Goal: Information Seeking & Learning: Learn about a topic

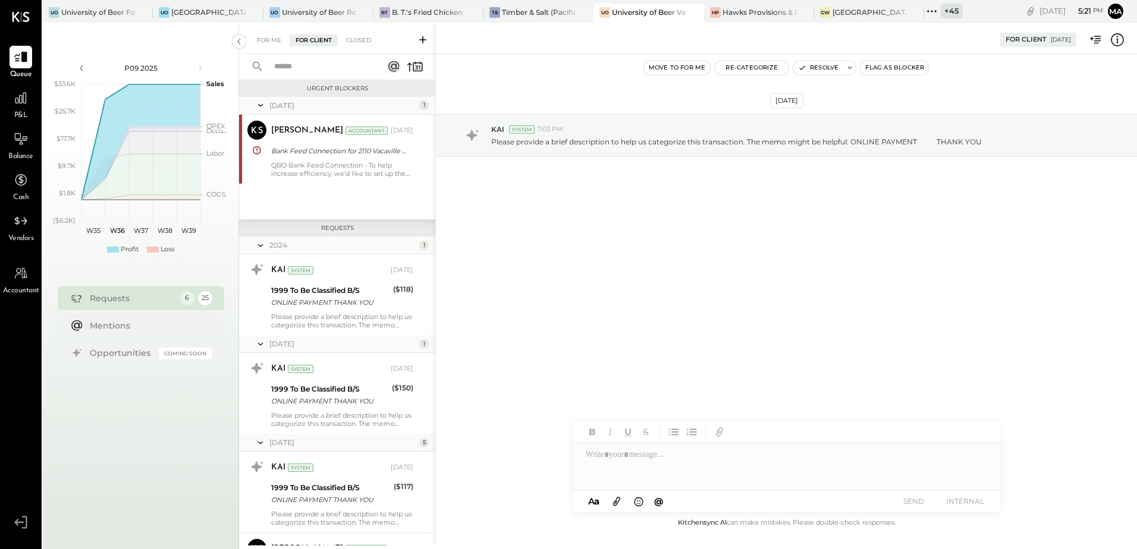
scroll to position [1702, 0]
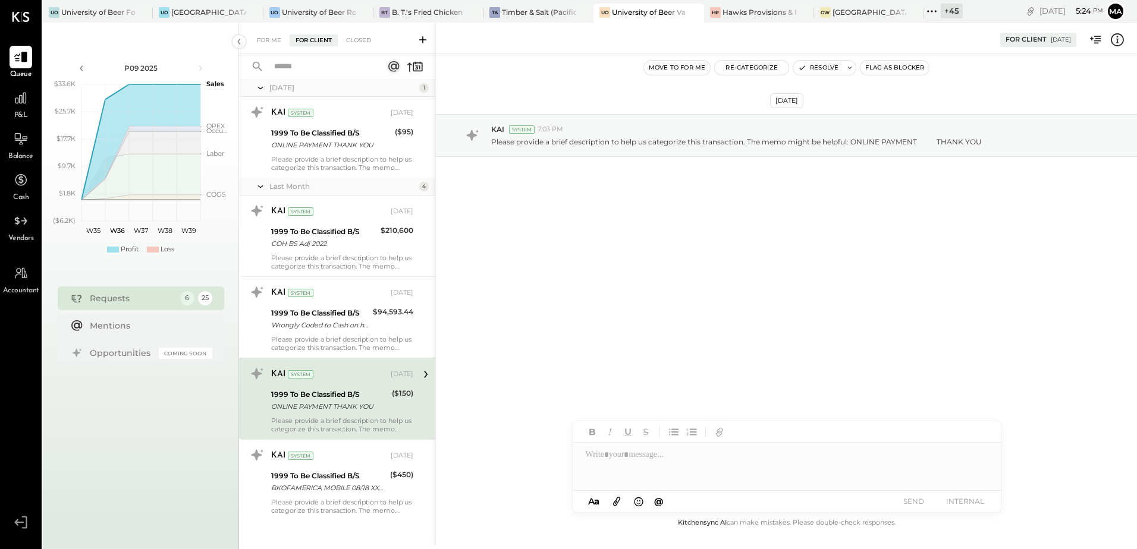
click at [634, 291] on div "[DATE] KAI System 7:03 PM Please provide a brief description to help us categor…" at bounding box center [786, 285] width 701 height 462
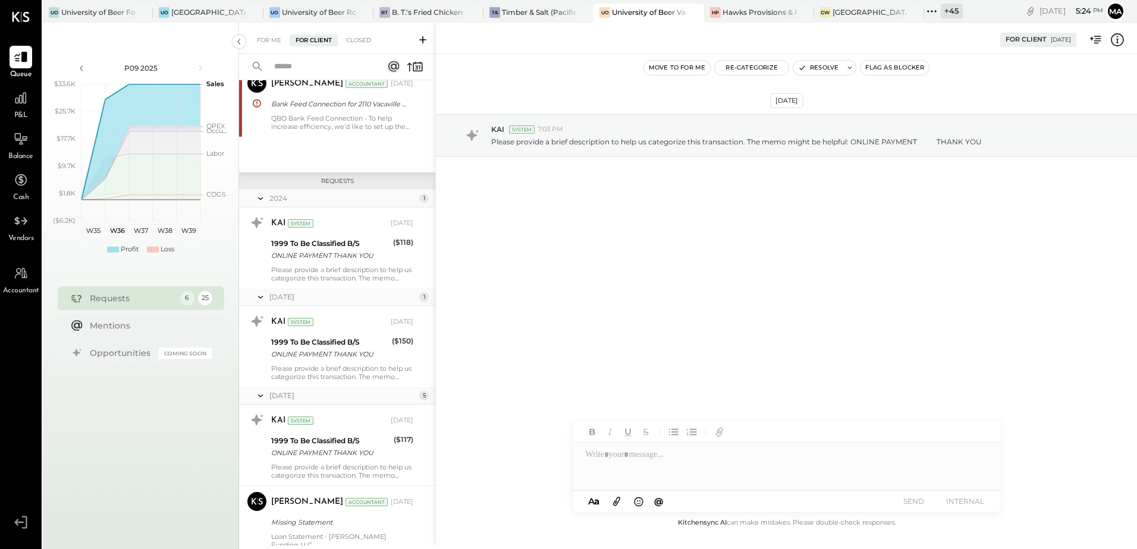
scroll to position [0, 0]
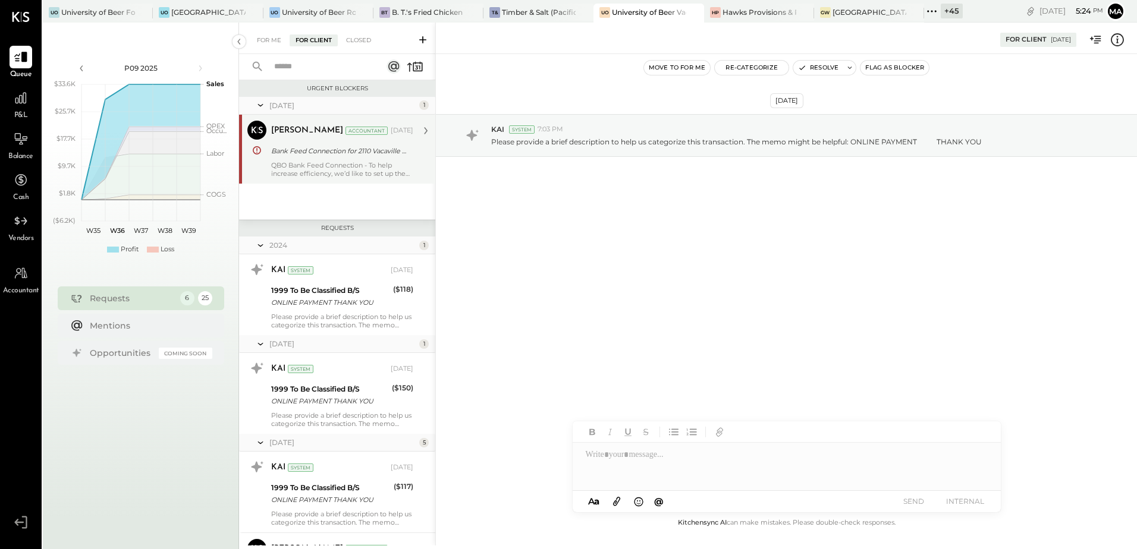
click at [323, 167] on div "QBO Bank Feed Connection - To help increase efficiency, we’d like to set up the…" at bounding box center [342, 169] width 142 height 17
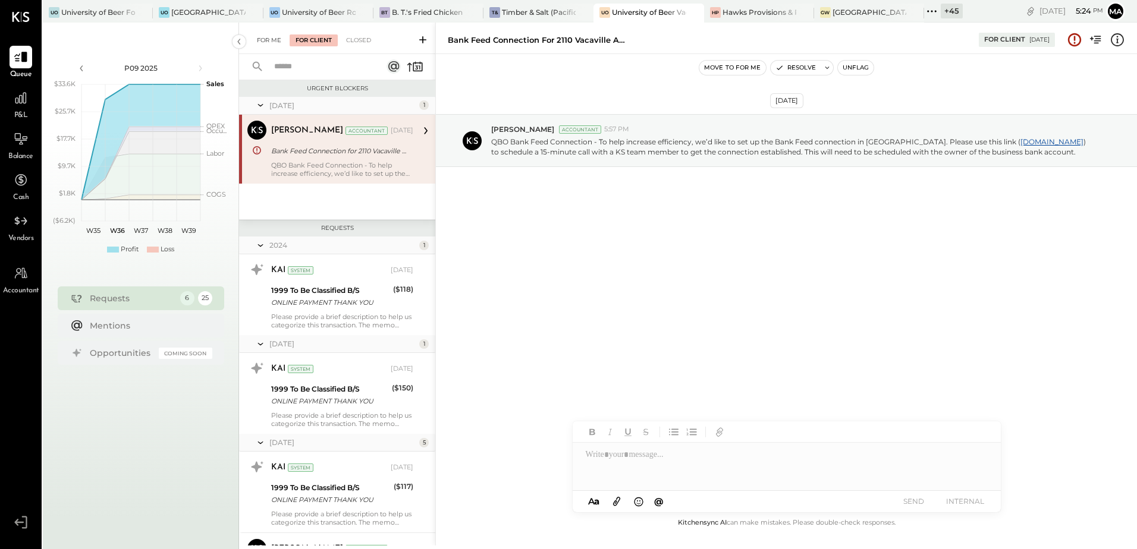
click at [274, 44] on div "For Me" at bounding box center [269, 40] width 36 height 12
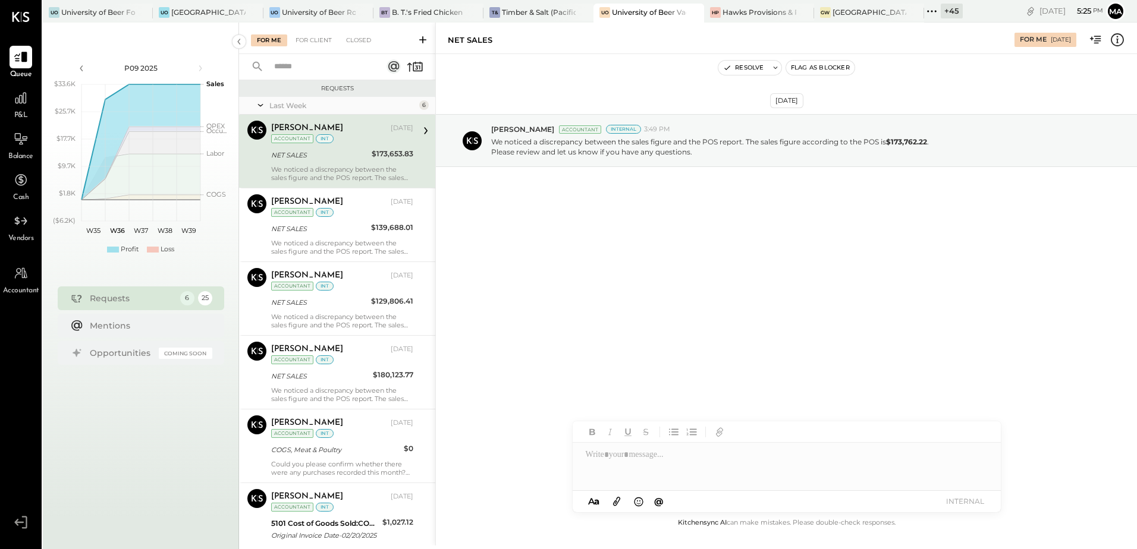
click at [954, 14] on div "+ 45" at bounding box center [952, 11] width 22 height 15
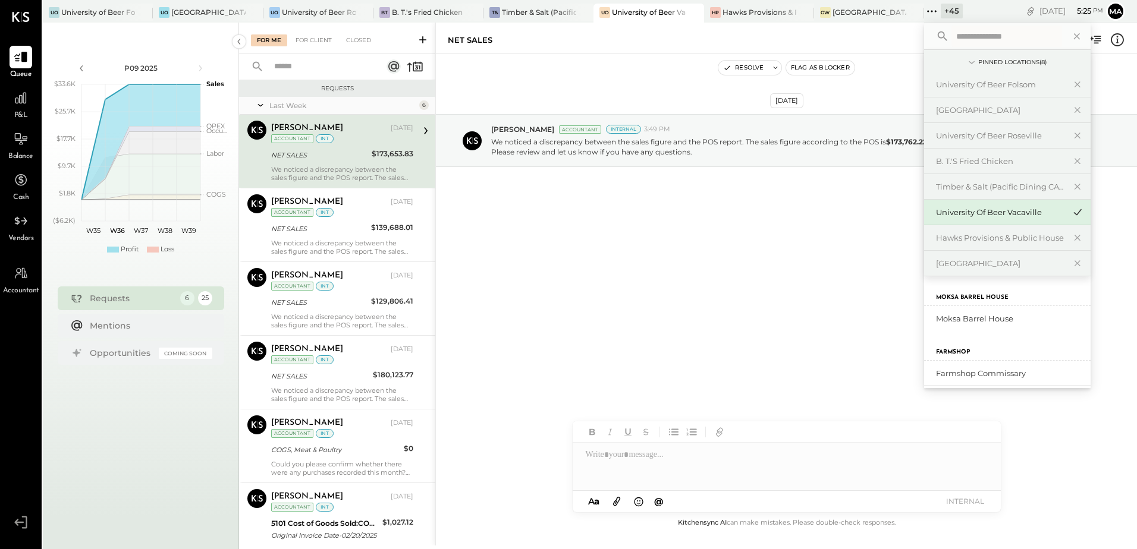
click at [323, 156] on div "NET SALES" at bounding box center [319, 155] width 97 height 12
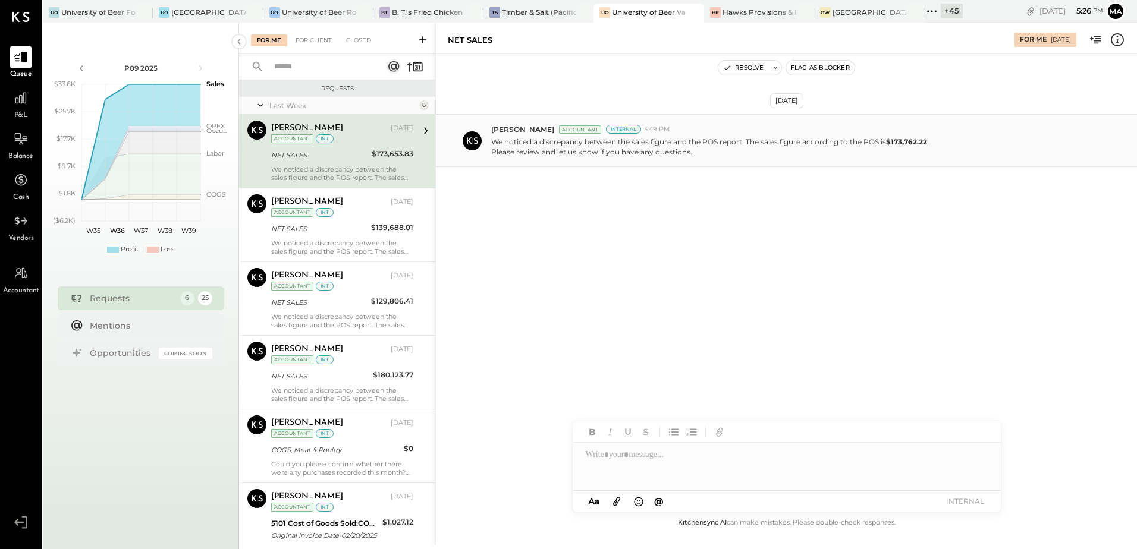
click at [618, 152] on p "We noticed a discrepancy between the sales figure and the POS report. The sales…" at bounding box center [710, 147] width 438 height 20
click at [18, 106] on div at bounding box center [21, 98] width 23 height 23
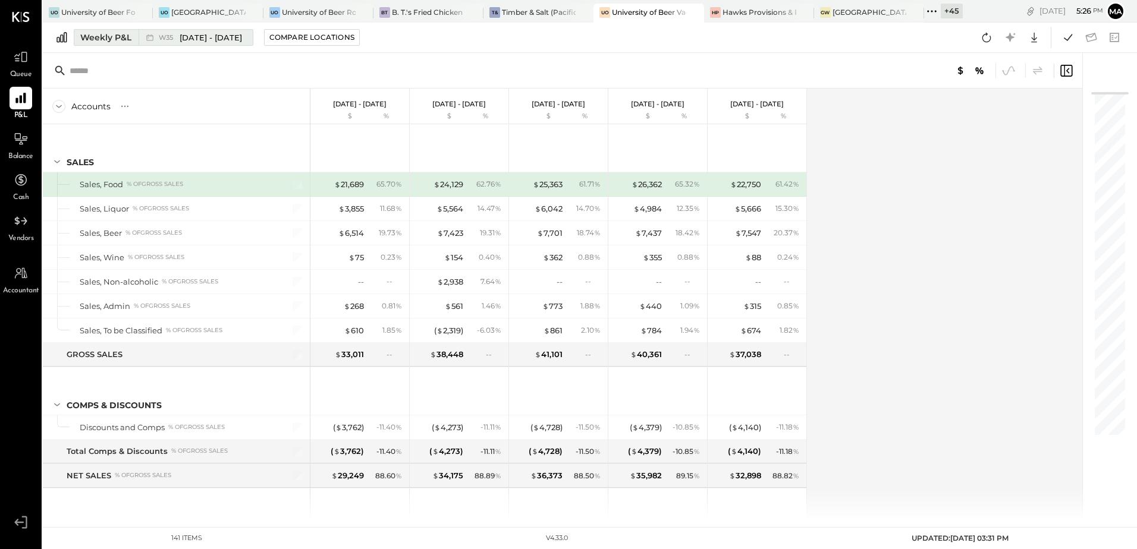
click at [102, 34] on div "Weekly P&L" at bounding box center [105, 38] width 51 height 12
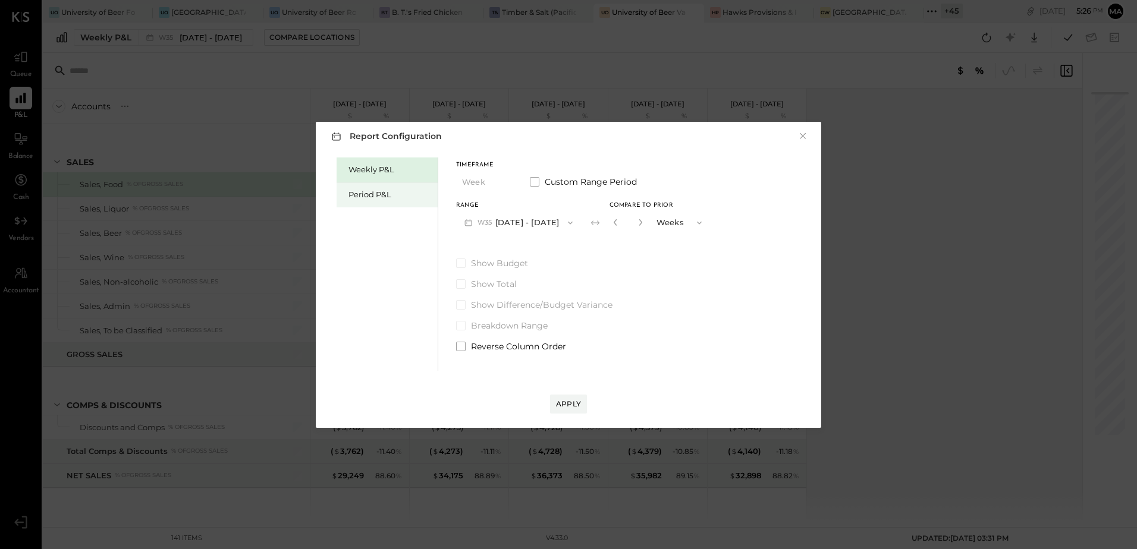
click at [372, 193] on div "Period P&L" at bounding box center [389, 194] width 83 height 11
click at [566, 224] on button "P09 [DATE] - [DATE]" at bounding box center [518, 223] width 124 height 22
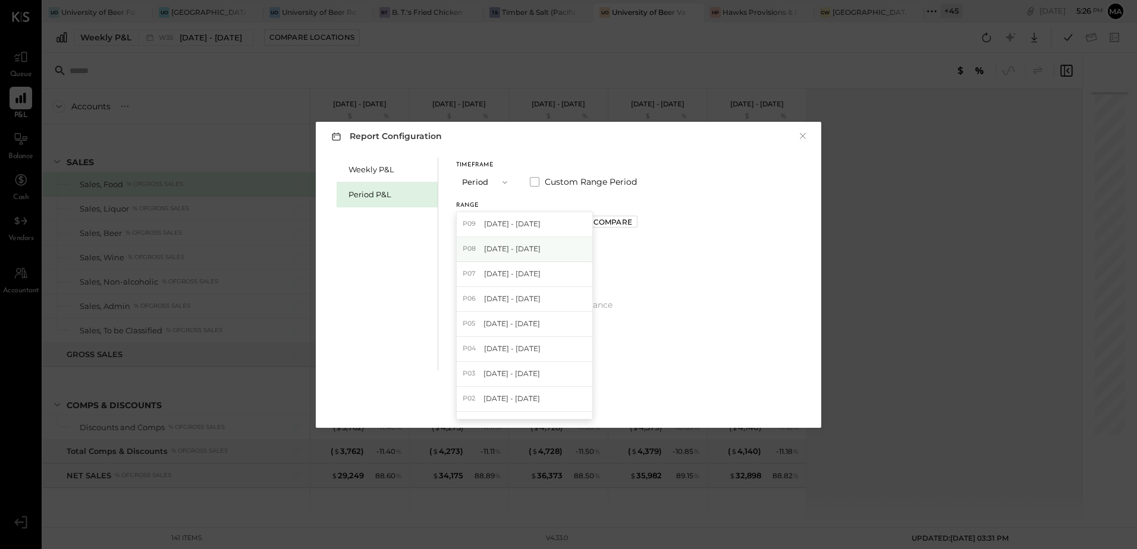
click at [541, 253] on span "[DATE] - [DATE]" at bounding box center [512, 249] width 56 height 10
click at [622, 222] on div "Compare" at bounding box center [612, 222] width 39 height 10
click at [622, 222] on div "Range P08 [DATE] - [DATE] Compare" at bounding box center [546, 218] width 181 height 31
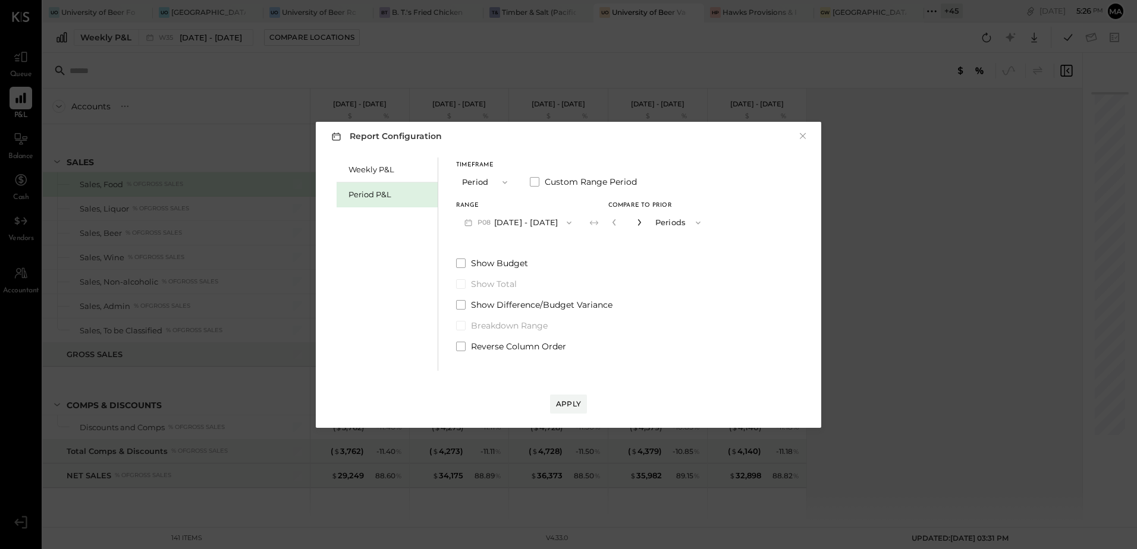
drag, startPoint x: 622, startPoint y: 222, endPoint x: 656, endPoint y: 221, distance: 33.9
click at [643, 221] on icon "button" at bounding box center [639, 222] width 7 height 7
type input "*"
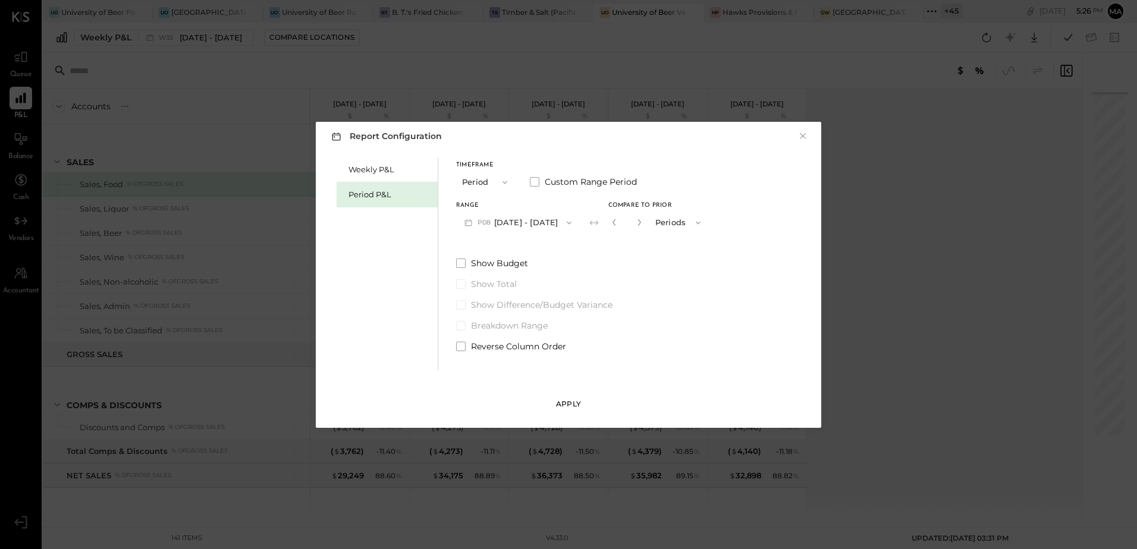
click at [566, 403] on div "Apply" at bounding box center [568, 404] width 25 height 10
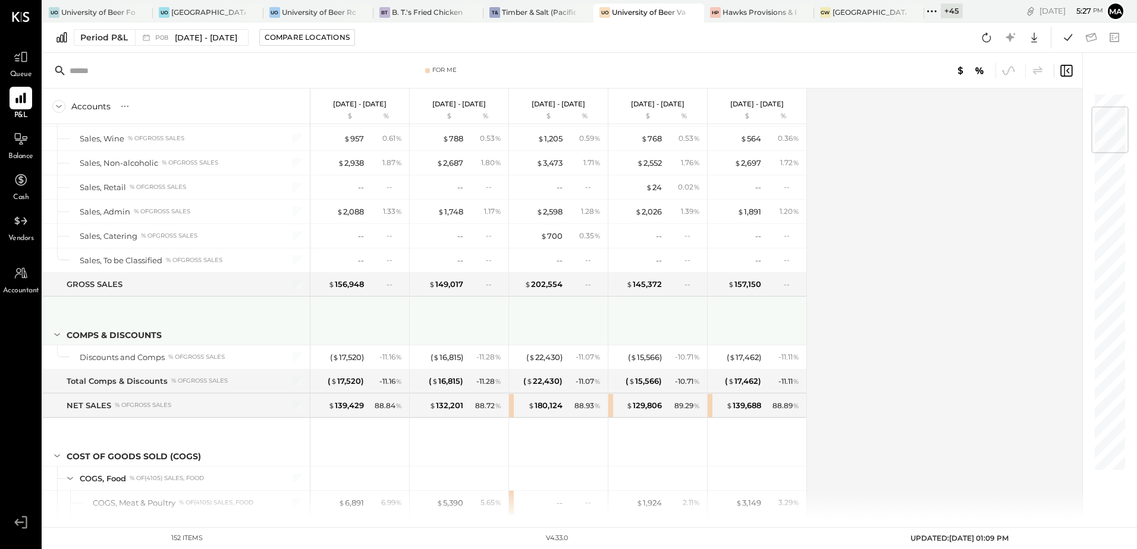
scroll to position [59, 0]
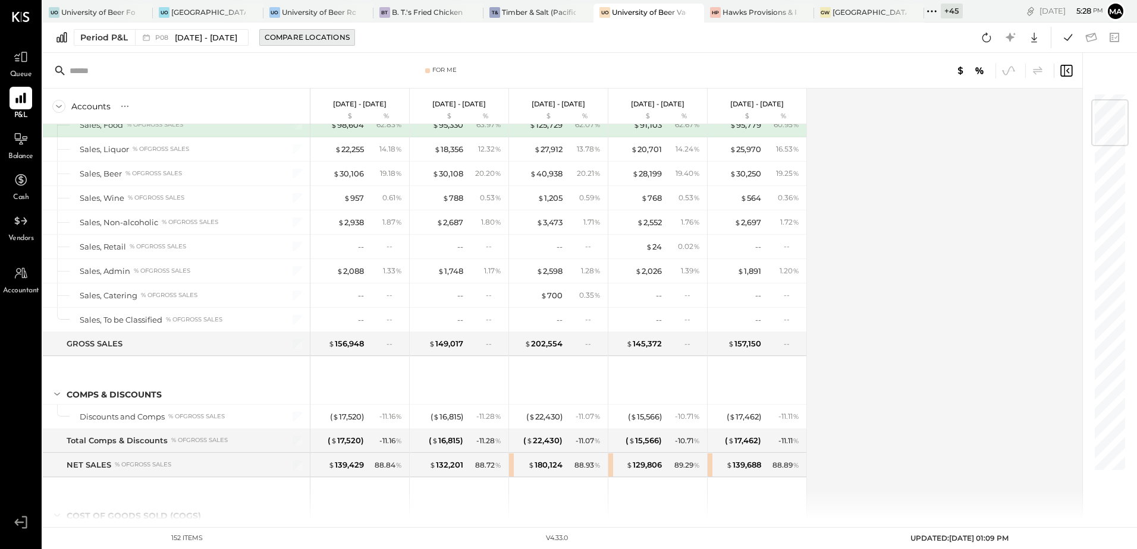
click at [316, 40] on div "Compare Locations" at bounding box center [307, 37] width 85 height 10
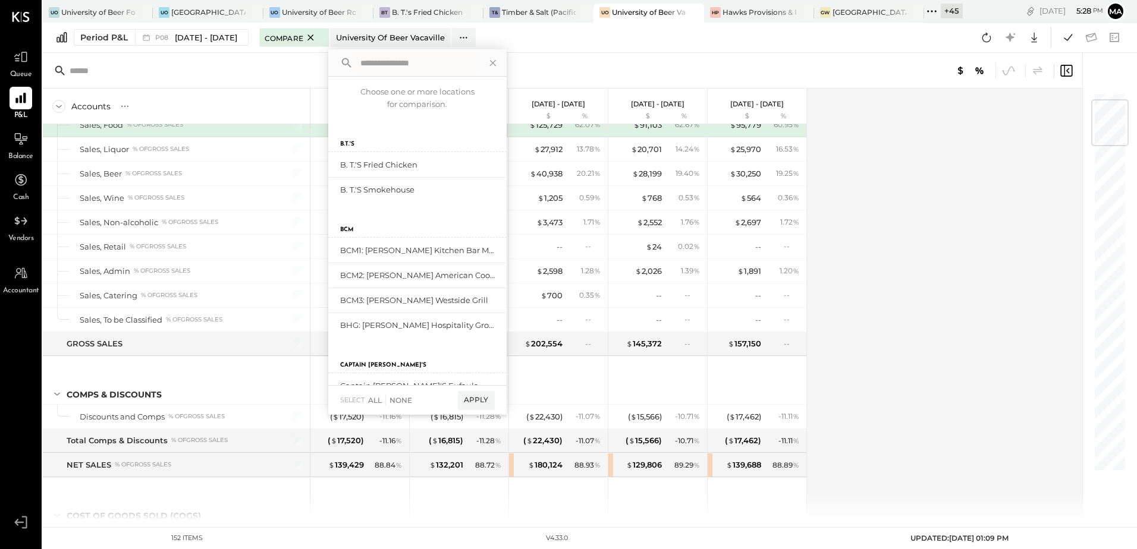
click at [583, 57] on div "For Me" at bounding box center [562, 71] width 1039 height 36
click at [224, 39] on span "[DATE] - [DATE]" at bounding box center [206, 37] width 62 height 11
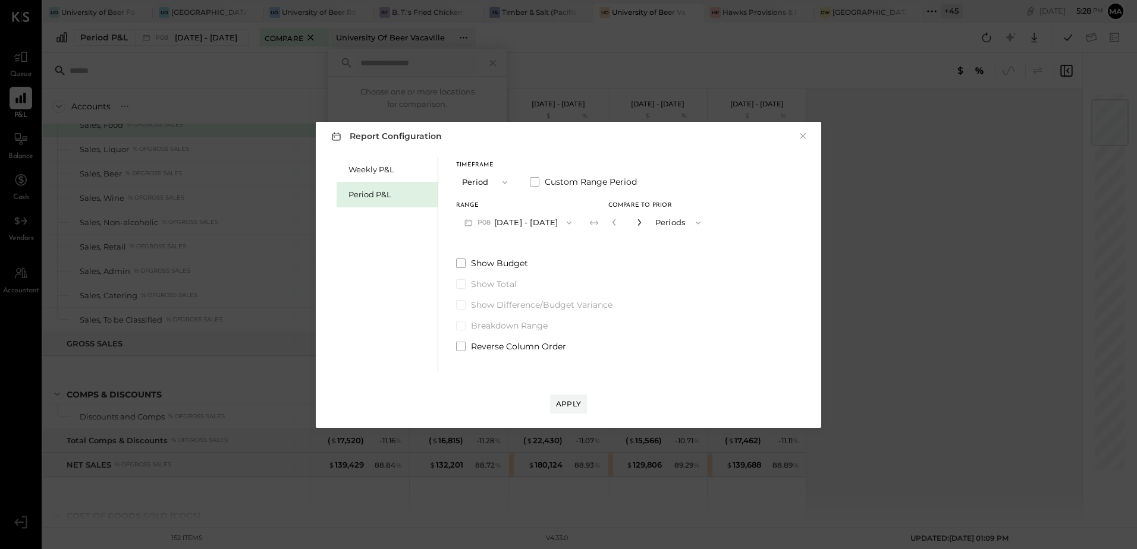
click at [643, 221] on icon "button" at bounding box center [639, 222] width 7 height 7
type input "*"
click at [568, 403] on div "Apply" at bounding box center [568, 404] width 25 height 10
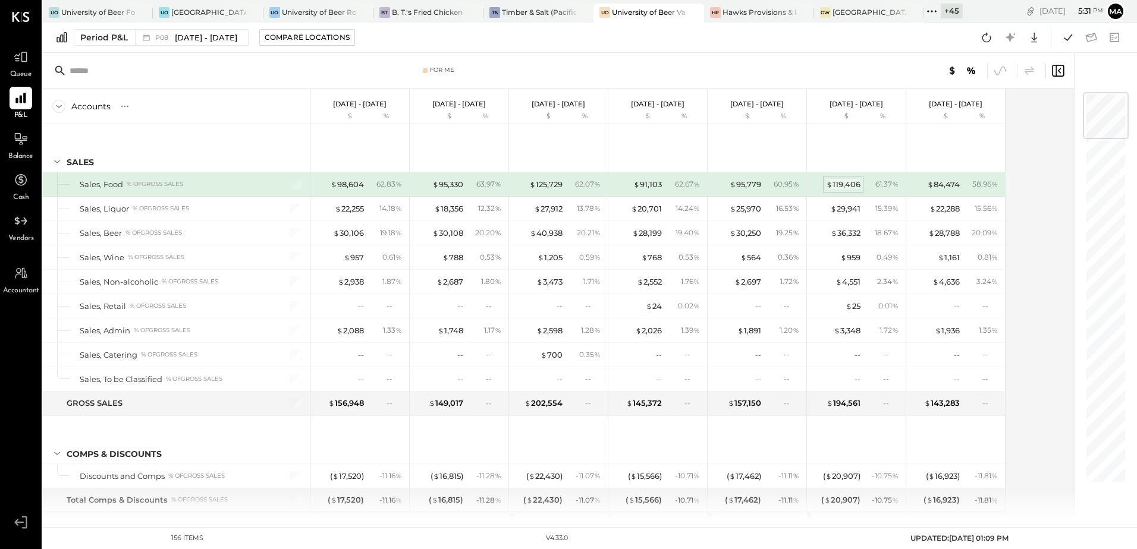
click at [844, 185] on div "$ 119,406" at bounding box center [843, 184] width 34 height 11
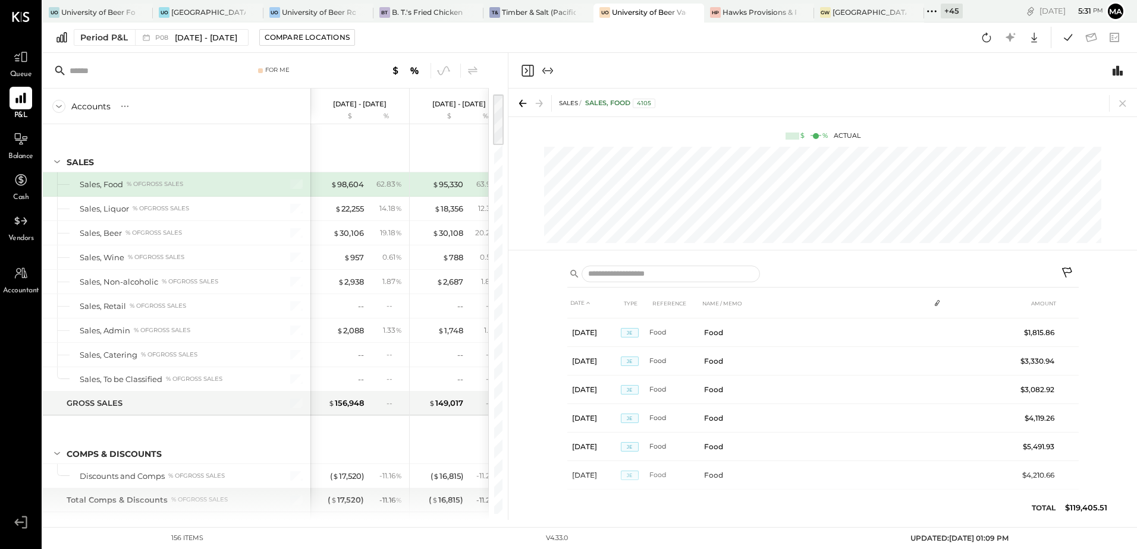
scroll to position [863, 0]
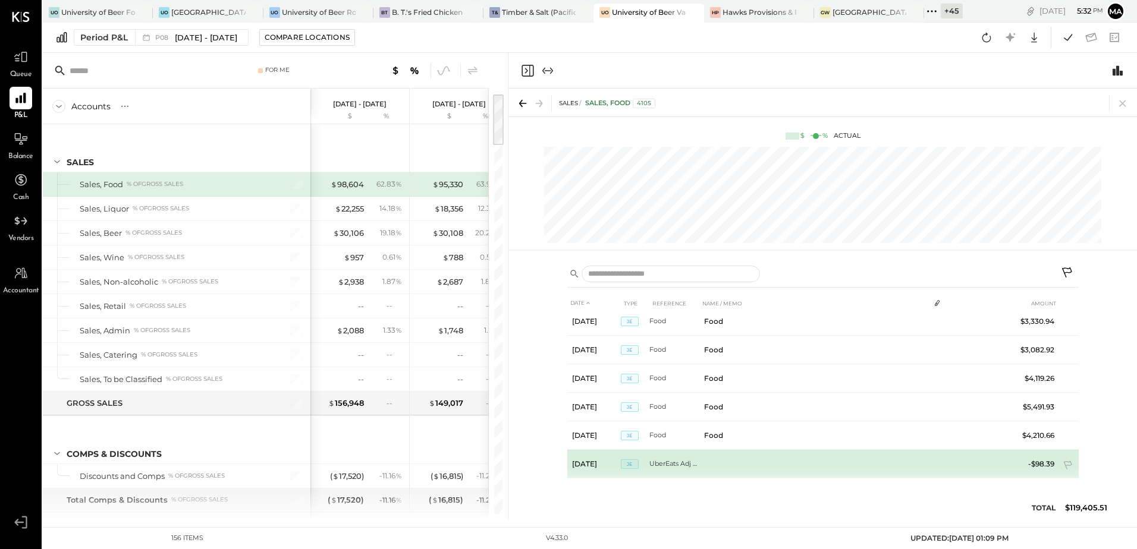
click at [1042, 463] on td "-$98.39" at bounding box center [1036, 464] width 46 height 29
click at [1046, 460] on td "-$98.39" at bounding box center [1036, 464] width 46 height 29
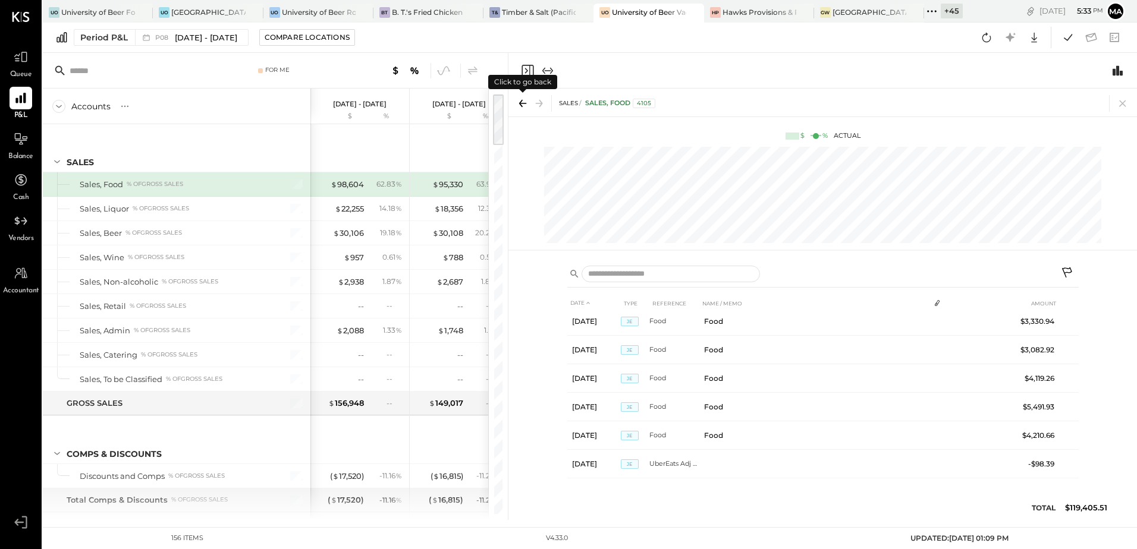
click at [527, 100] on icon at bounding box center [522, 103] width 17 height 17
click at [1126, 104] on icon at bounding box center [1122, 103] width 17 height 17
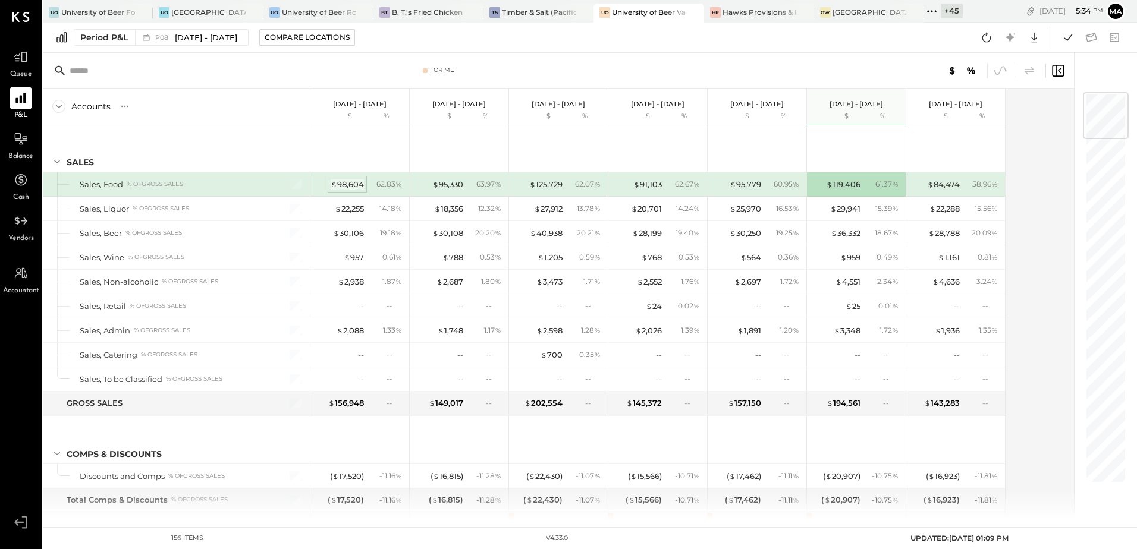
click at [351, 185] on div "$ 98,604" at bounding box center [347, 184] width 33 height 11
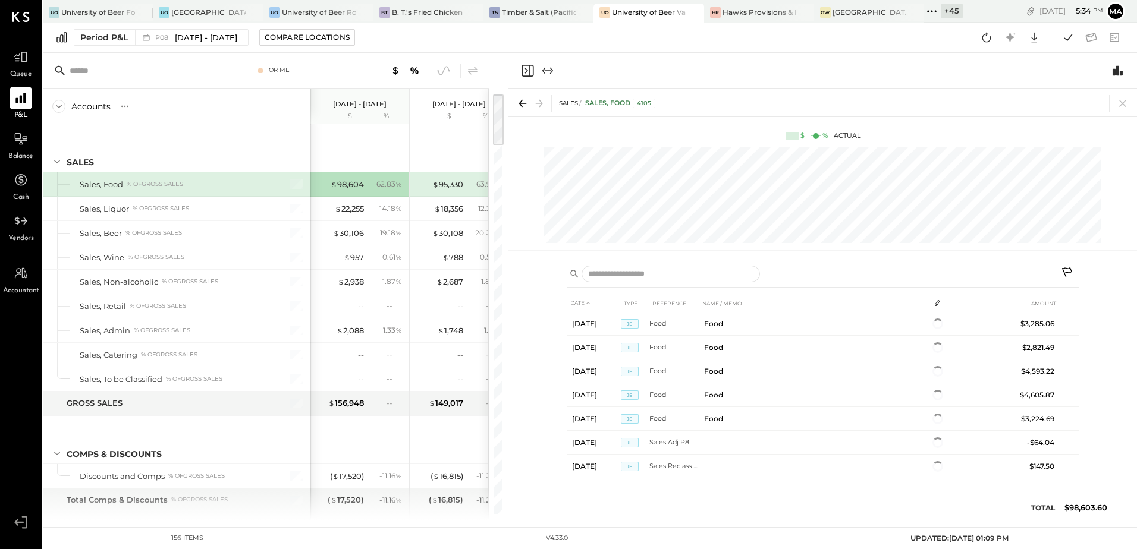
scroll to position [692, 0]
click at [1125, 103] on icon at bounding box center [1122, 103] width 17 height 17
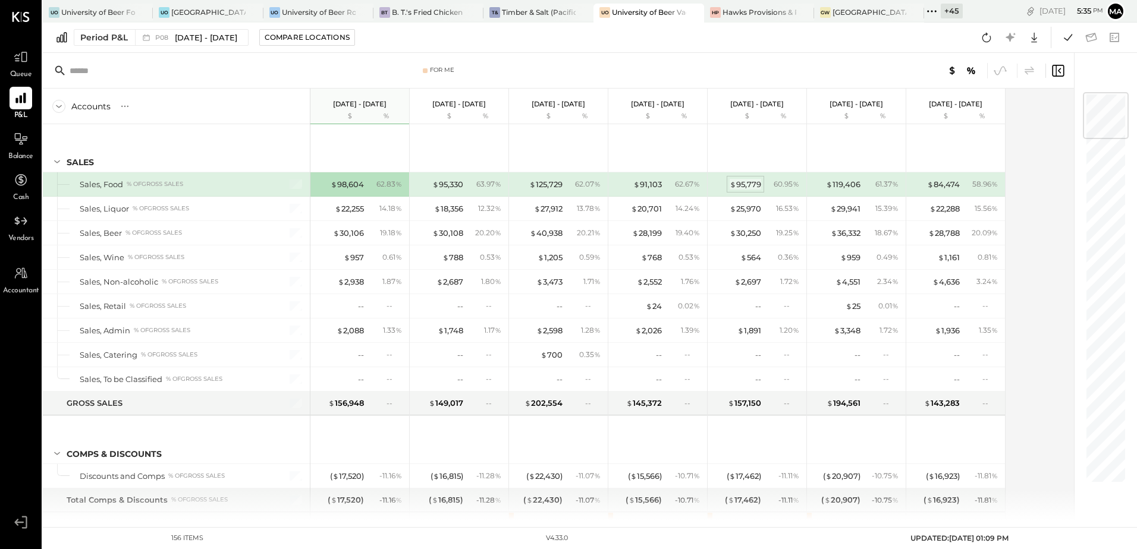
click at [746, 187] on div "$ 95,779" at bounding box center [746, 184] width 32 height 11
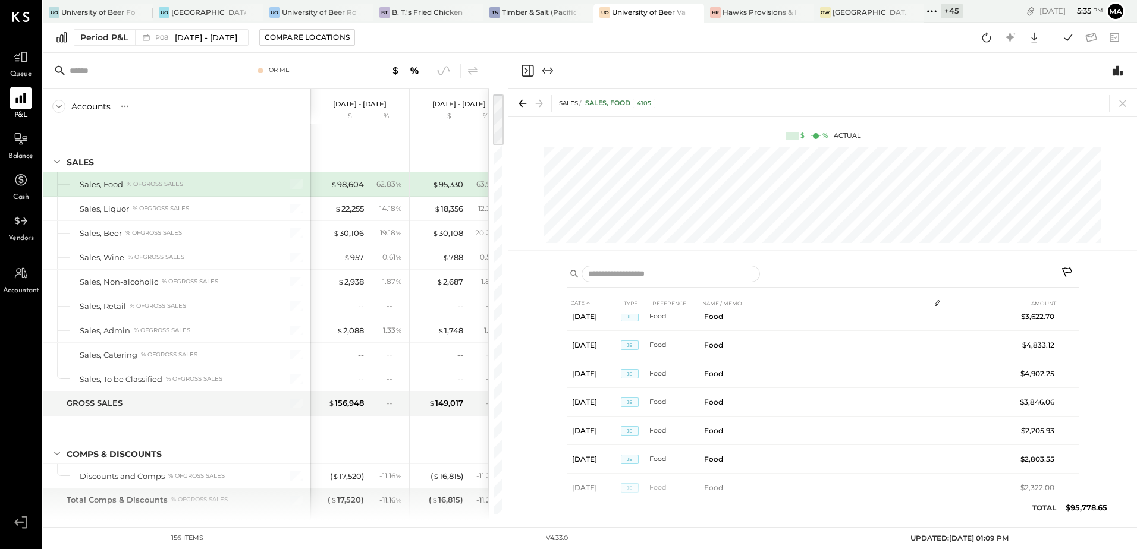
scroll to position [635, 0]
click at [699, 62] on div at bounding box center [822, 71] width 629 height 36
click at [1123, 103] on icon at bounding box center [1122, 103] width 7 height 7
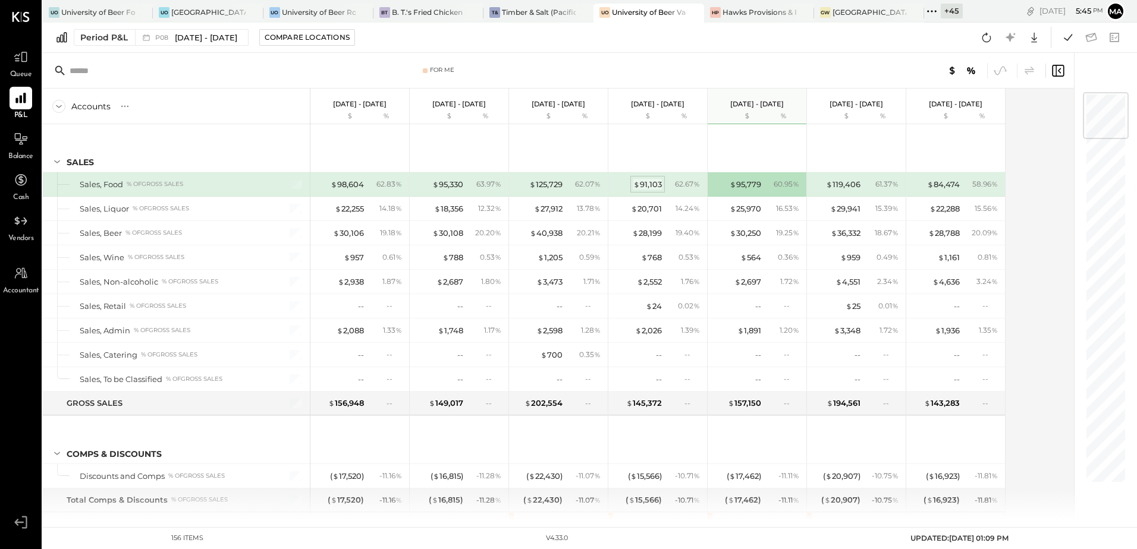
click at [651, 186] on div "$ 91,103" at bounding box center [647, 184] width 29 height 11
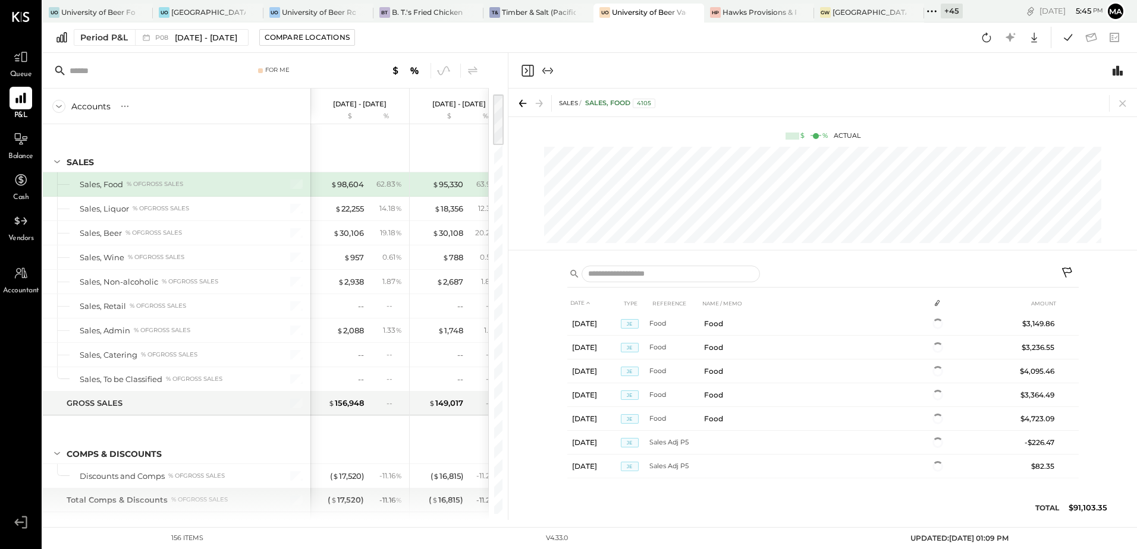
scroll to position [664, 0]
click at [1123, 102] on icon at bounding box center [1122, 103] width 17 height 17
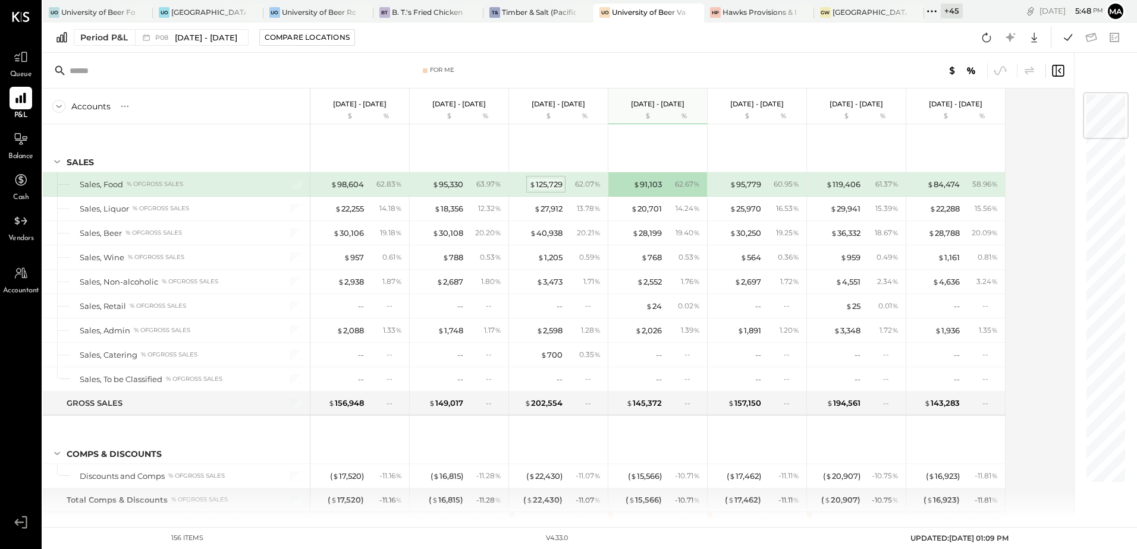
click at [541, 185] on div "$ 125,729" at bounding box center [545, 184] width 33 height 11
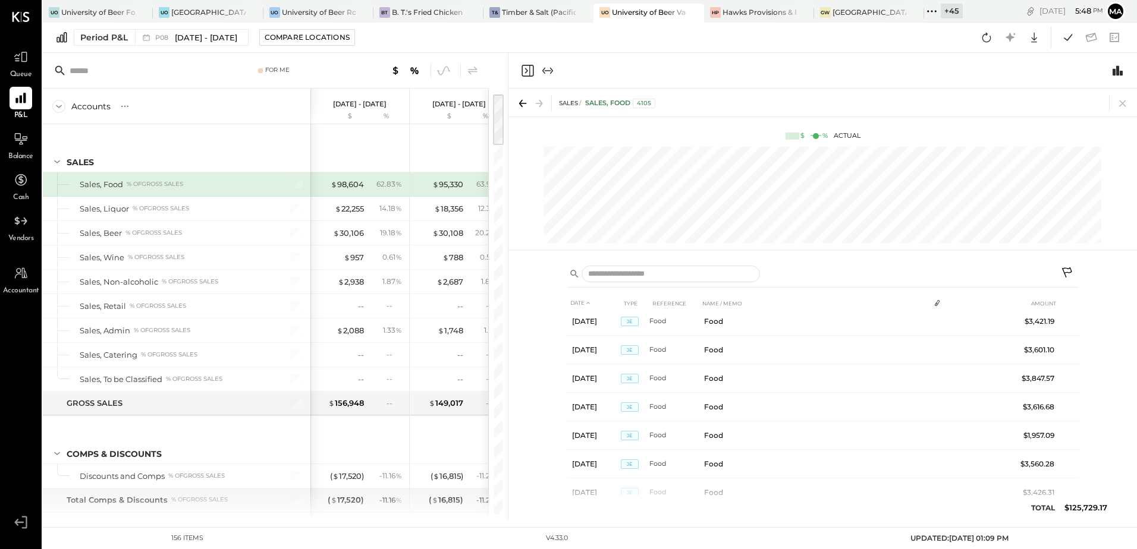
scroll to position [863, 0]
drag, startPoint x: 1122, startPoint y: 101, endPoint x: 768, endPoint y: 158, distance: 357.8
click at [1122, 101] on icon at bounding box center [1122, 103] width 17 height 17
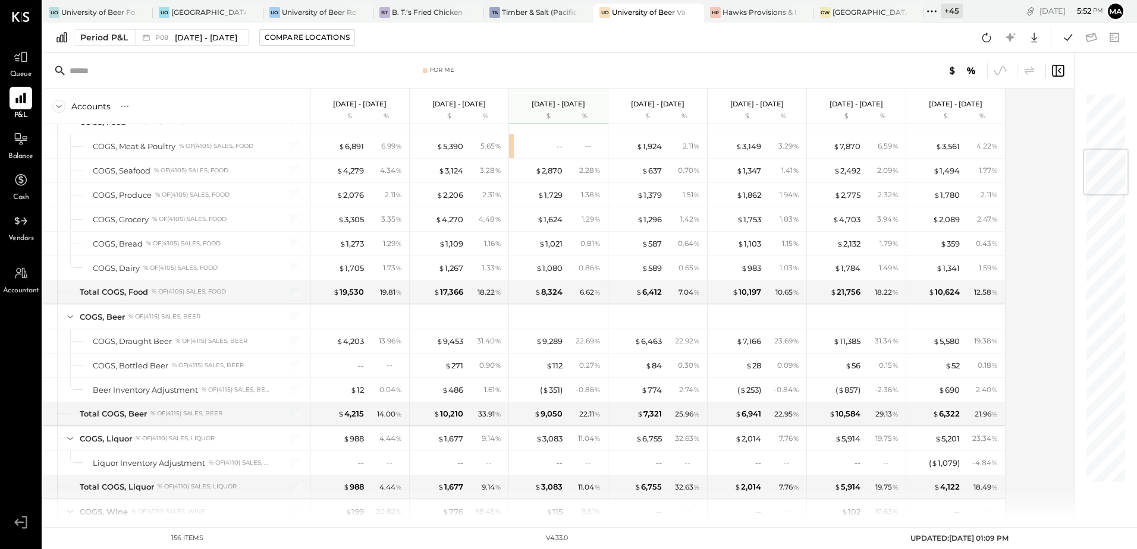
scroll to position [297, 0]
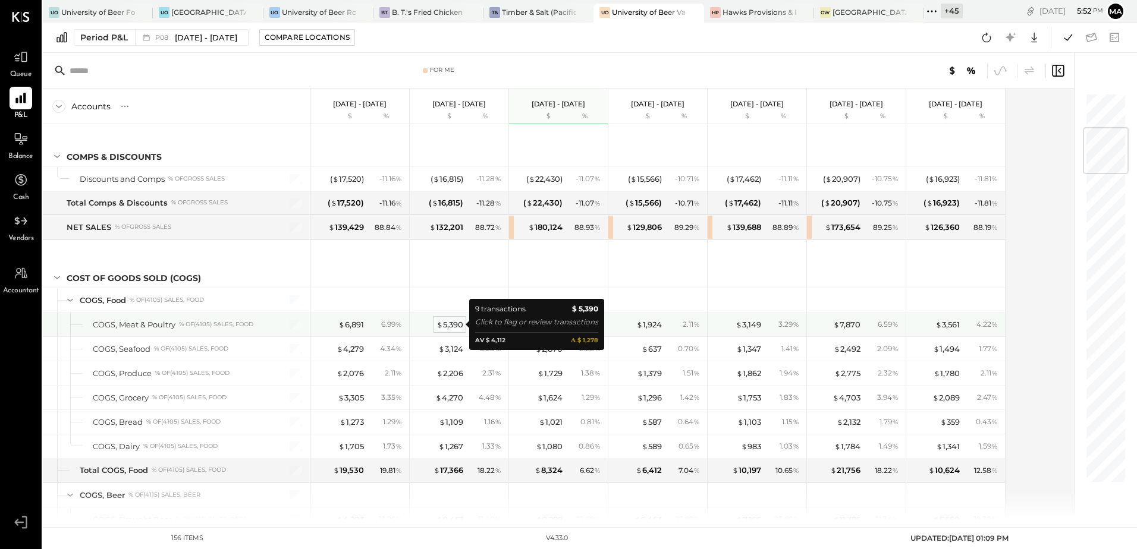
click at [451, 325] on div "$ 5,390" at bounding box center [449, 324] width 27 height 11
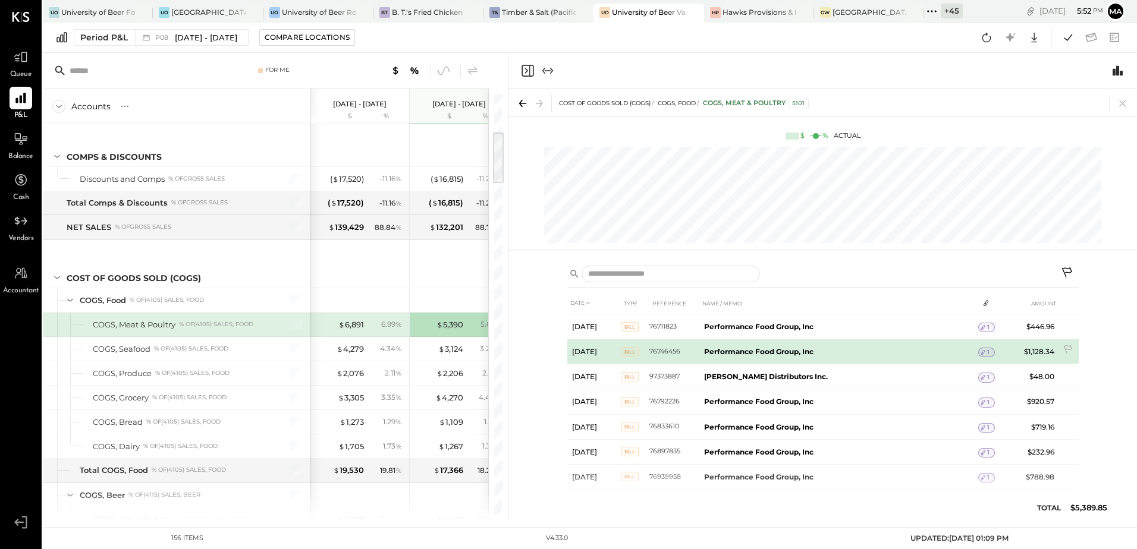
click at [629, 351] on span "Bill" at bounding box center [630, 352] width 18 height 10
click at [813, 352] on td "Performance Food Group, Inc" at bounding box center [838, 352] width 279 height 25
click at [582, 355] on td "Jul 3, 25" at bounding box center [594, 352] width 54 height 25
click at [640, 351] on td "Bill" at bounding box center [635, 352] width 29 height 25
click at [630, 352] on span "Bill" at bounding box center [630, 352] width 18 height 10
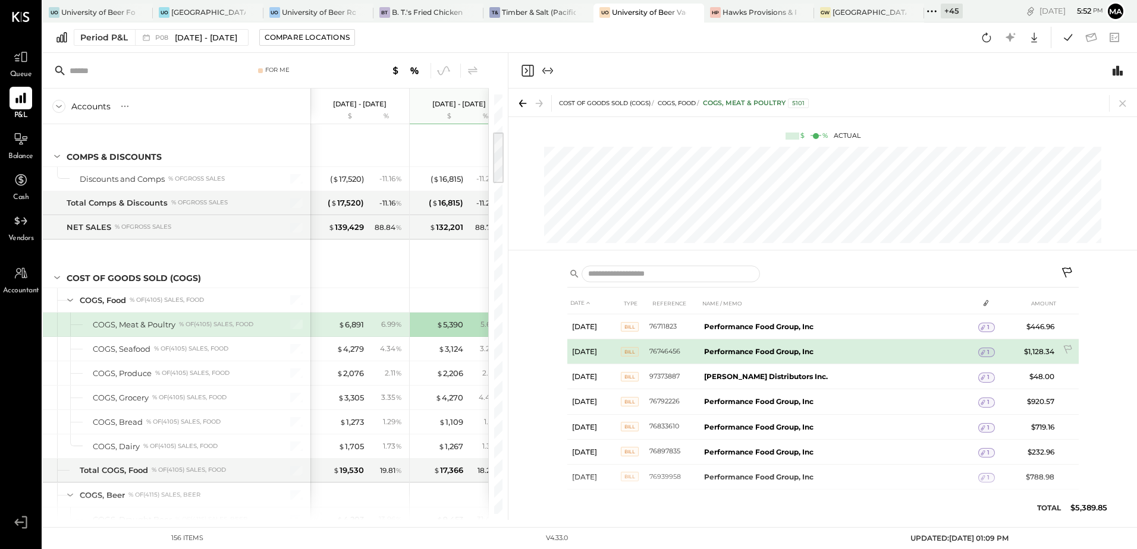
click at [664, 351] on td "76746456" at bounding box center [674, 352] width 50 height 25
click at [987, 353] on span "1" at bounding box center [988, 352] width 2 height 8
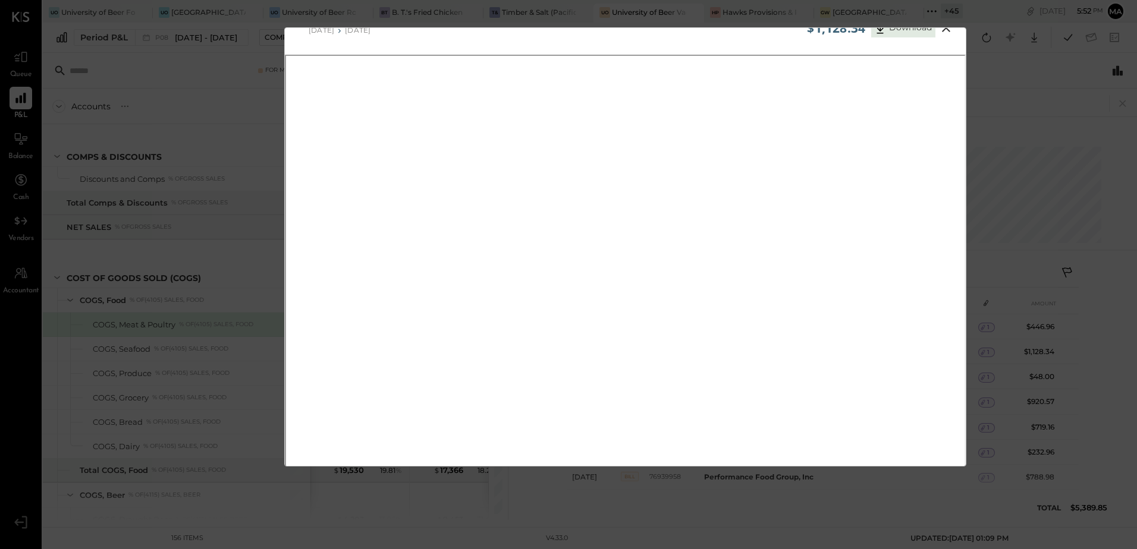
scroll to position [47, 0]
click at [226, 111] on div "$1,128.34 Download Performance Food Group, Inc 07/21/2025 07/27/2025" at bounding box center [568, 274] width 1137 height 549
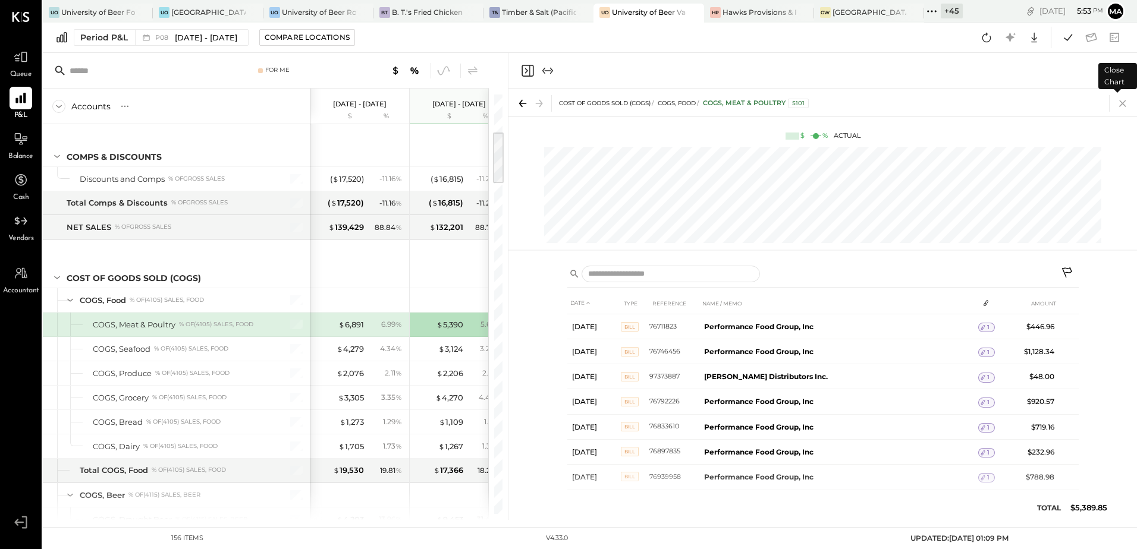
click at [1118, 102] on icon at bounding box center [1122, 103] width 17 height 17
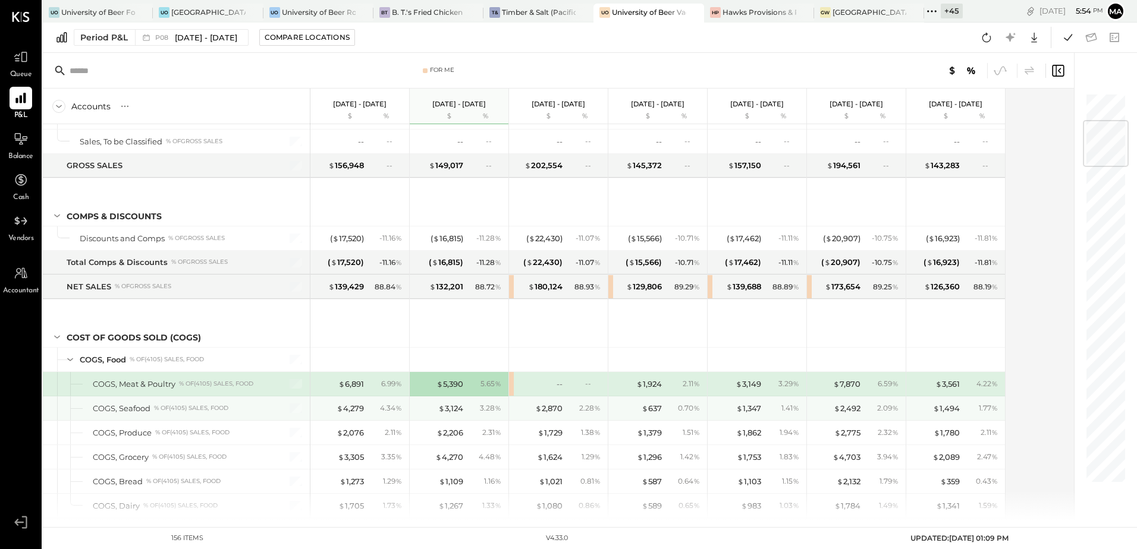
scroll to position [297, 0]
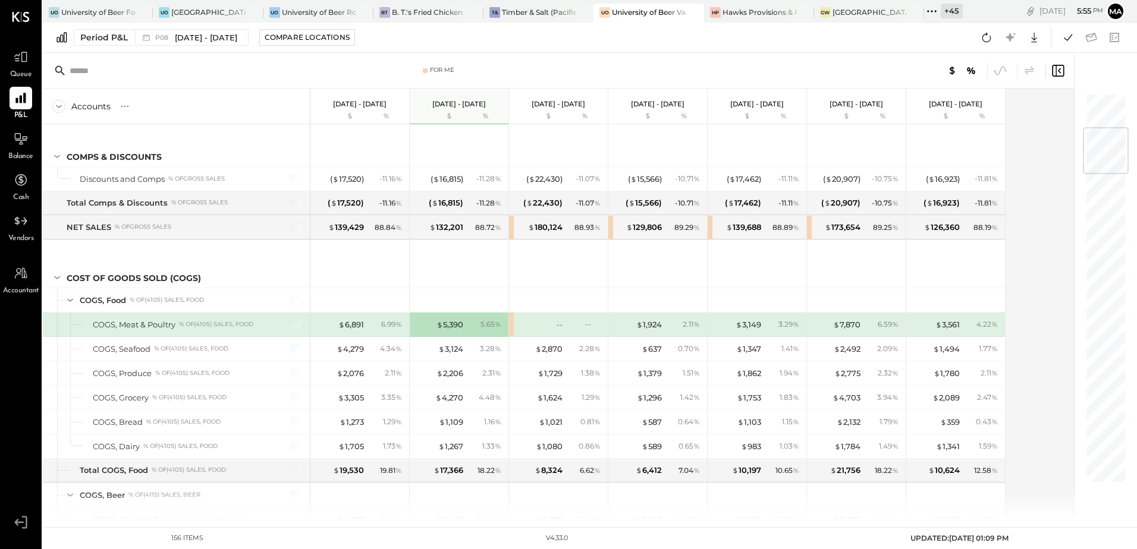
click at [48, 332] on div at bounding box center [54, 325] width 13 height 24
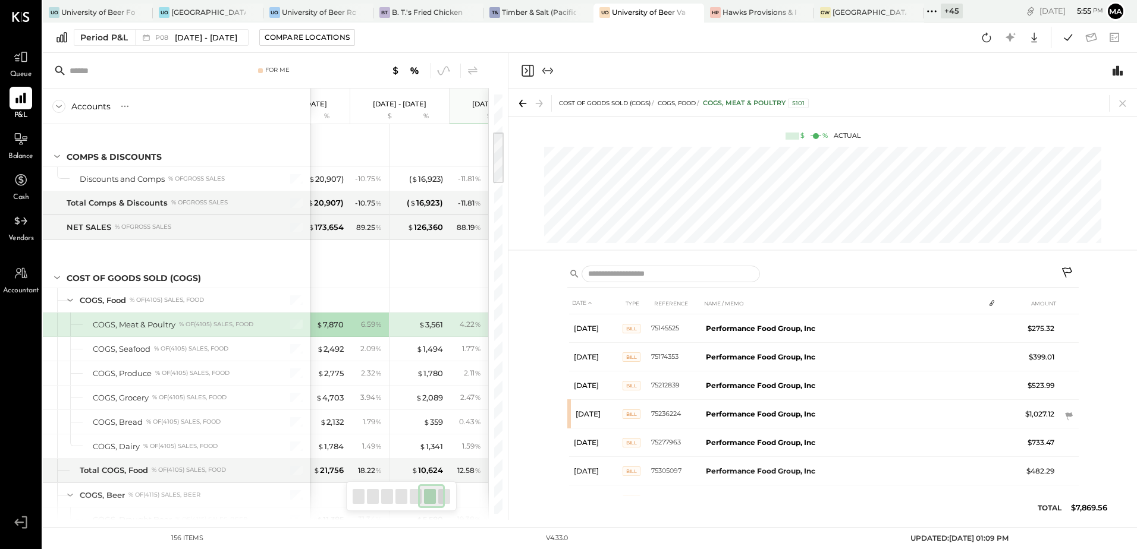
scroll to position [0, 517]
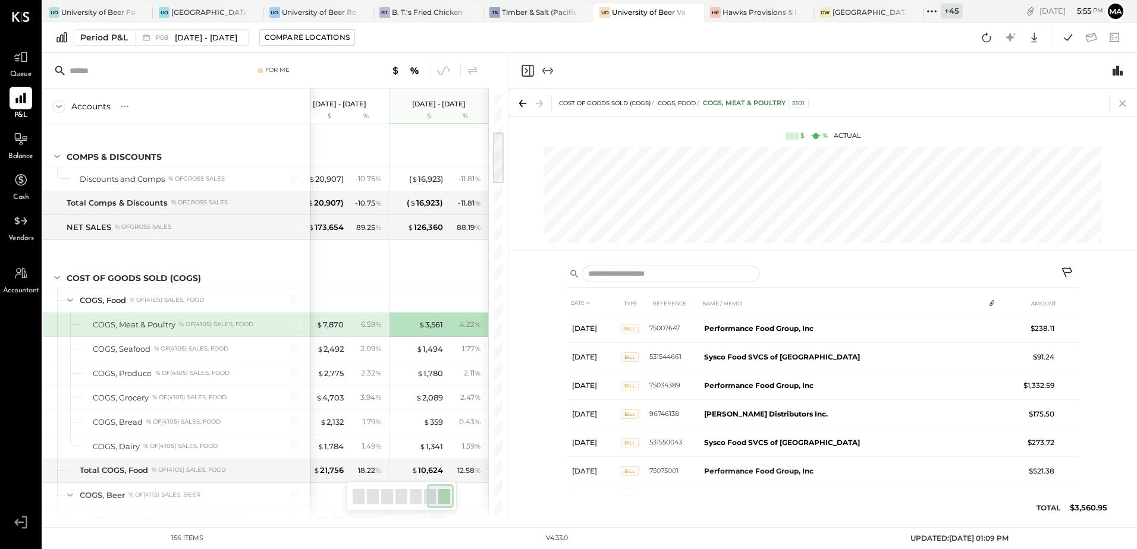
click at [1120, 108] on icon at bounding box center [1122, 103] width 17 height 17
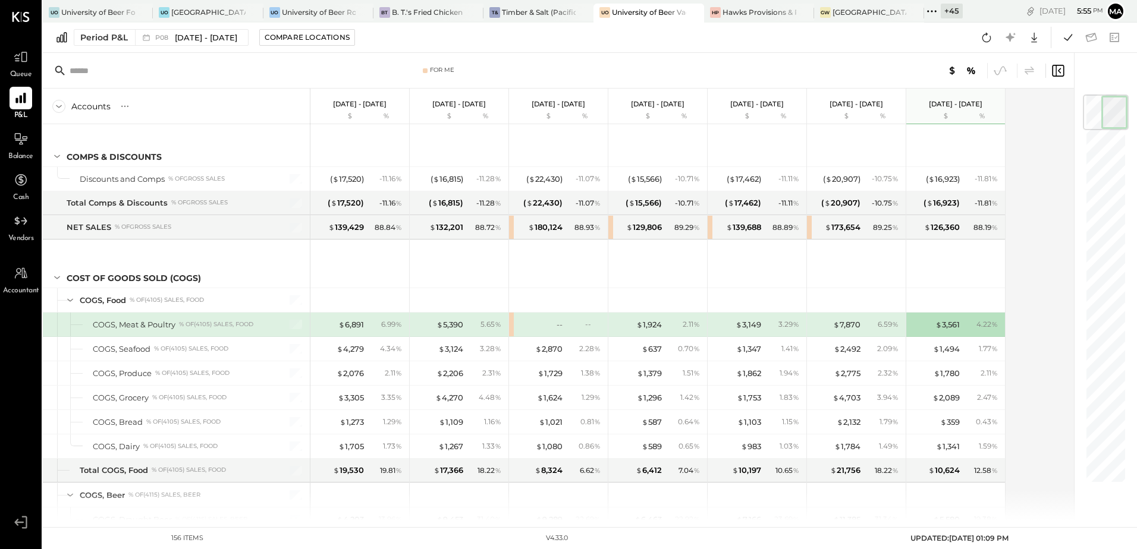
click at [979, 328] on div "4.22 %" at bounding box center [986, 324] width 21 height 11
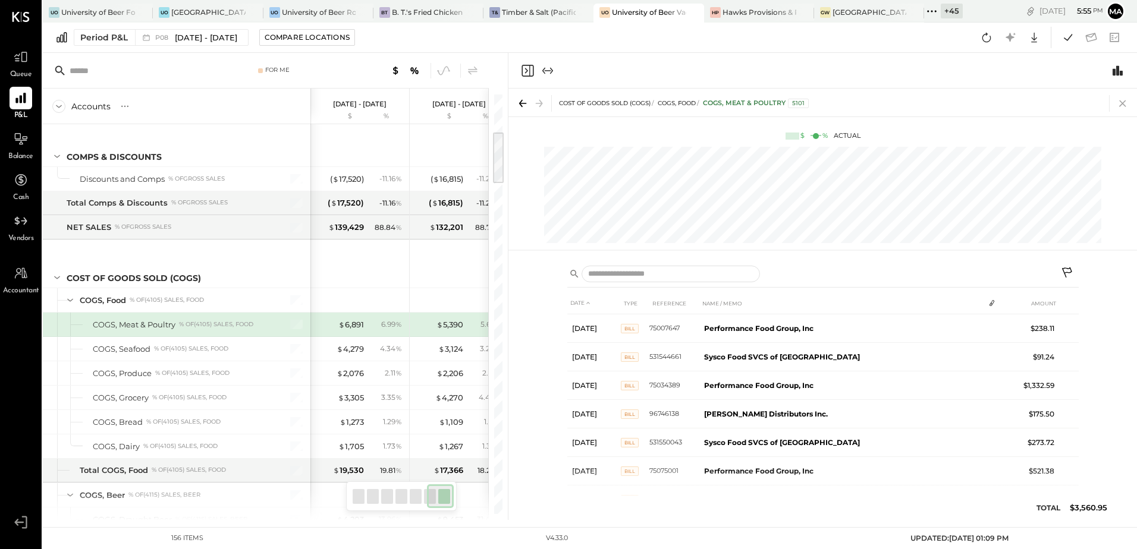
click at [1119, 101] on icon at bounding box center [1122, 103] width 17 height 17
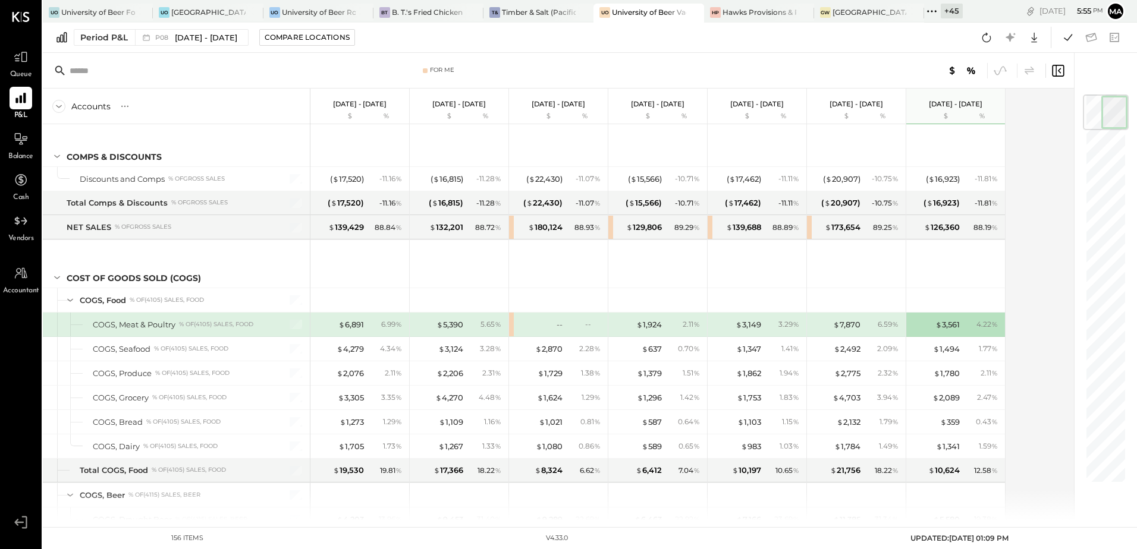
click at [1015, 335] on div "Accounts S % GL Jul 28 - Aug 24, 2025 $ % Jun 30 - Jul 27, 2025 $ % May 26 - Ju…" at bounding box center [559, 305] width 1033 height 432
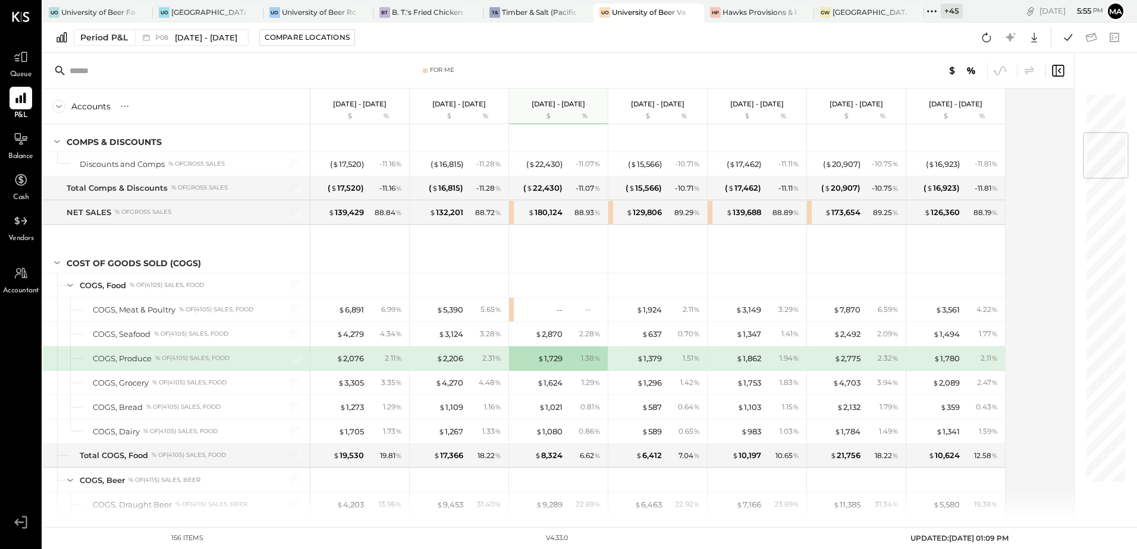
scroll to position [337, 0]
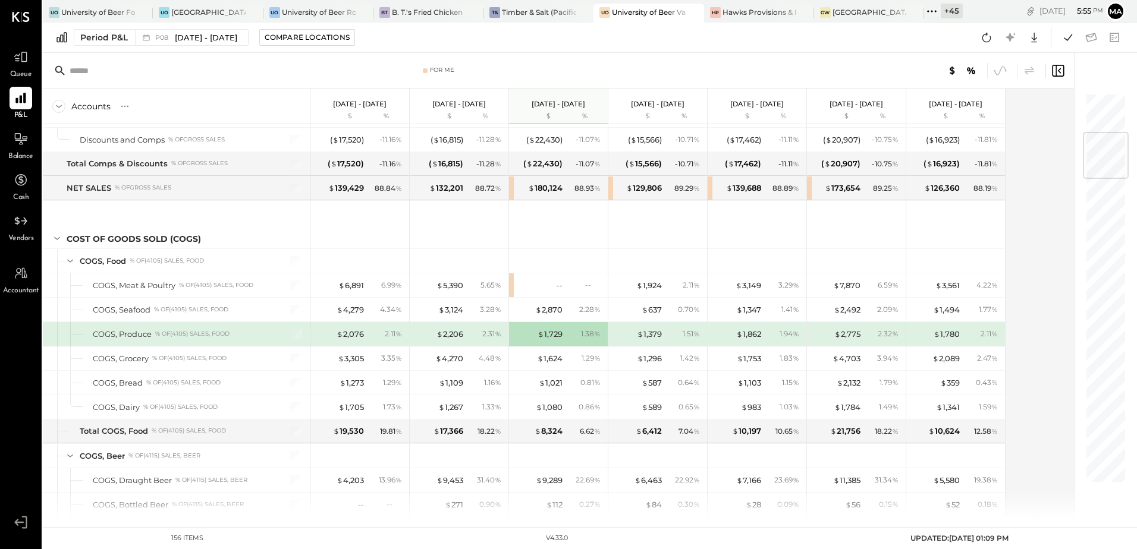
click at [1017, 237] on div "Accounts S % GL Jul 28 - Aug 24, 2025 $ % Jun 30 - Jul 27, 2025 $ % May 26 - Ju…" at bounding box center [559, 305] width 1033 height 432
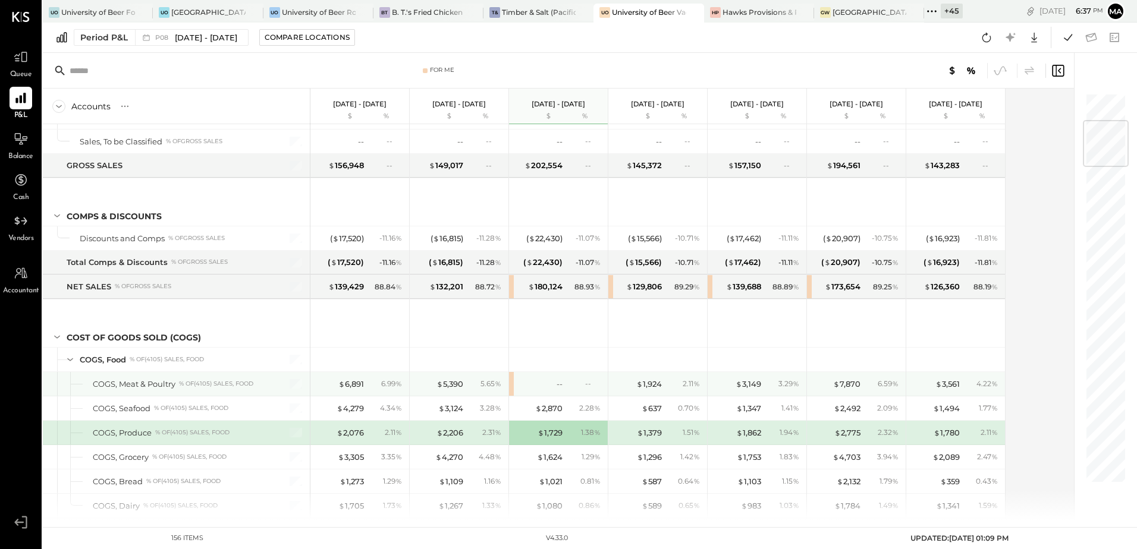
scroll to position [357, 0]
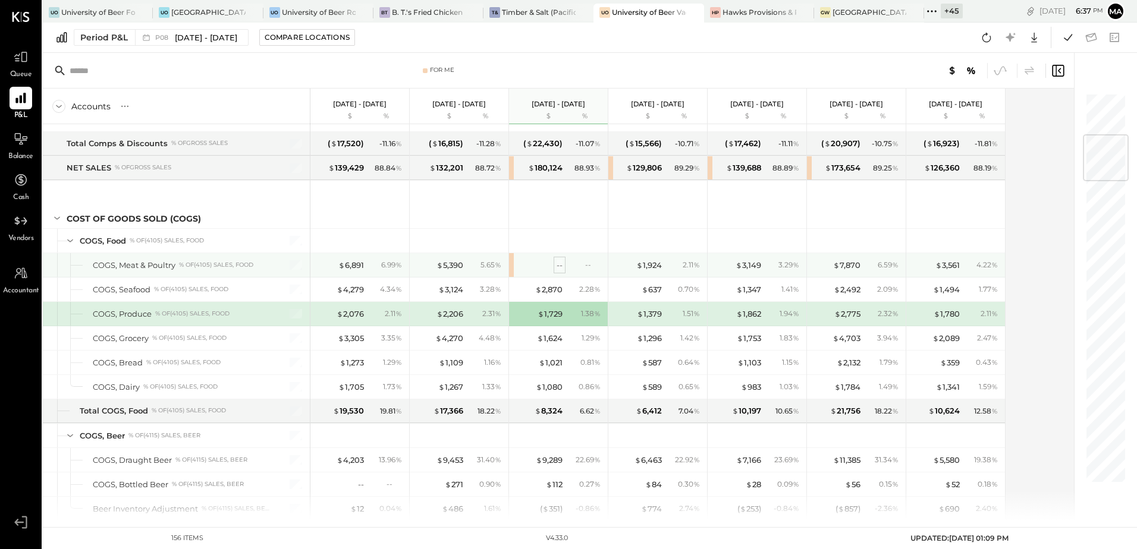
click at [559, 267] on div "--" at bounding box center [560, 265] width 6 height 11
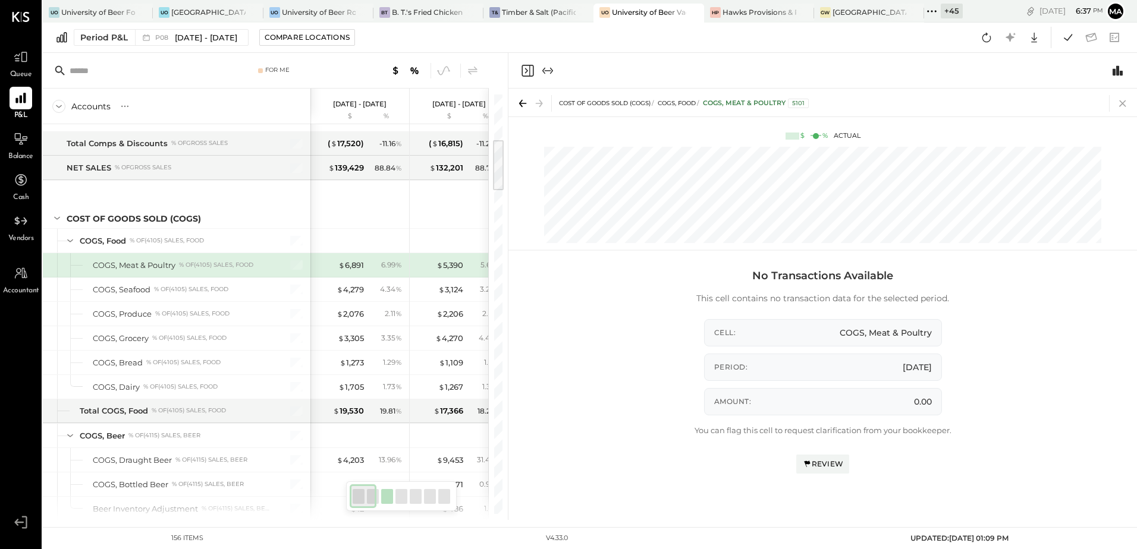
click at [1121, 102] on icon at bounding box center [1122, 103] width 7 height 7
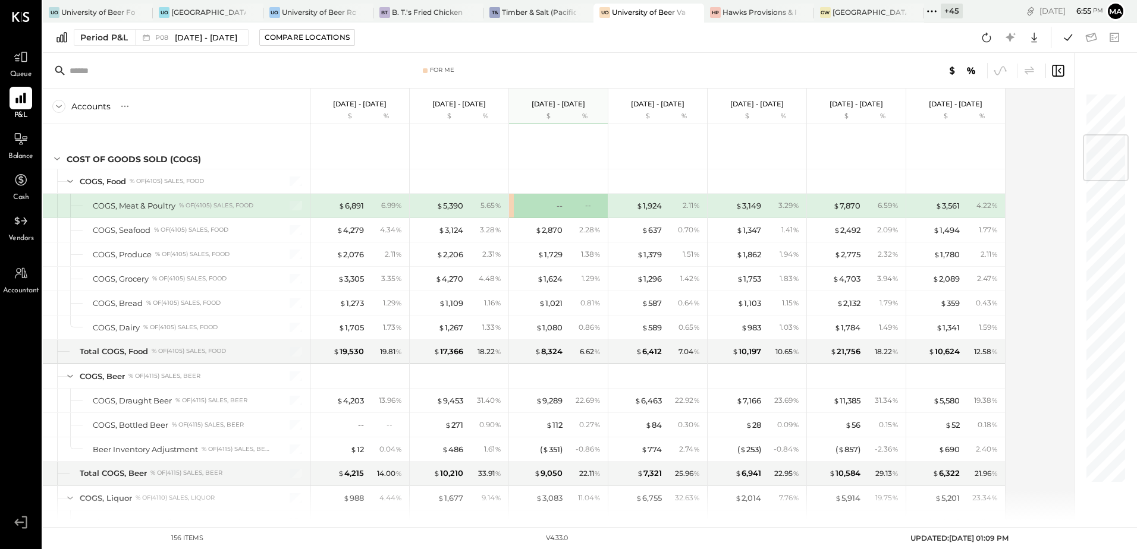
scroll to position [357, 0]
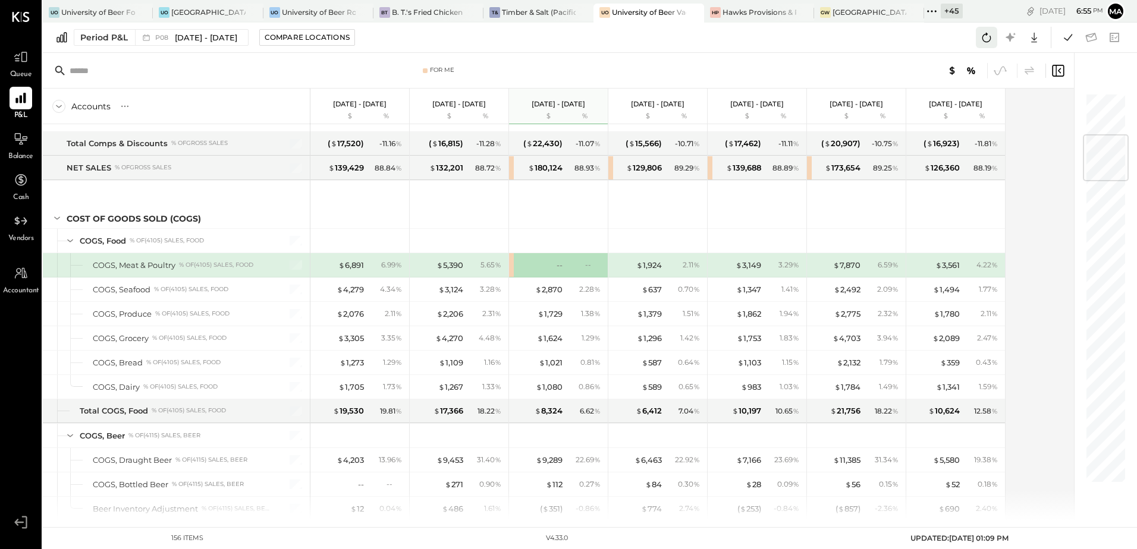
click at [981, 36] on icon at bounding box center [986, 37] width 15 height 15
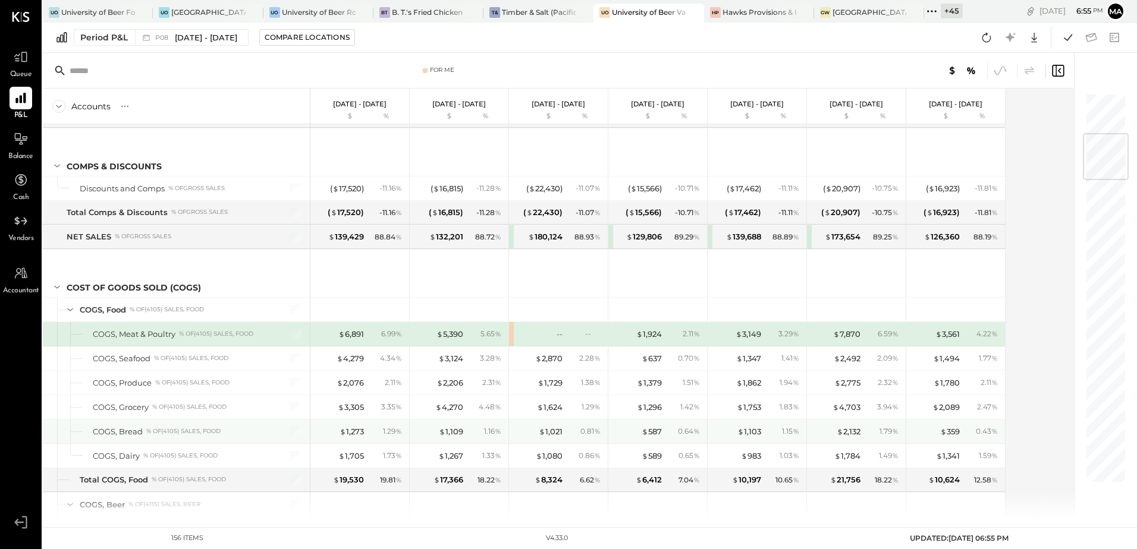
scroll to position [347, 0]
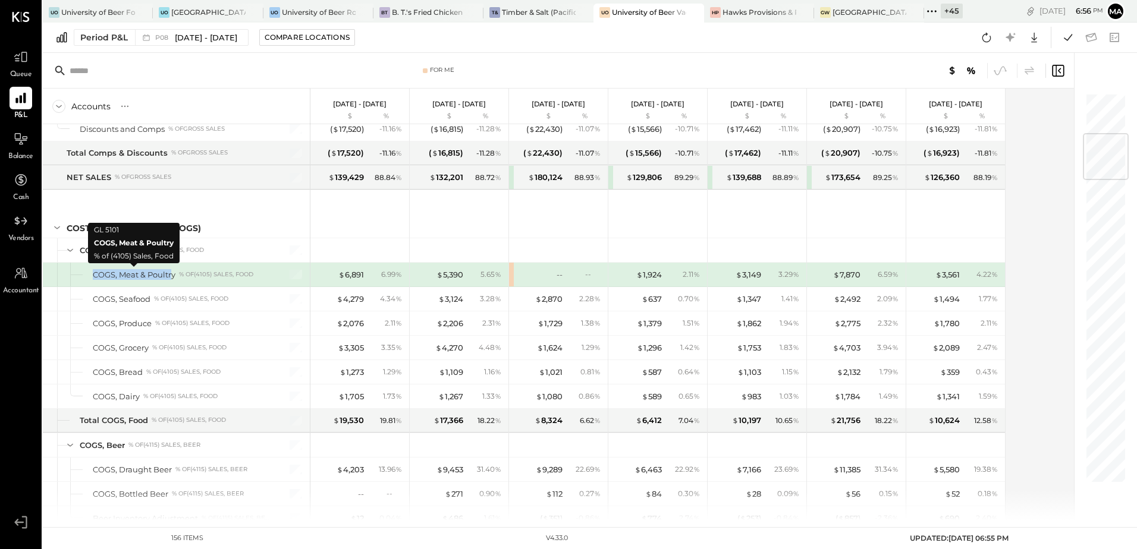
drag, startPoint x: 89, startPoint y: 275, endPoint x: 174, endPoint y: 275, distance: 84.4
click at [174, 275] on div "COGS, Meat & Poultry % of (4105) Sales, Food" at bounding box center [176, 275] width 267 height 24
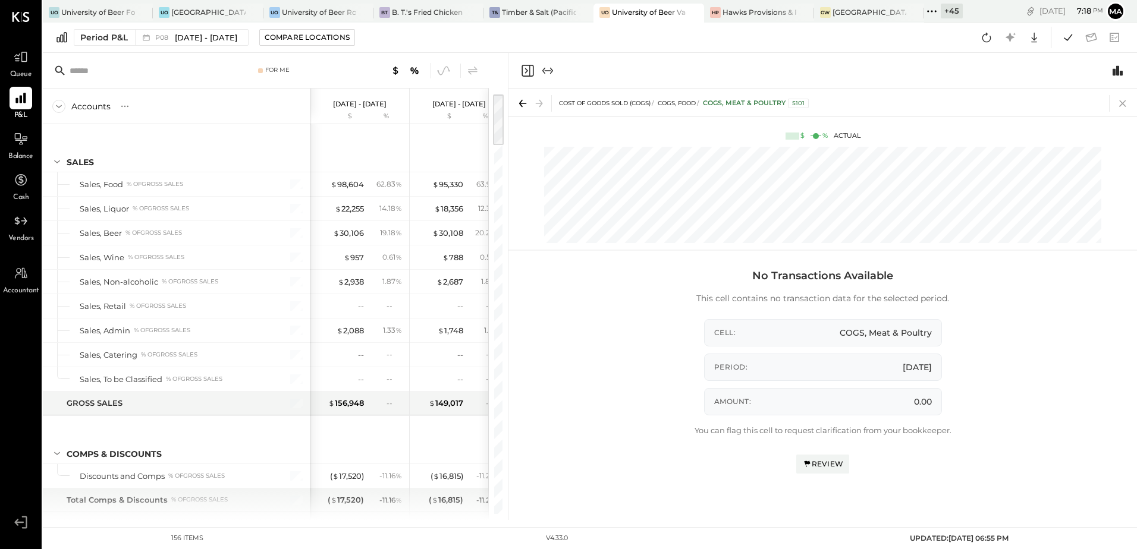
click at [1126, 102] on icon at bounding box center [1122, 103] width 17 height 17
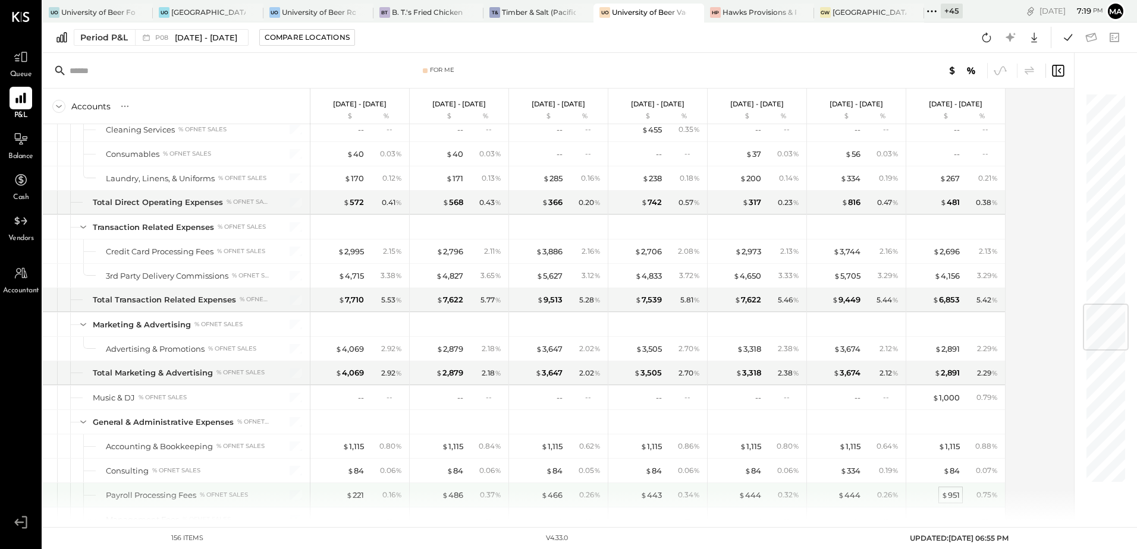
scroll to position [1843, 0]
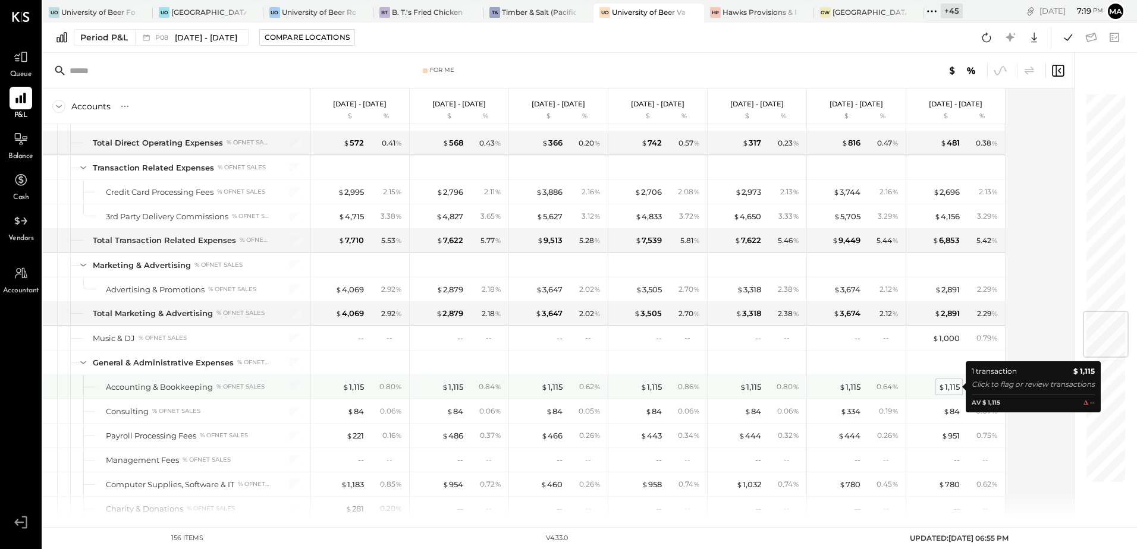
click at [950, 388] on div "$ 1,115" at bounding box center [948, 387] width 21 height 11
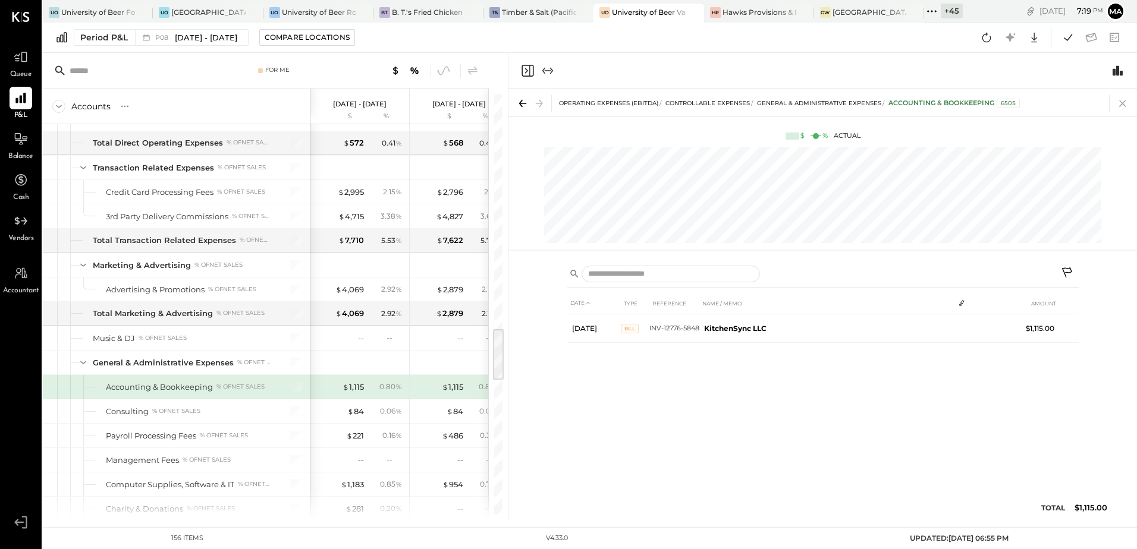
click at [1121, 102] on icon at bounding box center [1122, 103] width 7 height 7
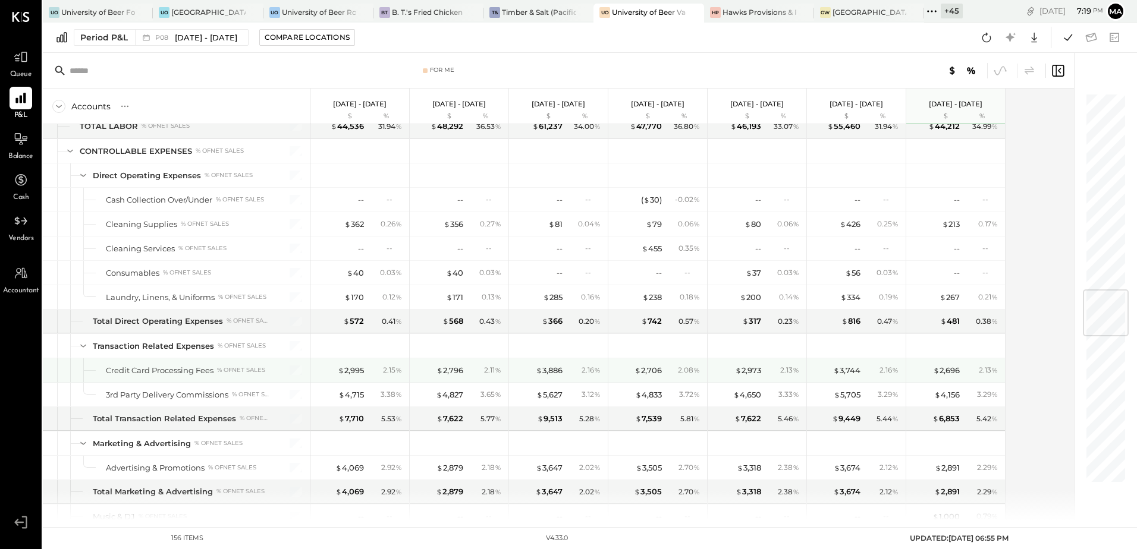
scroll to position [2055, 0]
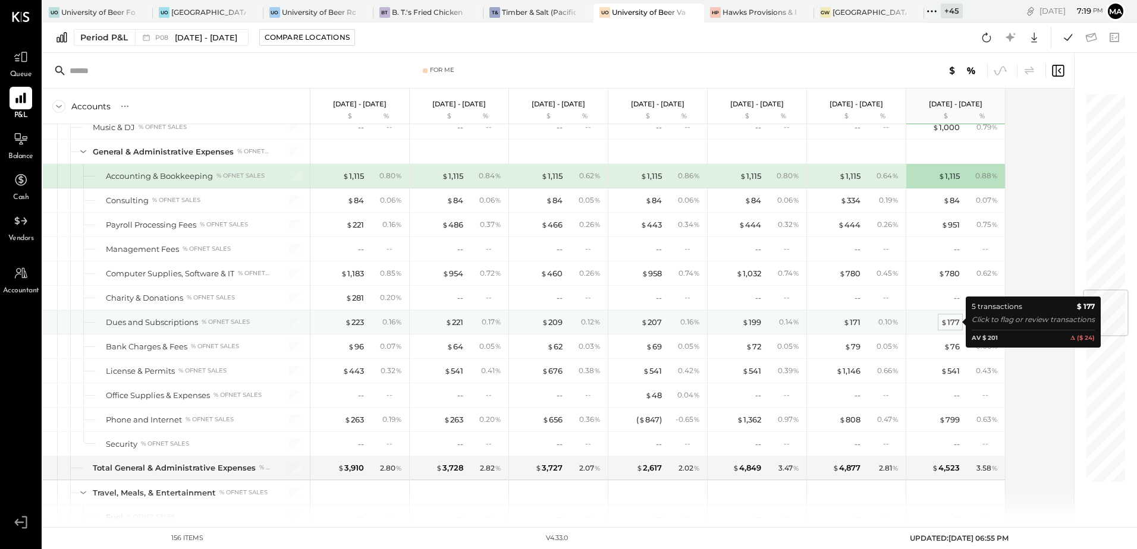
click at [953, 322] on div "$ 177" at bounding box center [950, 322] width 19 height 11
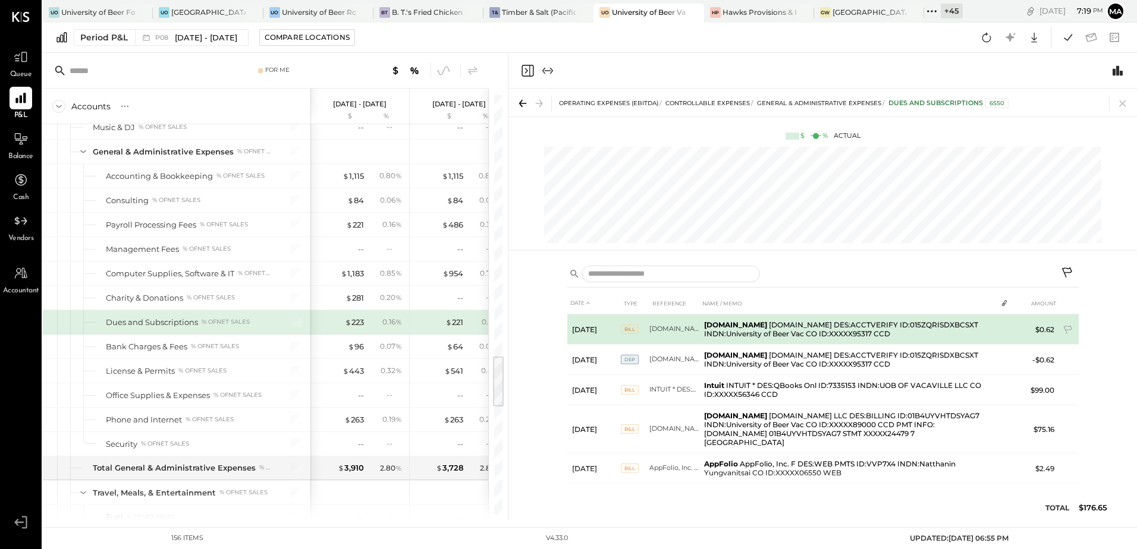
click at [663, 328] on td "Bill.com DES:ACCTVERIFY ID:015ZQRISDXBCSXT INDN:University of Beer Vac CO ID:XX…" at bounding box center [674, 330] width 50 height 30
click at [750, 329] on td "Bill.com Bill.com DES:ACCTVERIFY ID:015ZQRISDXBCSXT INDN:University of Beer Vac…" at bounding box center [847, 330] width 297 height 30
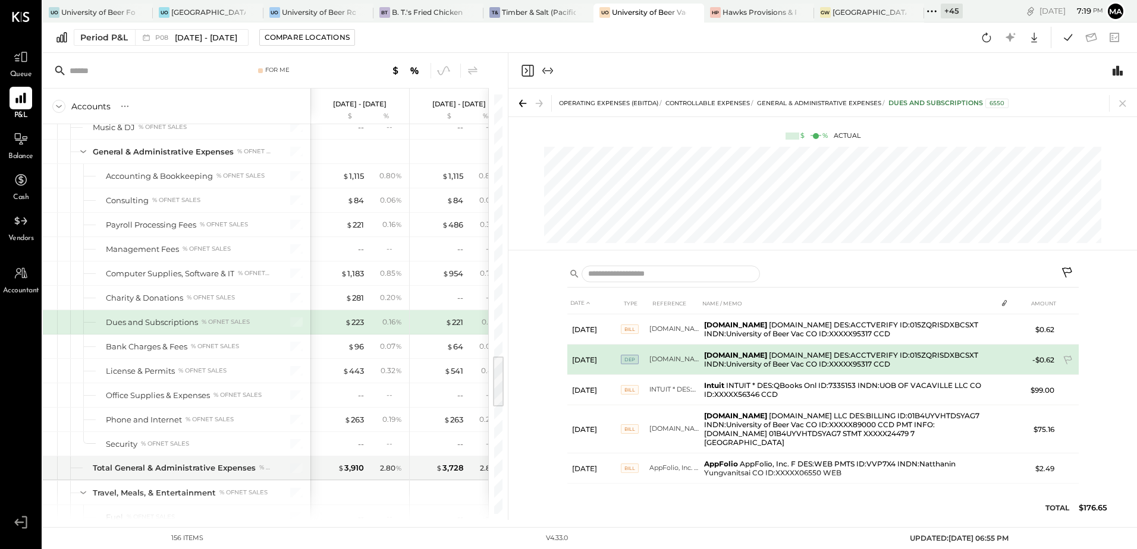
click at [766, 361] on td "Bill.com Bill.com DES:ACCTVERIFY ID:015ZQRISDXBCSXT INDN:University of Beer Vac…" at bounding box center [847, 360] width 297 height 30
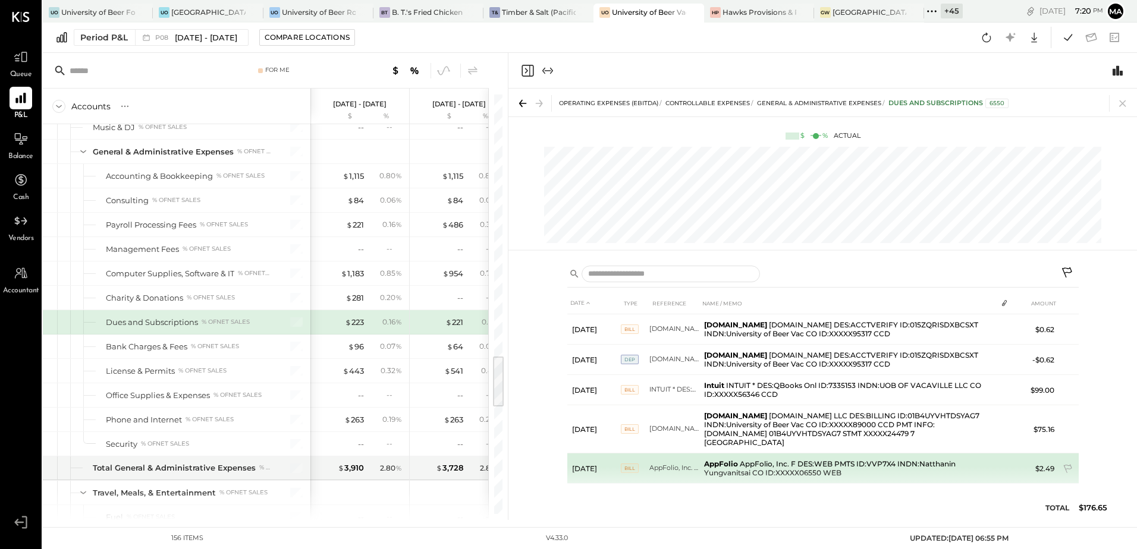
click at [794, 463] on td "AppFolio AppFolio, Inc. F DES:WEB PMTS ID:VVP7X4 INDN:Natthanin Yungvanitsai CO…" at bounding box center [847, 469] width 297 height 30
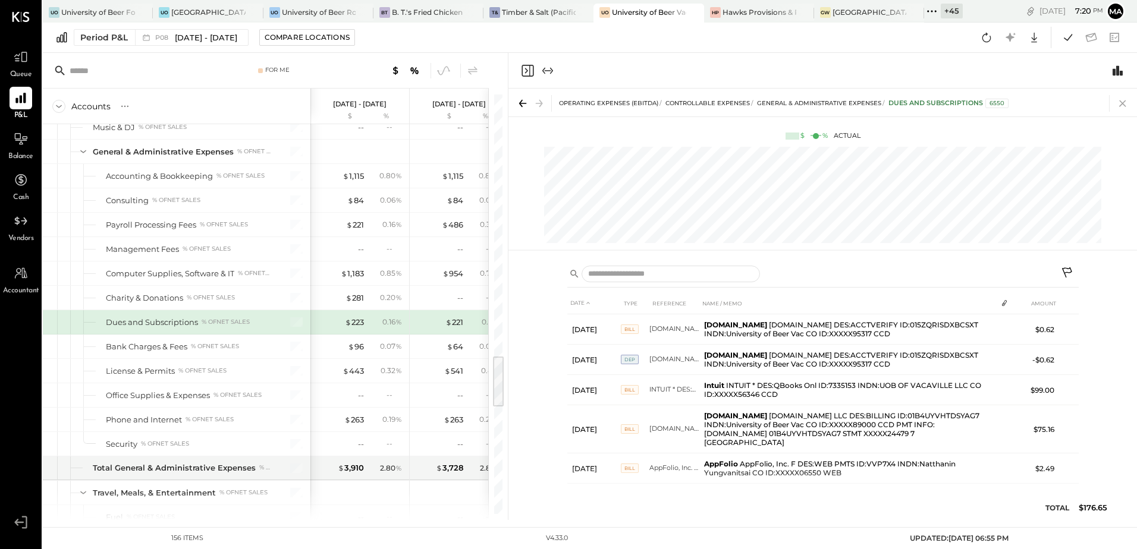
click at [1127, 101] on icon at bounding box center [1122, 103] width 17 height 17
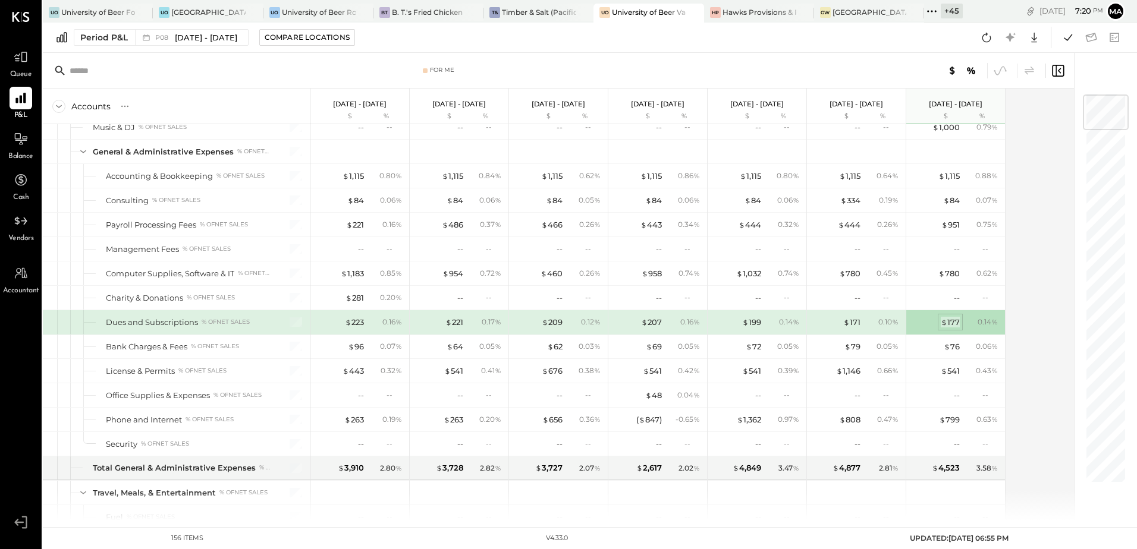
click at [951, 322] on div "$ 177" at bounding box center [950, 322] width 19 height 11
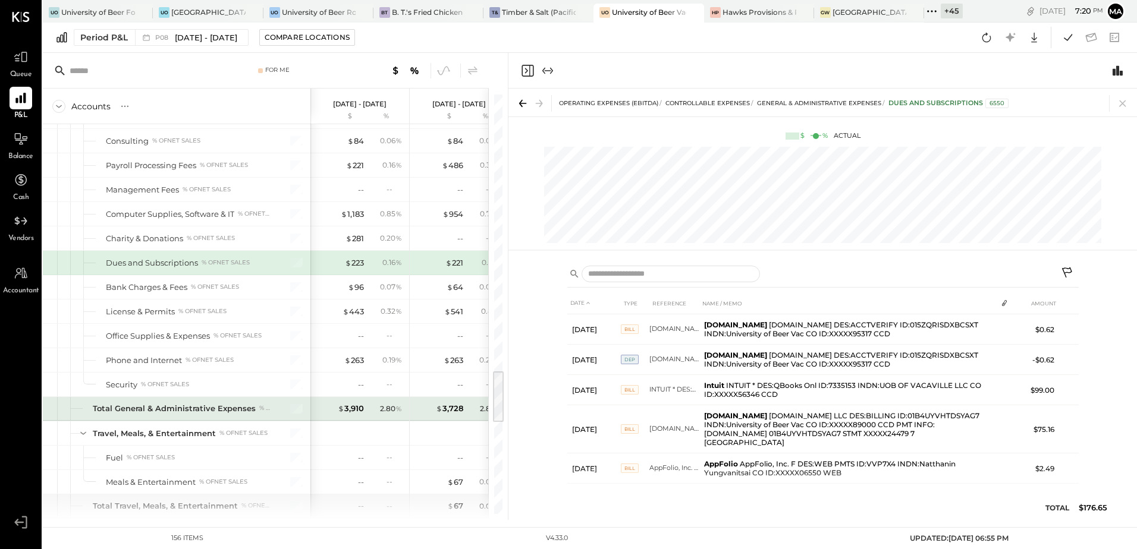
scroll to position [2173, 0]
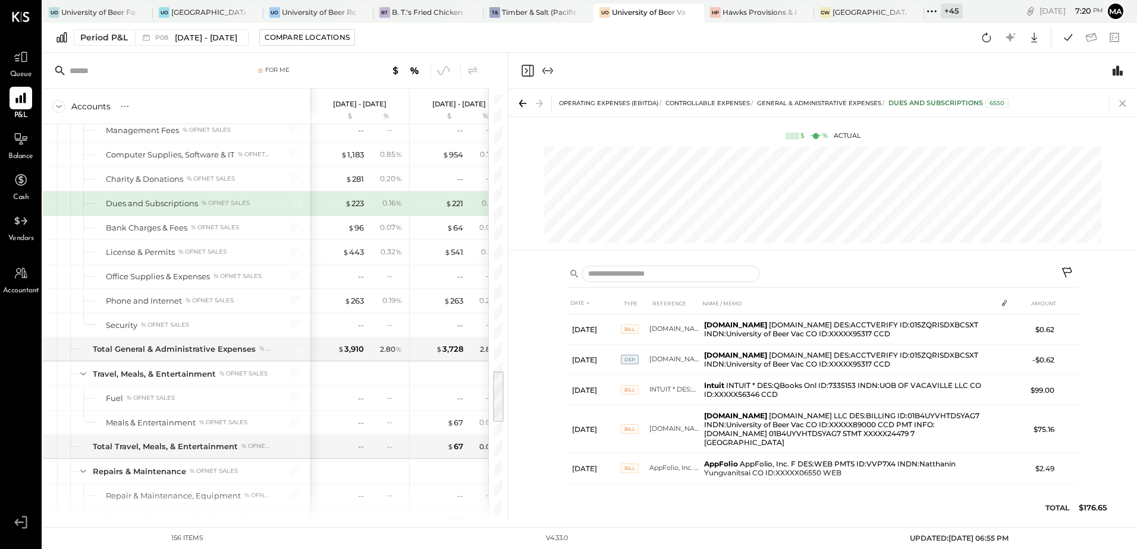
click at [1121, 103] on icon at bounding box center [1122, 103] width 17 height 17
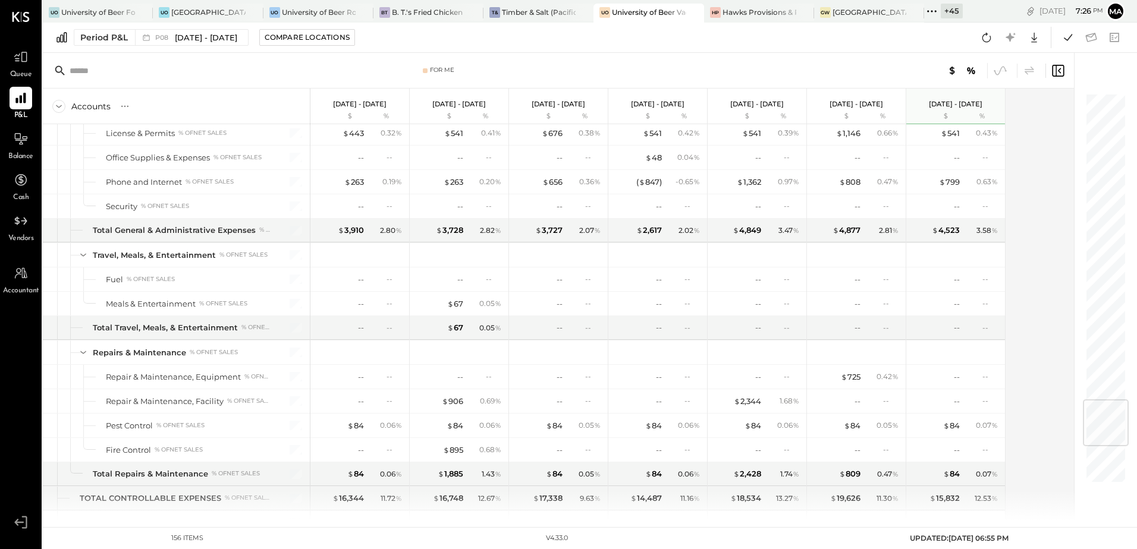
scroll to position [2590, 0]
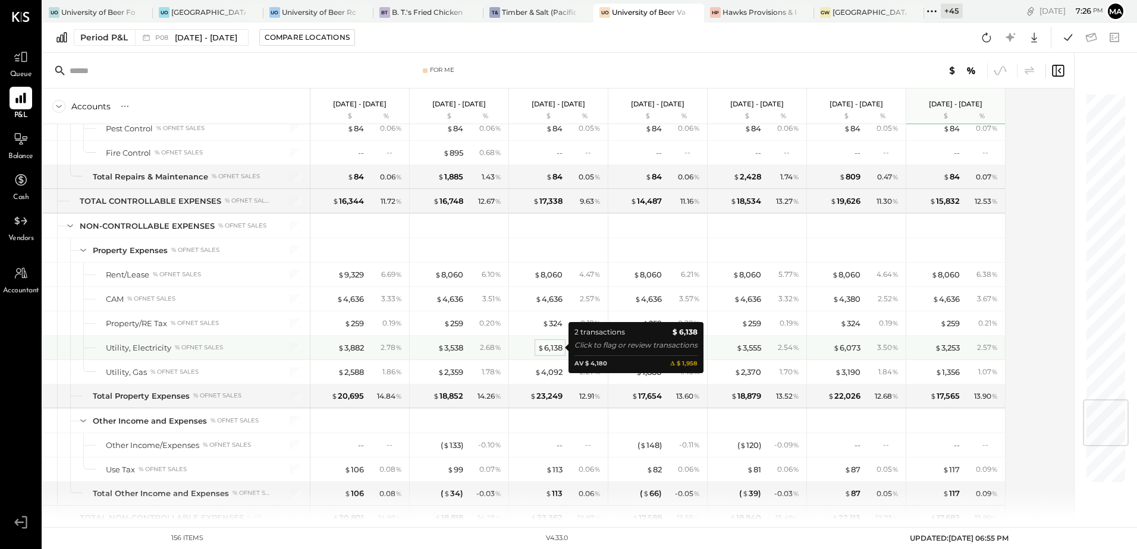
click at [557, 353] on div "$ 6,138" at bounding box center [550, 348] width 25 height 11
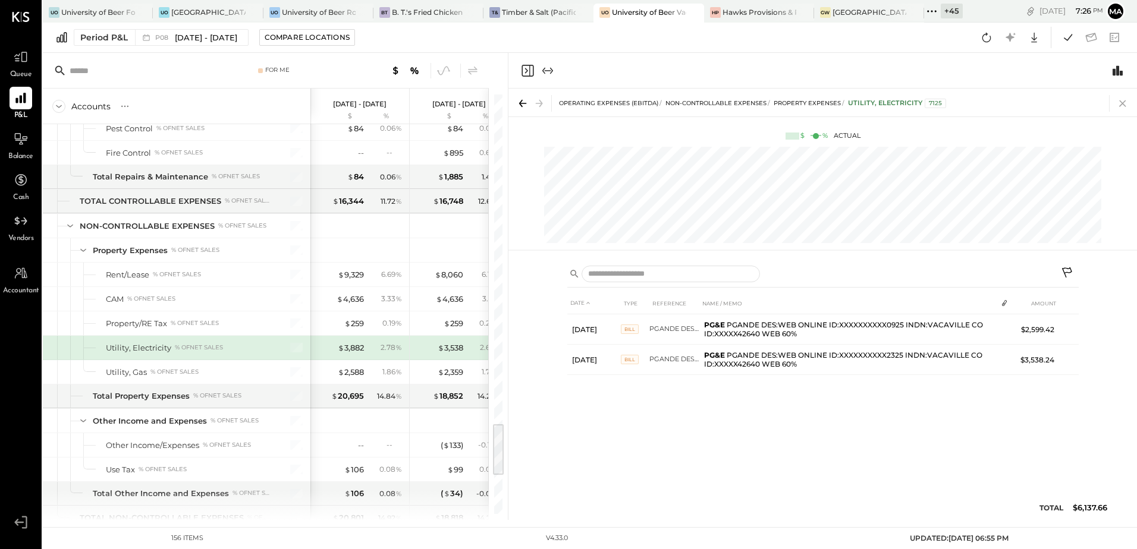
click at [1122, 103] on icon at bounding box center [1122, 103] width 7 height 7
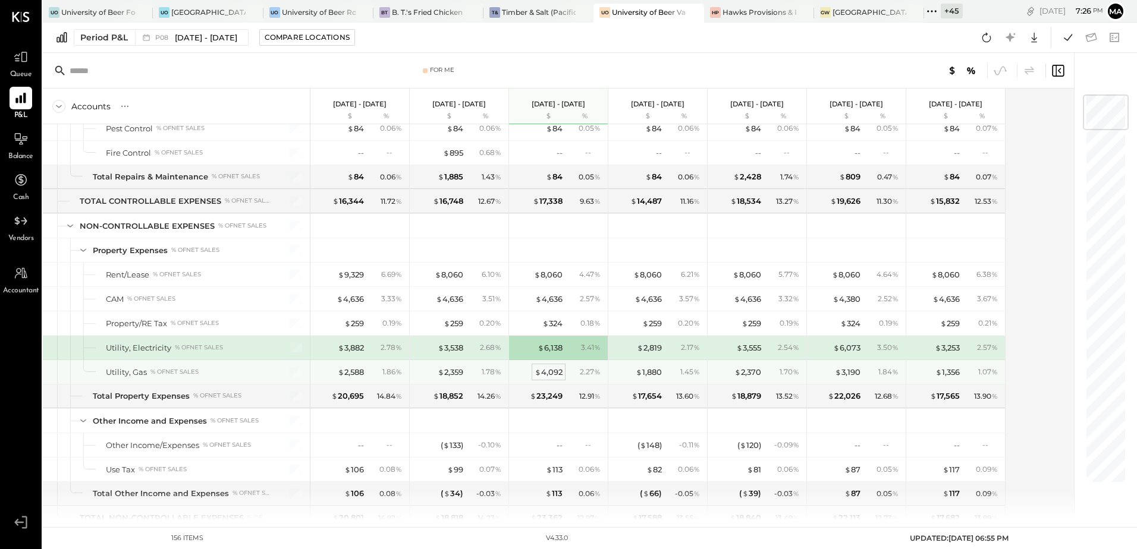
click at [555, 373] on div "$ 4,092" at bounding box center [549, 372] width 28 height 11
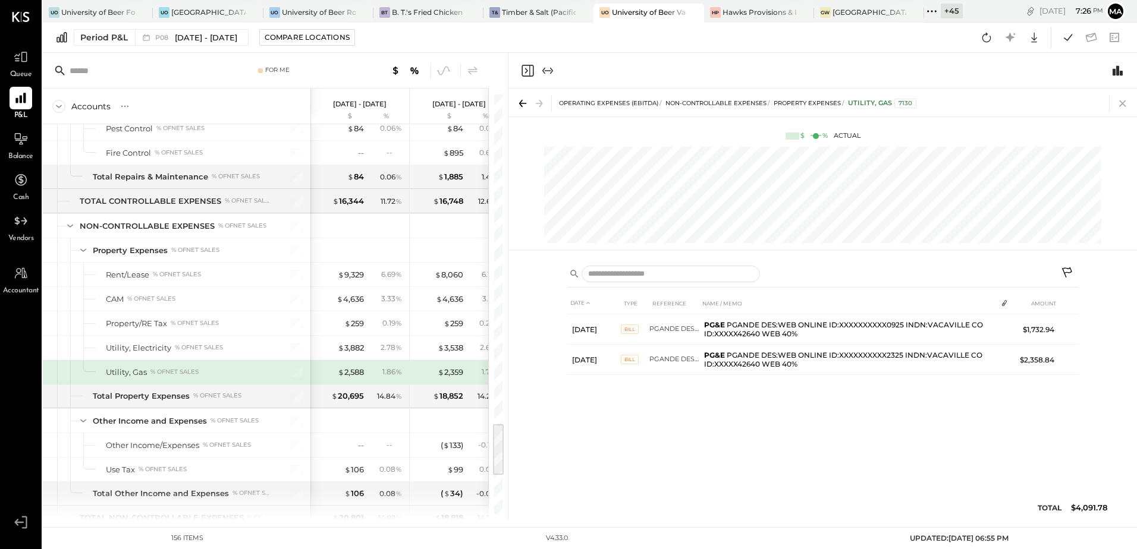
click at [1123, 106] on icon at bounding box center [1122, 103] width 17 height 17
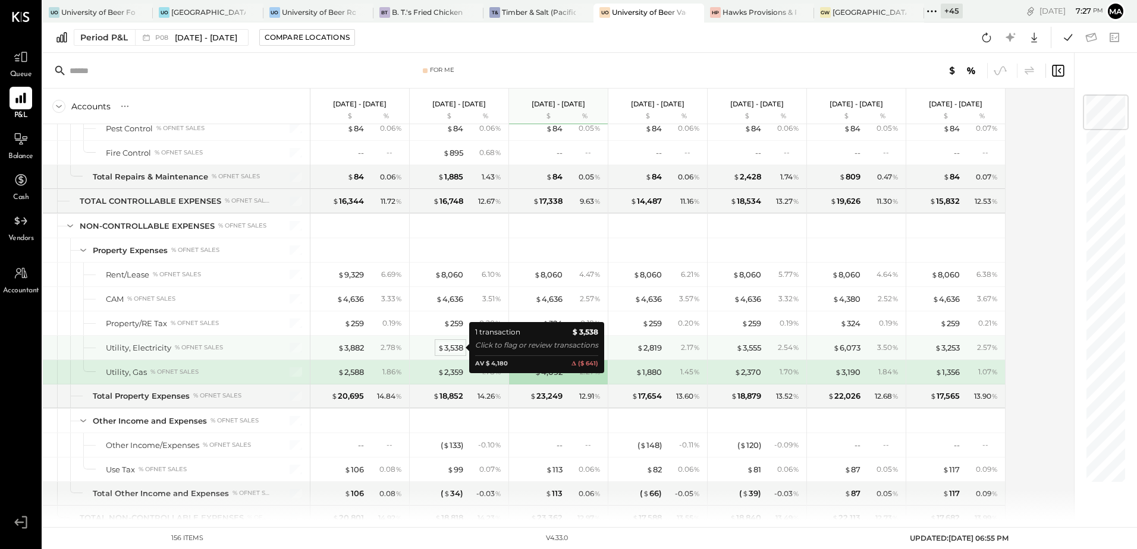
click at [450, 346] on div "$ 3,538" at bounding box center [451, 348] width 26 height 11
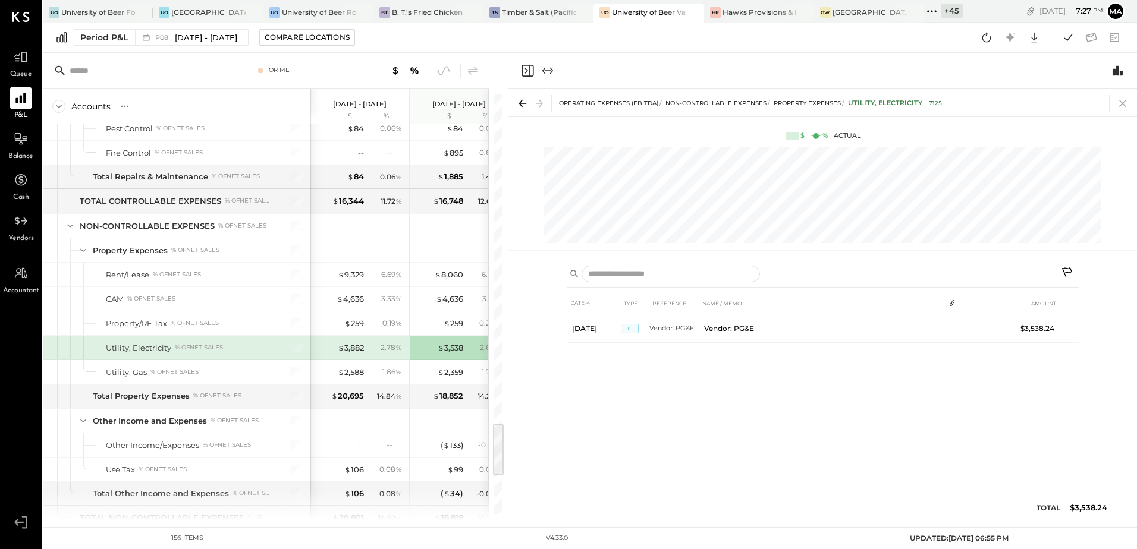
click at [1127, 106] on icon at bounding box center [1122, 103] width 17 height 17
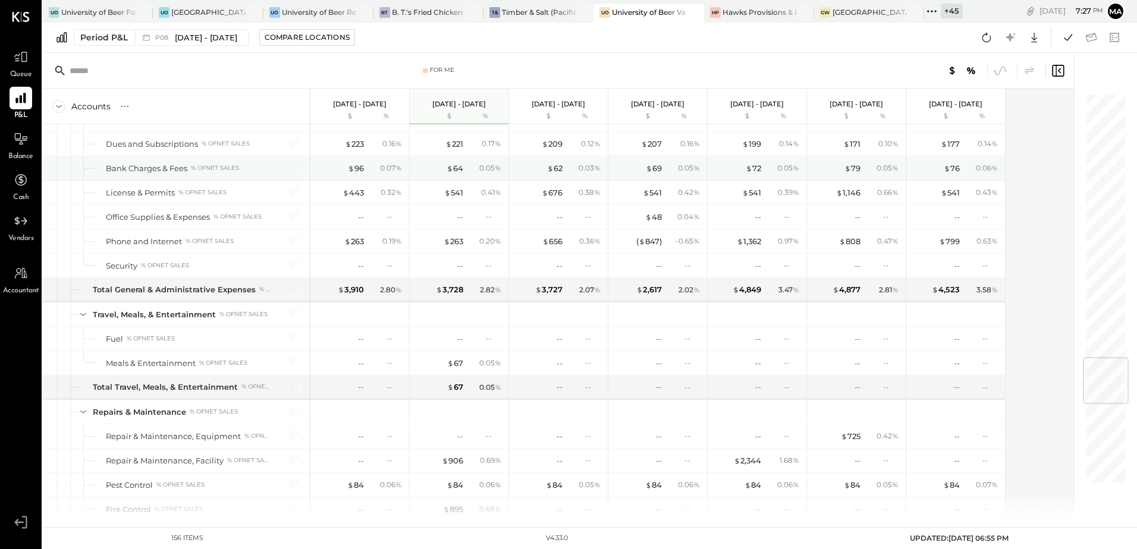
scroll to position [2114, 0]
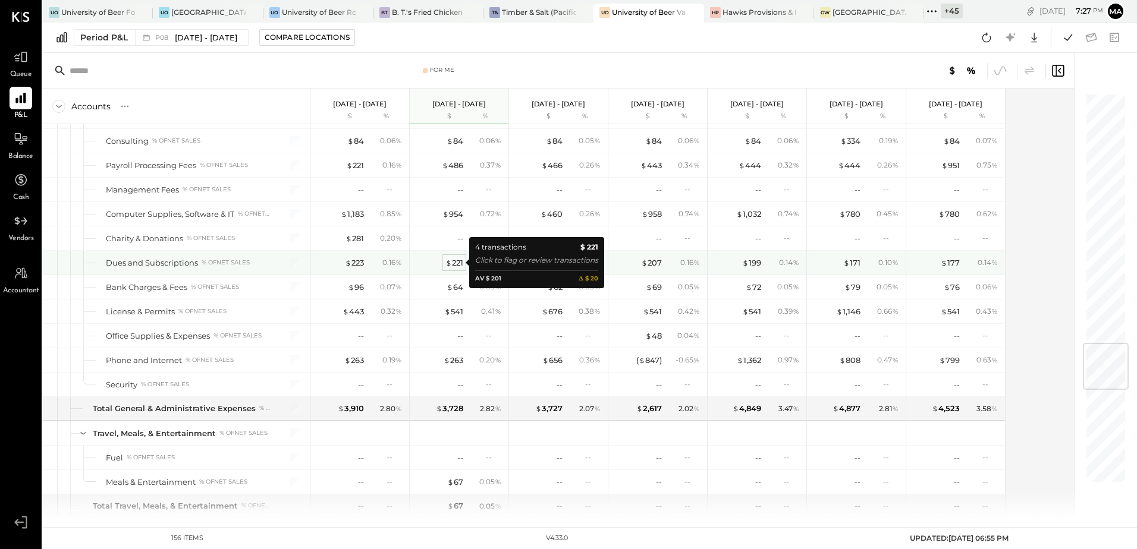
click at [456, 266] on div "$ 221" at bounding box center [454, 262] width 18 height 11
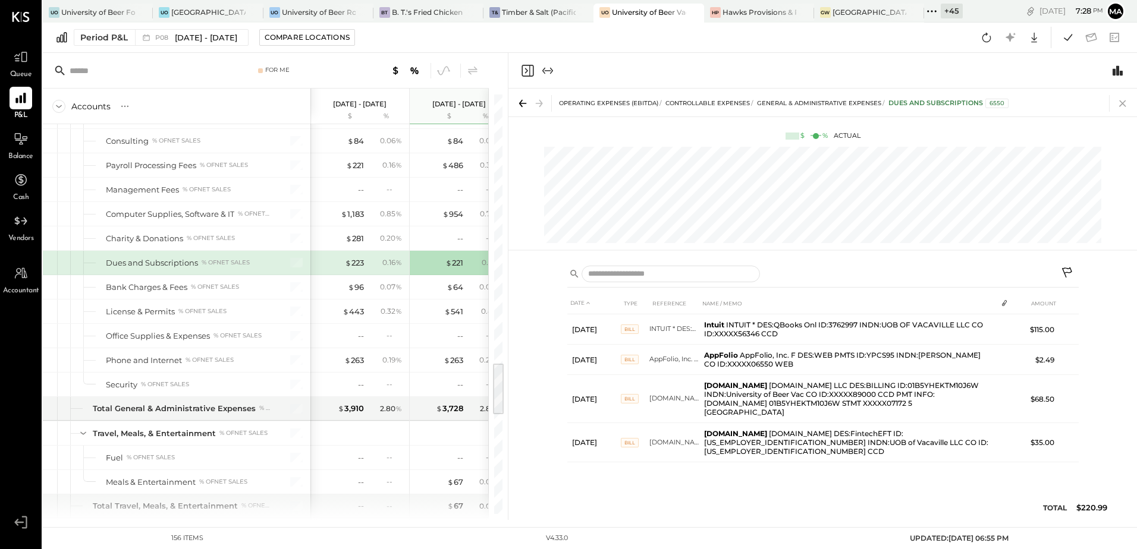
click at [1120, 101] on icon at bounding box center [1122, 103] width 7 height 7
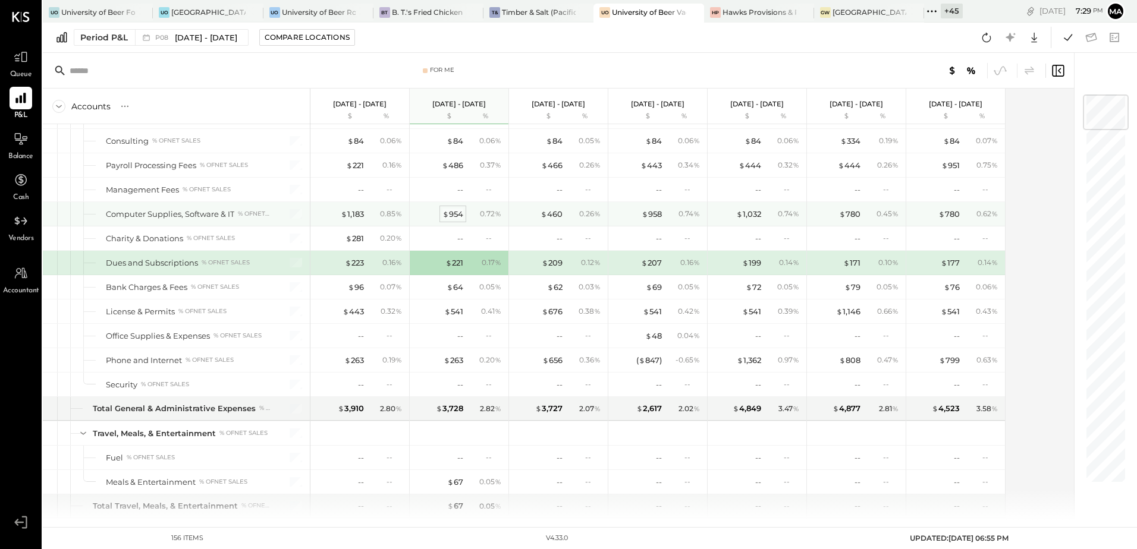
click at [459, 215] on div "$ 954" at bounding box center [452, 214] width 21 height 11
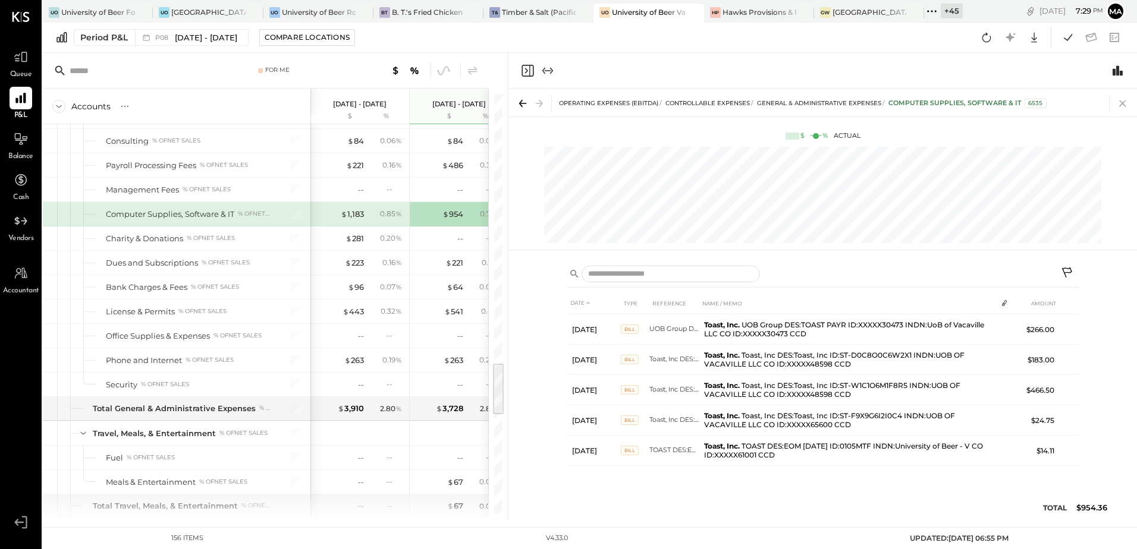
click at [1122, 103] on icon at bounding box center [1122, 103] width 17 height 17
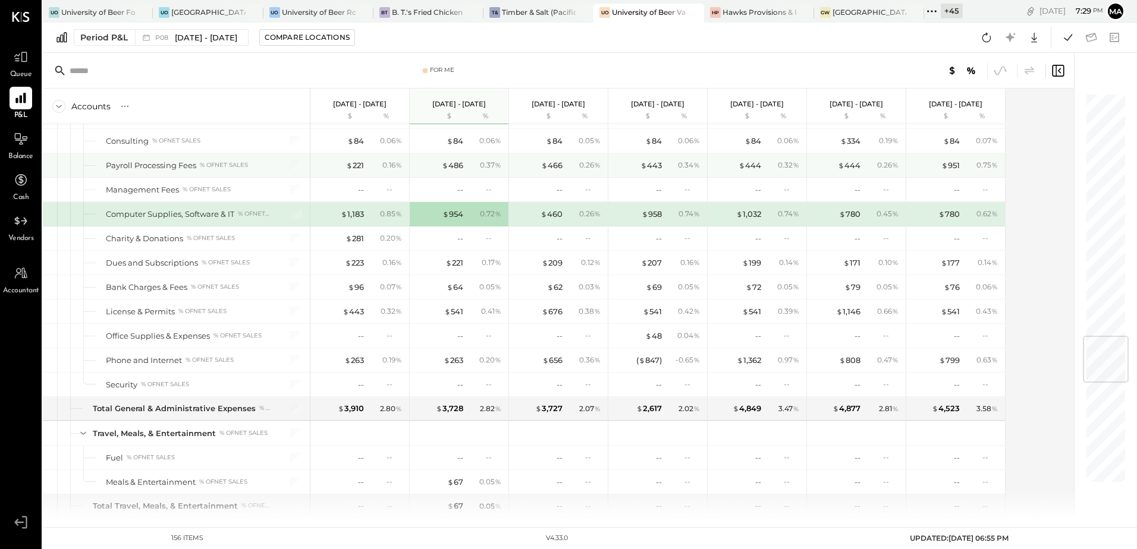
scroll to position [2055, 0]
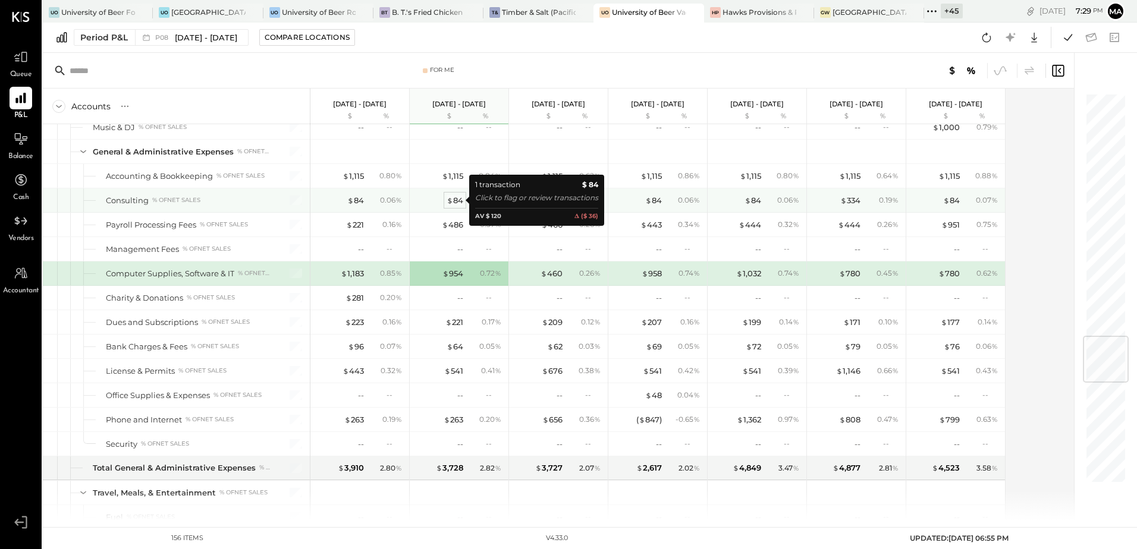
click at [457, 203] on div "$ 84" at bounding box center [455, 200] width 17 height 11
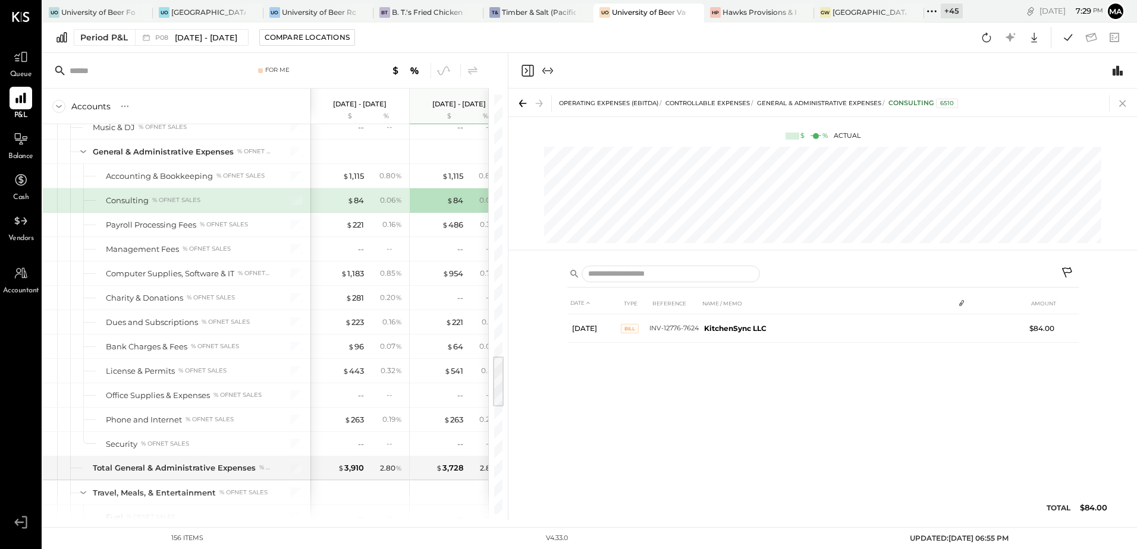
click at [1123, 103] on icon at bounding box center [1122, 103] width 17 height 17
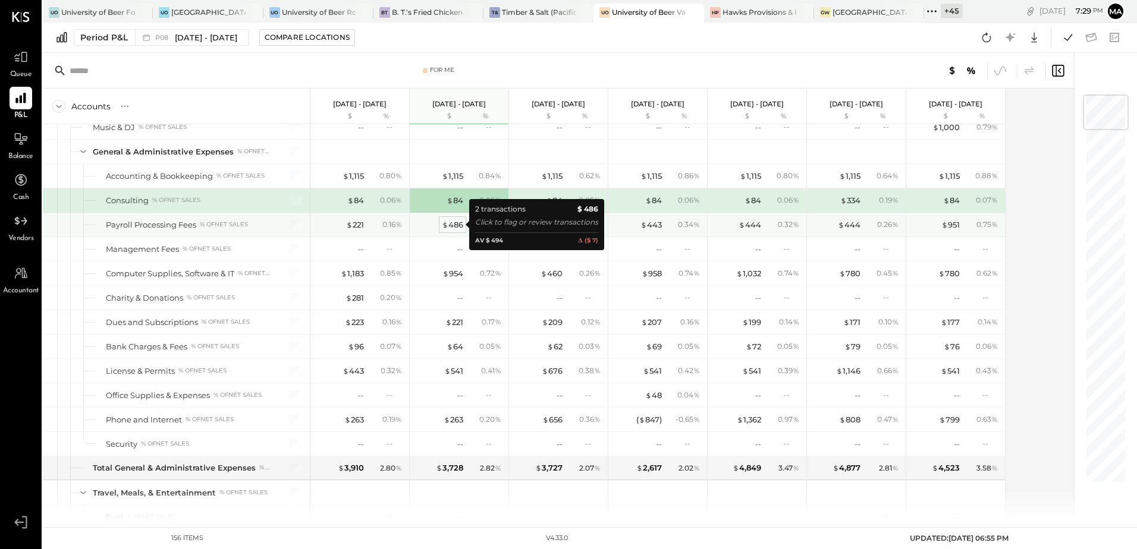
click at [450, 224] on div "$ 486" at bounding box center [452, 224] width 21 height 11
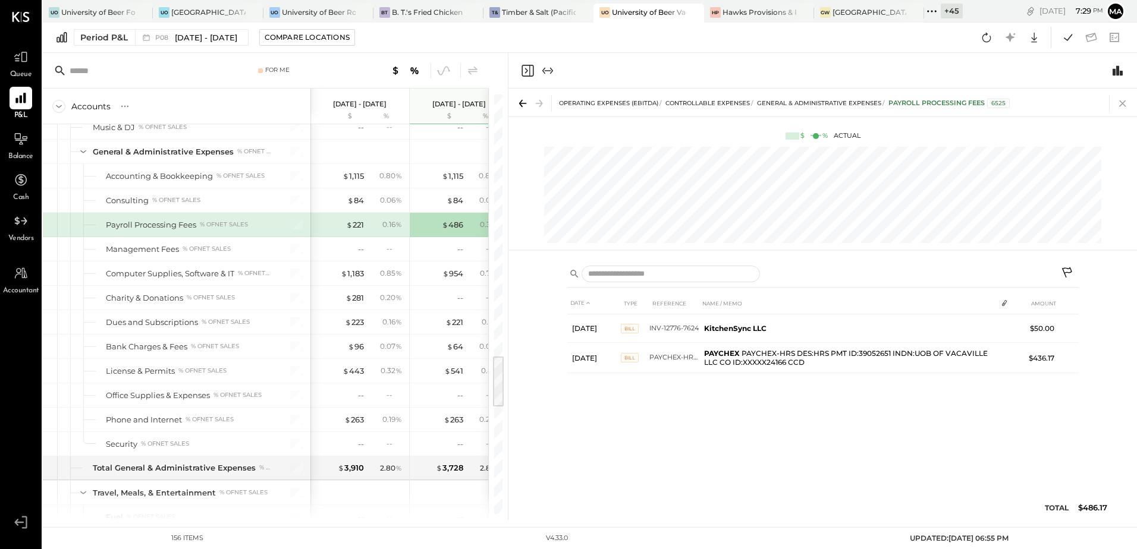
click at [1119, 102] on icon at bounding box center [1122, 103] width 17 height 17
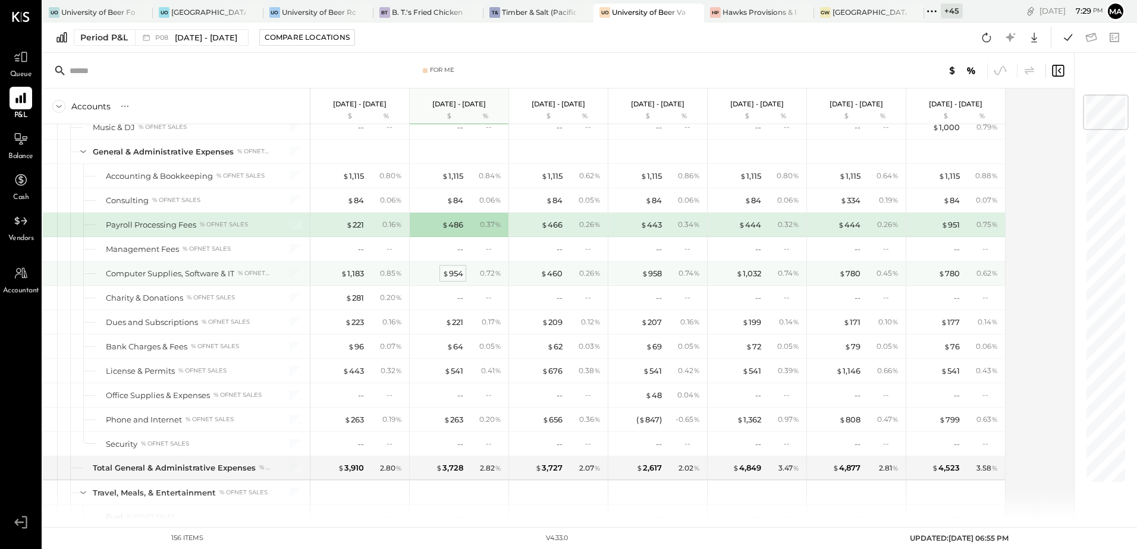
click at [462, 274] on div "$ 954" at bounding box center [452, 273] width 21 height 11
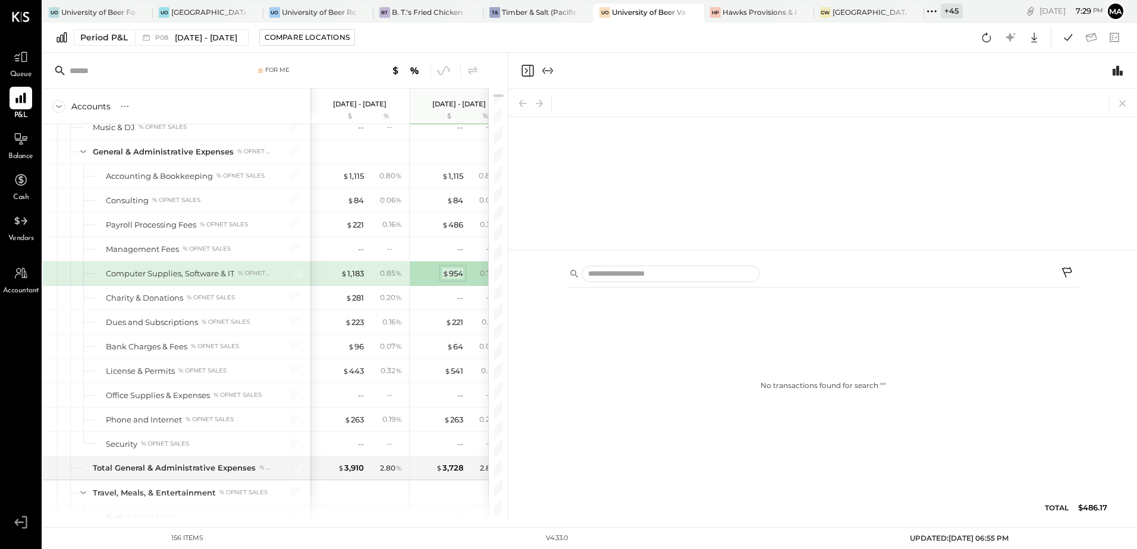
click at [457, 274] on div "$ 954" at bounding box center [452, 273] width 21 height 11
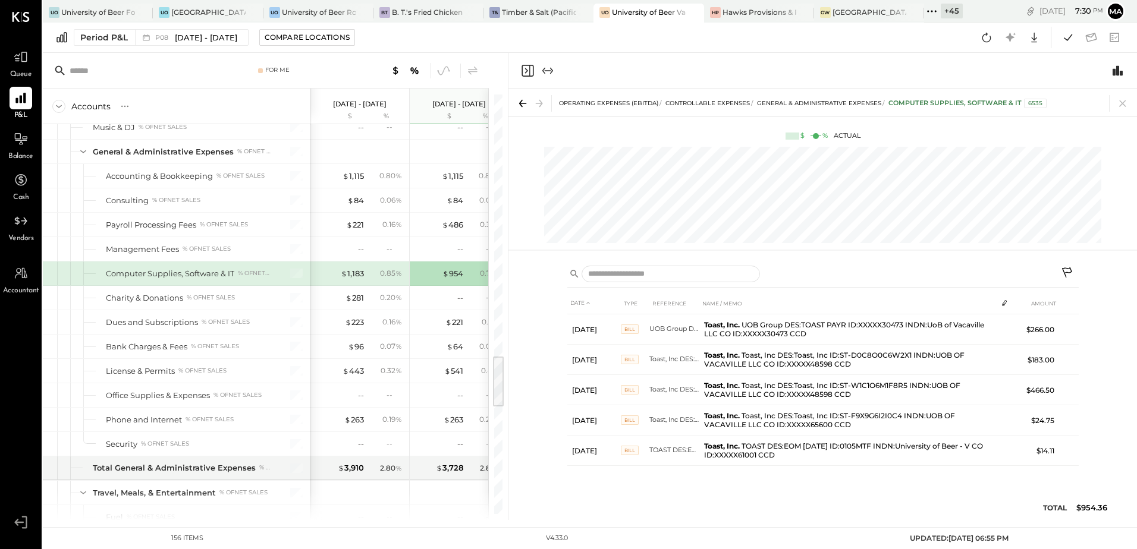
click at [950, 14] on div "+ 45" at bounding box center [952, 11] width 22 height 15
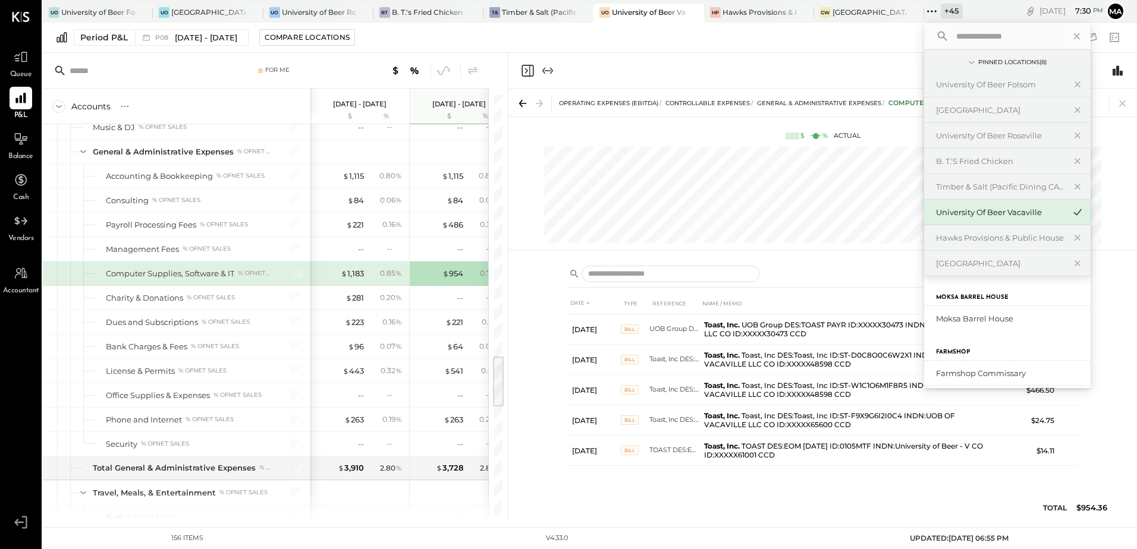
click at [982, 37] on input "text" at bounding box center [1006, 36] width 111 height 21
type input "****"
click at [1008, 367] on div "University of Beer Rocklin" at bounding box center [1007, 373] width 167 height 25
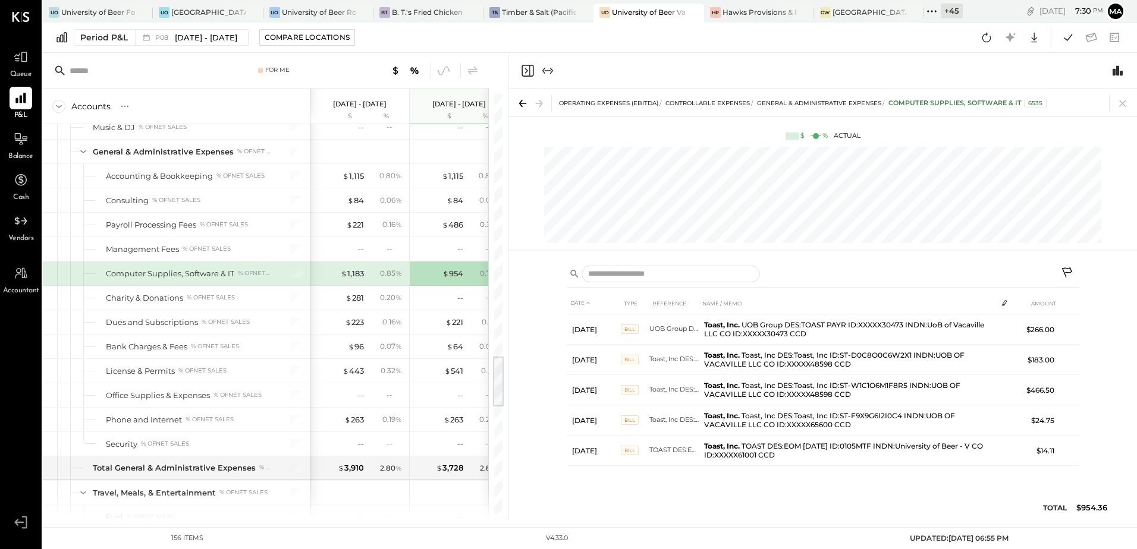
click at [400, 35] on div "Period P&L P08 Jul 28 - Aug 24, 2025 Compare Locations Google Sheets Excel" at bounding box center [590, 38] width 1094 height 30
click at [1122, 103] on icon at bounding box center [1122, 103] width 7 height 7
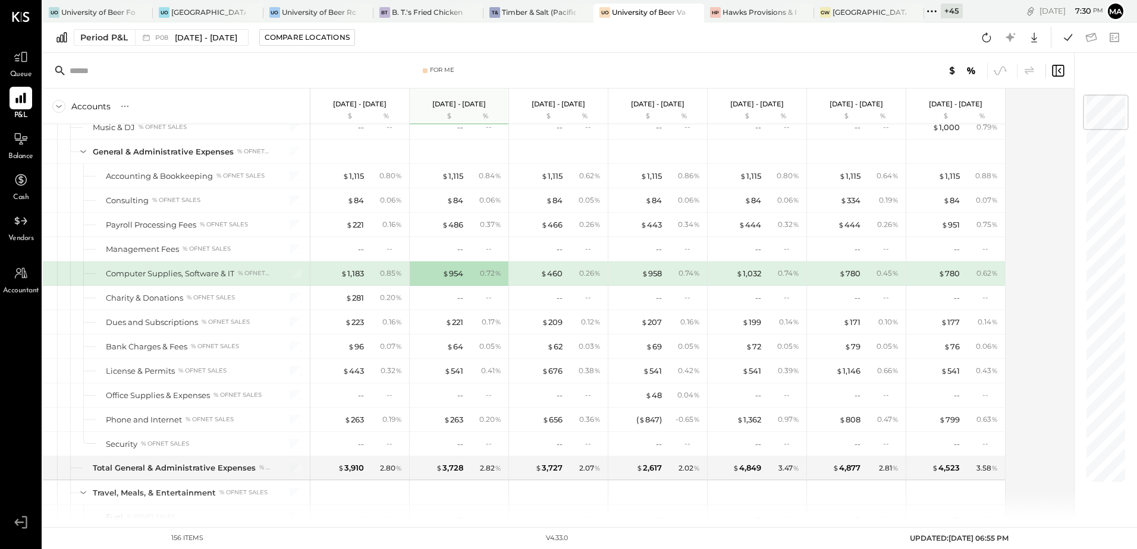
click at [943, 17] on div "+ 45" at bounding box center [952, 11] width 22 height 15
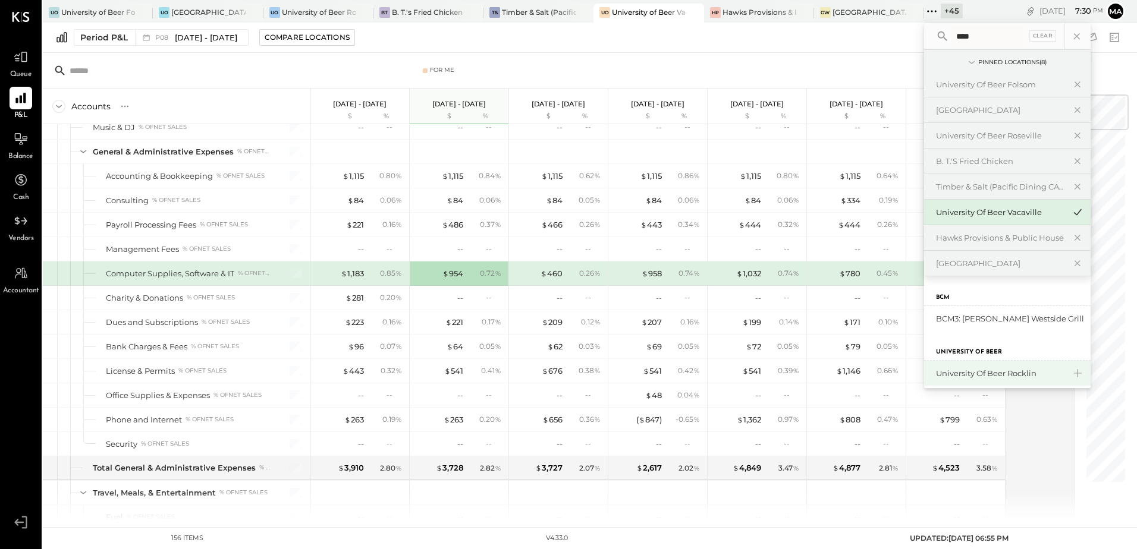
click at [1019, 379] on div "University of Beer Rocklin" at bounding box center [1007, 373] width 167 height 25
click at [991, 374] on div "University of Beer Rocklin" at bounding box center [1000, 373] width 128 height 11
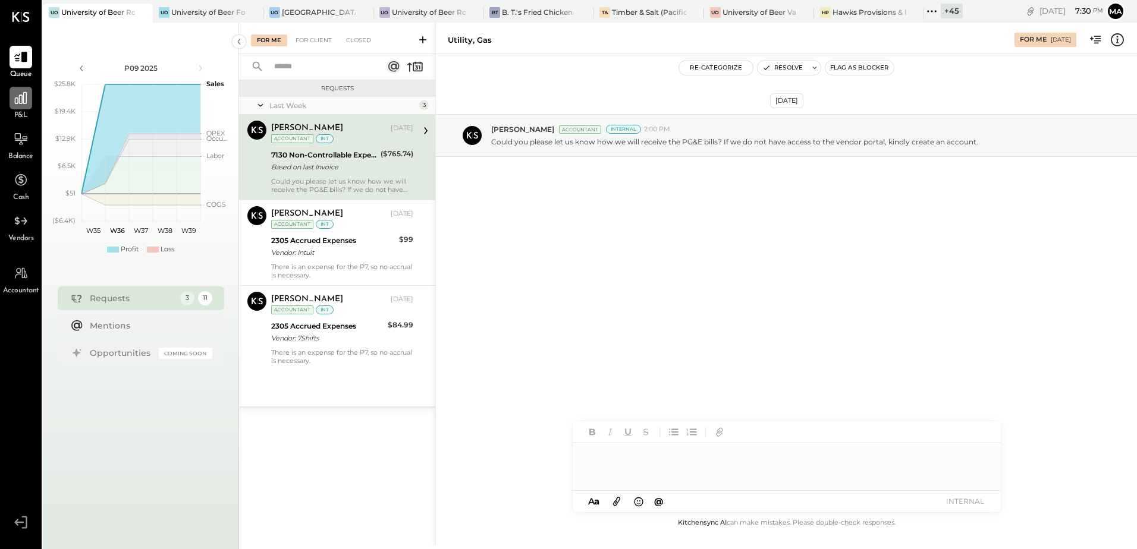
click at [20, 103] on icon at bounding box center [21, 98] width 12 height 12
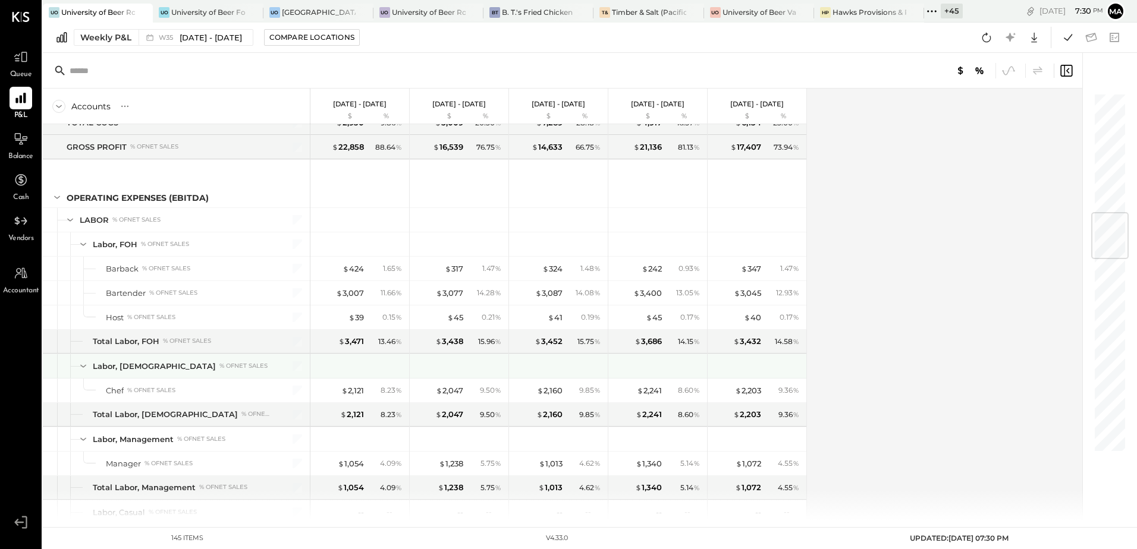
scroll to position [773, 0]
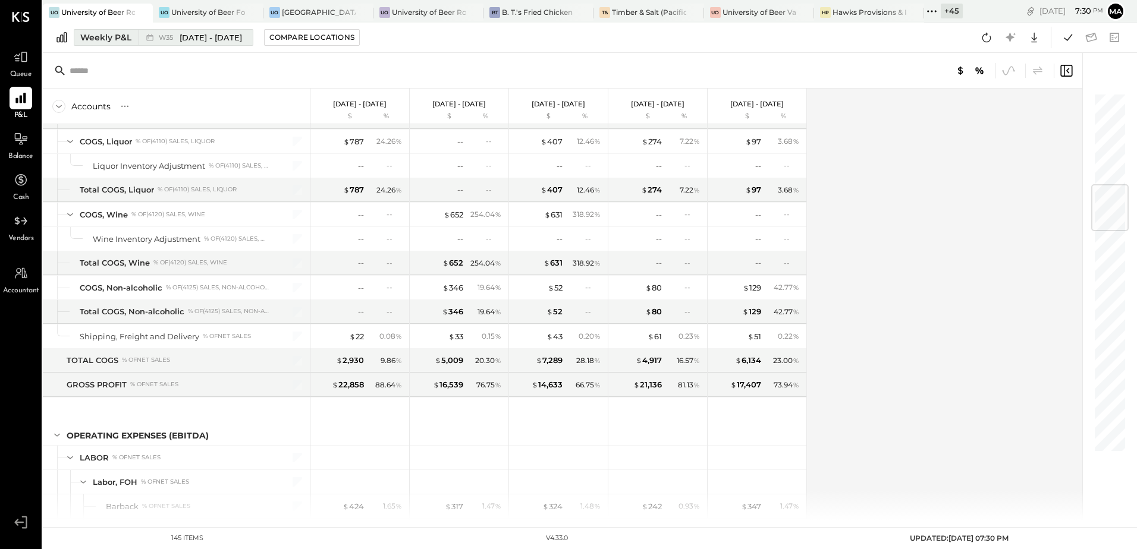
click at [111, 36] on div "Weekly P&L" at bounding box center [105, 38] width 51 height 12
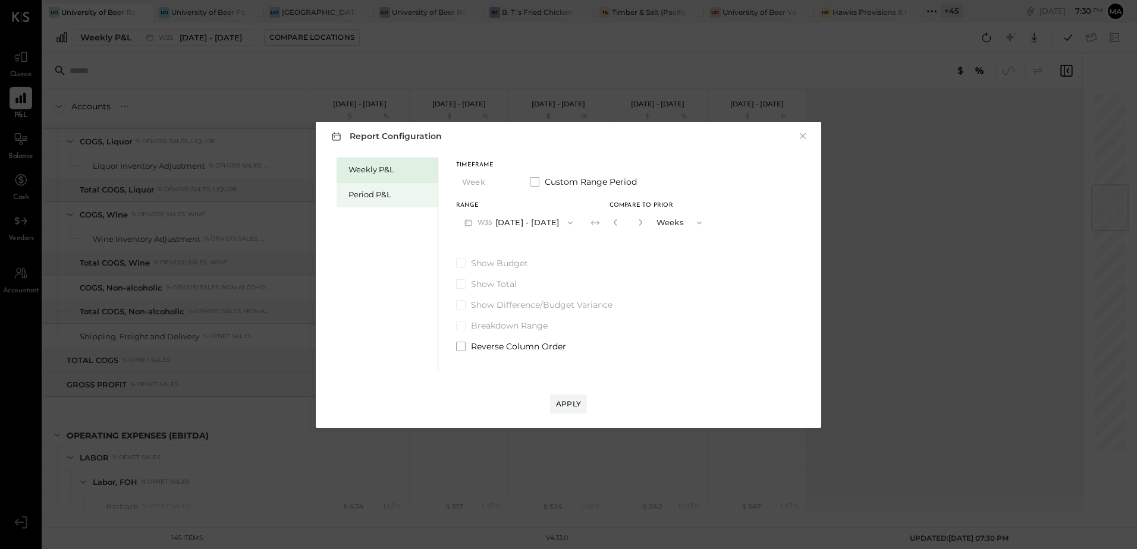
click at [370, 191] on div "Period P&L" at bounding box center [389, 194] width 83 height 11
click at [574, 223] on icon "button" at bounding box center [569, 223] width 10 height 10
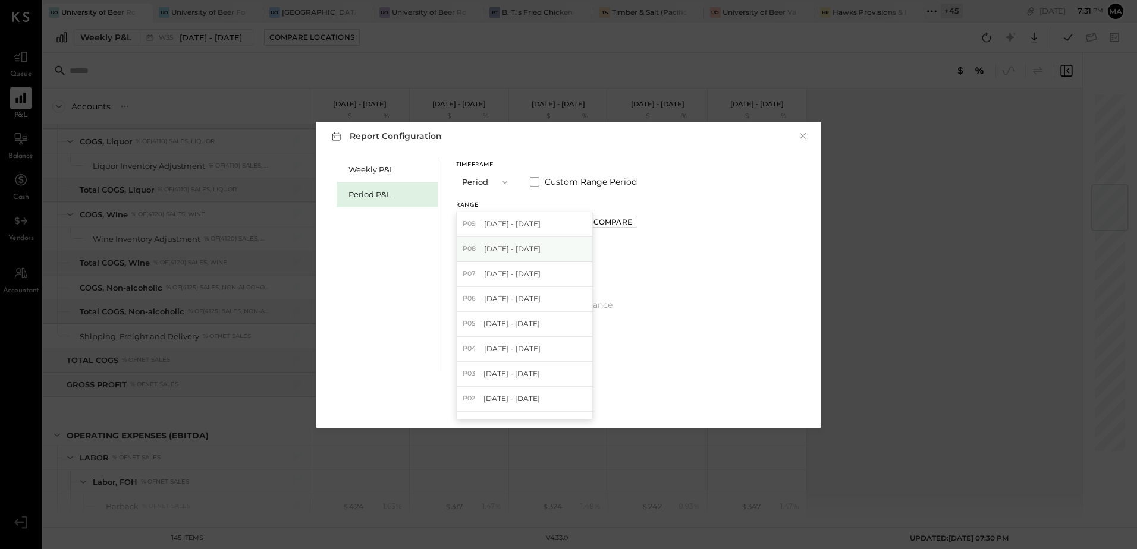
click at [558, 251] on div "P08 Jul 28 - Aug 24, 2025" at bounding box center [525, 249] width 136 height 25
click at [632, 225] on div "Compare" at bounding box center [612, 222] width 39 height 10
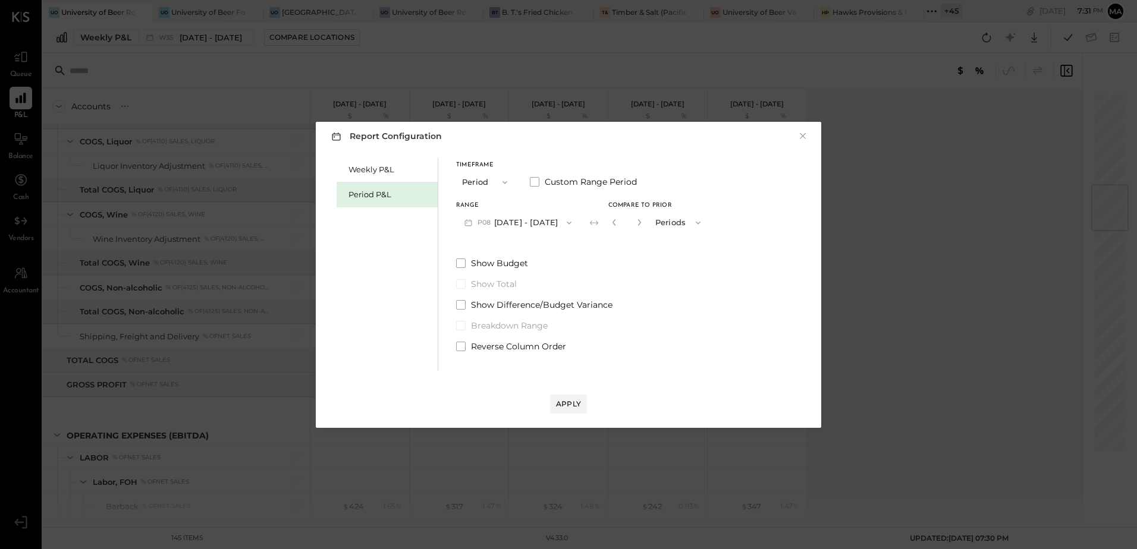
click at [615, 225] on icon "button" at bounding box center [613, 222] width 3 height 7
click at [632, 224] on div "Compare" at bounding box center [612, 222] width 39 height 10
click at [643, 225] on icon "button" at bounding box center [639, 222] width 7 height 7
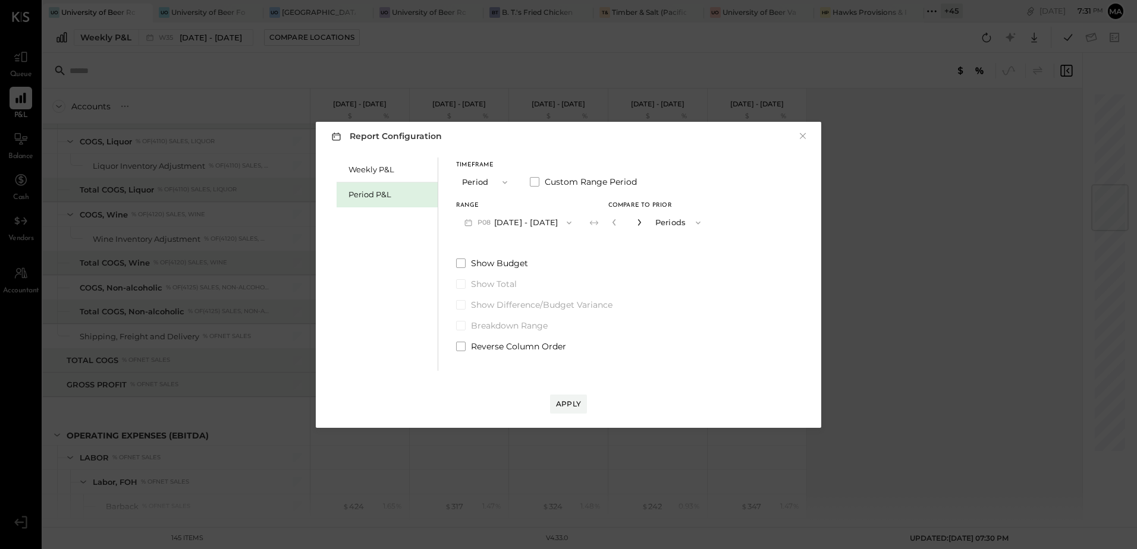
click at [643, 225] on icon "button" at bounding box center [639, 222] width 7 height 7
type input "*"
click at [574, 399] on div "Apply" at bounding box center [568, 404] width 25 height 10
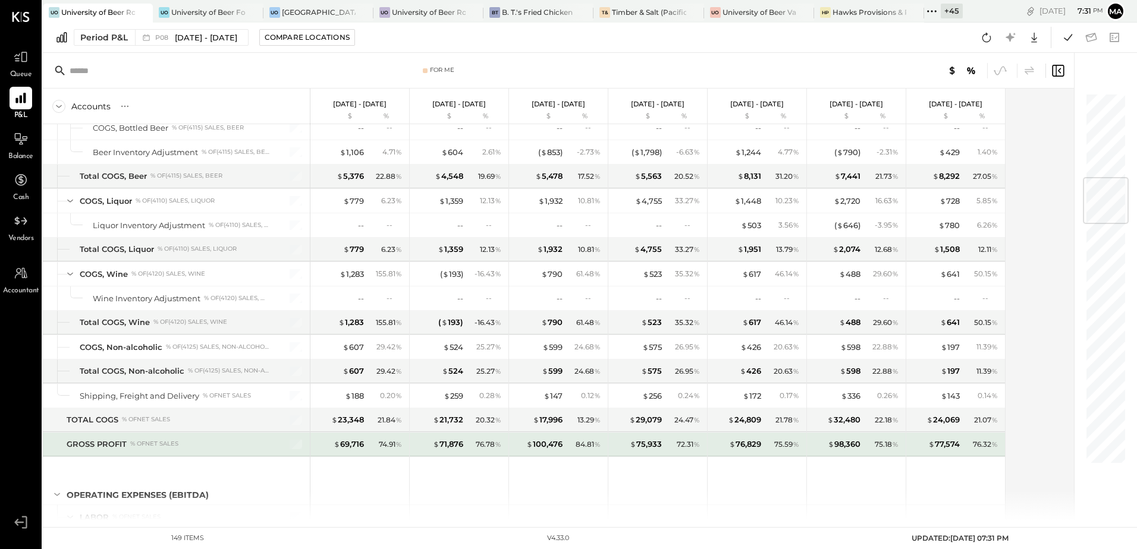
scroll to position [1957, 0]
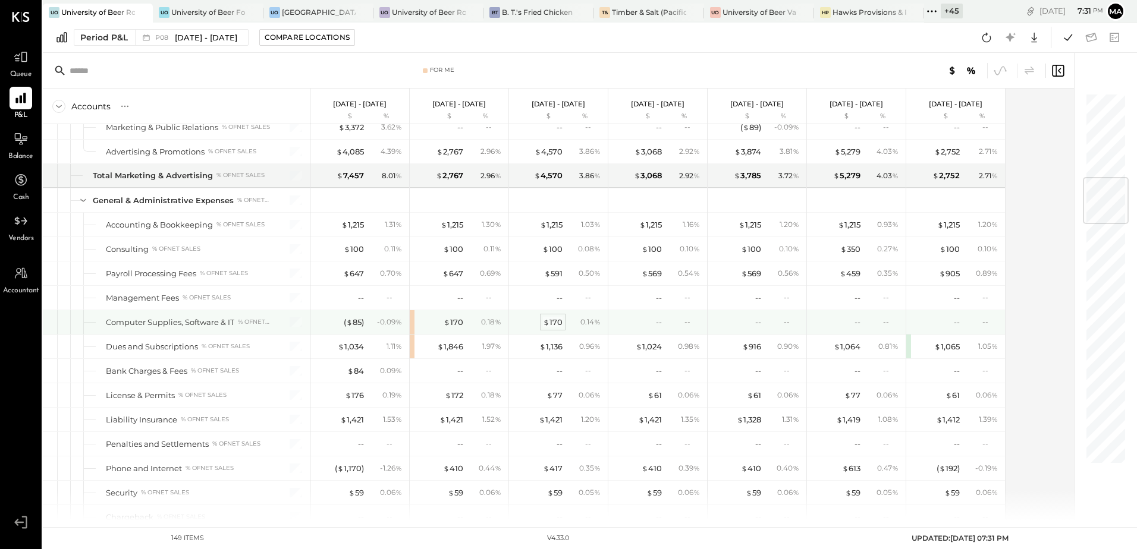
click at [554, 321] on div "$ 170" at bounding box center [553, 322] width 20 height 11
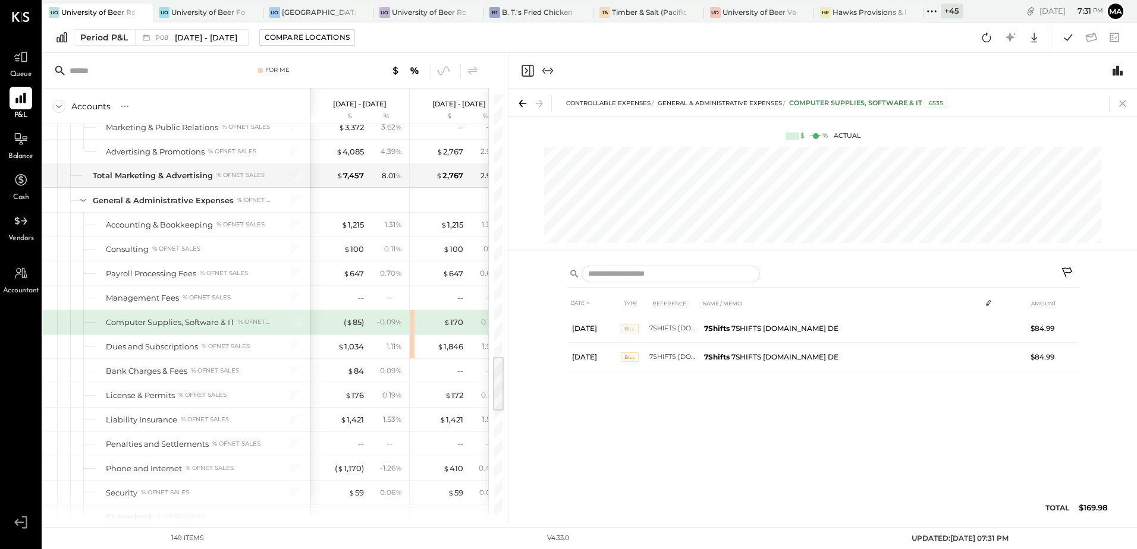
click at [1120, 101] on icon at bounding box center [1122, 103] width 7 height 7
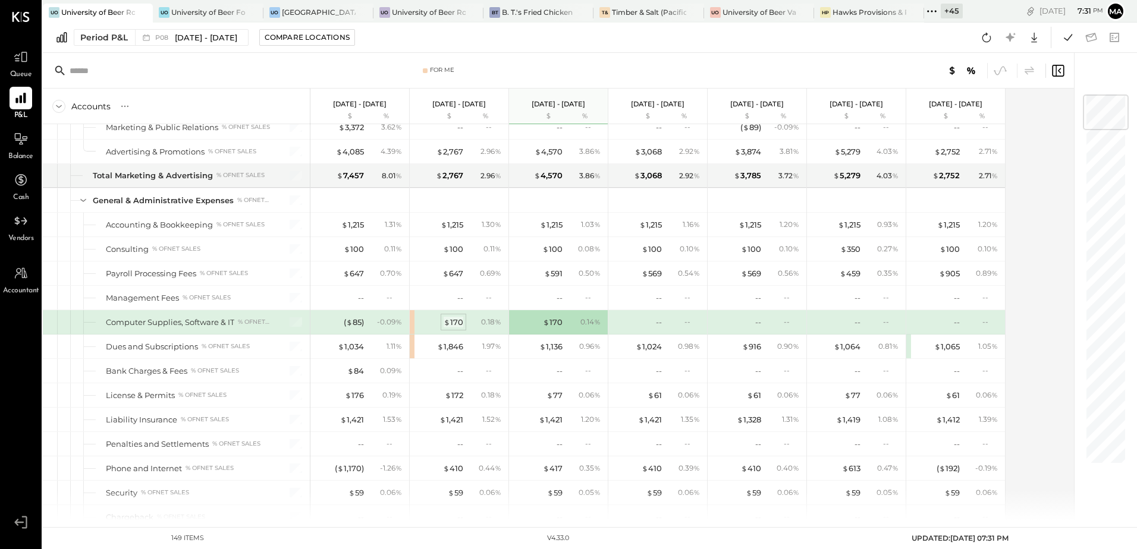
click at [456, 321] on div "$ 170" at bounding box center [454, 322] width 20 height 11
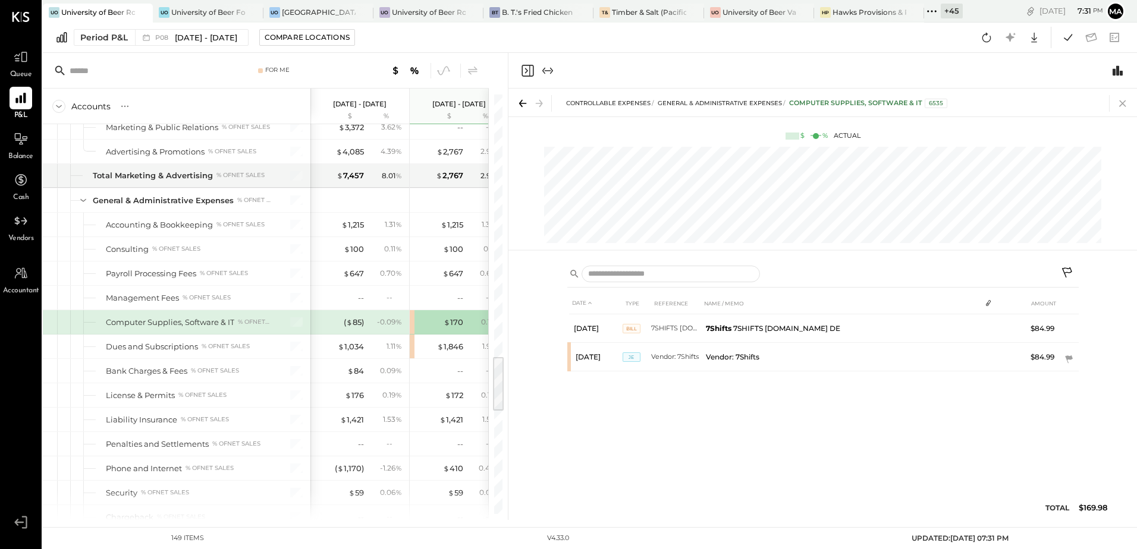
click at [1126, 100] on icon at bounding box center [1122, 103] width 17 height 17
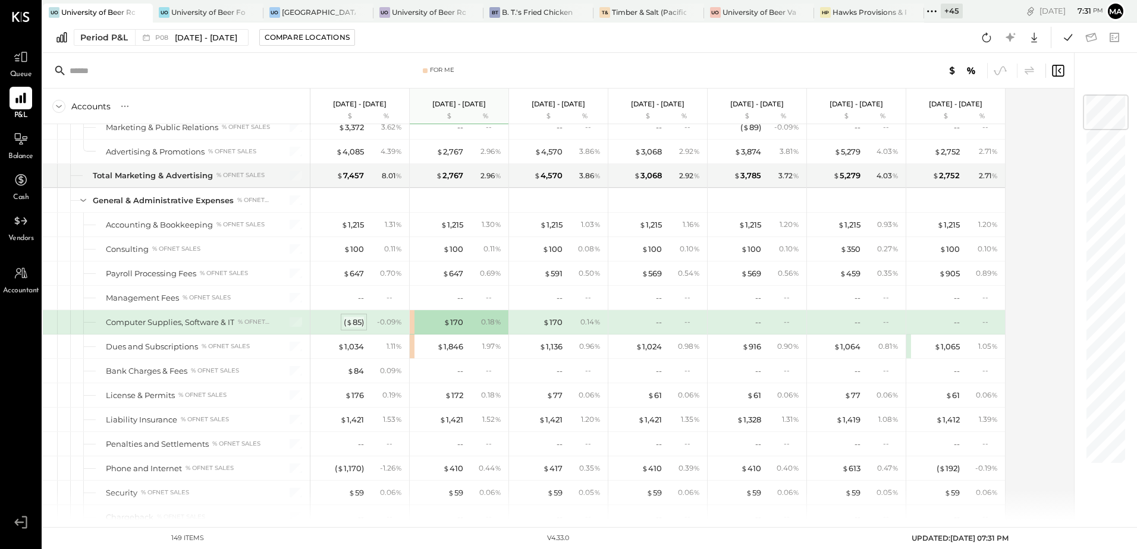
click at [363, 323] on div "( $ 85 )" at bounding box center [354, 322] width 20 height 11
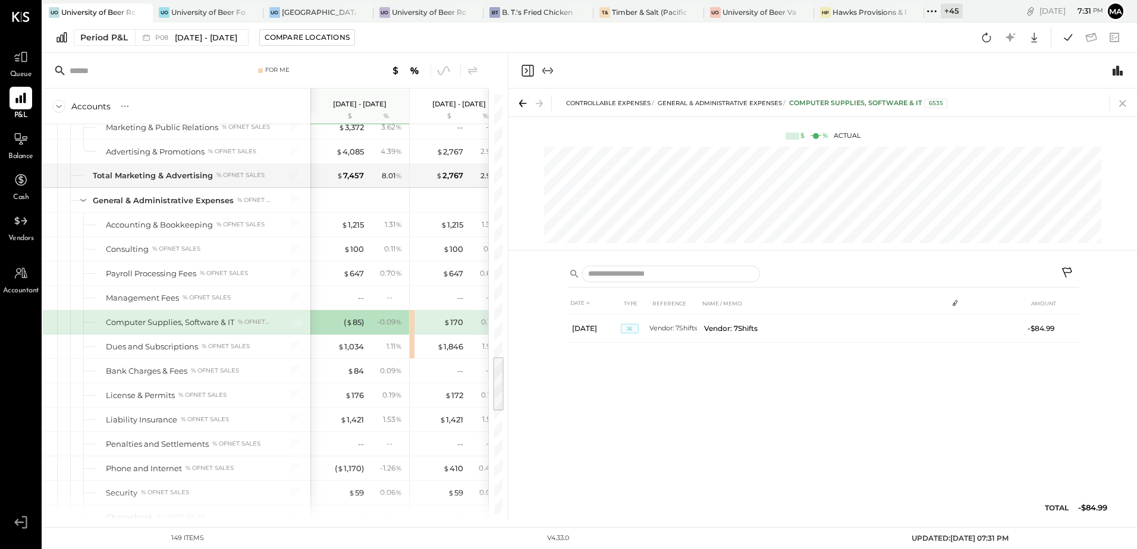
click at [1127, 105] on icon at bounding box center [1122, 103] width 17 height 17
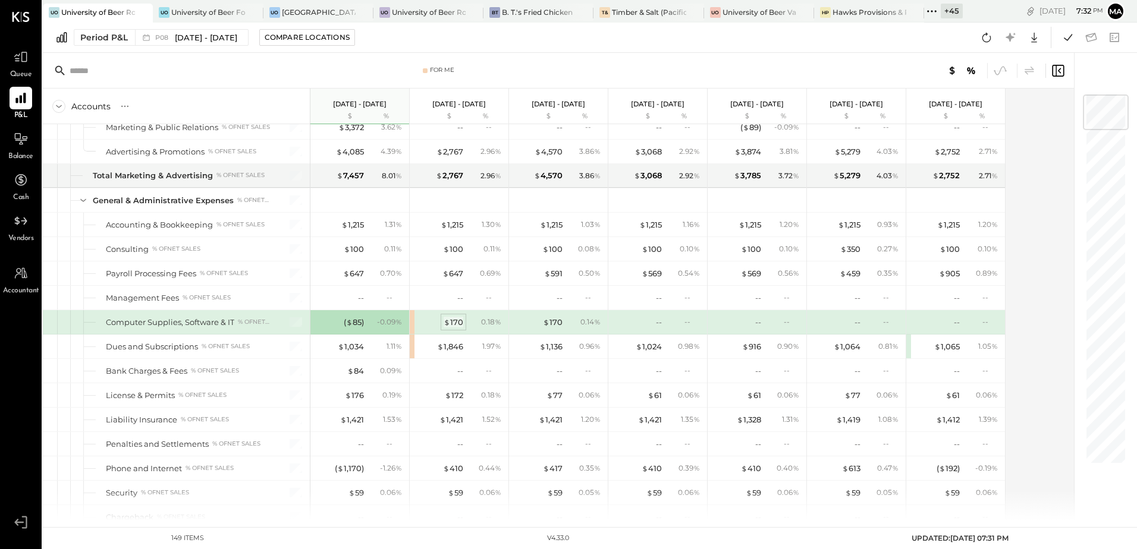
click at [459, 323] on div "$ 170" at bounding box center [454, 322] width 20 height 11
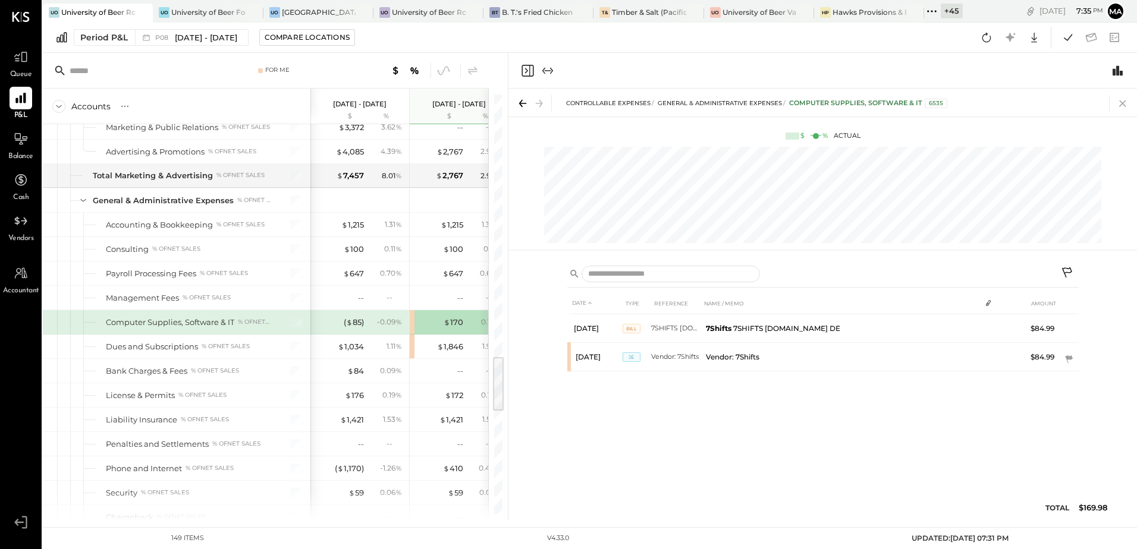
click at [1120, 105] on icon at bounding box center [1122, 103] width 17 height 17
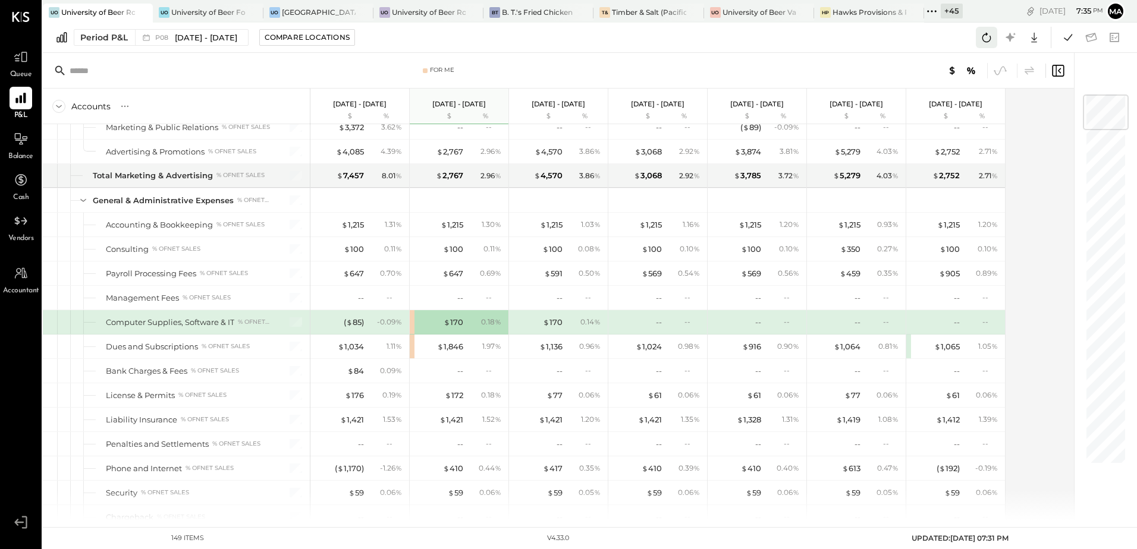
click at [984, 36] on icon at bounding box center [986, 37] width 15 height 15
click at [991, 38] on icon at bounding box center [986, 38] width 9 height 10
click at [1055, 211] on div "Accounts S % GL Jul 28 - Aug 24, 2025 $ % Jun 30 - Jul 27, 2025 $ % May 26 - Ju…" at bounding box center [559, 305] width 1033 height 432
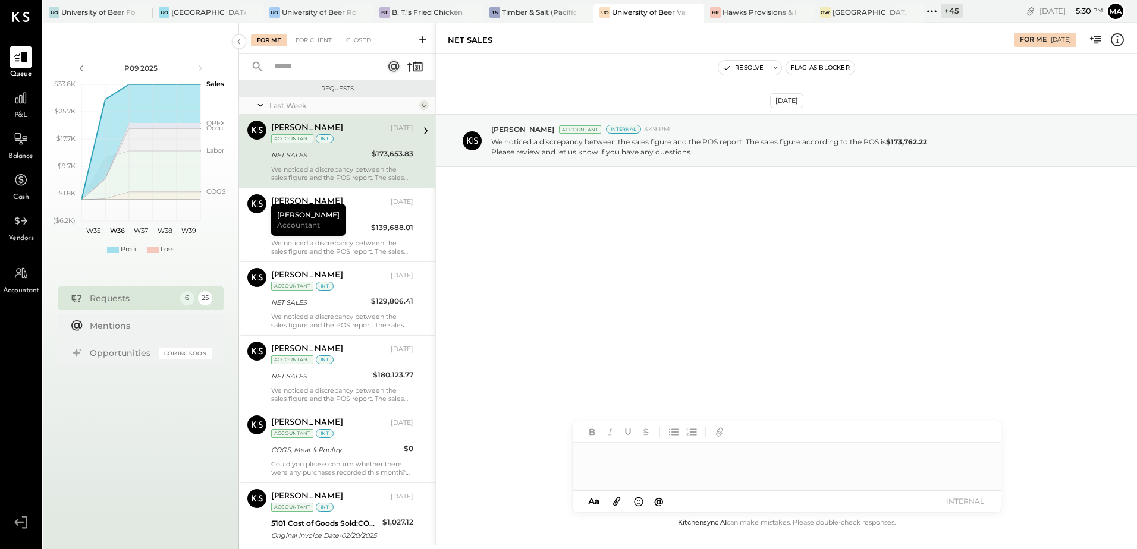
click at [610, 456] on div at bounding box center [787, 467] width 428 height 48
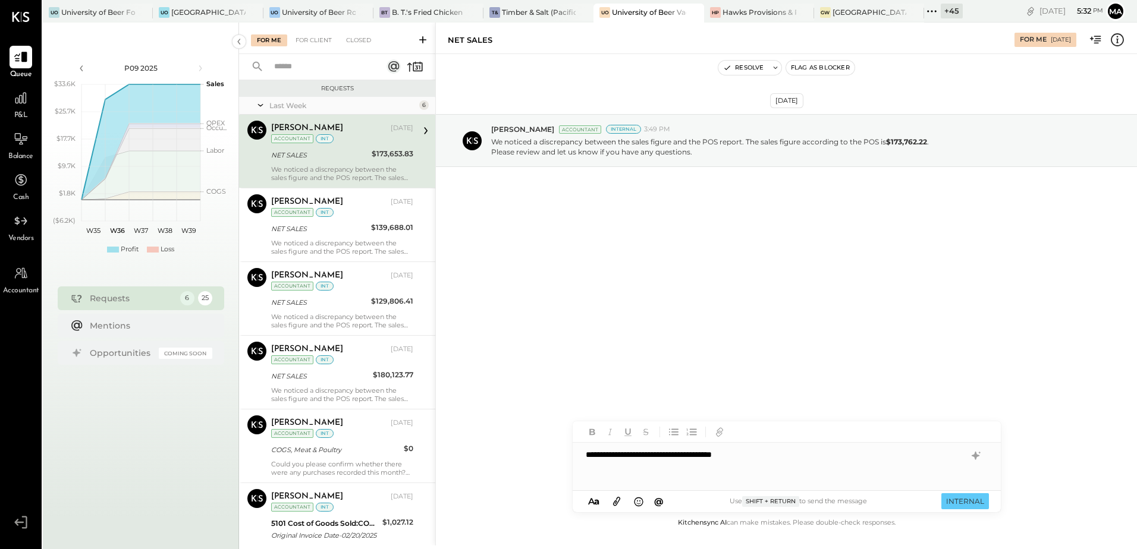
click at [772, 457] on div "**********" at bounding box center [787, 467] width 428 height 48
click at [596, 453] on div "**********" at bounding box center [787, 467] width 428 height 48
click at [707, 454] on div "**********" at bounding box center [787, 467] width 428 height 48
drag, startPoint x: 708, startPoint y: 455, endPoint x: 567, endPoint y: 456, distance: 140.9
click at [567, 456] on div "**********" at bounding box center [786, 284] width 702 height 523
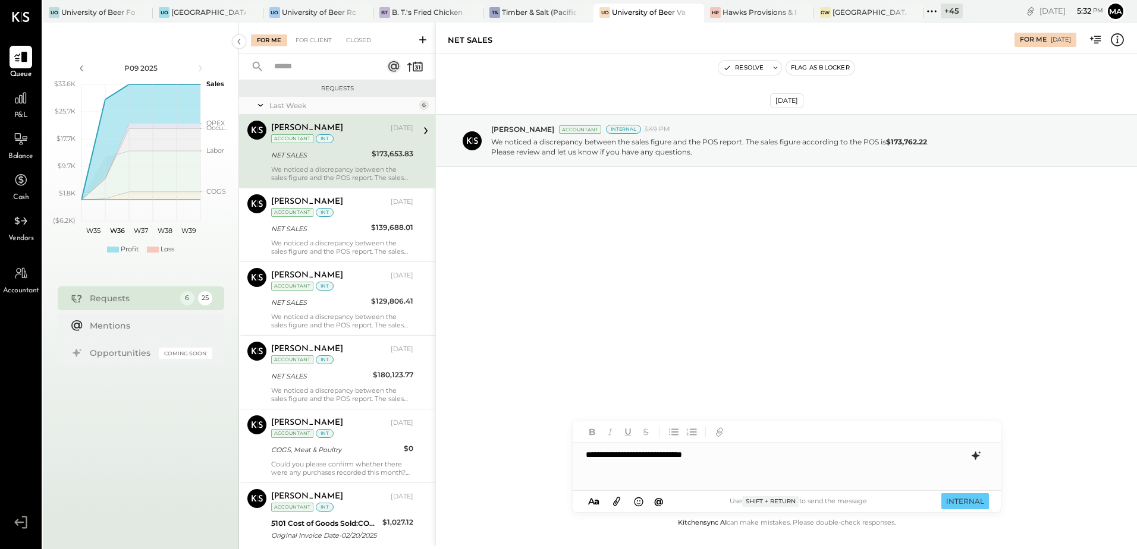
click at [977, 456] on icon at bounding box center [975, 456] width 8 height 8
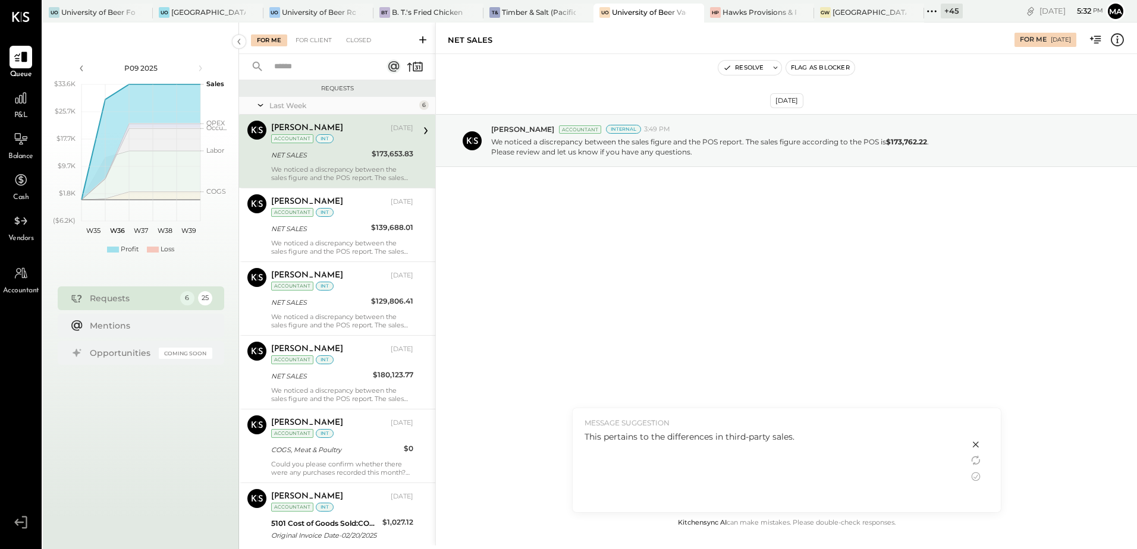
click at [806, 439] on div "This pertains to the differences in third-party sales." at bounding box center [771, 437] width 372 height 12
click at [978, 477] on icon at bounding box center [976, 477] width 14 height 14
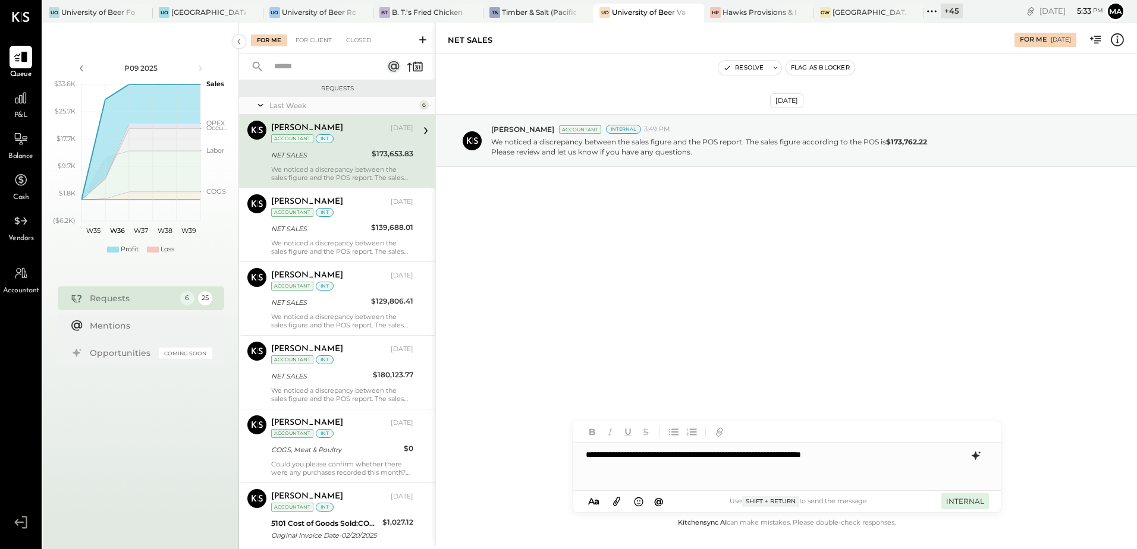
click at [955, 503] on button "INTERNAL" at bounding box center [965, 502] width 48 height 16
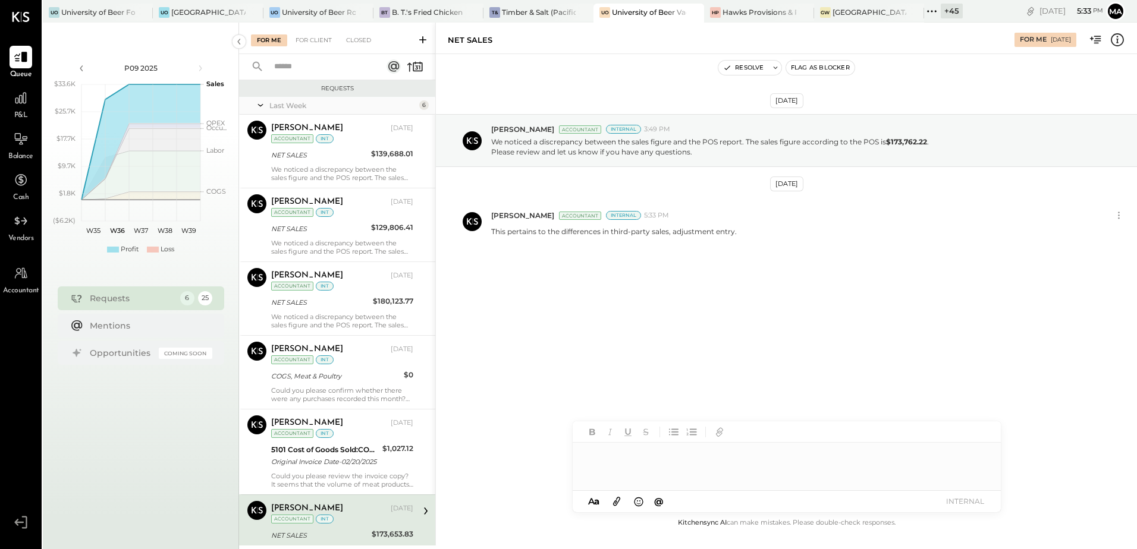
scroll to position [56, 0]
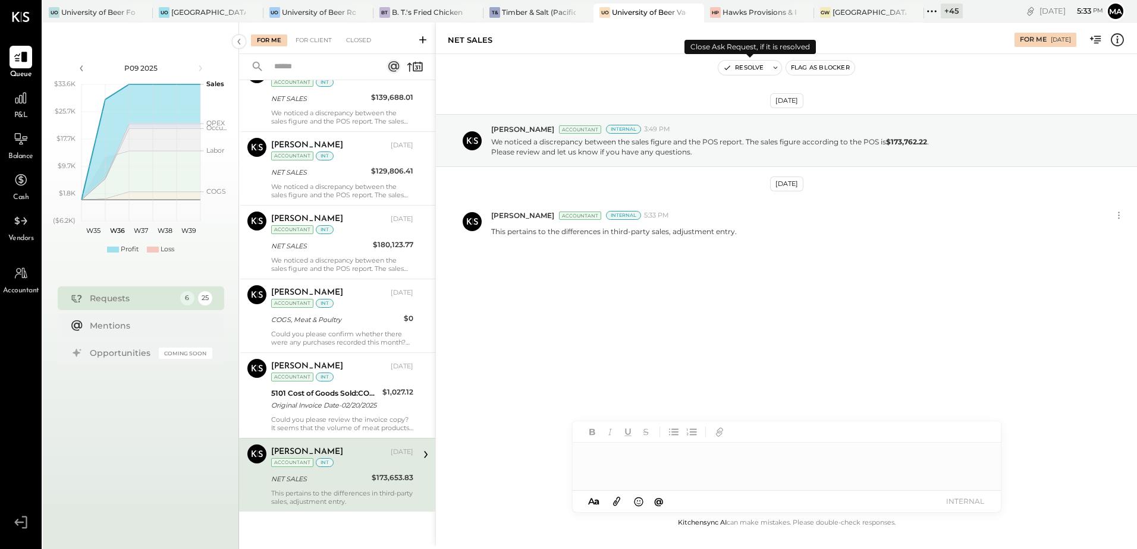
click at [749, 70] on button "Resolve" at bounding box center [743, 68] width 50 height 14
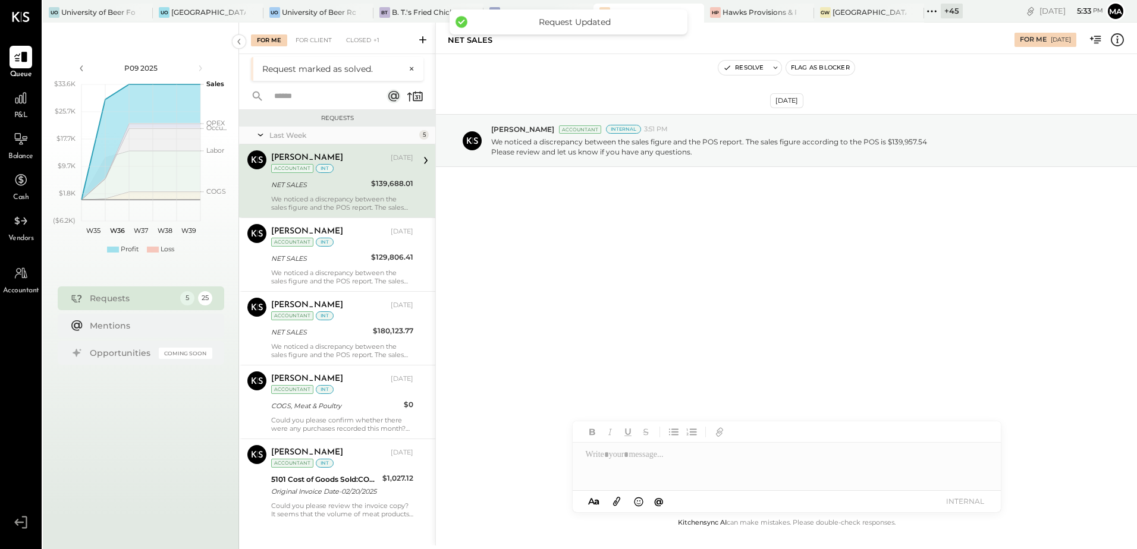
click at [354, 187] on div "NET SALES" at bounding box center [319, 185] width 96 height 12
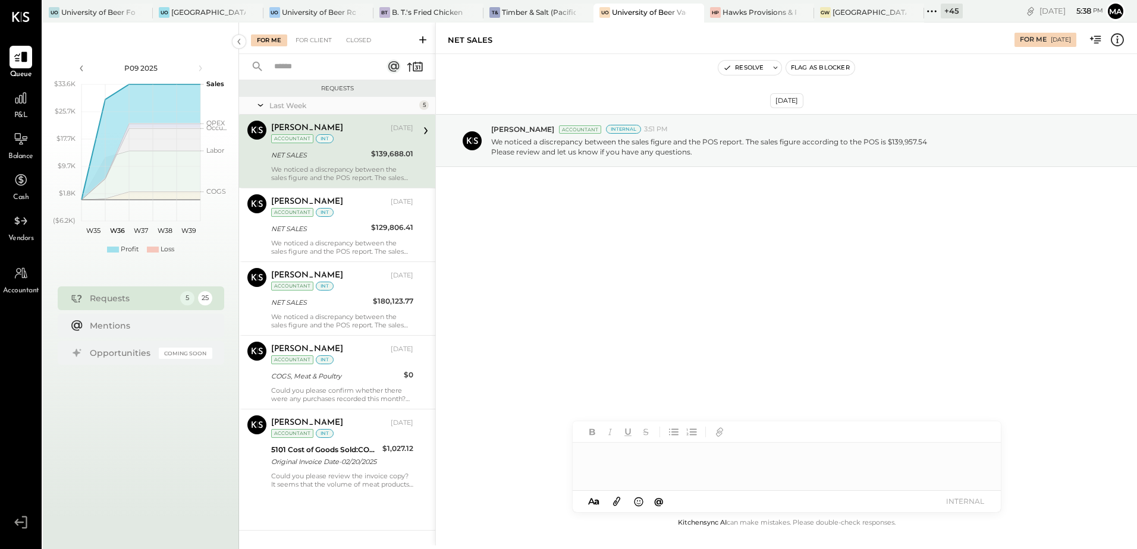
click at [626, 453] on div at bounding box center [787, 467] width 428 height 48
click at [668, 459] on div "**********" at bounding box center [787, 467] width 428 height 48
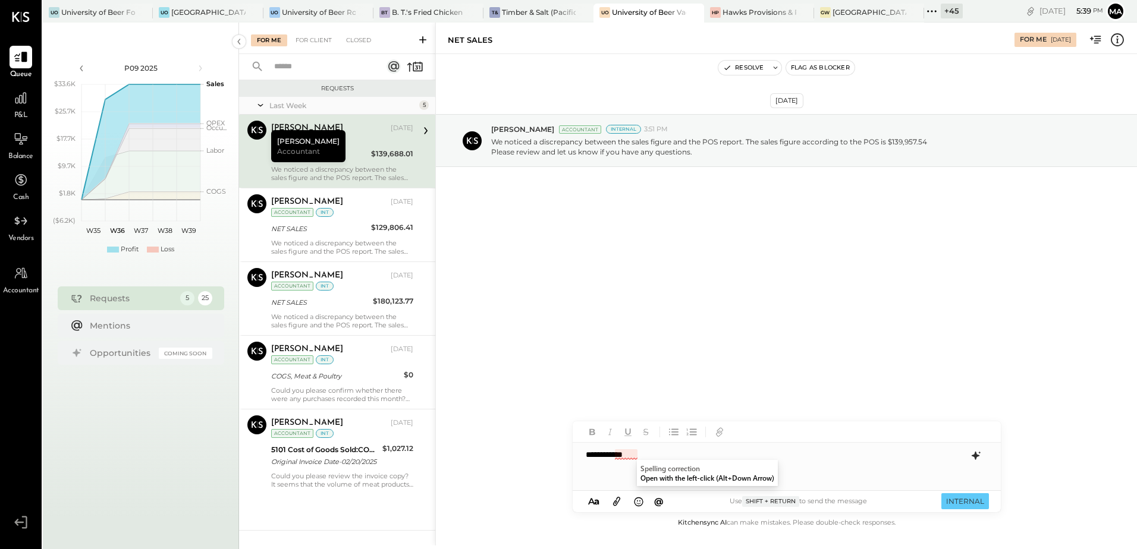
click at [661, 454] on div "**********" at bounding box center [787, 467] width 428 height 48
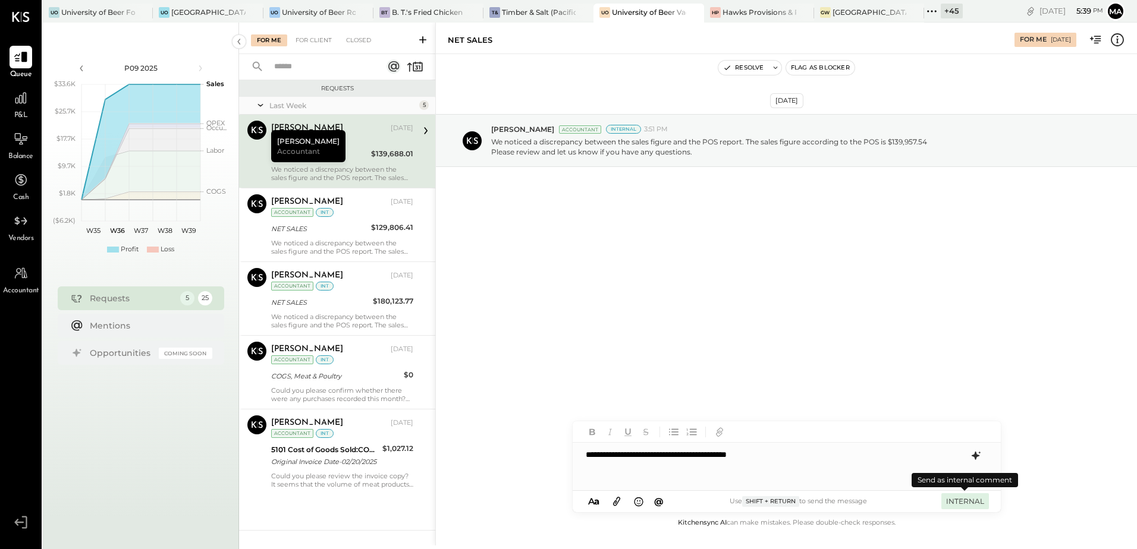
click at [962, 504] on button "INTERNAL" at bounding box center [965, 502] width 48 height 16
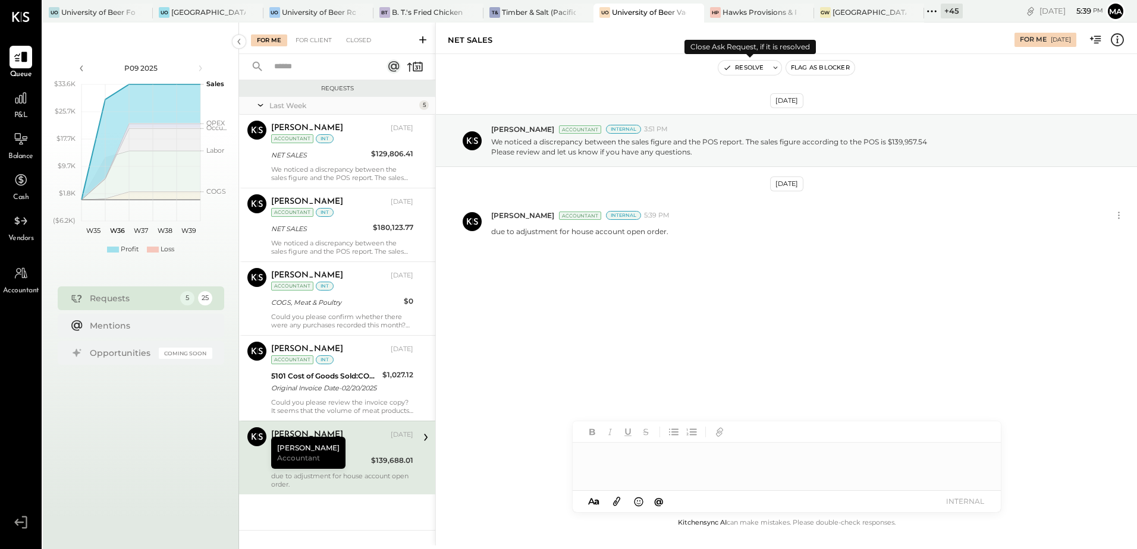
click at [750, 69] on button "Resolve" at bounding box center [743, 68] width 50 height 14
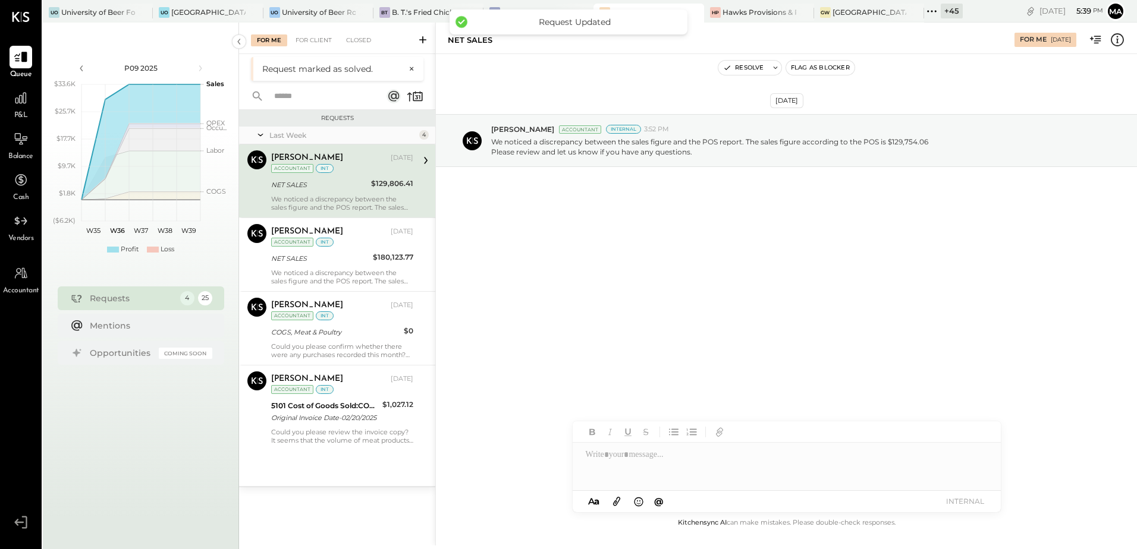
click at [326, 199] on div "We noticed a discrepancy between the sales figure and the POS report. The sales…" at bounding box center [342, 203] width 142 height 17
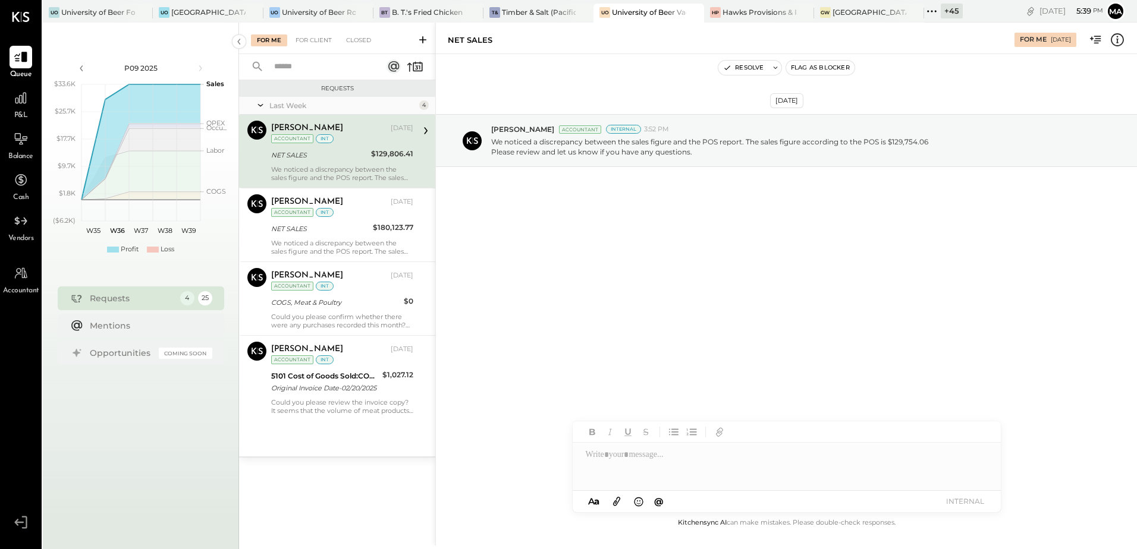
click at [329, 169] on div "We noticed a discrepancy between the sales figure and the POS report. The sales…" at bounding box center [342, 173] width 142 height 17
click at [334, 167] on div "We noticed a discrepancy between the sales figure and the POS report. The sales…" at bounding box center [342, 173] width 142 height 17
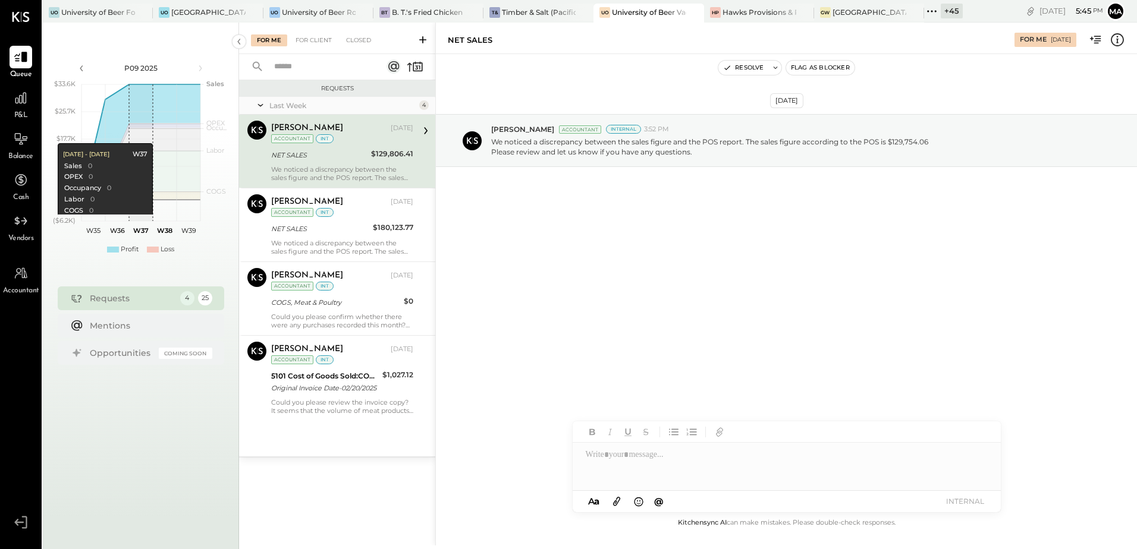
click at [623, 458] on div at bounding box center [787, 467] width 428 height 48
click at [689, 458] on div "**********" at bounding box center [787, 467] width 428 height 48
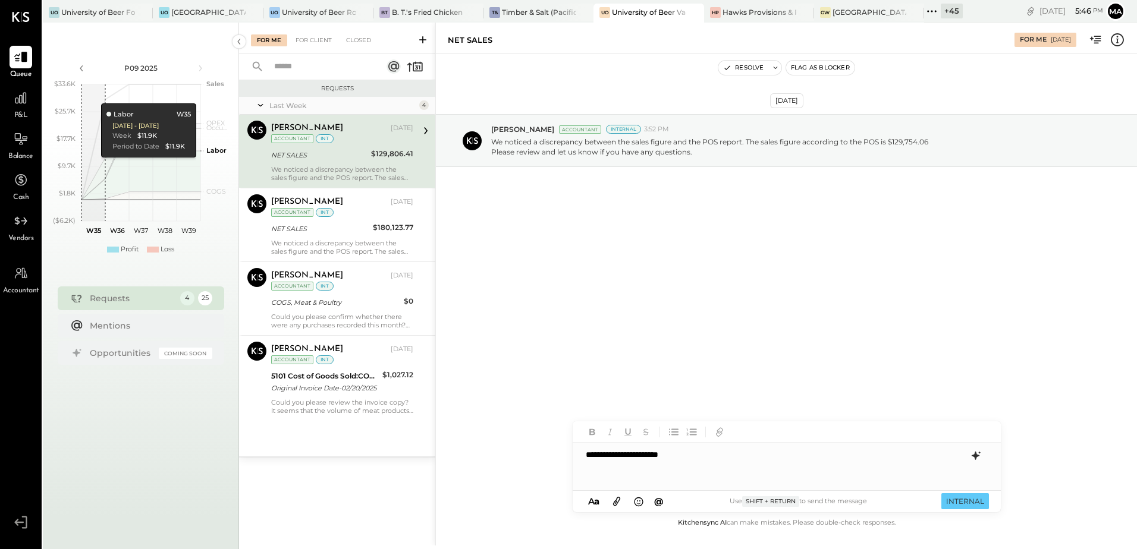
click at [695, 458] on div "**********" at bounding box center [787, 467] width 428 height 48
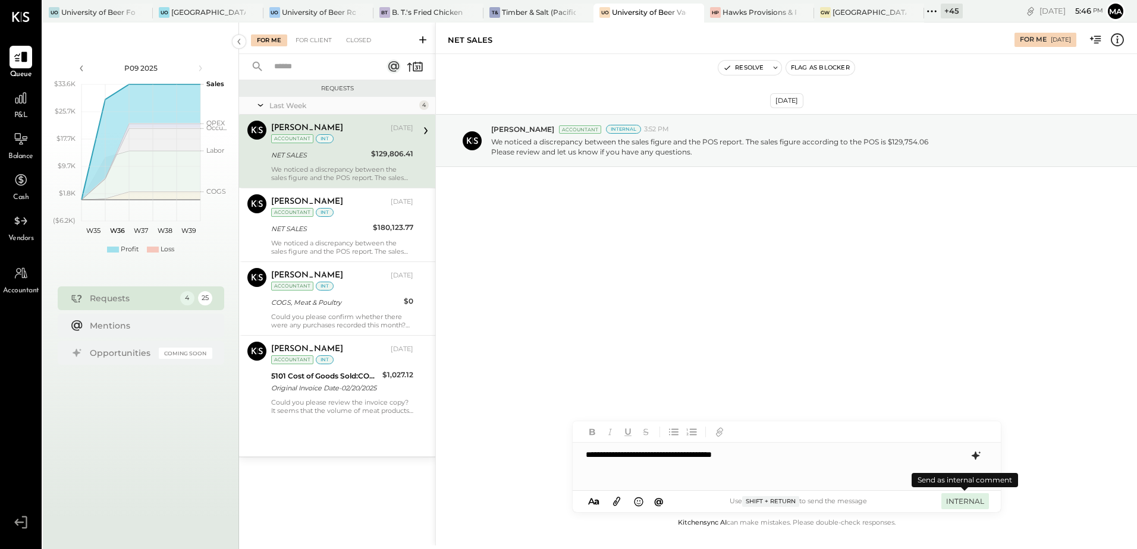
click at [962, 499] on button "INTERNAL" at bounding box center [965, 502] width 48 height 16
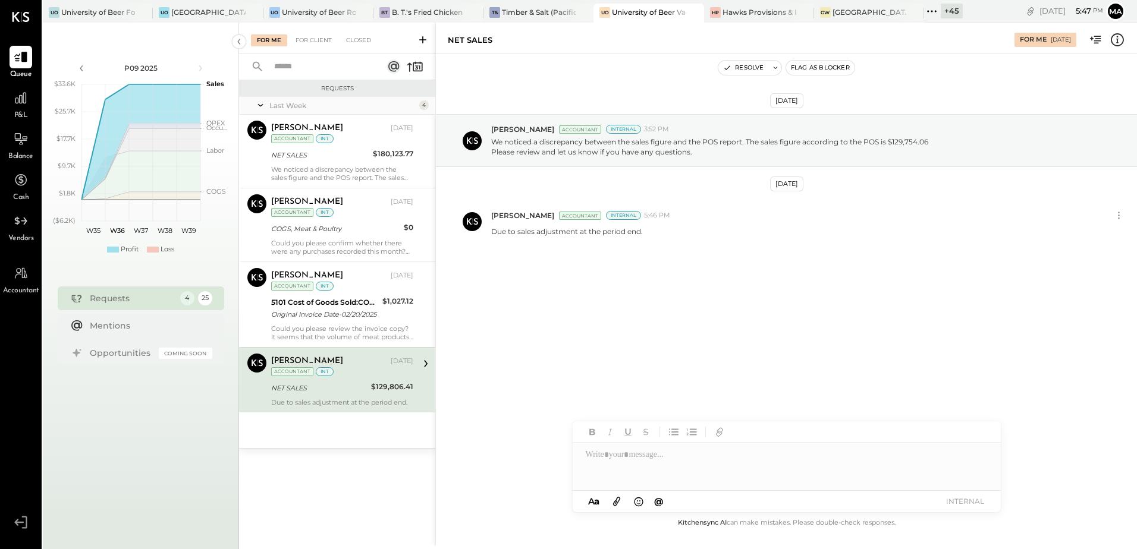
click at [329, 392] on div "NET SALES" at bounding box center [319, 388] width 96 height 12
click at [753, 64] on button "Resolve" at bounding box center [743, 68] width 50 height 14
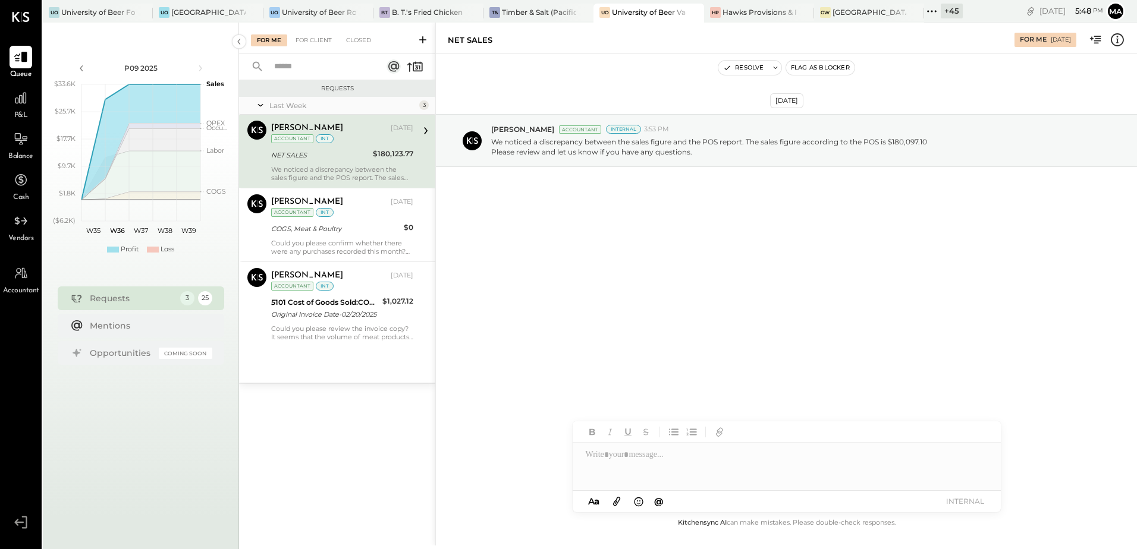
click at [325, 155] on div "NET SALES" at bounding box center [320, 155] width 98 height 12
click at [611, 458] on div at bounding box center [787, 467] width 428 height 48
click at [739, 454] on div "**********" at bounding box center [787, 467] width 428 height 48
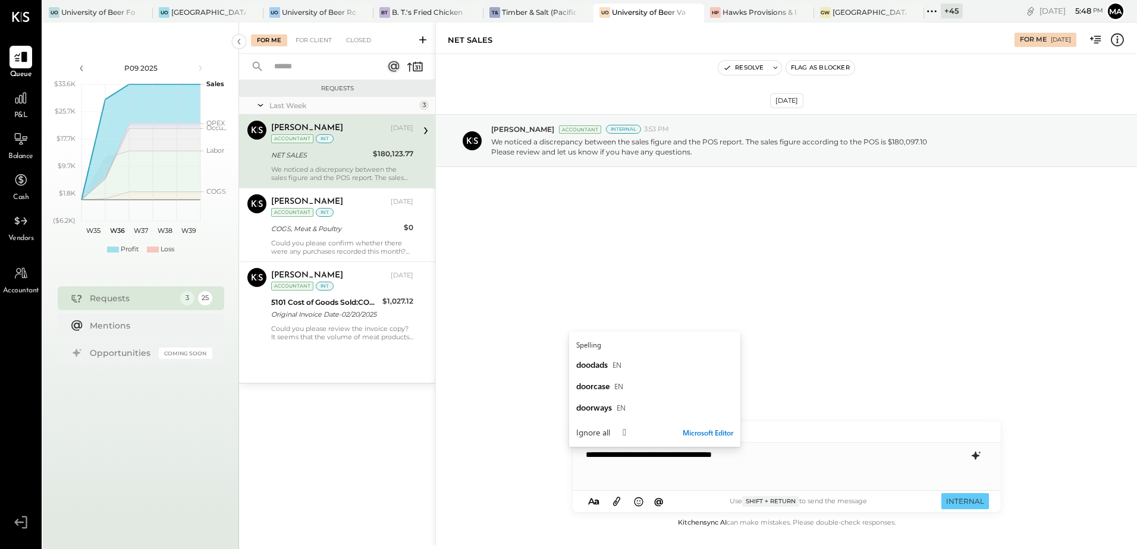
click at [759, 450] on div "**********" at bounding box center [787, 467] width 428 height 48
click at [787, 456] on div "**********" at bounding box center [787, 467] width 428 height 48
click at [719, 455] on div "**********" at bounding box center [787, 467] width 428 height 48
click at [708, 458] on div "**********" at bounding box center [787, 467] width 428 height 48
click at [807, 457] on div "**********" at bounding box center [787, 467] width 428 height 48
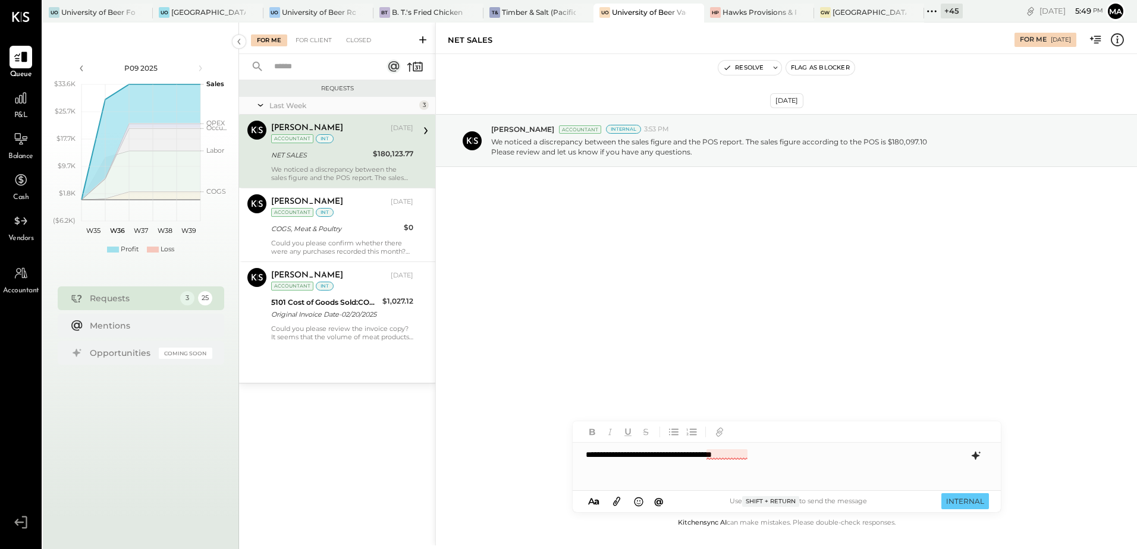
click at [737, 455] on div "**********" at bounding box center [787, 467] width 428 height 48
click at [704, 461] on div "**********" at bounding box center [787, 467] width 428 height 48
click at [788, 458] on div "**********" at bounding box center [787, 467] width 428 height 48
drag, startPoint x: 797, startPoint y: 460, endPoint x: 568, endPoint y: 459, distance: 228.3
click at [568, 459] on div "**********" at bounding box center [786, 284] width 702 height 523
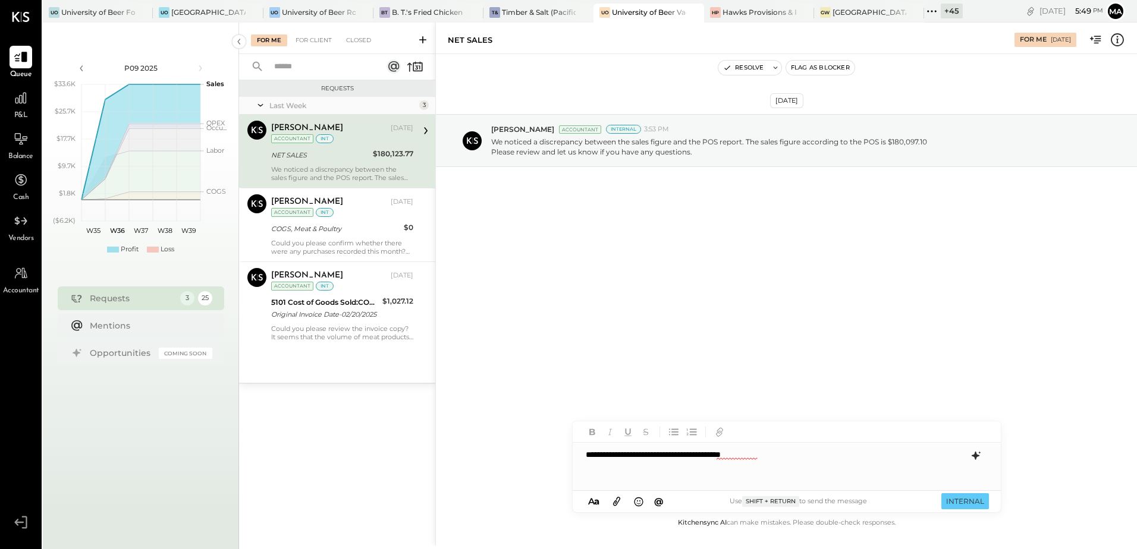
click at [972, 456] on icon at bounding box center [975, 456] width 8 height 8
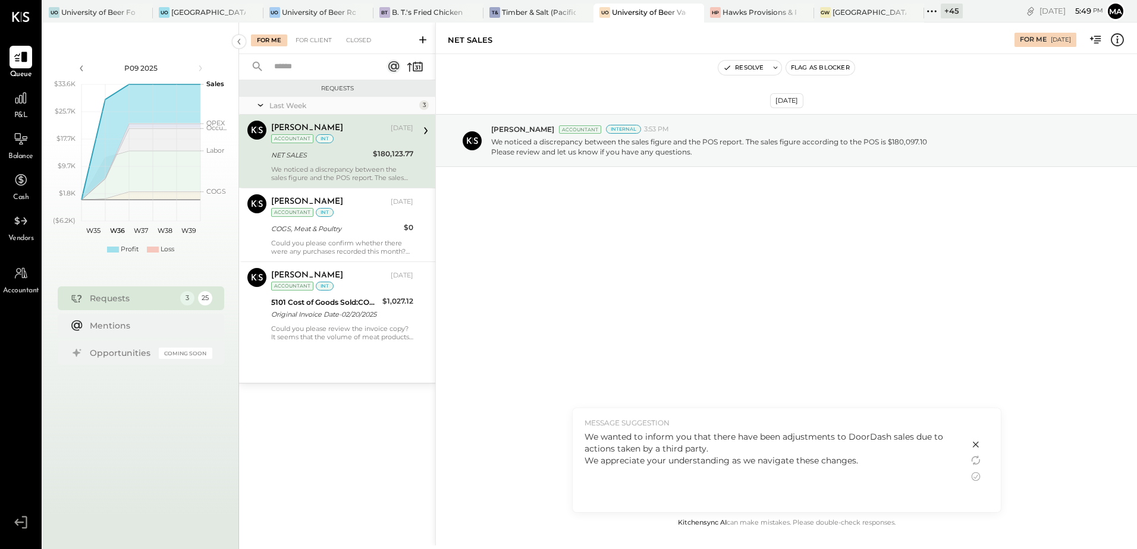
drag, startPoint x: 865, startPoint y: 464, endPoint x: 555, endPoint y: 441, distance: 311.3
click at [555, 441] on div "**********" at bounding box center [786, 284] width 702 height 523
click at [839, 476] on div "We wanted to inform you that there have been adjustments to DoorDash sales due …" at bounding box center [771, 469] width 372 height 76
click at [976, 478] on icon at bounding box center [976, 477] width 14 height 14
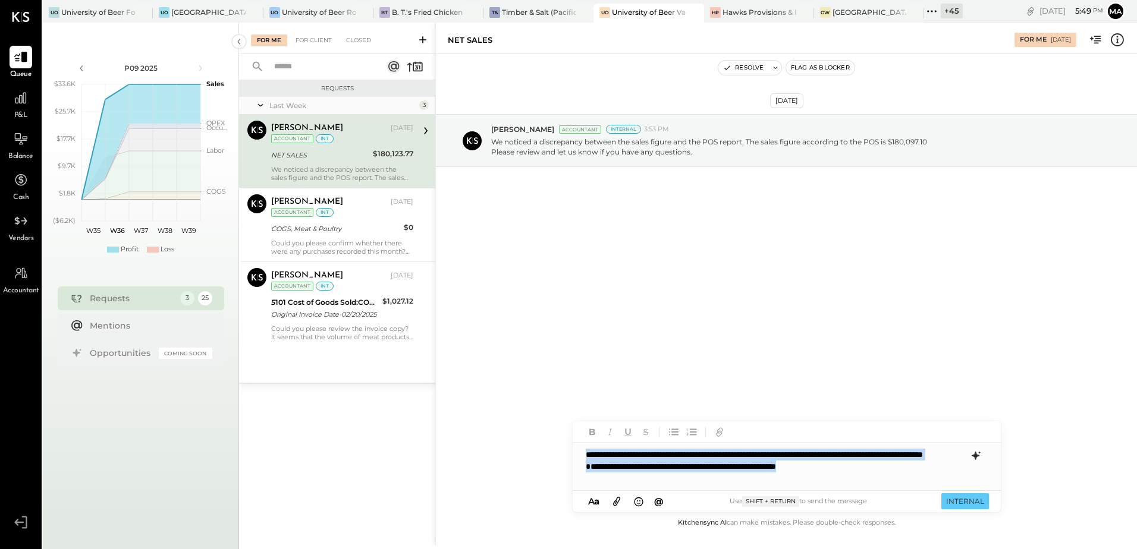
drag, startPoint x: 863, startPoint y: 479, endPoint x: 577, endPoint y: 451, distance: 288.0
click at [577, 451] on div "**********" at bounding box center [787, 467] width 428 height 48
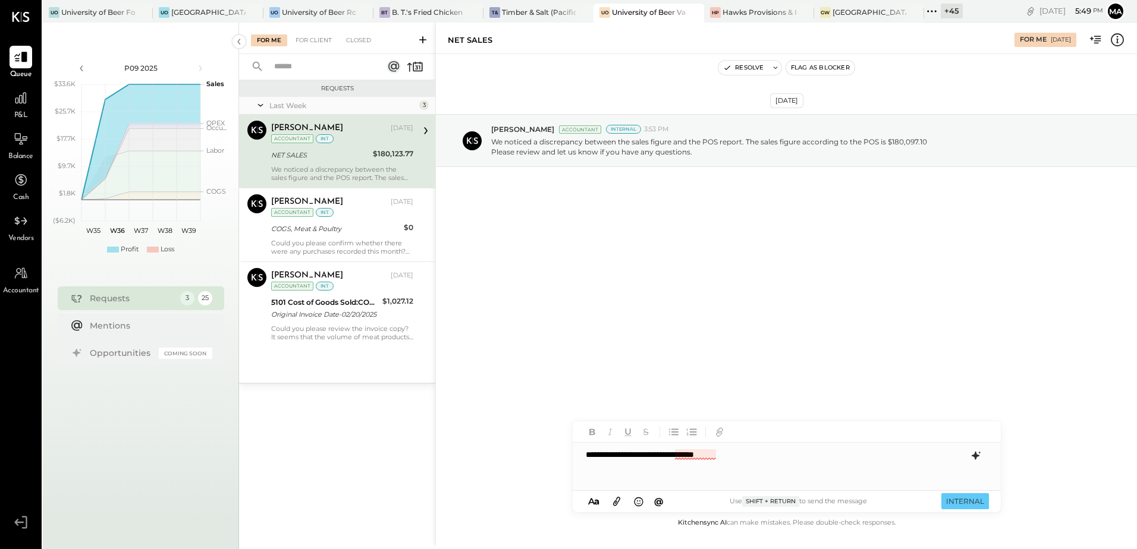
click at [705, 458] on div "**********" at bounding box center [787, 467] width 428 height 48
click at [762, 454] on div "**********" at bounding box center [787, 467] width 428 height 48
click at [672, 455] on div "**********" at bounding box center [787, 467] width 428 height 48
click at [960, 502] on button "INTERNAL" at bounding box center [965, 502] width 48 height 16
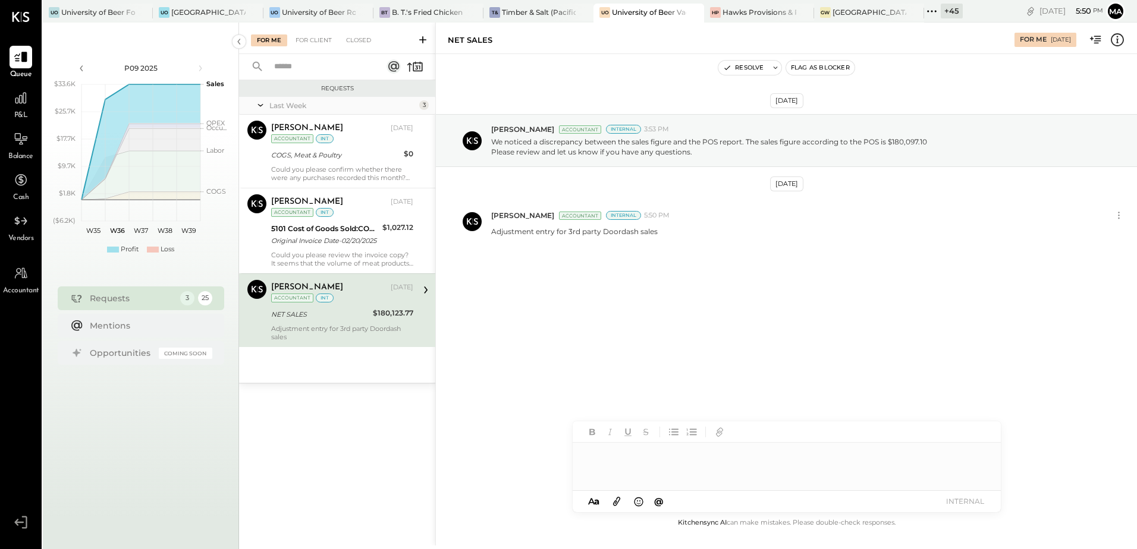
click at [323, 322] on div "Manoj Bhagat Aug 29, 2025 Accountant int NET SALES $180,123.77 Adjustment entry…" at bounding box center [342, 310] width 142 height 61
click at [745, 68] on button "Resolve" at bounding box center [743, 68] width 50 height 14
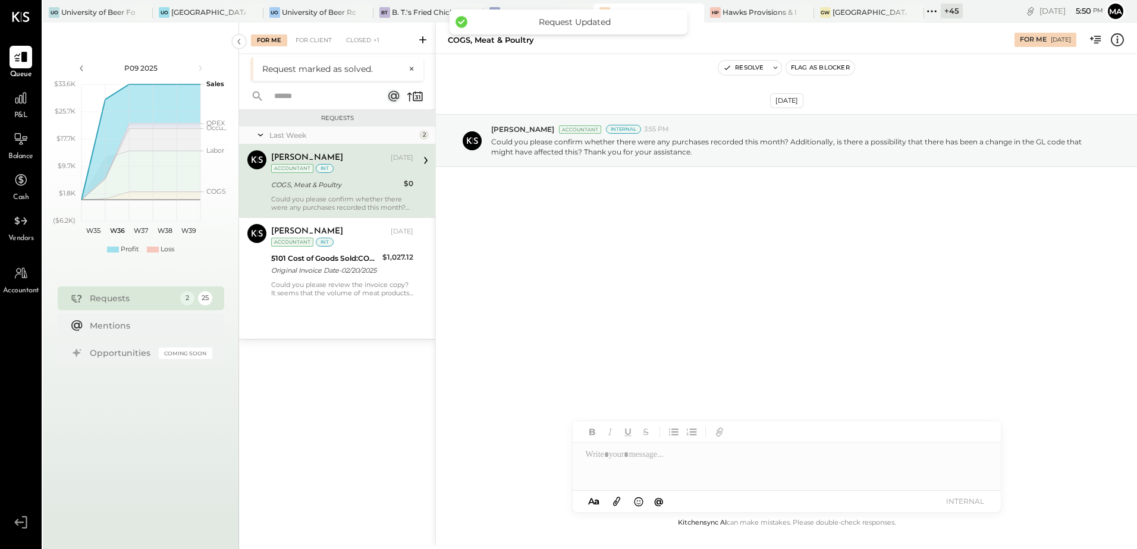
click at [362, 188] on div "COGS, Meat & Poultry" at bounding box center [335, 185] width 129 height 12
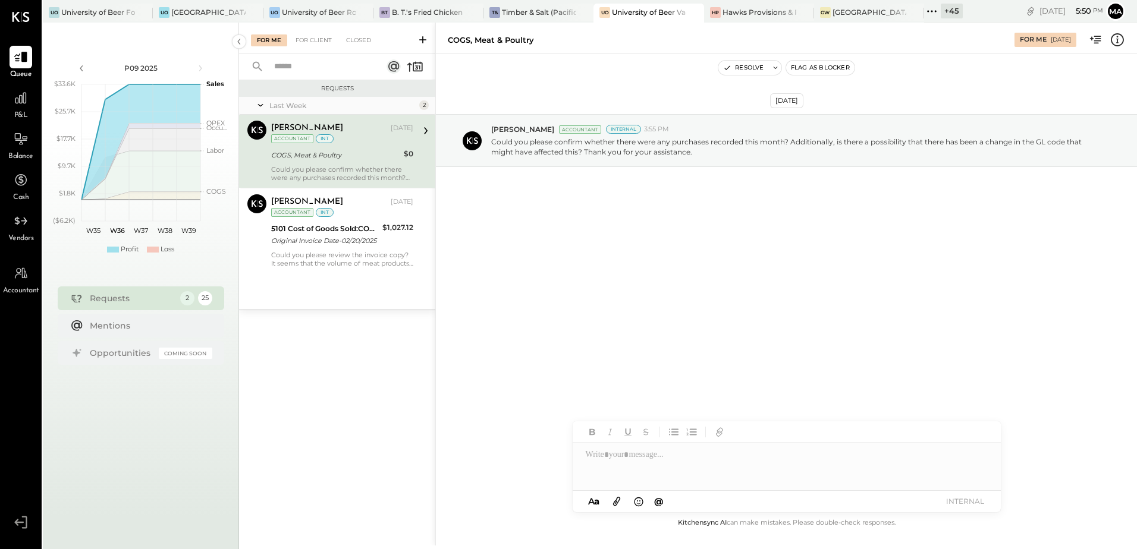
click at [341, 164] on div "Ajay Prajapati Aug 29, 2025 Accountant int COGS, Meat & Poultry $0 Could you pl…" at bounding box center [342, 151] width 142 height 61
click at [326, 162] on div "Ajay Prajapati Aug 29, 2025 Accountant int COGS, Meat & Poultry $0 Could you pl…" at bounding box center [342, 151] width 142 height 61
click at [425, 128] on icon at bounding box center [426, 130] width 4 height 7
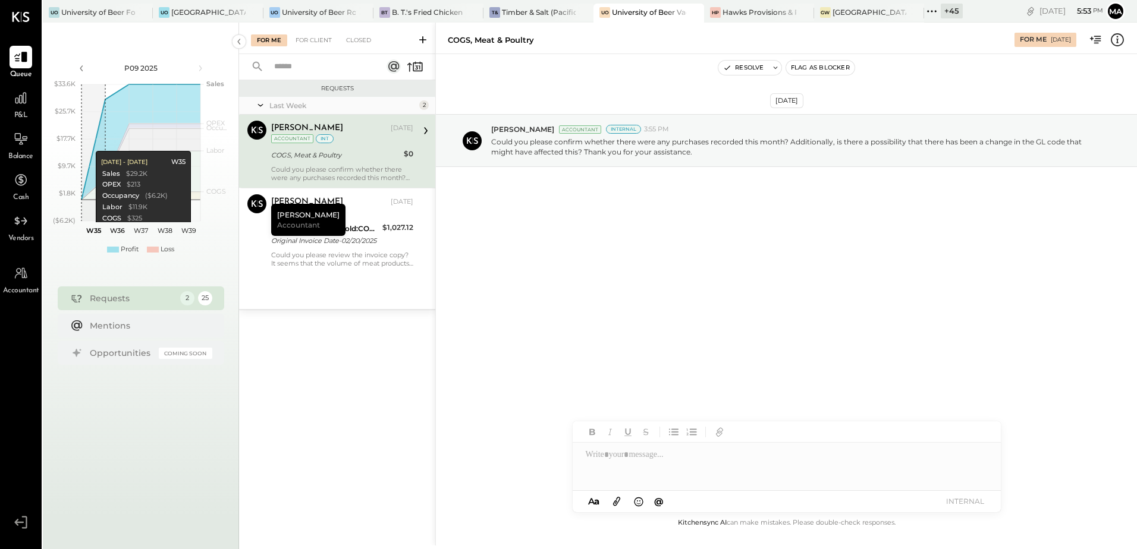
click at [551, 313] on div "Aug 29th, 2025 Ajay Prajapati Accountant Internal 3:55 PM Could you please conf…" at bounding box center [786, 285] width 701 height 462
click at [355, 164] on div "Ajay Prajapati Aug 29, 2025 Accountant int COGS, Meat & Poultry $0 Could you pl…" at bounding box center [342, 151] width 142 height 61
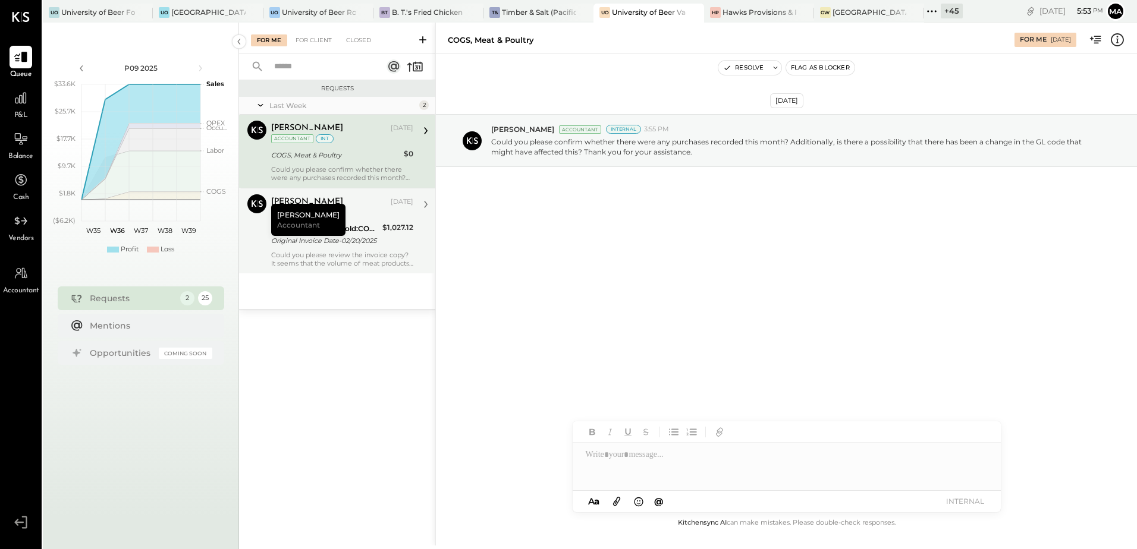
click at [370, 244] on div "Original Invoice Date-02/20/2025" at bounding box center [325, 241] width 108 height 12
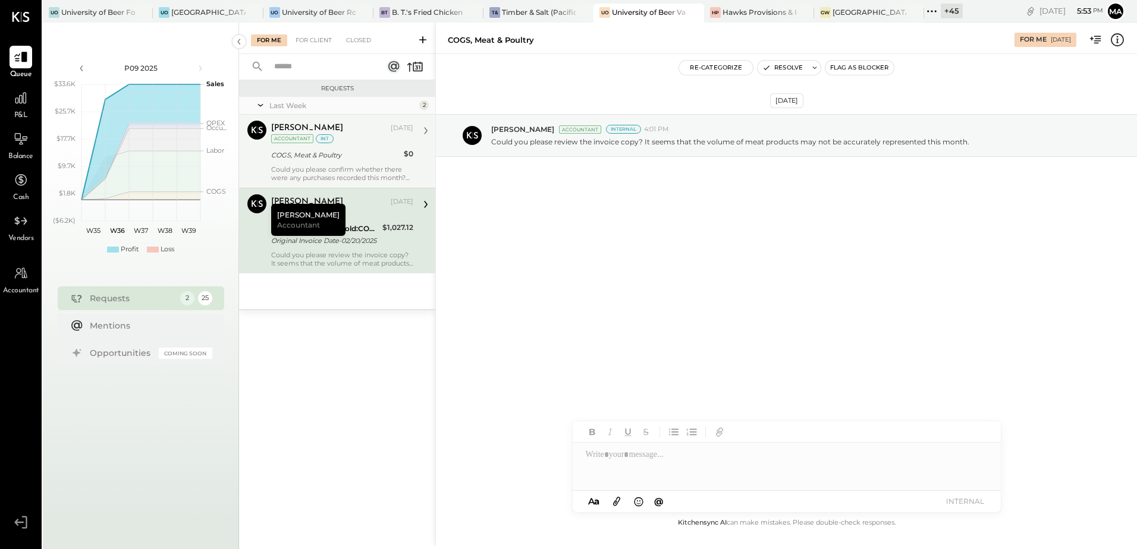
click at [340, 156] on div "COGS, Meat & Poultry" at bounding box center [335, 155] width 129 height 12
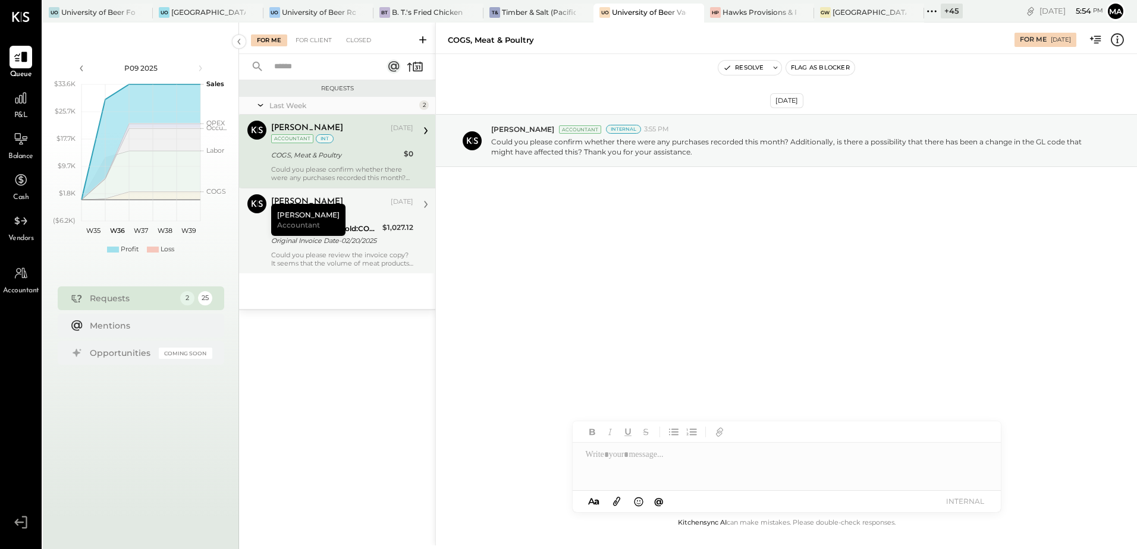
click at [354, 244] on div "Original Invoice Date-02/20/2025" at bounding box center [325, 241] width 108 height 12
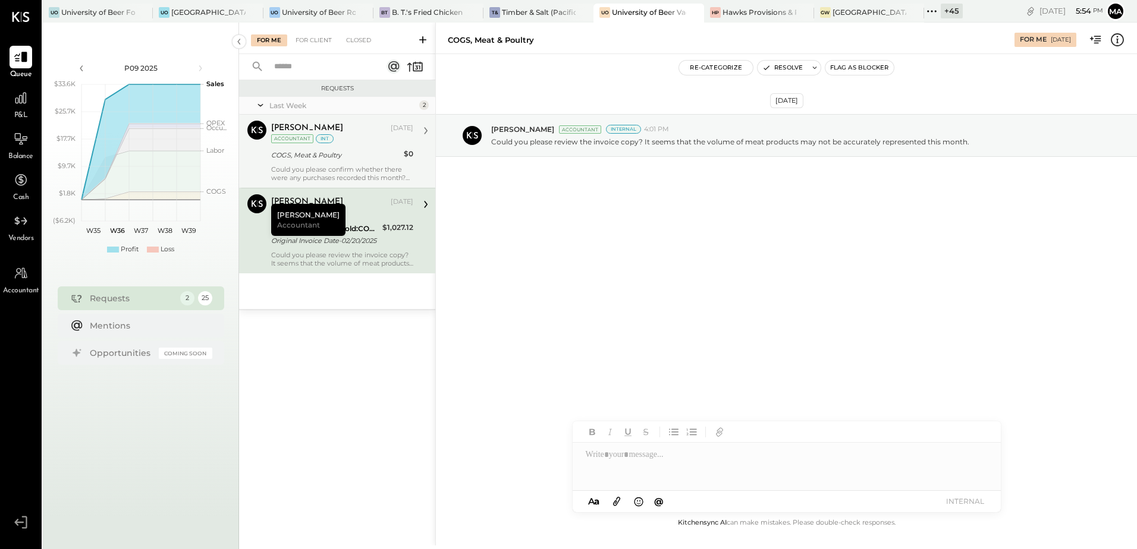
click at [377, 161] on div "COGS, Meat & Poultry" at bounding box center [335, 155] width 129 height 12
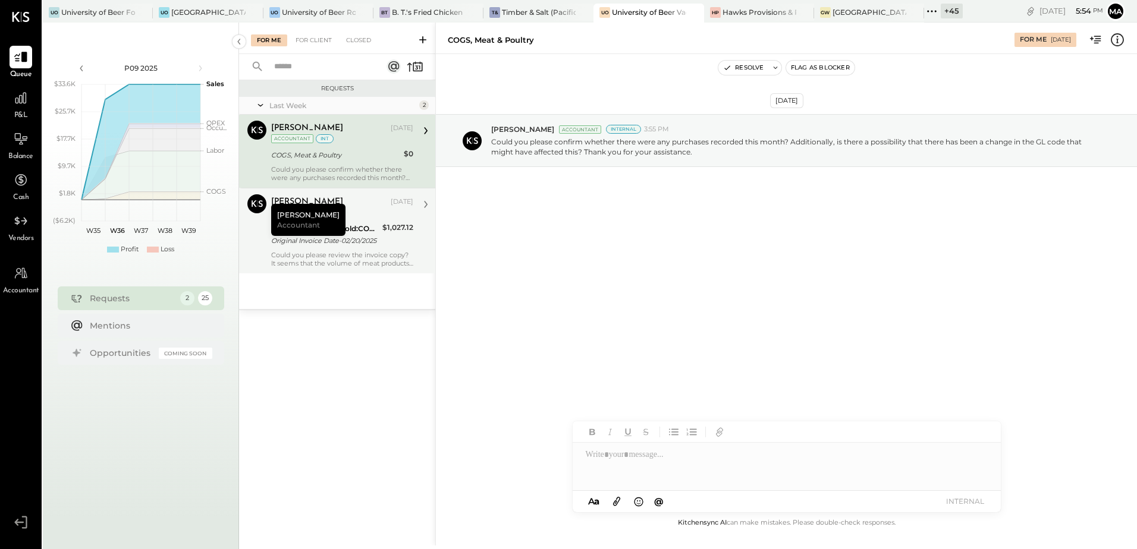
click at [376, 239] on div "Original Invoice Date-02/20/2025" at bounding box center [325, 241] width 108 height 12
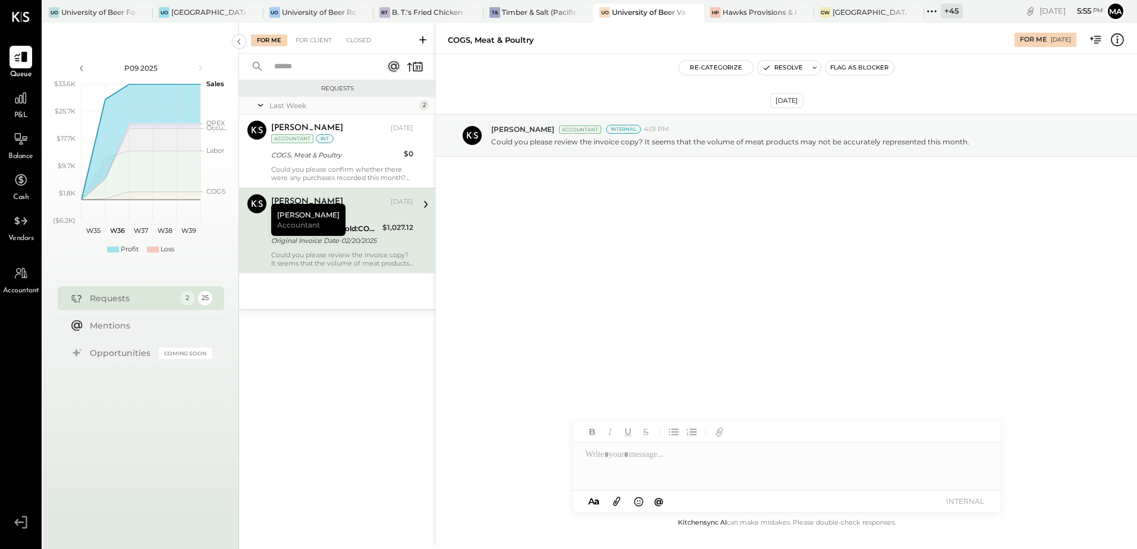
click at [386, 243] on div "$1,027.12" at bounding box center [397, 235] width 31 height 26
click at [392, 230] on div "$1,027.12" at bounding box center [397, 228] width 31 height 12
click at [373, 159] on div "COGS, Meat & Poultry" at bounding box center [335, 155] width 129 height 12
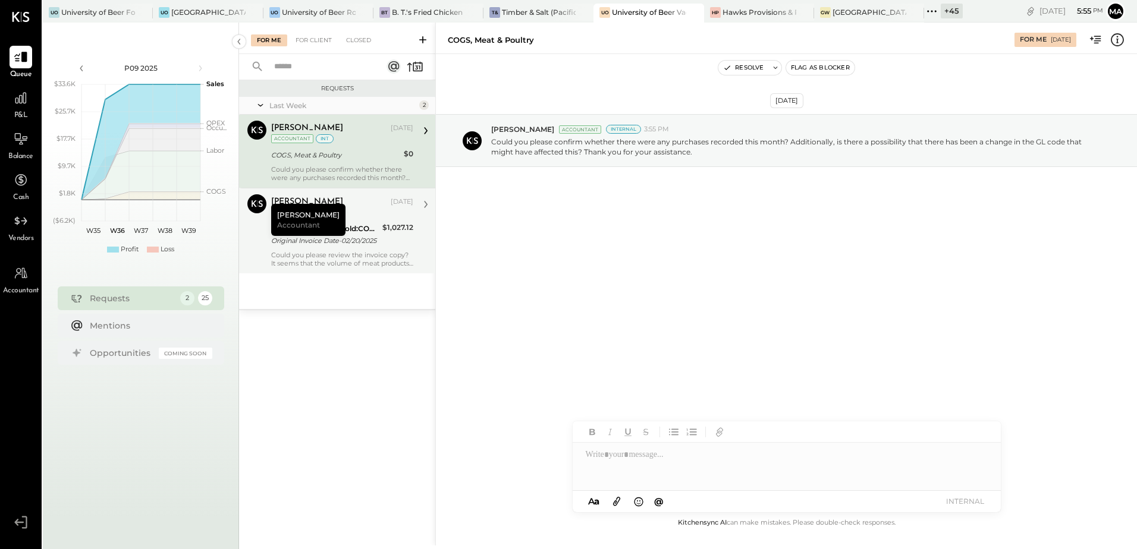
click at [347, 252] on div "Could you please review the invoice copy? It seems that the volume of meat prod…" at bounding box center [342, 259] width 142 height 17
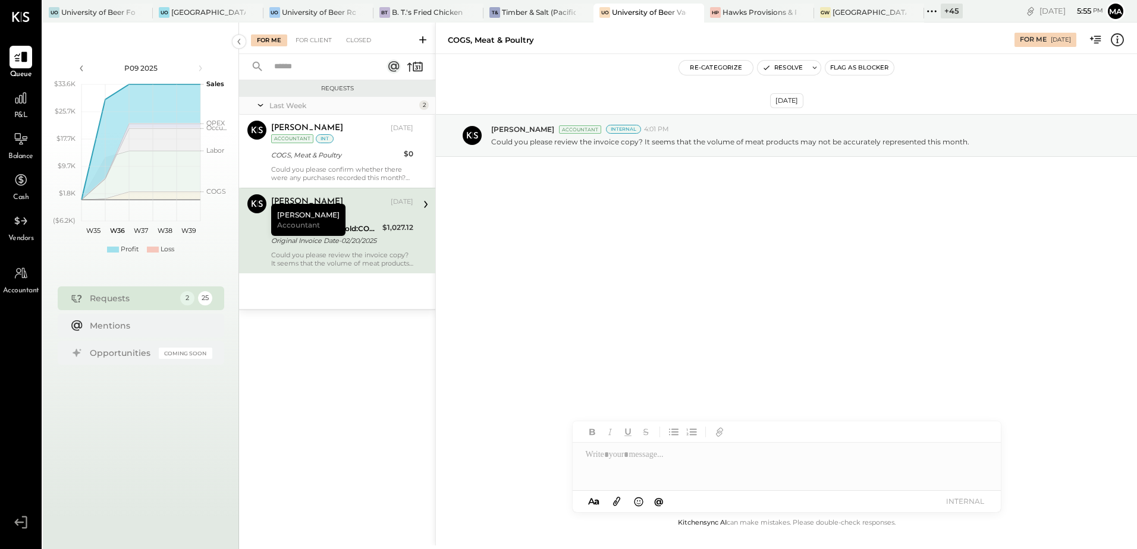
click at [379, 252] on div "Could you please review the invoice copy? It seems that the volume of meat prod…" at bounding box center [342, 259] width 142 height 17
click at [359, 161] on div "COGS, Meat & Poultry" at bounding box center [335, 155] width 129 height 14
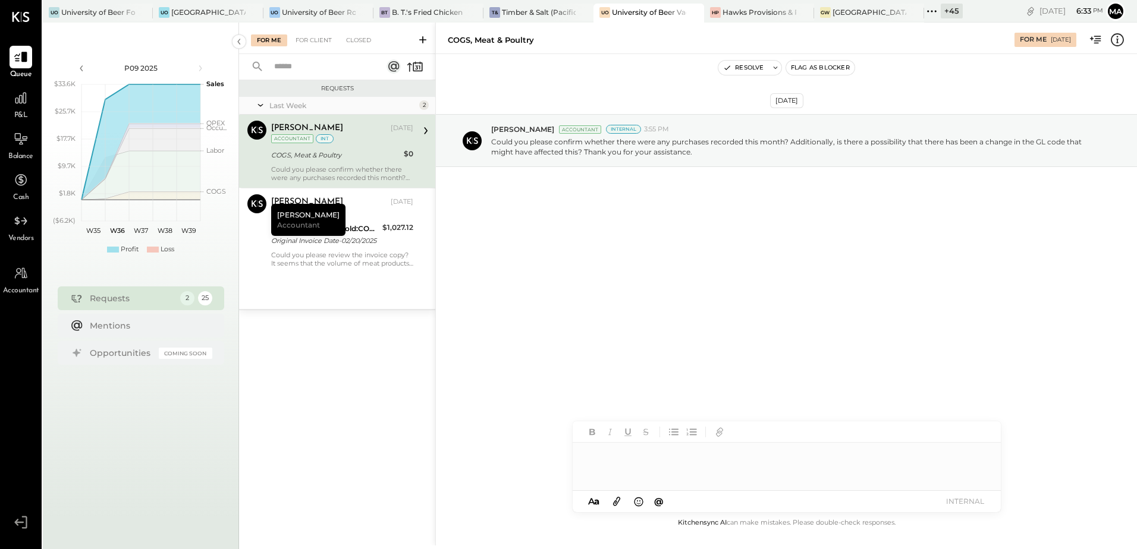
click at [631, 454] on div at bounding box center [787, 467] width 428 height 48
click at [614, 453] on div "**********" at bounding box center [787, 467] width 428 height 48
drag, startPoint x: 725, startPoint y: 454, endPoint x: 549, endPoint y: 454, distance: 176.6
click at [549, 454] on div "COGS, Meat & Poultry For Me 08/29/2025 Resolve Flag as Blocker Aug 29th, 2025 A…" at bounding box center [786, 284] width 702 height 523
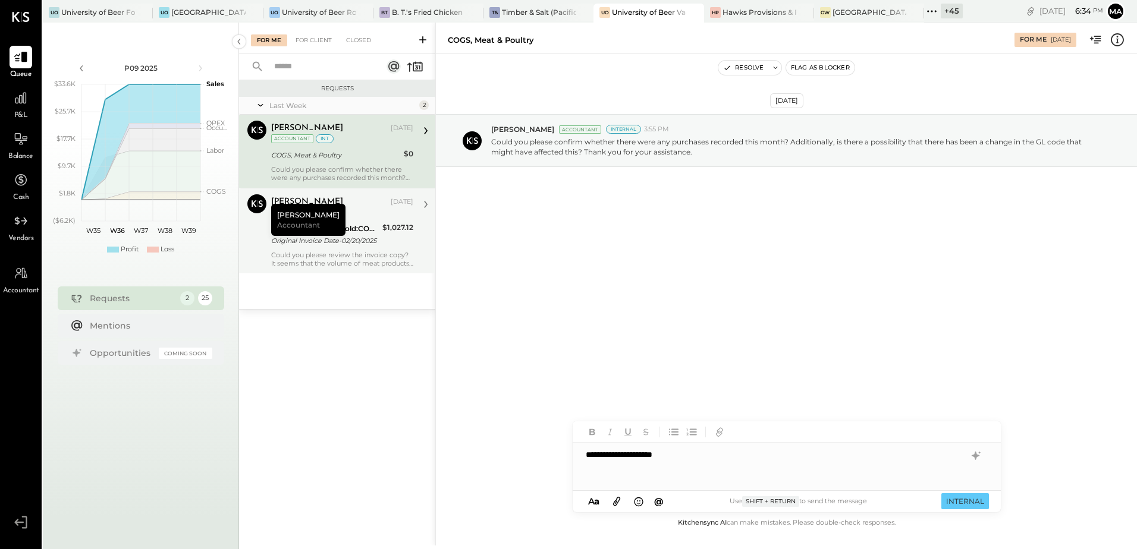
click at [341, 254] on div "Could you please review the invoice copy? It seems that the volume of meat prod…" at bounding box center [342, 259] width 142 height 17
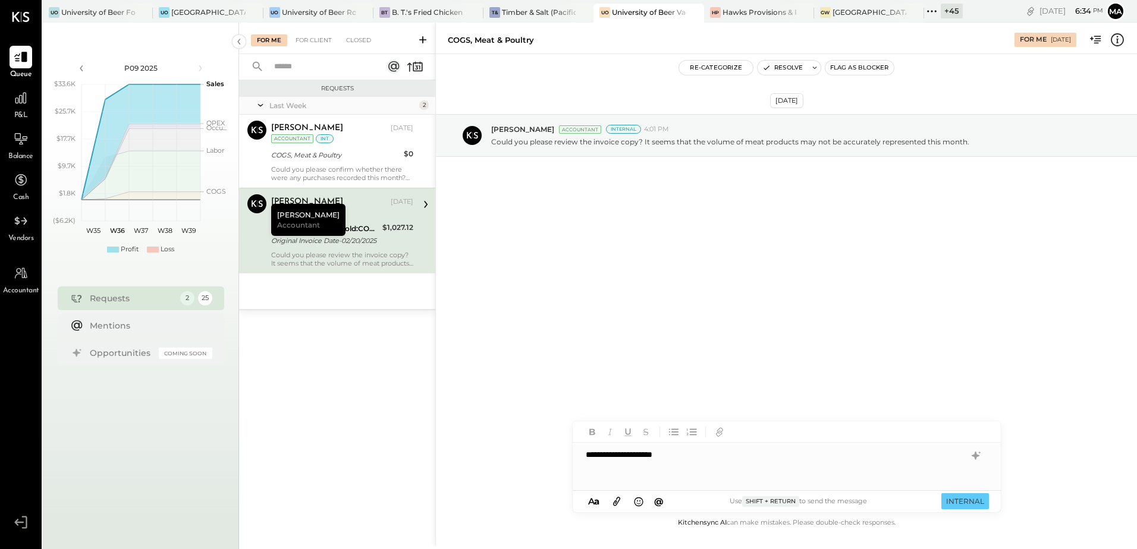
click at [688, 453] on div "**********" at bounding box center [787, 467] width 428 height 48
drag, startPoint x: 631, startPoint y: 458, endPoint x: 559, endPoint y: 457, distance: 72.0
click at [559, 457] on div "**********" at bounding box center [786, 284] width 702 height 523
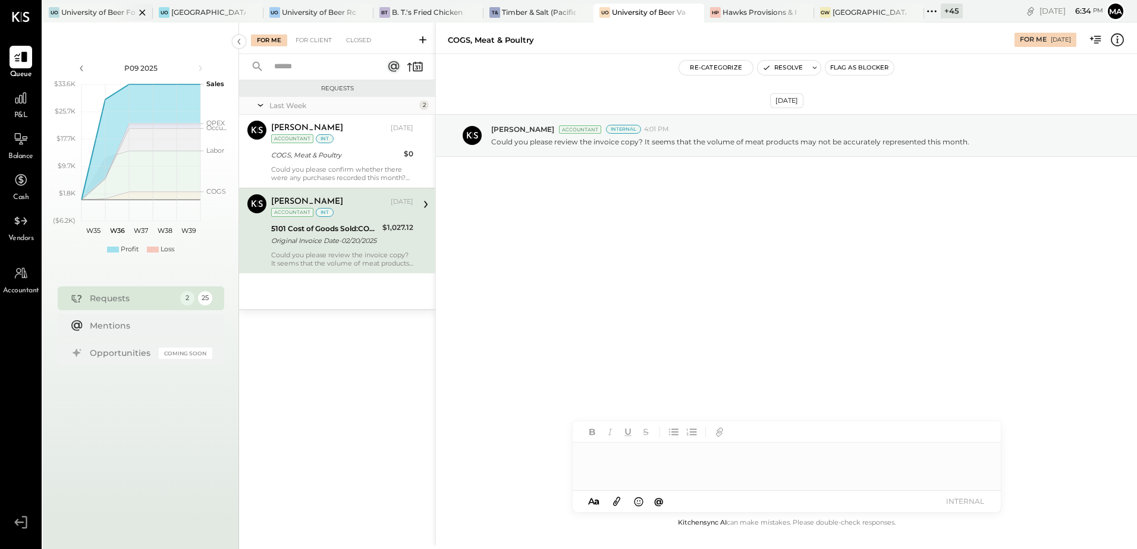
click at [101, 11] on div "University of Beer Folsom" at bounding box center [98, 12] width 74 height 10
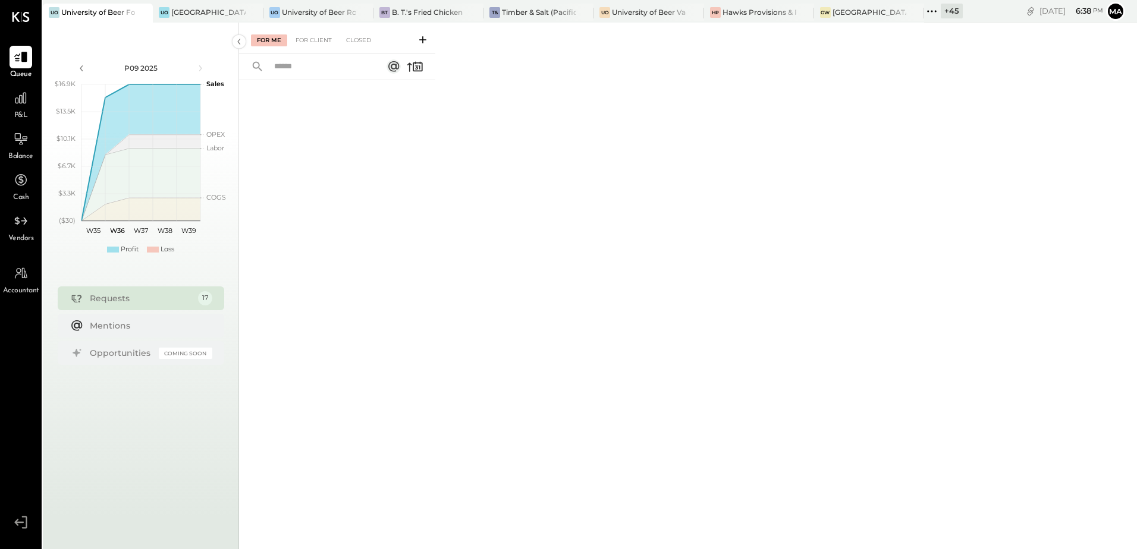
click at [943, 12] on div "+ 45" at bounding box center [952, 11] width 22 height 15
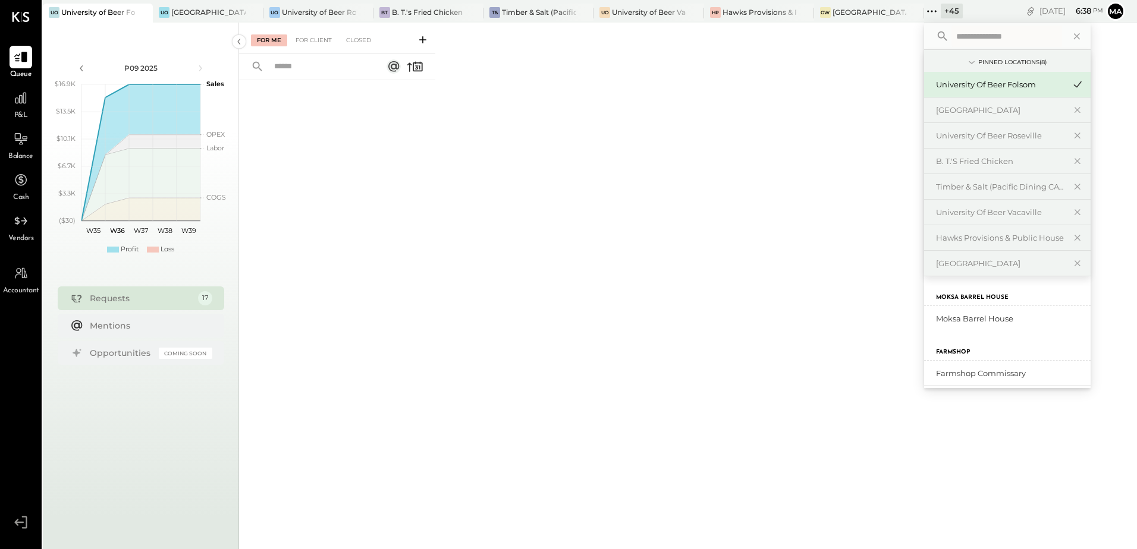
click at [962, 33] on input "text" at bounding box center [1006, 36] width 111 height 21
type input "****"
click at [1014, 214] on div "University of Beer Vacaville" at bounding box center [1000, 212] width 128 height 11
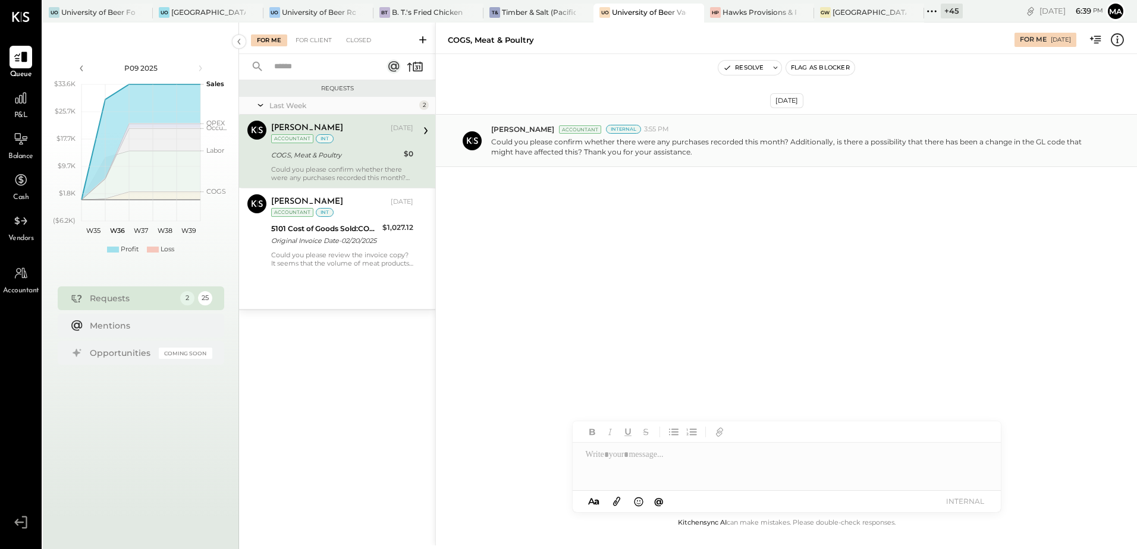
click at [691, 144] on p "Could you please confirm whether there were any purchases recorded this month? …" at bounding box center [793, 147] width 605 height 20
click at [677, 153] on p "Could you please confirm whether there were any purchases recorded this month? …" at bounding box center [793, 147] width 605 height 20
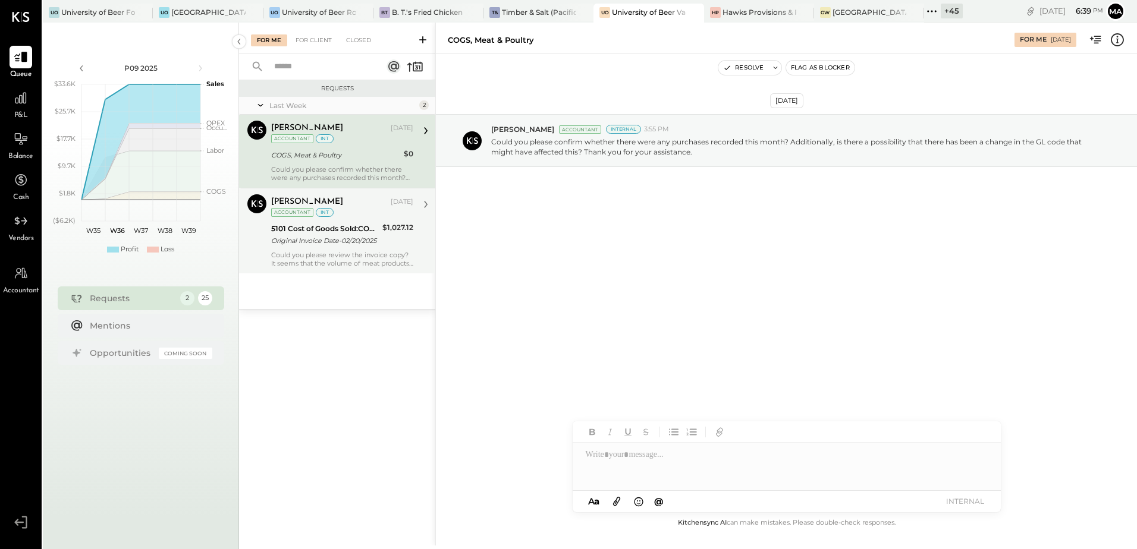
click at [367, 244] on div "Original Invoice Date-02/20/2025" at bounding box center [325, 241] width 108 height 12
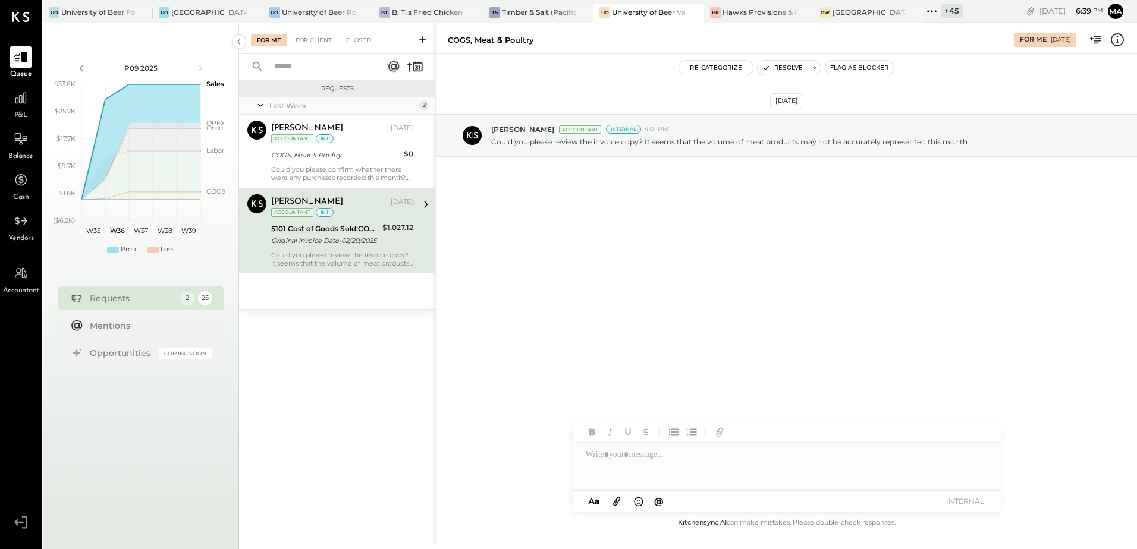
click at [322, 237] on div "Original Invoice Date-02/20/2025" at bounding box center [325, 241] width 108 height 12
click at [427, 202] on icon at bounding box center [425, 204] width 15 height 15
click at [425, 205] on icon at bounding box center [425, 204] width 15 height 15
click at [373, 233] on div "5101 Cost of Goods Sold:COGS, Meat & Poultry" at bounding box center [325, 229] width 108 height 12
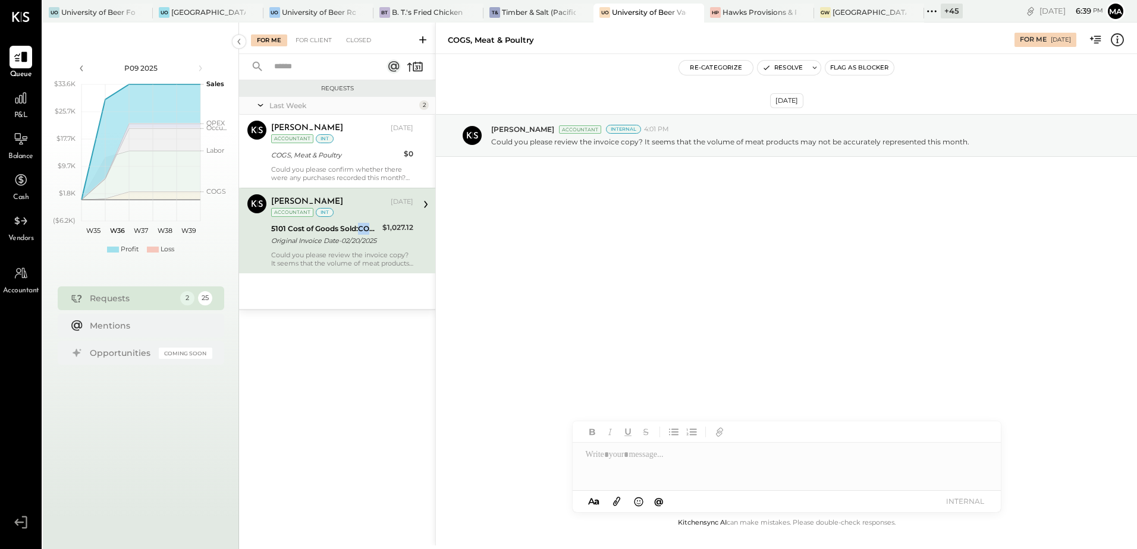
click at [373, 233] on div "5101 Cost of Goods Sold:COGS, Meat & Poultry" at bounding box center [325, 229] width 108 height 12
drag, startPoint x: 373, startPoint y: 233, endPoint x: 377, endPoint y: 250, distance: 18.3
click at [377, 251] on div "Could you please review the invoice copy? It seems that the volume of meat prod…" at bounding box center [342, 259] width 142 height 17
drag, startPoint x: 373, startPoint y: 242, endPoint x: 353, endPoint y: 237, distance: 21.3
click at [353, 237] on div "Original Invoice Date-02/20/2025" at bounding box center [325, 241] width 108 height 12
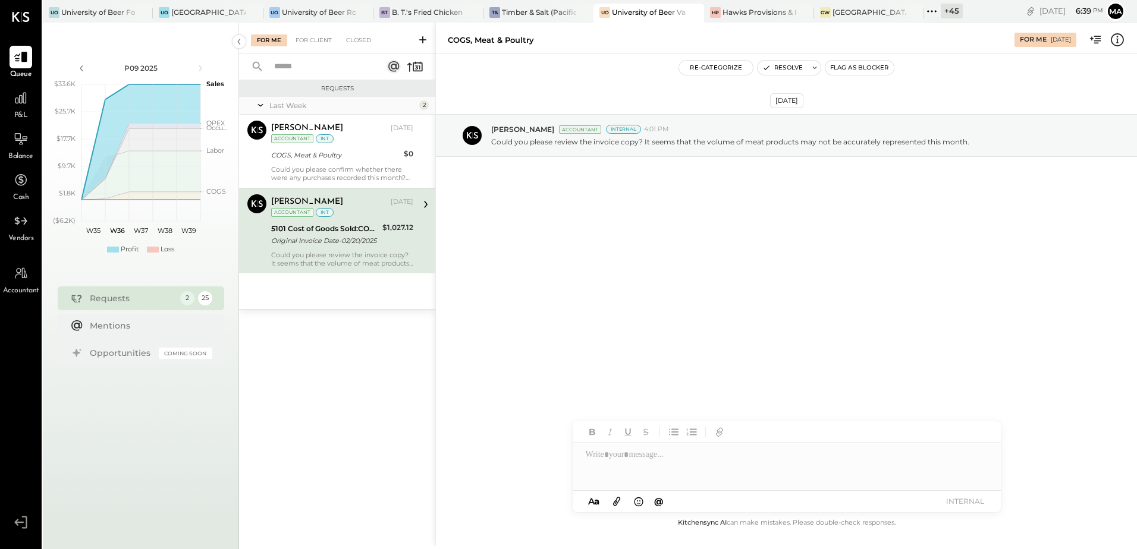
click at [1117, 41] on icon at bounding box center [1118, 39] width 2 height 7
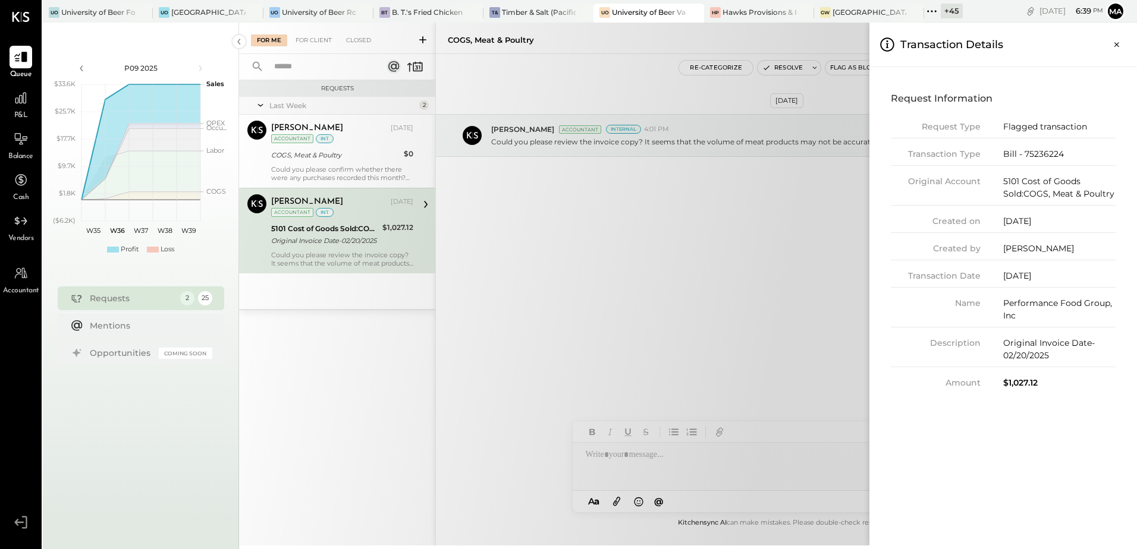
click at [1038, 152] on div "Bill - 75236224" at bounding box center [1059, 154] width 112 height 12
copy div "75236224"
click at [1120, 44] on icon "Close panel" at bounding box center [1117, 45] width 12 height 12
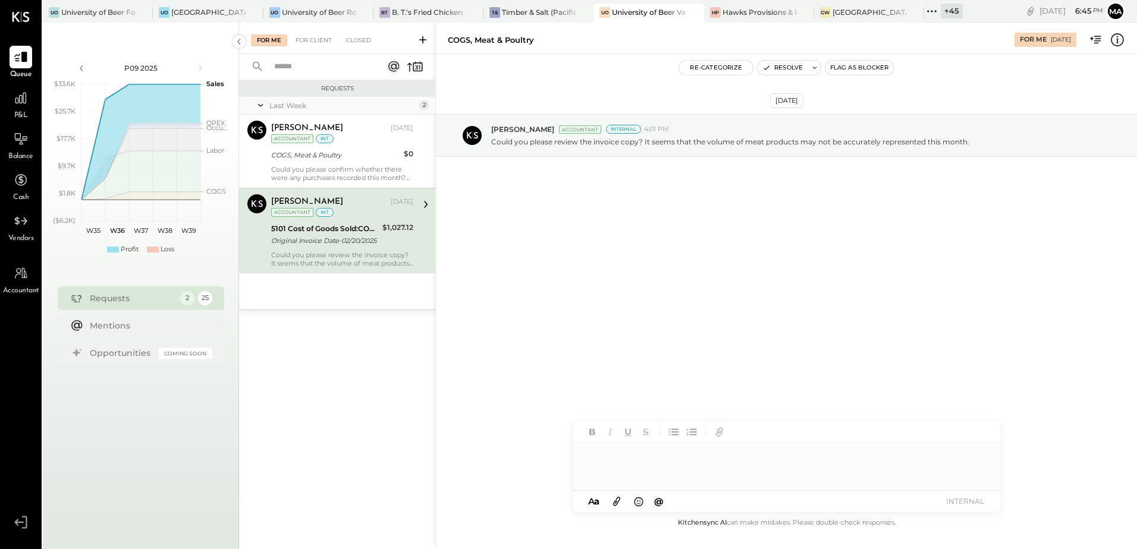
click at [620, 457] on div at bounding box center [787, 467] width 428 height 48
click at [628, 452] on div "**********" at bounding box center [787, 467] width 428 height 48
drag, startPoint x: 677, startPoint y: 458, endPoint x: 626, endPoint y: 458, distance: 50.5
click at [626, 458] on div "**********" at bounding box center [787, 467] width 428 height 48
click at [671, 466] on div "**********" at bounding box center [787, 467] width 428 height 48
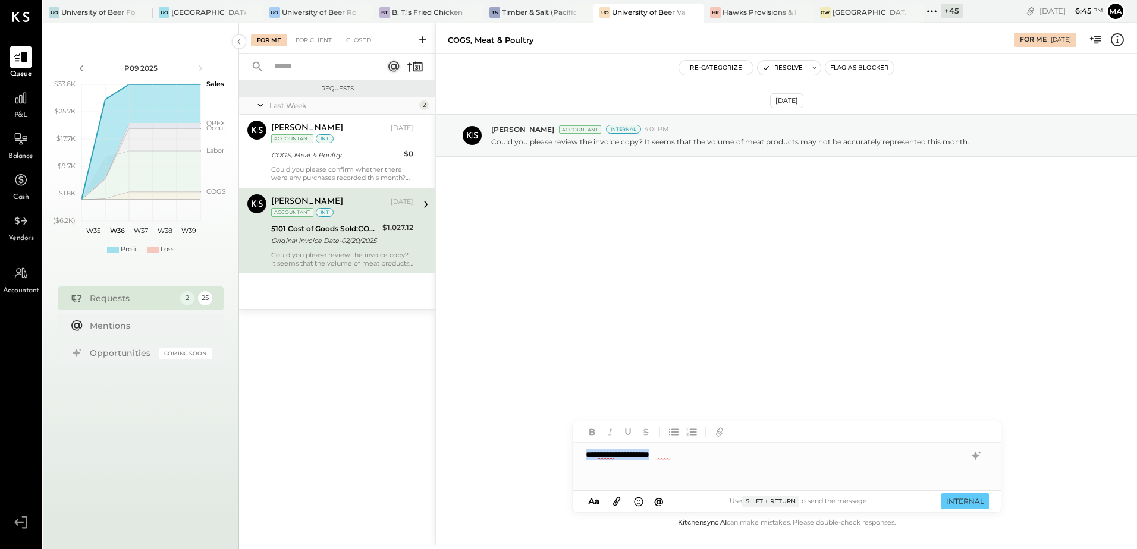
drag, startPoint x: 677, startPoint y: 458, endPoint x: 568, endPoint y: 458, distance: 108.2
click at [568, 458] on div "**********" at bounding box center [786, 284] width 702 height 523
click at [674, 449] on div "**********" at bounding box center [787, 467] width 428 height 48
click at [955, 502] on button "INTERNAL" at bounding box center [965, 502] width 48 height 16
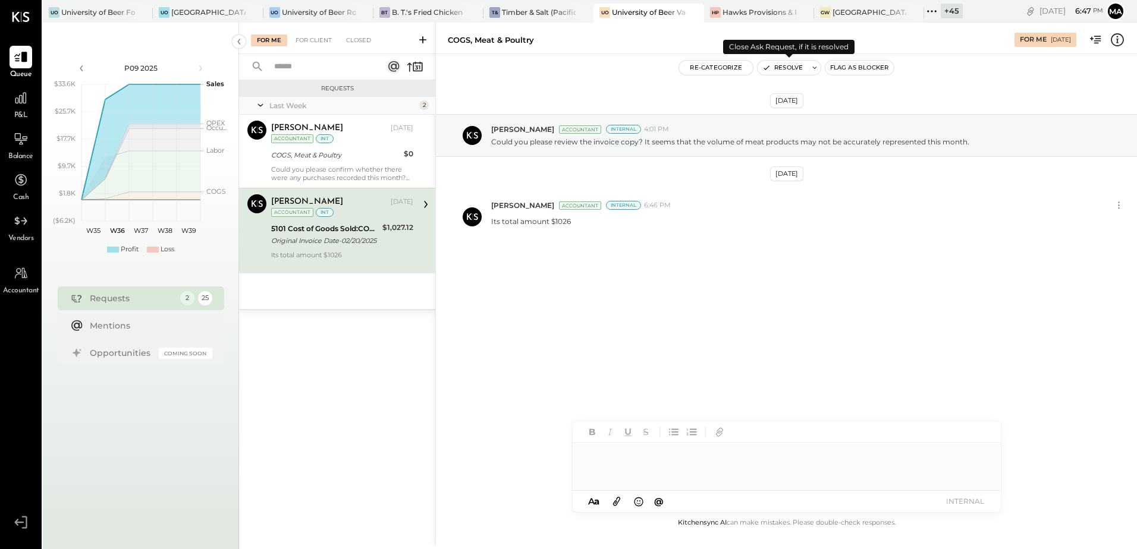
click at [770, 65] on icon "button" at bounding box center [766, 68] width 8 height 8
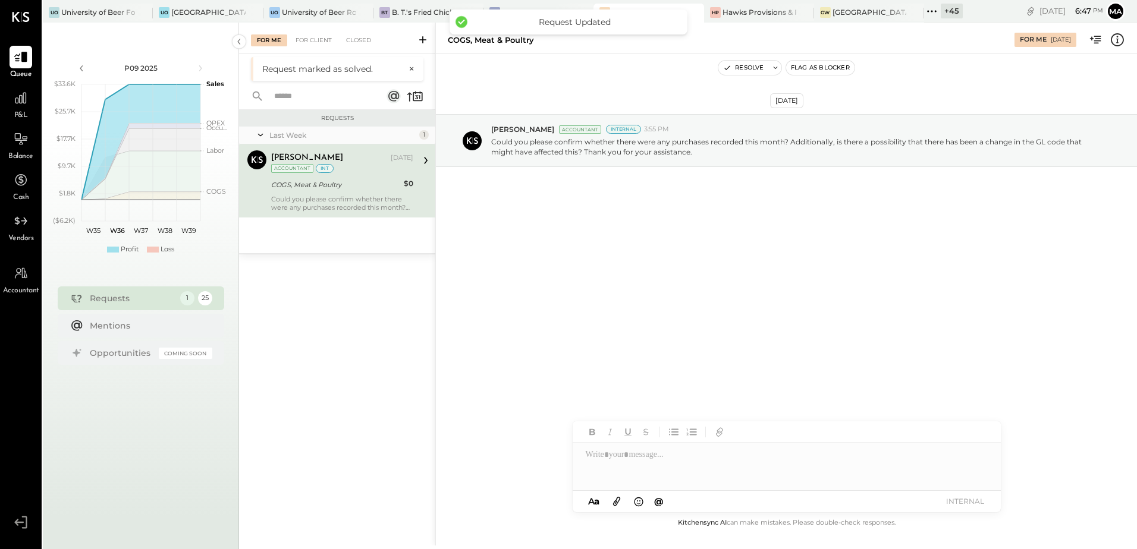
click at [358, 192] on div "Ajay Prajapati Aug 29, 2025 Accountant int COGS, Meat & Poultry $0 Could you pl…" at bounding box center [342, 180] width 142 height 61
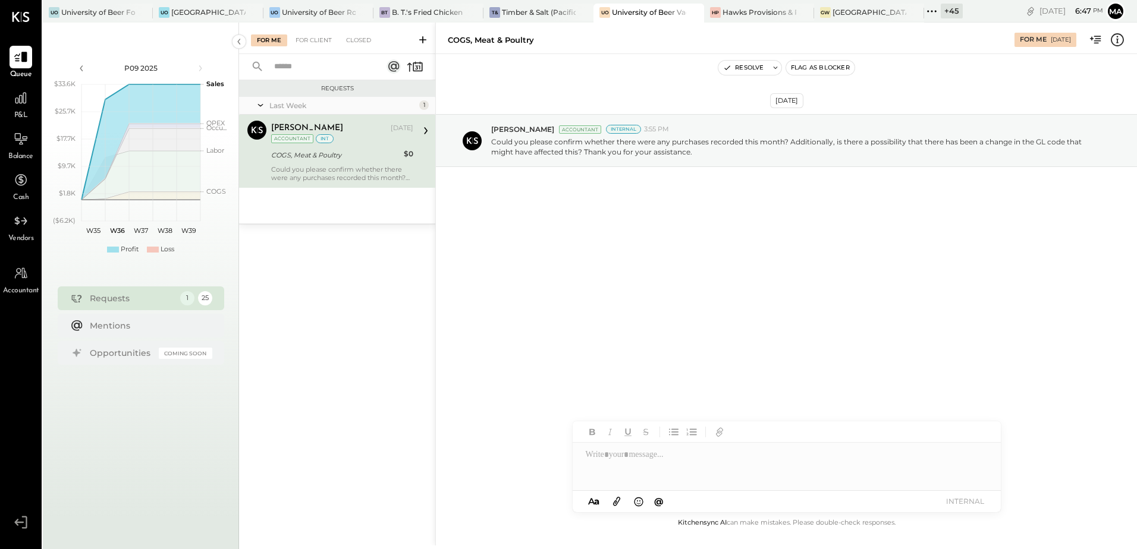
click at [305, 170] on div "Could you please confirm whether there were any purchases recorded this month? …" at bounding box center [342, 173] width 142 height 17
click at [336, 161] on div "COGS, Meat & Poultry" at bounding box center [335, 155] width 129 height 14
click at [598, 461] on div at bounding box center [787, 467] width 428 height 48
click at [661, 456] on div "**********" at bounding box center [787, 467] width 428 height 48
click at [1122, 43] on icon at bounding box center [1117, 39] width 13 height 13
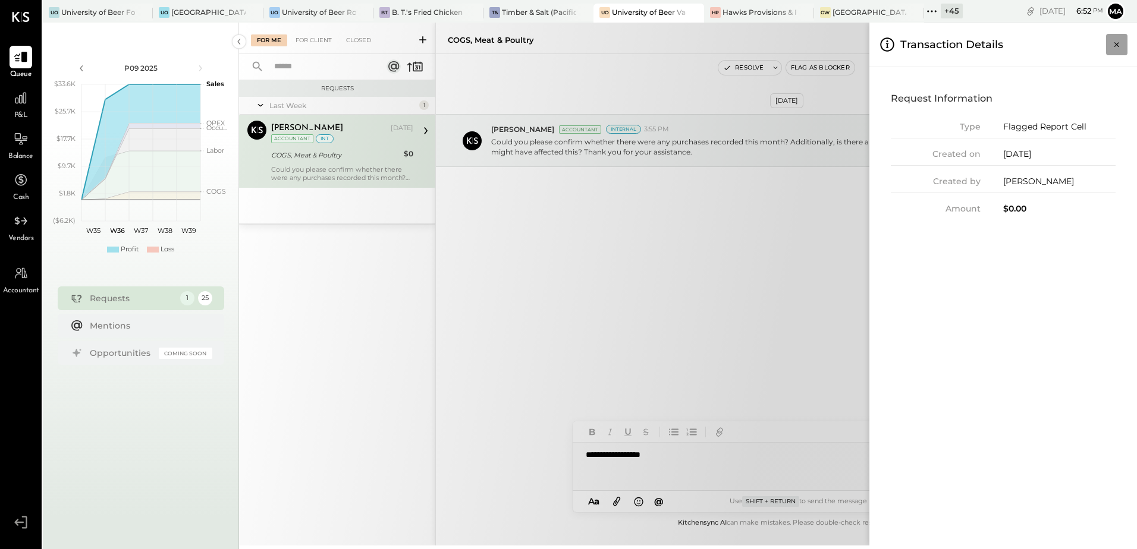
click at [1122, 45] on icon "Close panel" at bounding box center [1117, 45] width 12 height 12
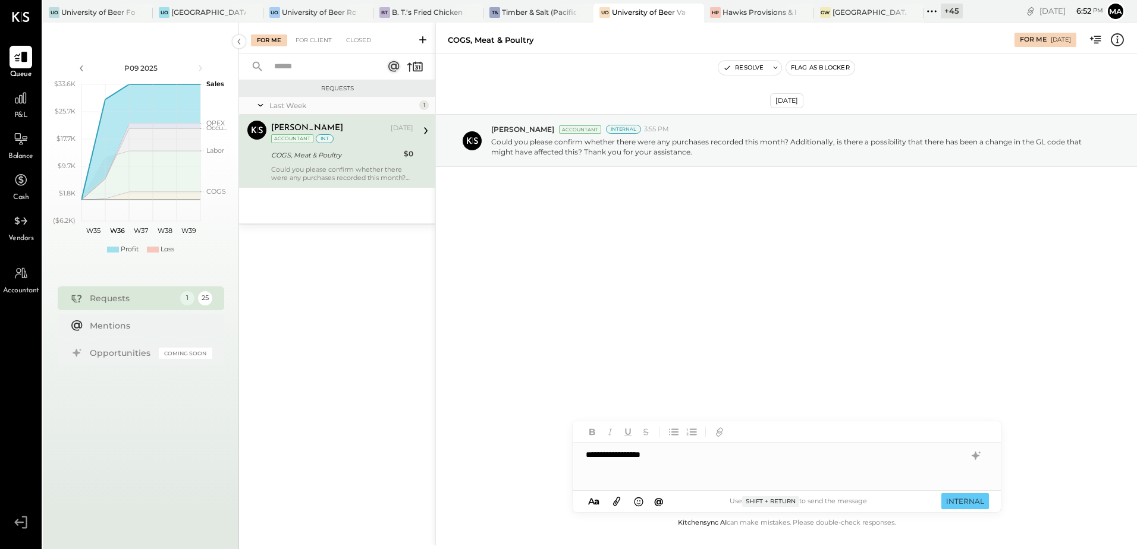
click at [665, 457] on div "**********" at bounding box center [787, 467] width 428 height 48
click at [1117, 40] on icon at bounding box center [1118, 39] width 2 height 7
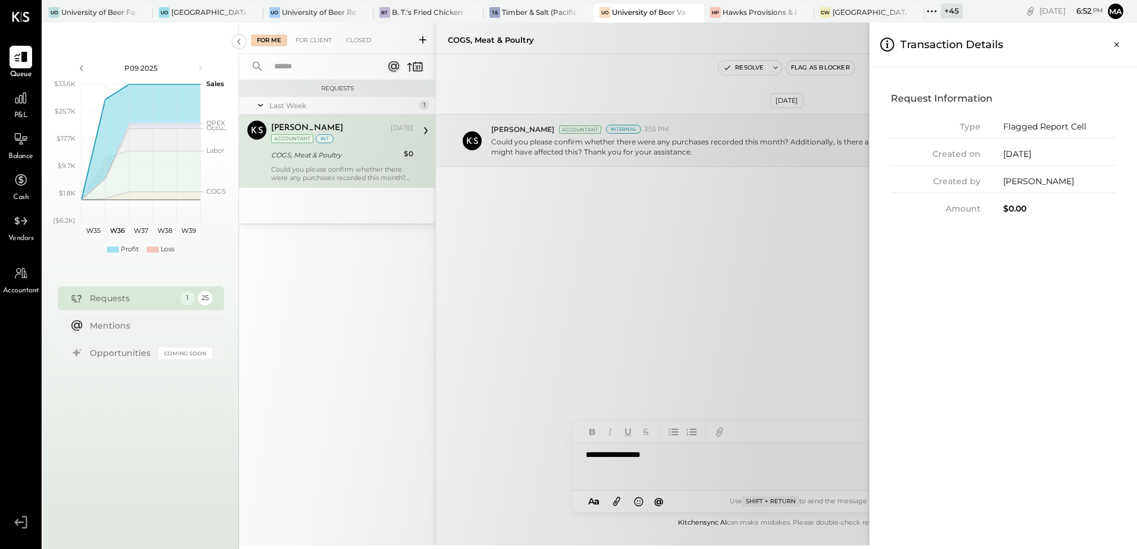
click at [653, 264] on div "For Me For Client Closed Requests Last Week 1 Ajay Prajapati Accountant Ajay Pr…" at bounding box center [688, 284] width 898 height 523
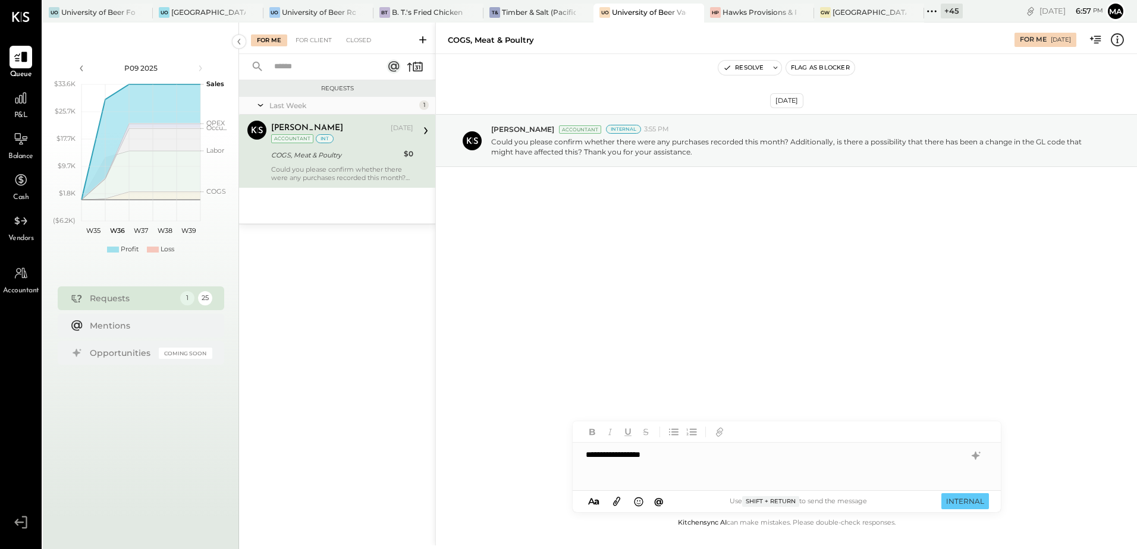
click at [666, 456] on div "**********" at bounding box center [787, 467] width 428 height 48
click at [952, 503] on button "INTERNAL" at bounding box center [965, 502] width 48 height 16
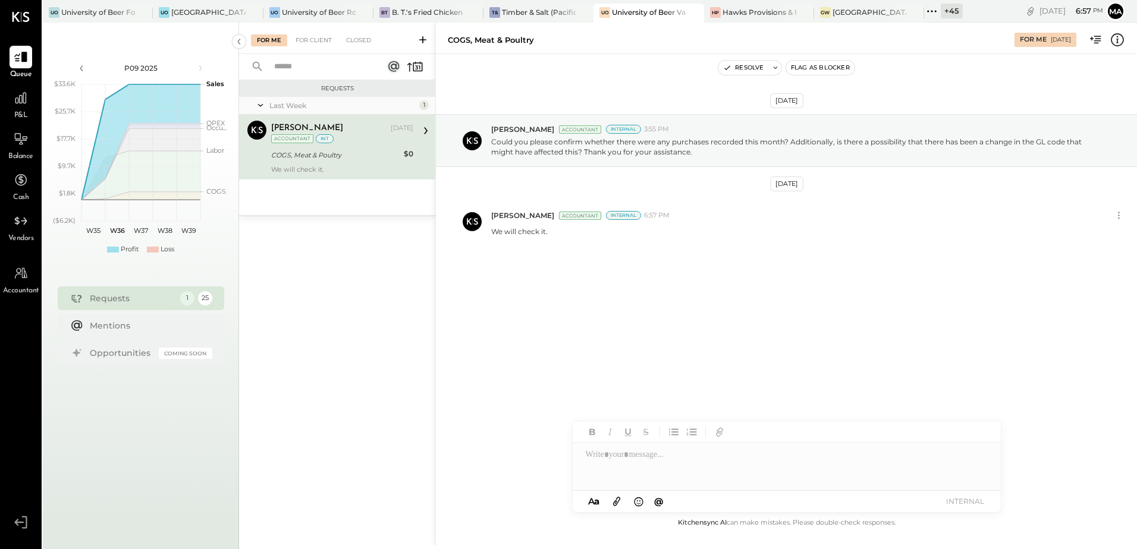
click at [958, 15] on div "+ 45" at bounding box center [952, 11] width 22 height 15
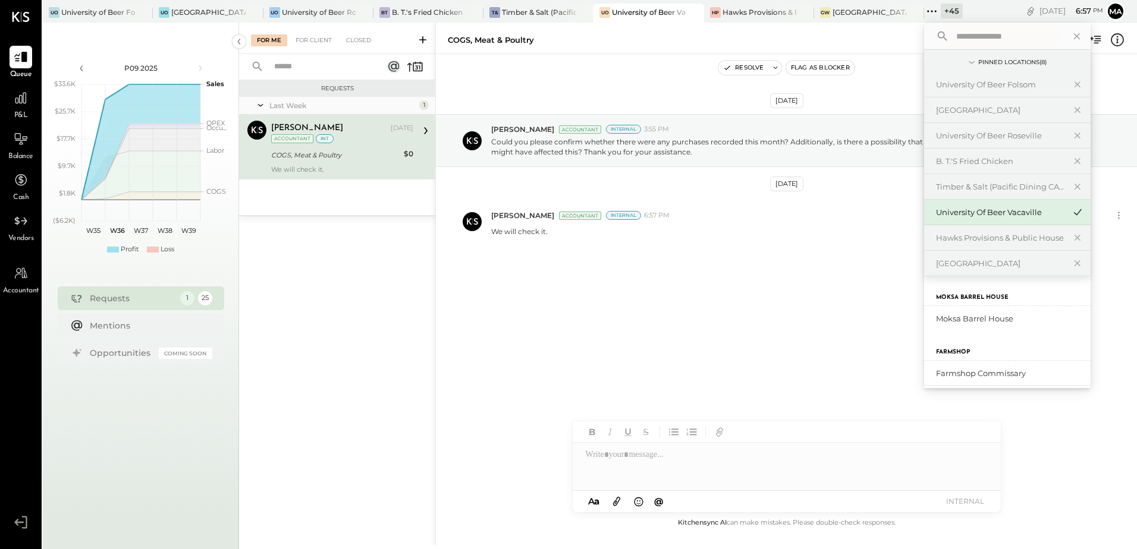
click at [972, 37] on input "text" at bounding box center [1006, 36] width 111 height 21
type input "*"
type input "****"
click at [998, 81] on div "University of Beer Folsom" at bounding box center [1000, 84] width 128 height 11
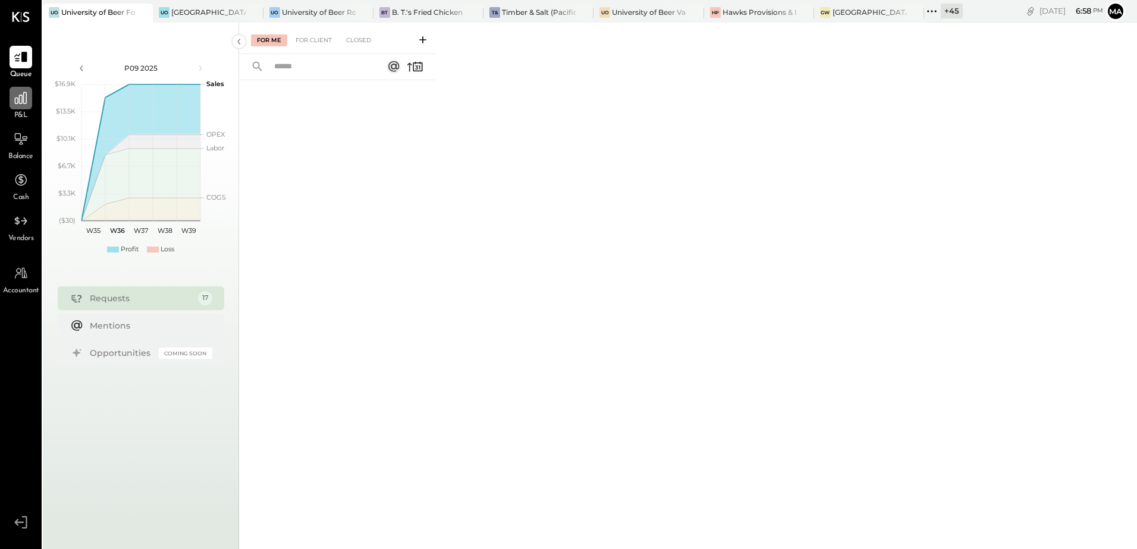
click at [21, 108] on div at bounding box center [21, 98] width 23 height 23
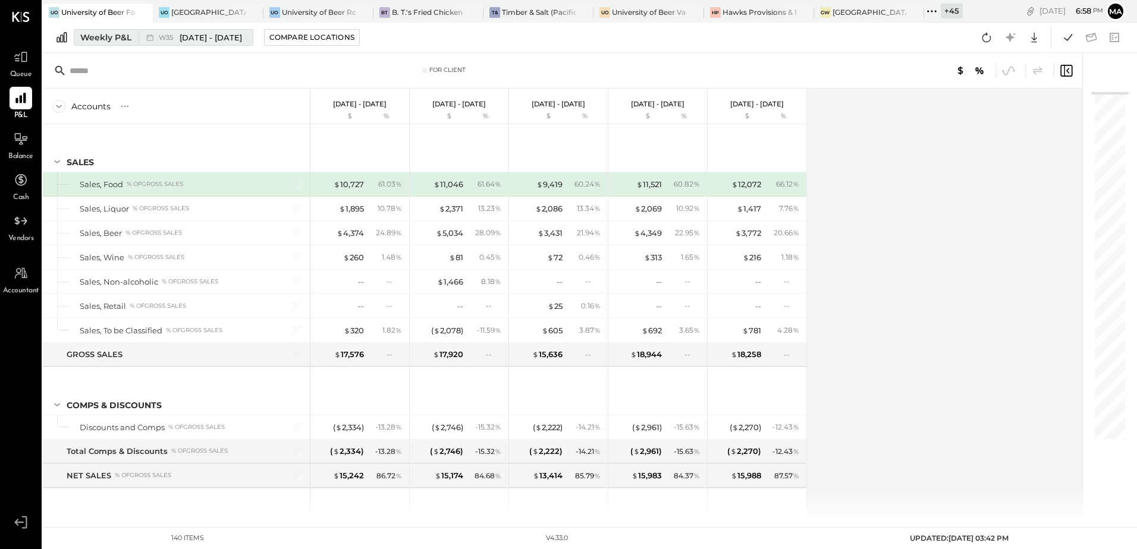
click at [114, 39] on div "Weekly P&L" at bounding box center [105, 38] width 51 height 12
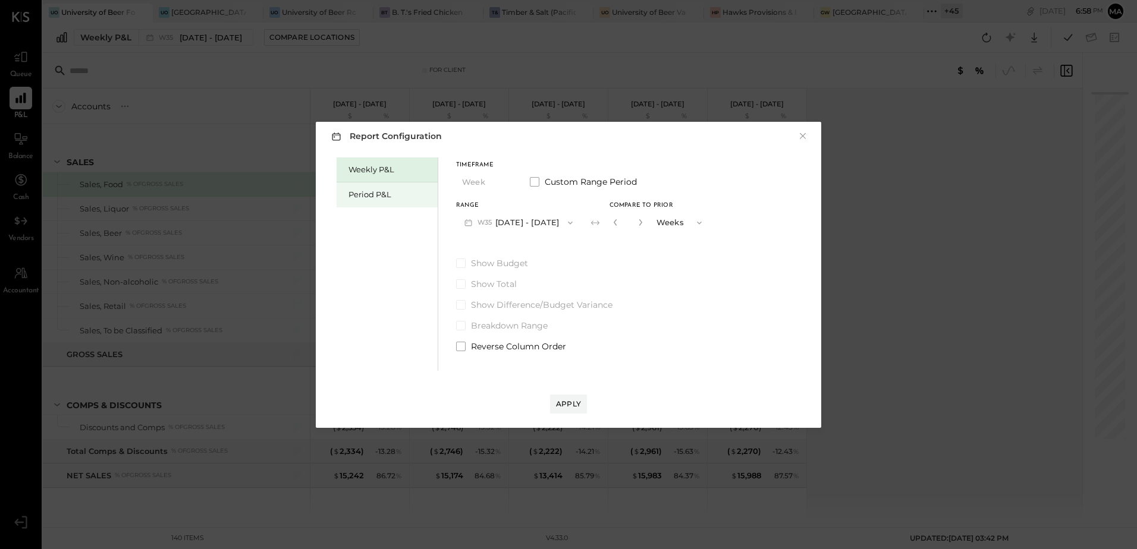
click at [370, 194] on div "Period P&L" at bounding box center [389, 194] width 83 height 11
click at [575, 224] on button "P09 Aug 25 - Sep 28, 2025" at bounding box center [518, 223] width 124 height 22
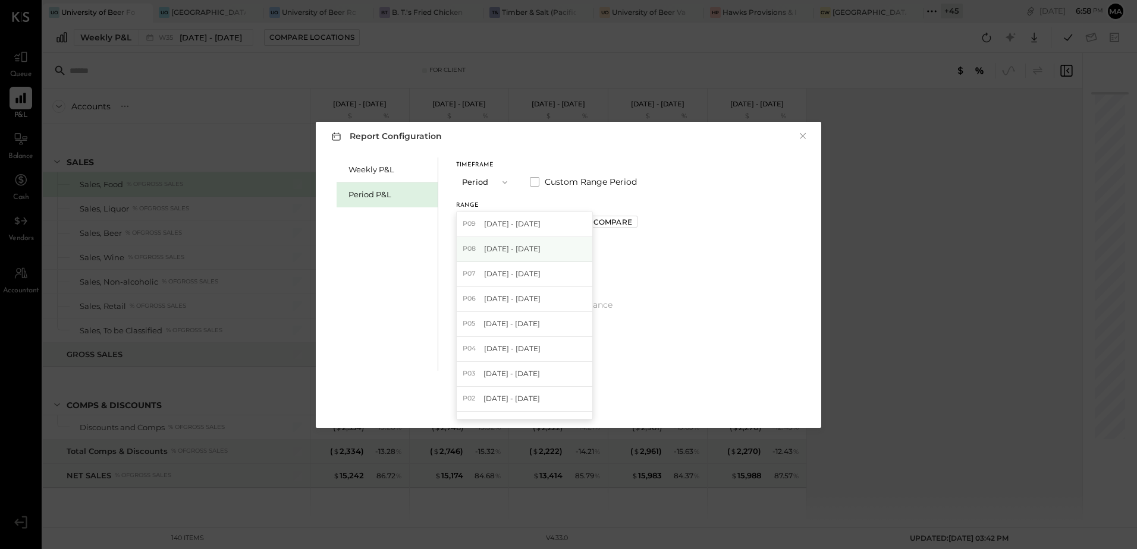
click at [561, 249] on div "P08 Jul 28 - Aug 24, 2025" at bounding box center [525, 249] width 136 height 25
click at [629, 218] on div "Compare" at bounding box center [612, 222] width 39 height 10
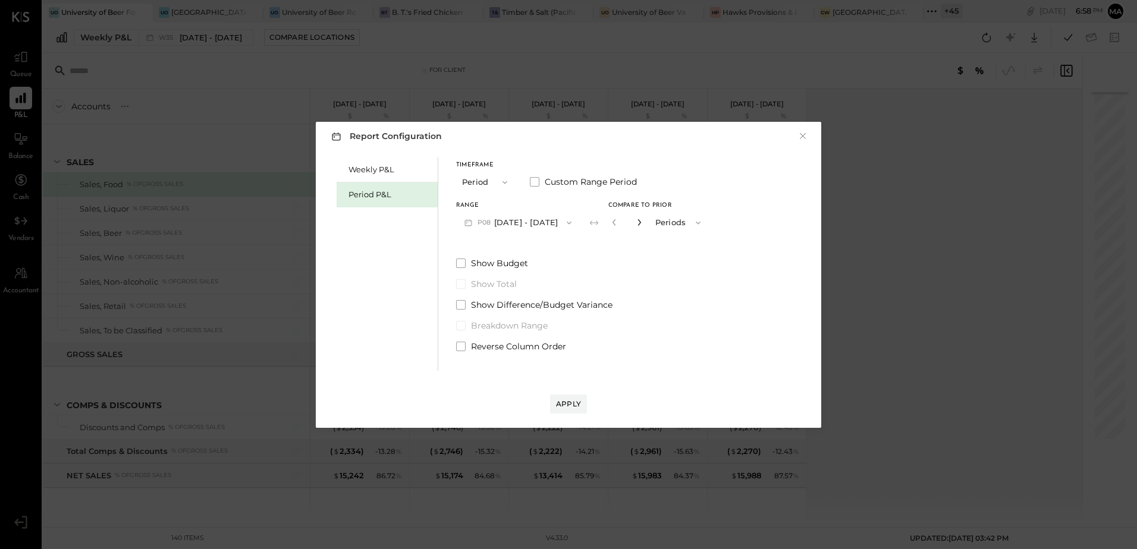
click at [643, 224] on icon "button" at bounding box center [639, 222] width 7 height 7
click at [643, 221] on icon "button" at bounding box center [639, 222] width 7 height 7
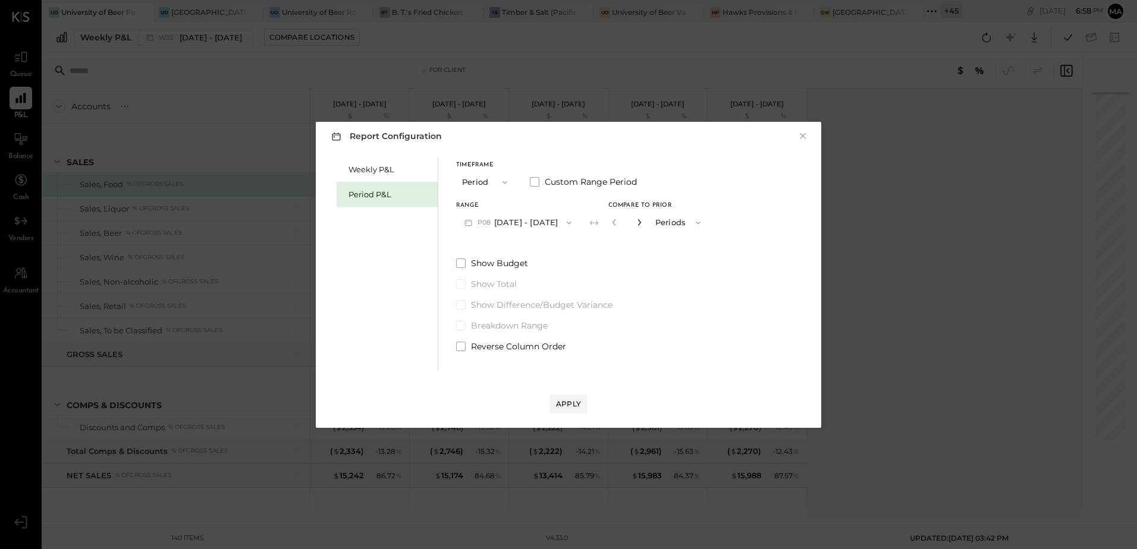
type input "*"
click at [574, 405] on div "Apply" at bounding box center [568, 404] width 25 height 10
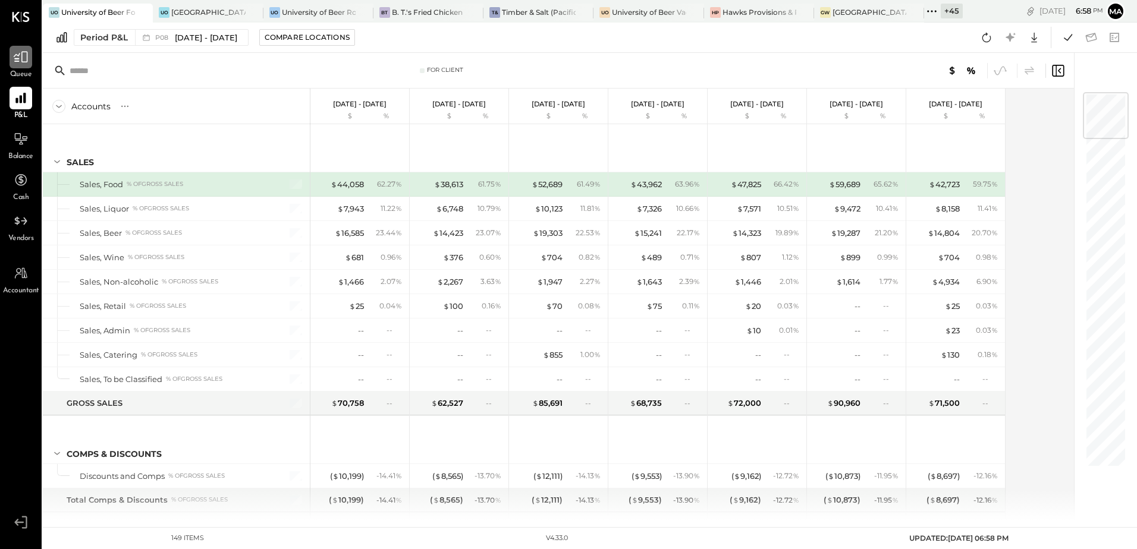
click at [11, 62] on div at bounding box center [21, 57] width 23 height 23
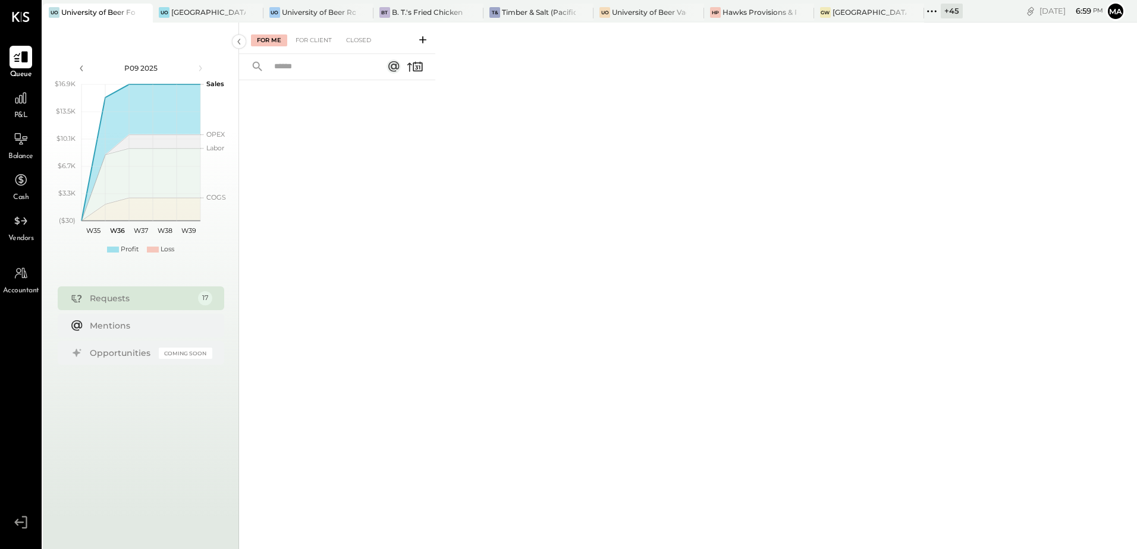
click at [18, 54] on icon at bounding box center [20, 56] width 15 height 15
click at [323, 41] on div "For Client" at bounding box center [314, 40] width 48 height 12
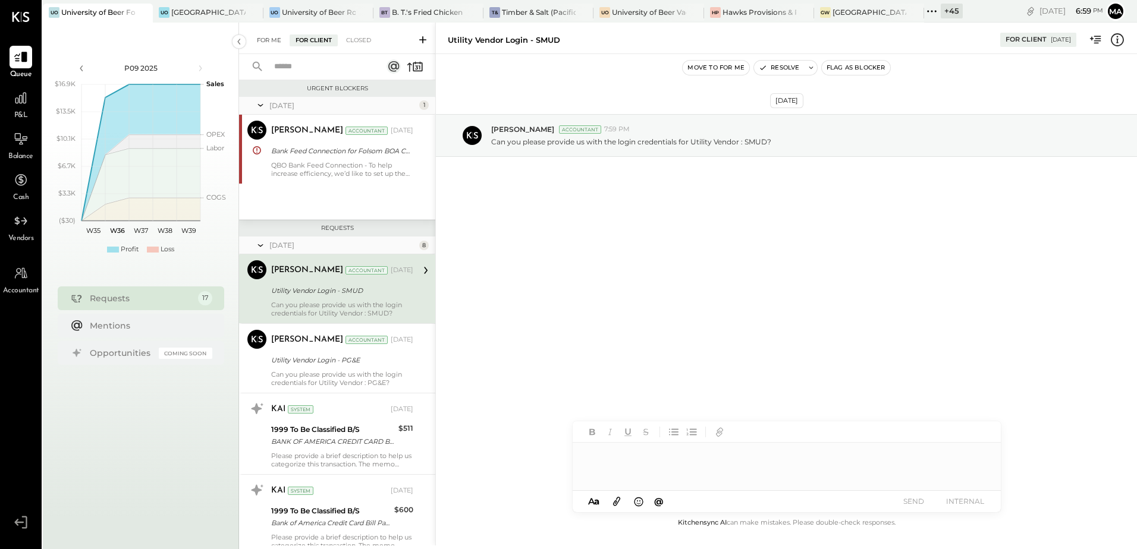
click at [266, 42] on div "For Me" at bounding box center [269, 40] width 36 height 12
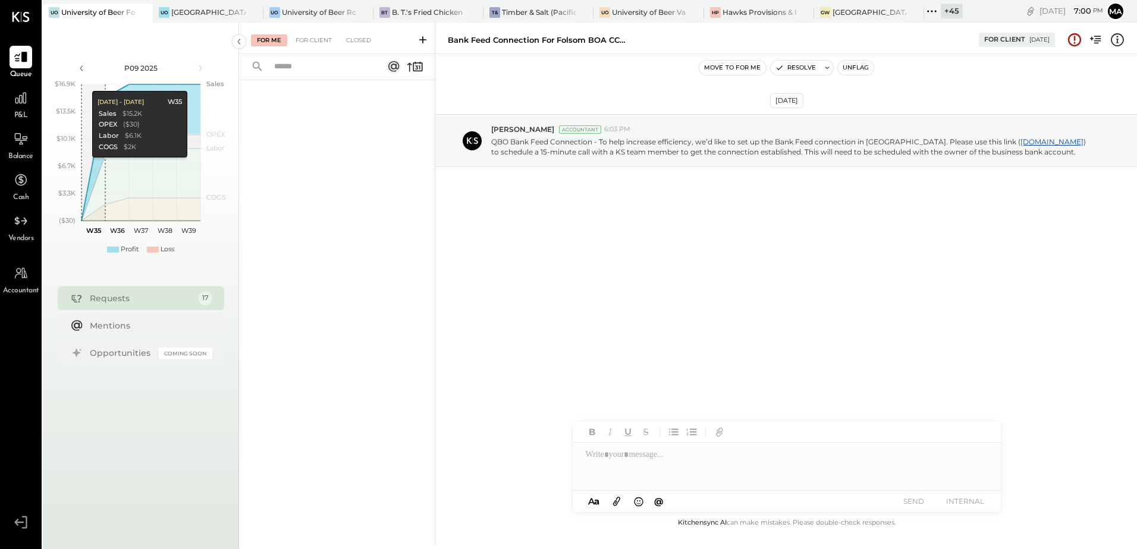
click at [959, 11] on div "+ 45" at bounding box center [952, 11] width 22 height 15
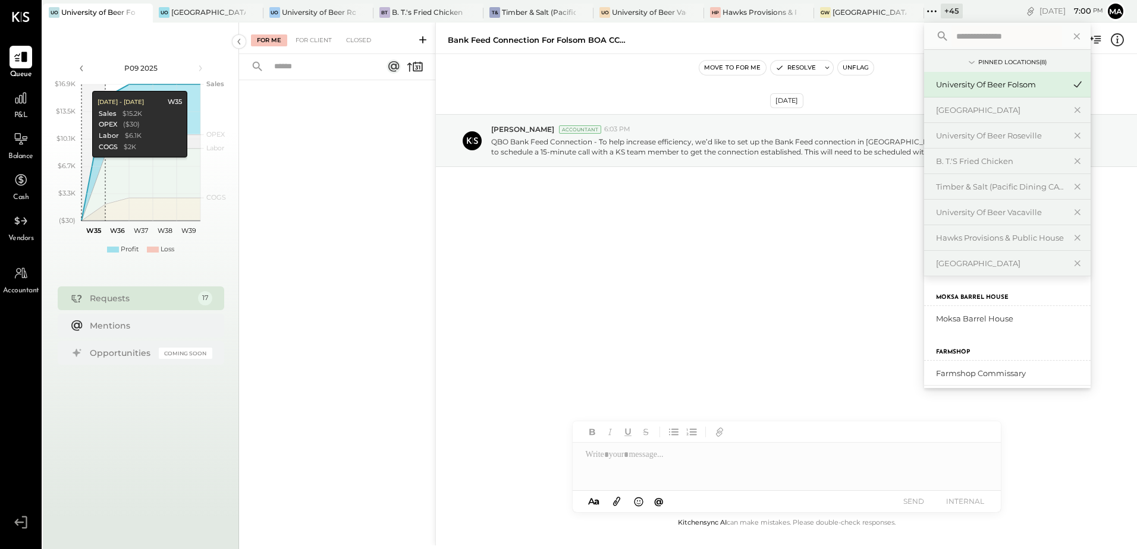
click at [967, 36] on input "text" at bounding box center [1006, 36] width 111 height 21
click at [962, 11] on div "+ 45" at bounding box center [952, 11] width 22 height 15
click at [968, 45] on input "text" at bounding box center [1006, 36] width 111 height 21
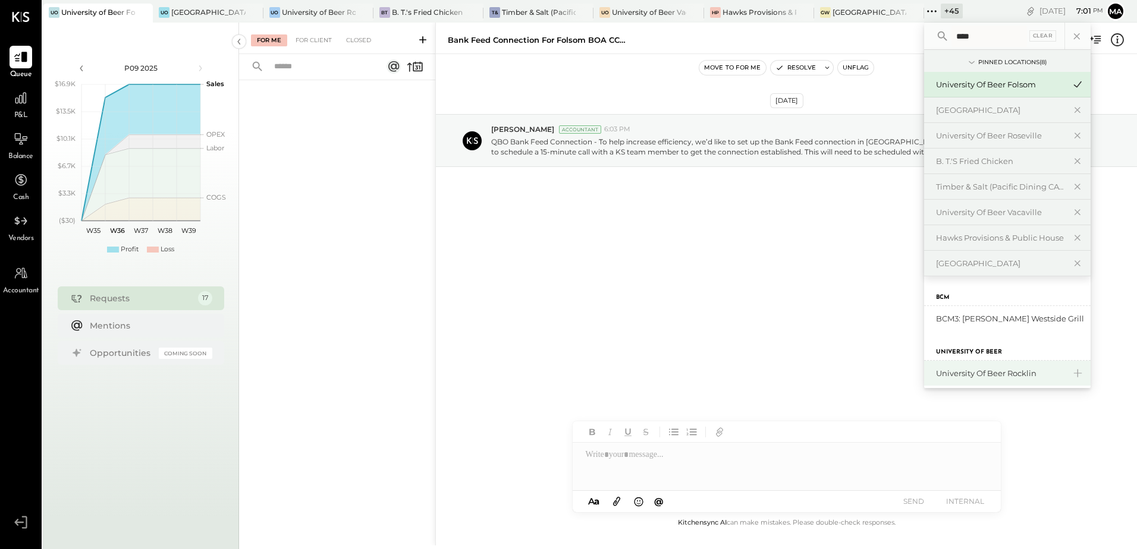
type input "****"
click at [1010, 376] on div "University of Beer Rocklin" at bounding box center [1000, 373] width 128 height 11
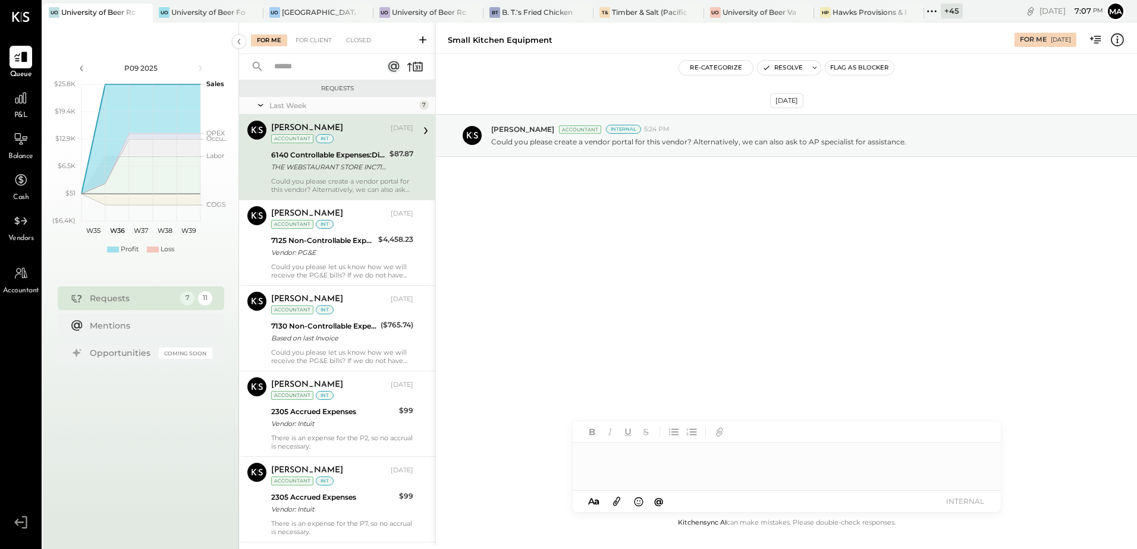
click at [945, 10] on div "+ 45" at bounding box center [952, 11] width 22 height 15
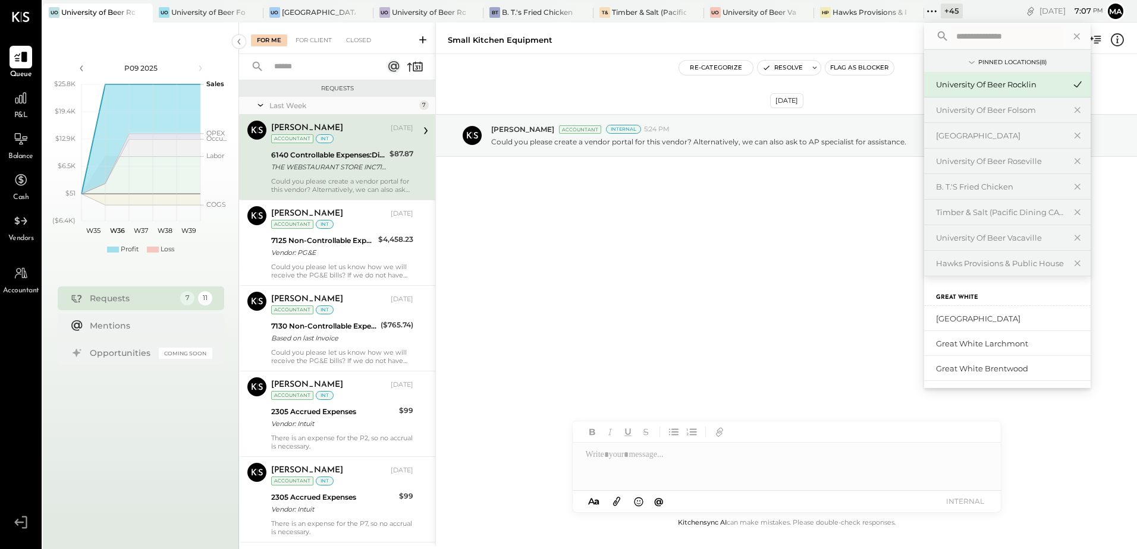
click at [652, 348] on div "Aug 28th, 2025 Ajay Prajapati Accountant Internal 5:24 PM Could you please crea…" at bounding box center [786, 285] width 701 height 462
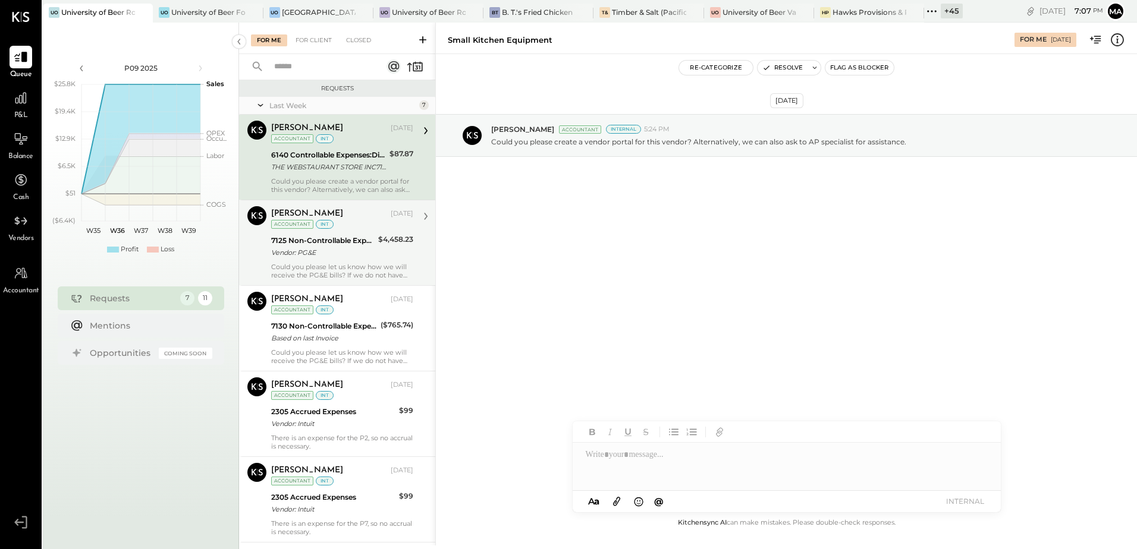
scroll to position [202, 0]
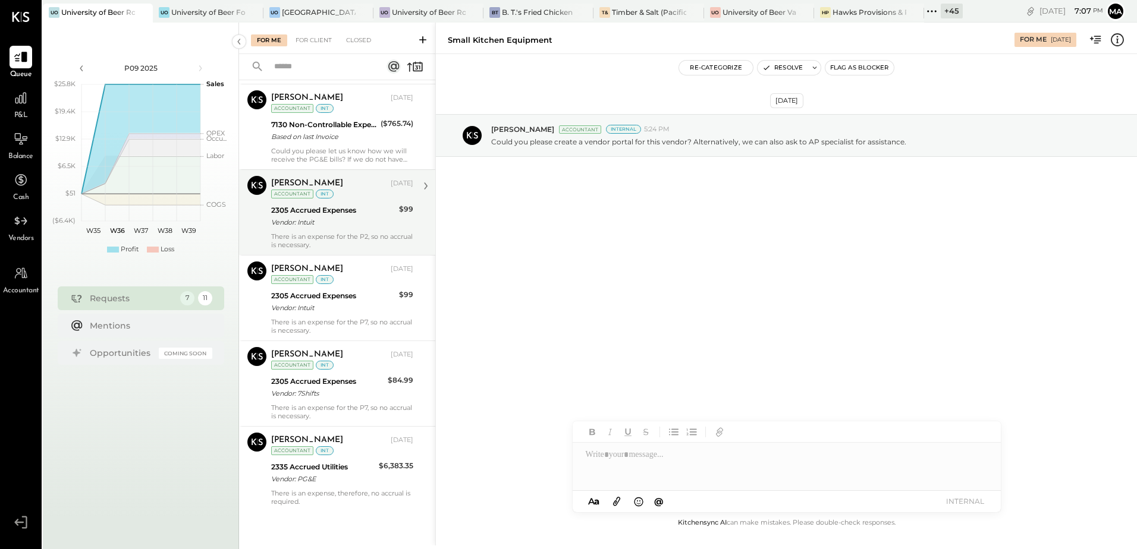
click at [347, 217] on div "Vendor: Intuit" at bounding box center [333, 222] width 124 height 12
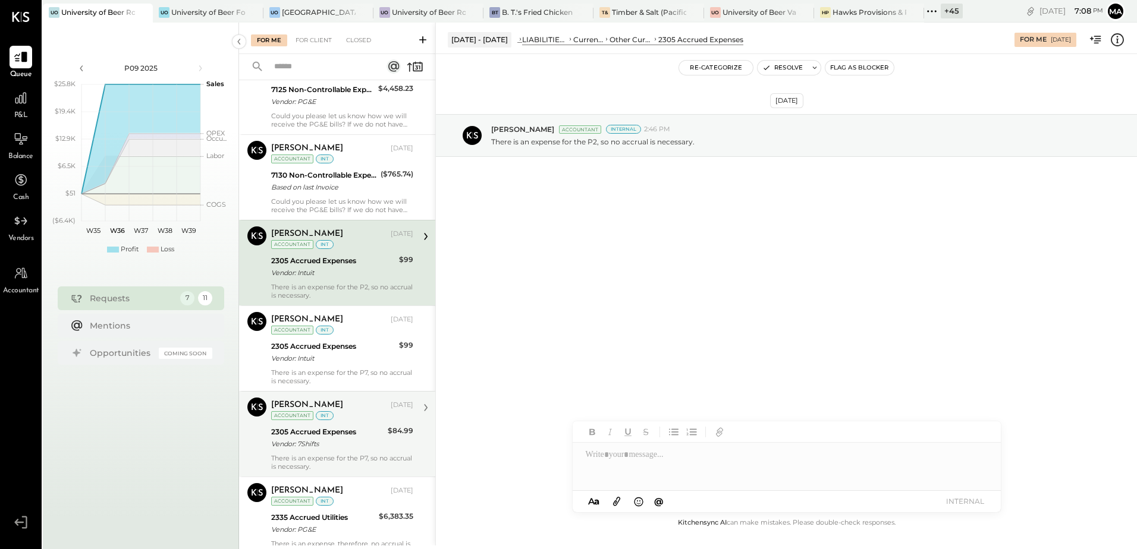
scroll to position [202, 0]
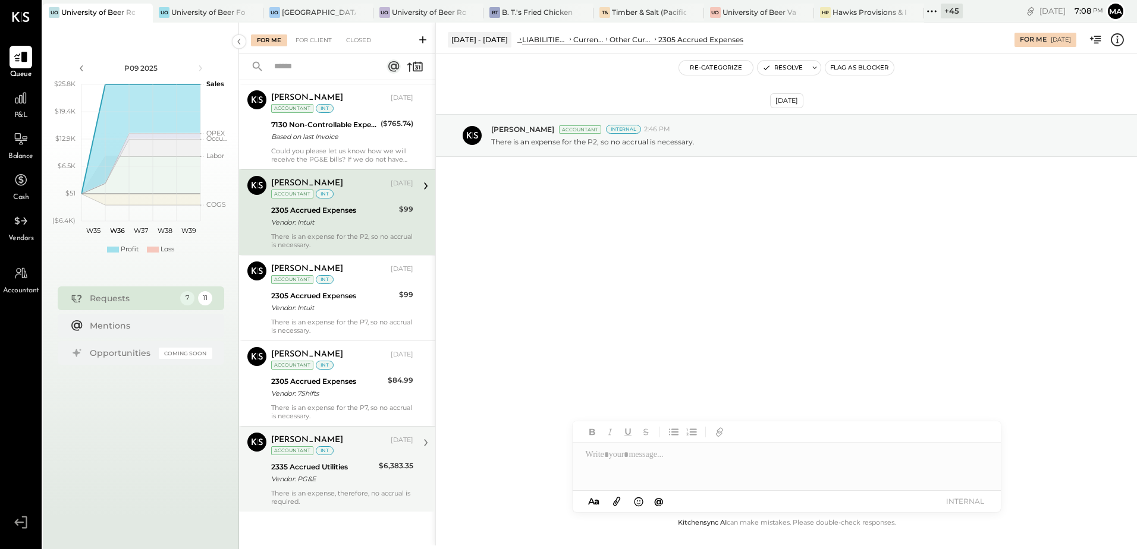
click at [341, 461] on div "2335 Accrued Utilities" at bounding box center [323, 467] width 104 height 12
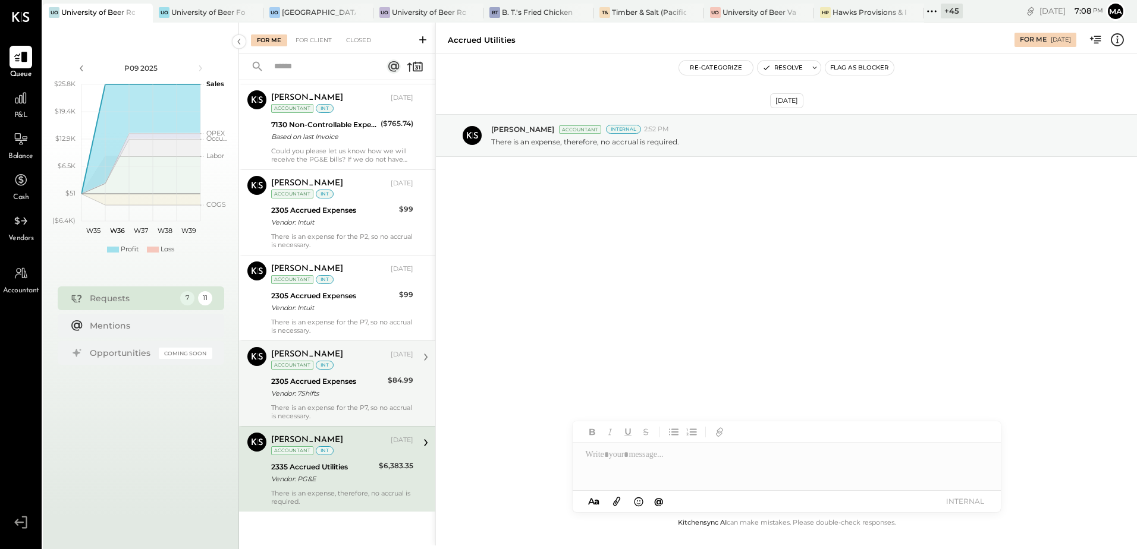
click at [345, 400] on div "2305 Accrued Expenses Vendor: 7Shifts" at bounding box center [327, 388] width 113 height 26
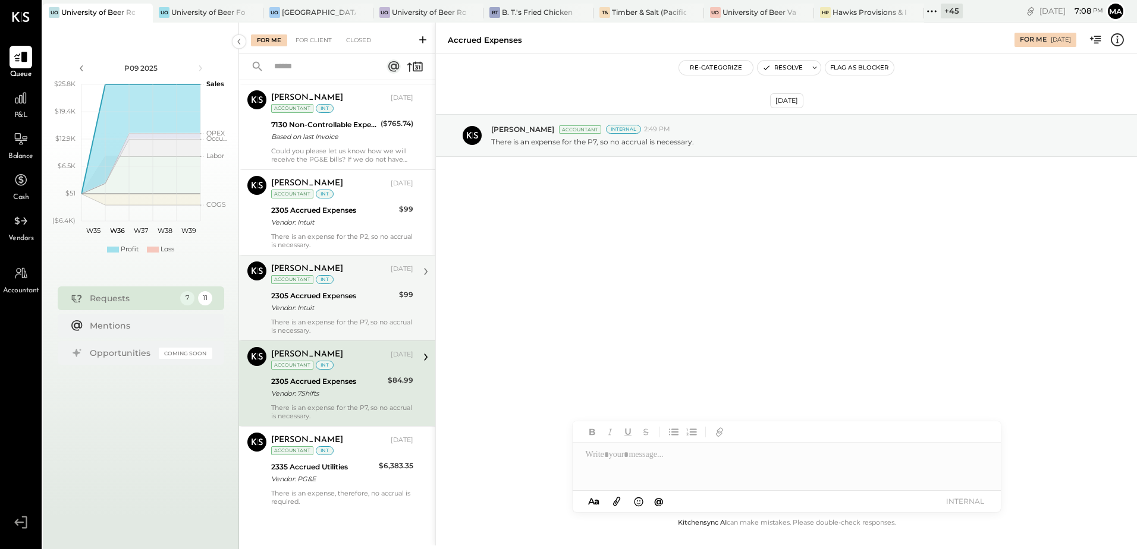
click at [362, 314] on div "2305 Accrued Expenses Vendor: Intuit" at bounding box center [333, 302] width 124 height 26
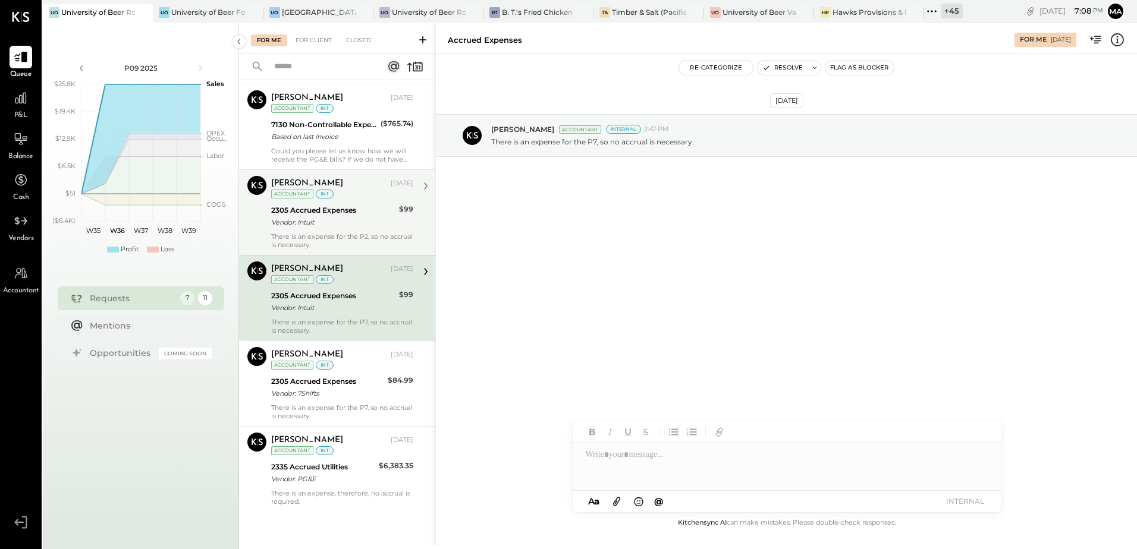
click at [356, 233] on div "There is an expense for the P2, so no accrual is necessary." at bounding box center [342, 241] width 142 height 17
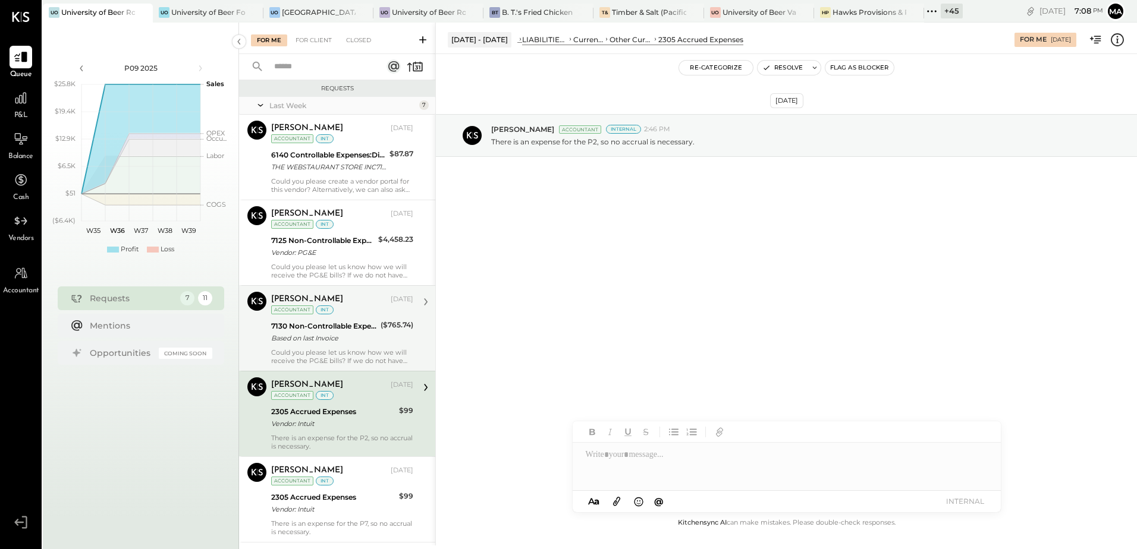
click at [372, 337] on div "Based on last Invoice" at bounding box center [324, 338] width 106 height 12
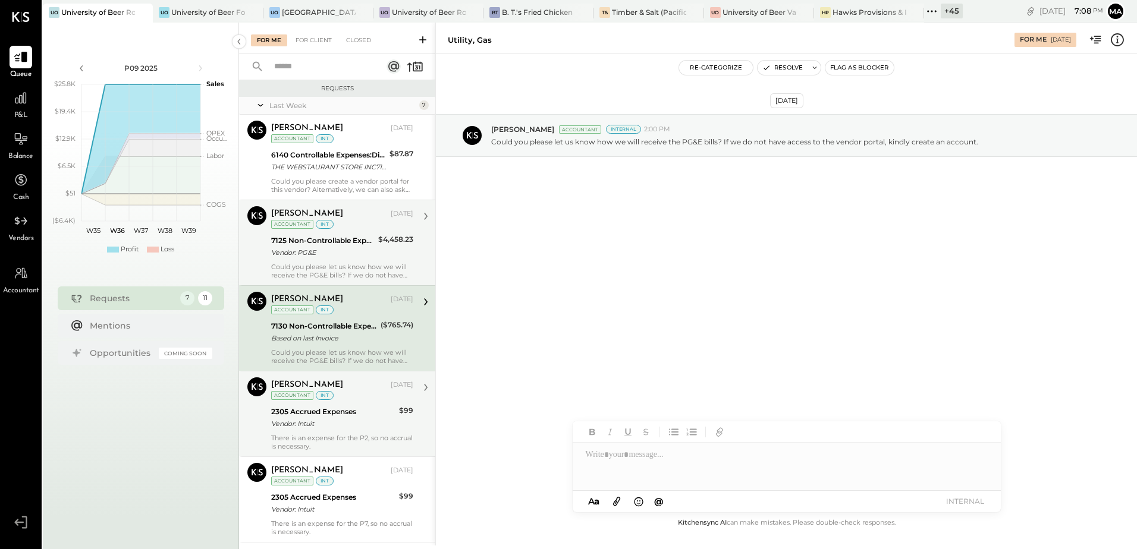
click at [367, 253] on div "Vendor: PG&E" at bounding box center [322, 253] width 103 height 12
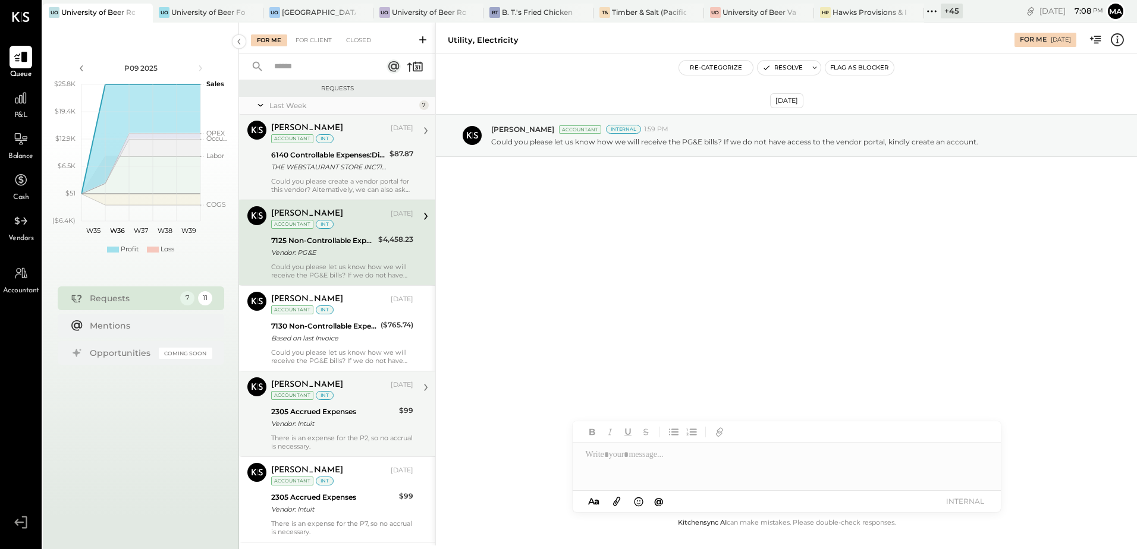
click at [357, 180] on div "Could you please create a vendor portal for this vendor? Alternatively, we can …" at bounding box center [342, 185] width 142 height 17
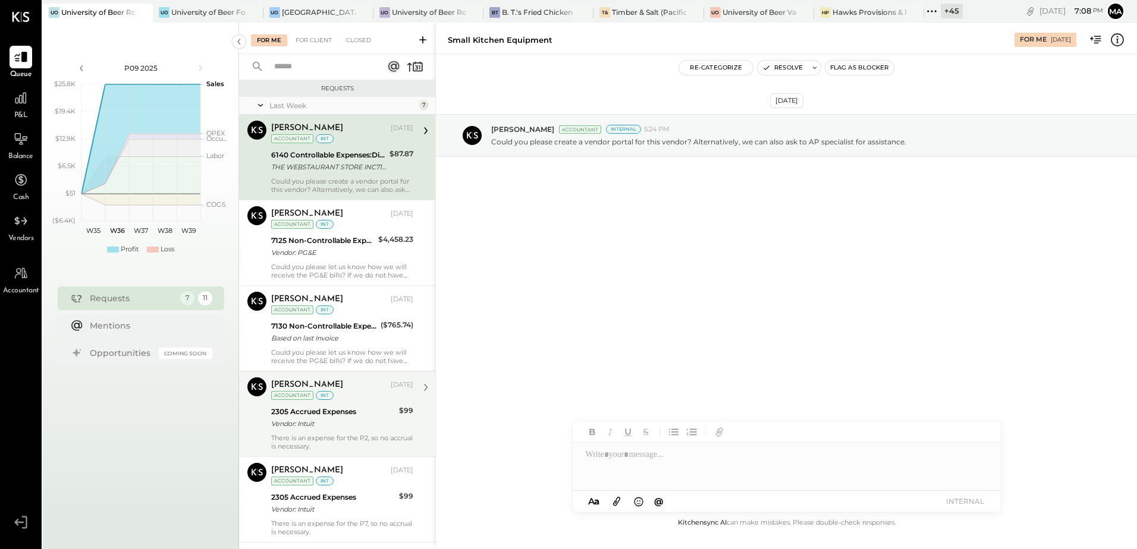
click at [361, 180] on div "Could you please create a vendor portal for this vendor? Alternatively, we can …" at bounding box center [342, 185] width 142 height 17
click at [627, 459] on div at bounding box center [787, 467] width 428 height 48
type input "*"
click at [661, 420] on span "Roshan Patel" at bounding box center [686, 417] width 93 height 11
click at [685, 457] on div "**********" at bounding box center [787, 467] width 428 height 48
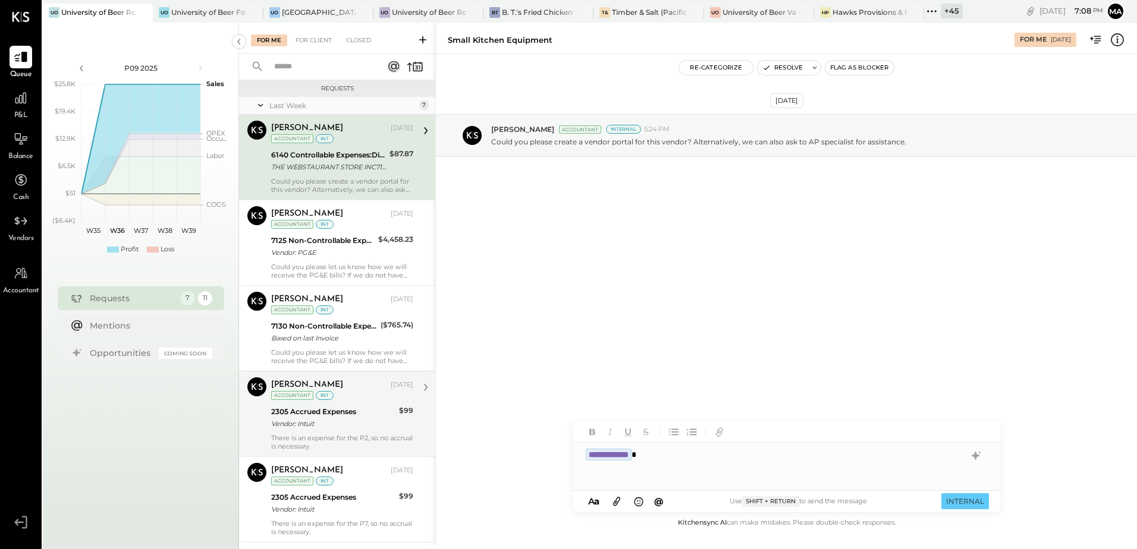
click at [674, 456] on div "**********" at bounding box center [787, 467] width 428 height 48
drag, startPoint x: 764, startPoint y: 461, endPoint x: 548, endPoint y: 460, distance: 216.5
click at [548, 460] on div "**********" at bounding box center [786, 284] width 702 height 523
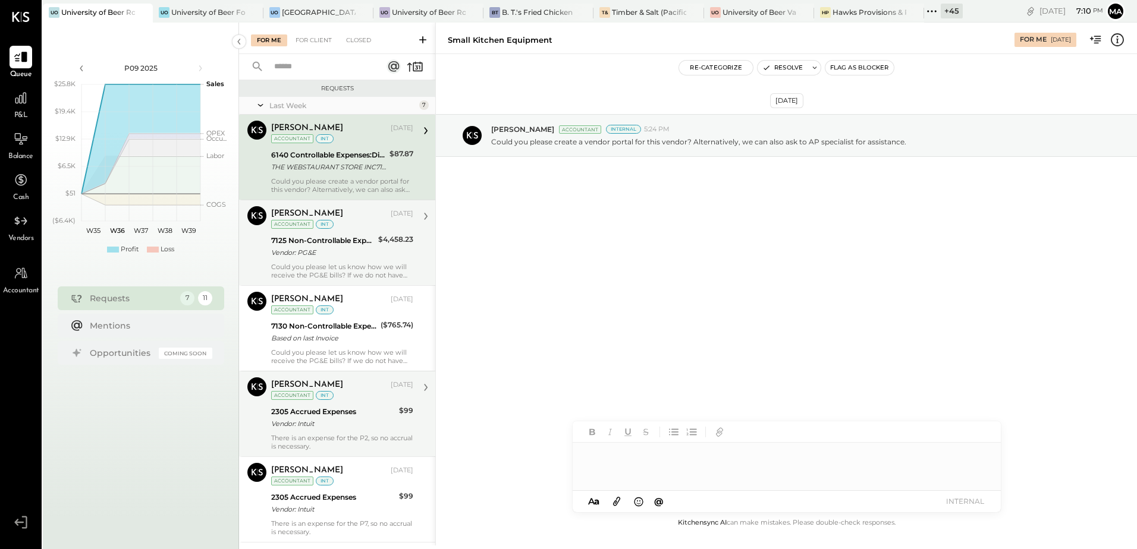
click at [336, 234] on div "7125 Non-Controllable Expenses:Property Expenses:Utility, Electricity Vendor: P…" at bounding box center [322, 247] width 103 height 26
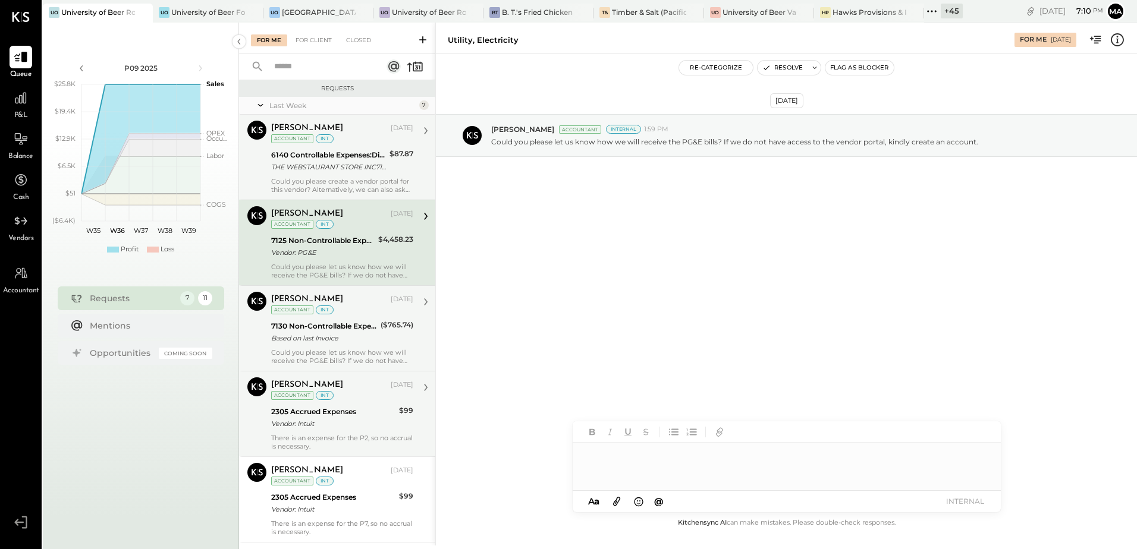
click at [296, 321] on div "7130 Non-Controllable Expenses:Property Expenses:Utility, Gas" at bounding box center [324, 327] width 106 height 12
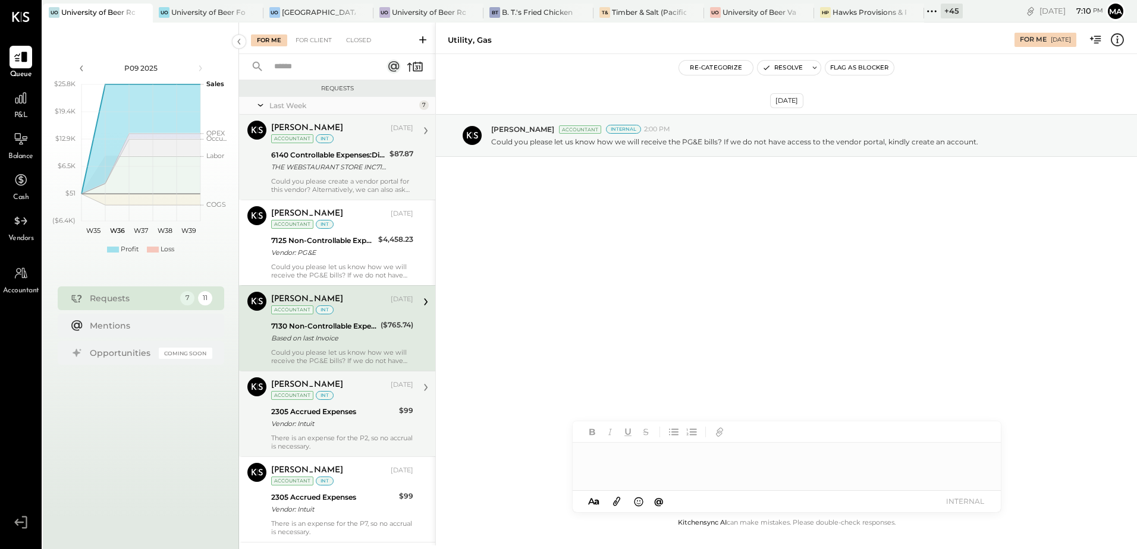
click at [341, 432] on div "Ajay Prajapati Aug 29, 2025 Accountant int 2305 Accrued Expenses Vendor: Intuit…" at bounding box center [342, 414] width 142 height 73
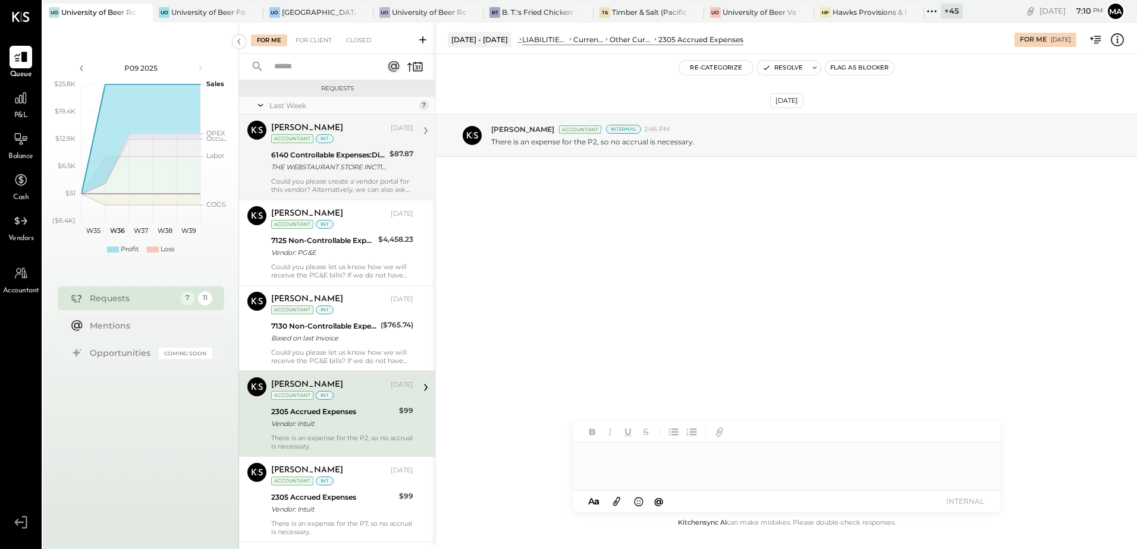
scroll to position [59, 0]
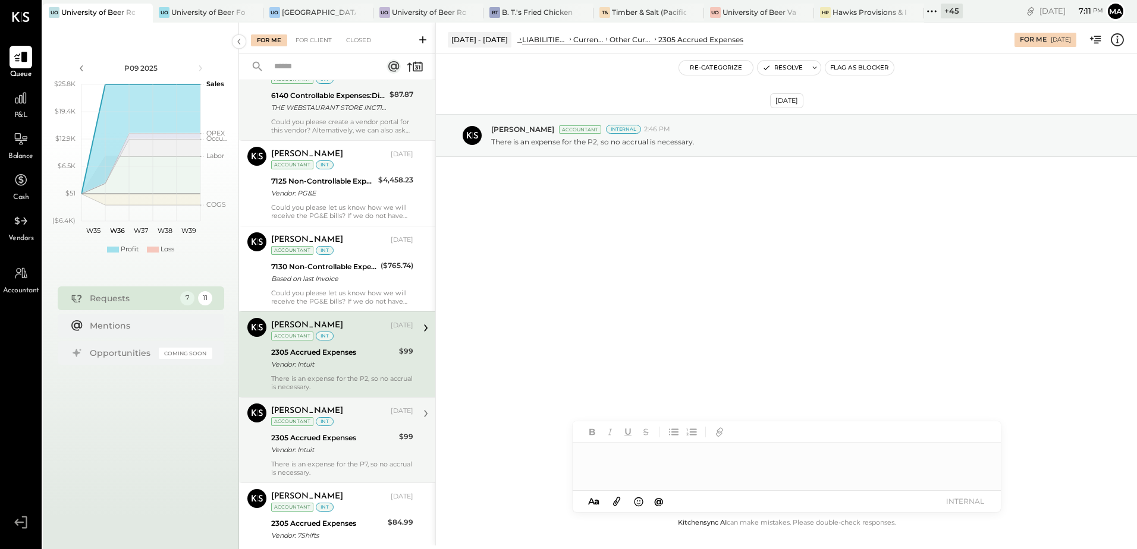
click at [354, 448] on div "Vendor: Intuit" at bounding box center [333, 450] width 124 height 12
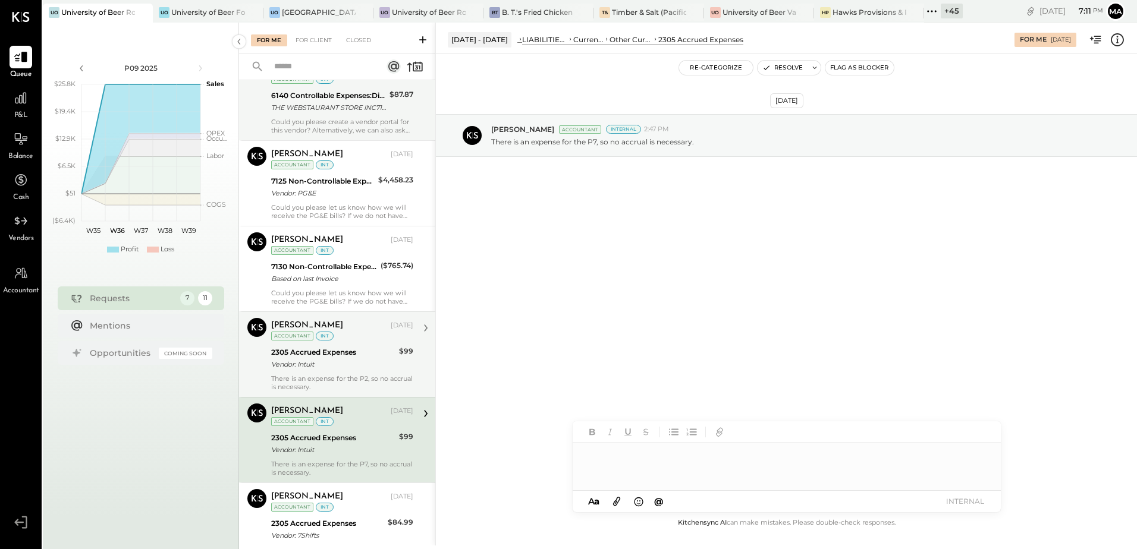
click at [391, 350] on div "2305 Accrued Expenses" at bounding box center [333, 353] width 124 height 12
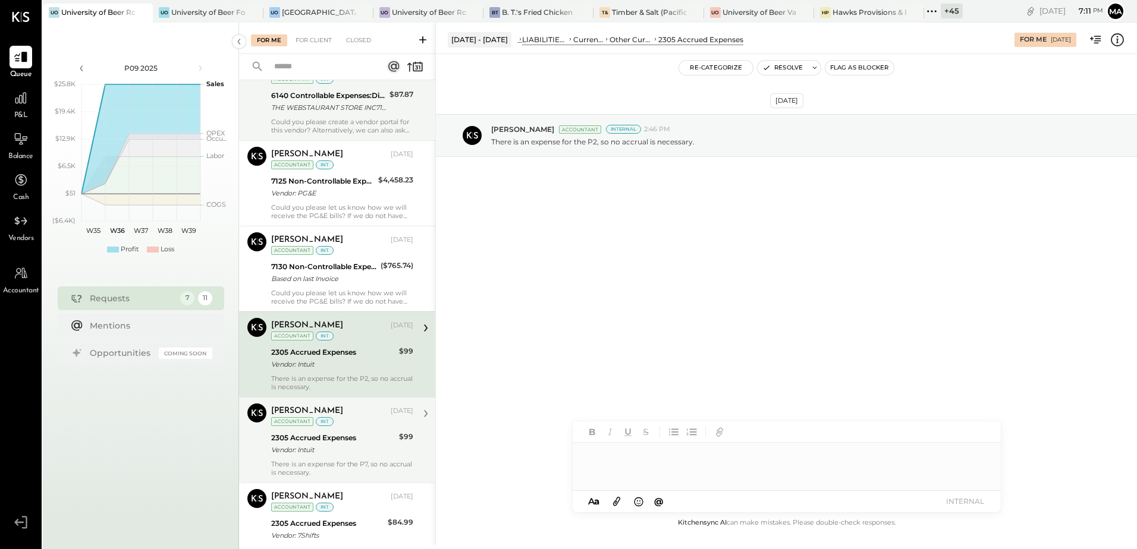
click at [376, 451] on div "Vendor: Intuit" at bounding box center [333, 450] width 124 height 12
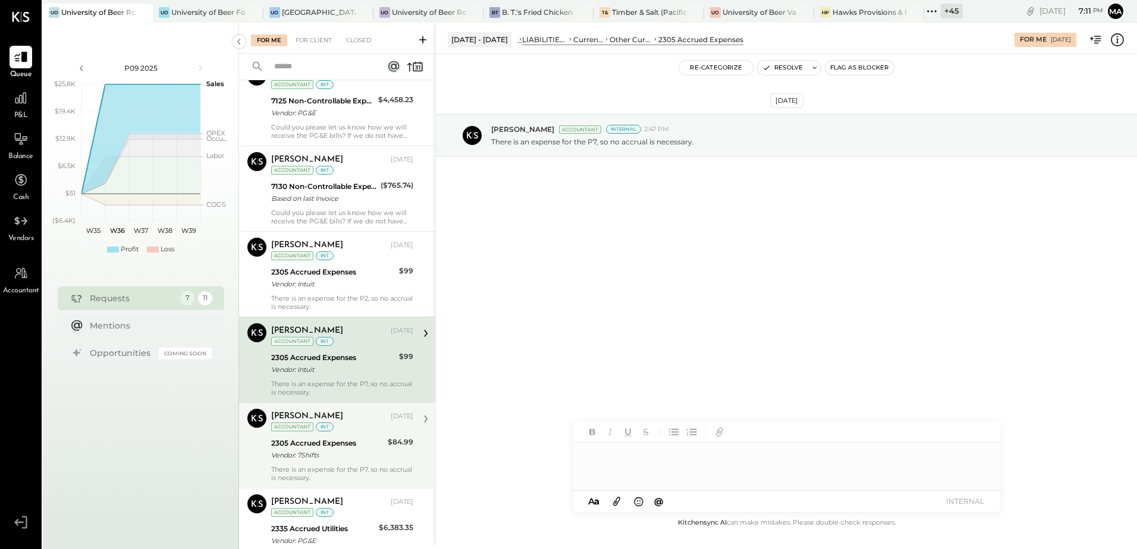
scroll to position [119, 0]
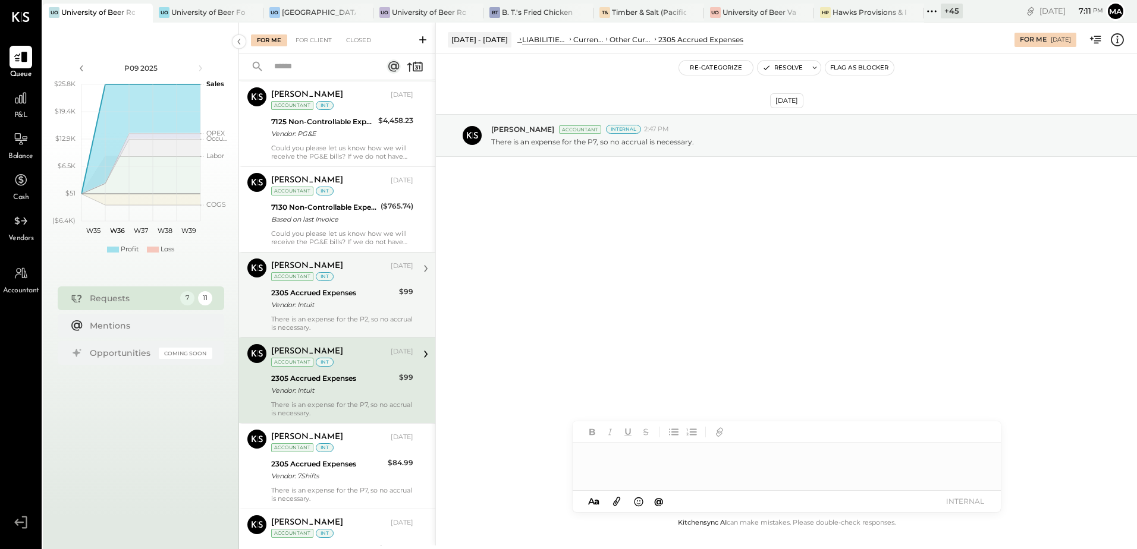
click at [356, 309] on div "Vendor: Intuit" at bounding box center [333, 305] width 124 height 12
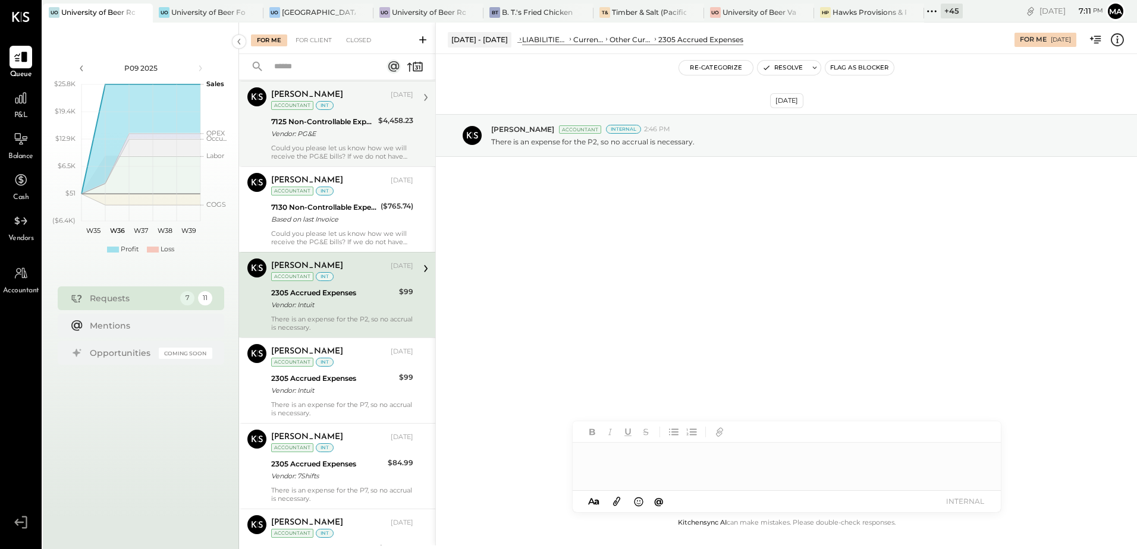
click at [299, 136] on div "Vendor: PG&E" at bounding box center [322, 134] width 103 height 12
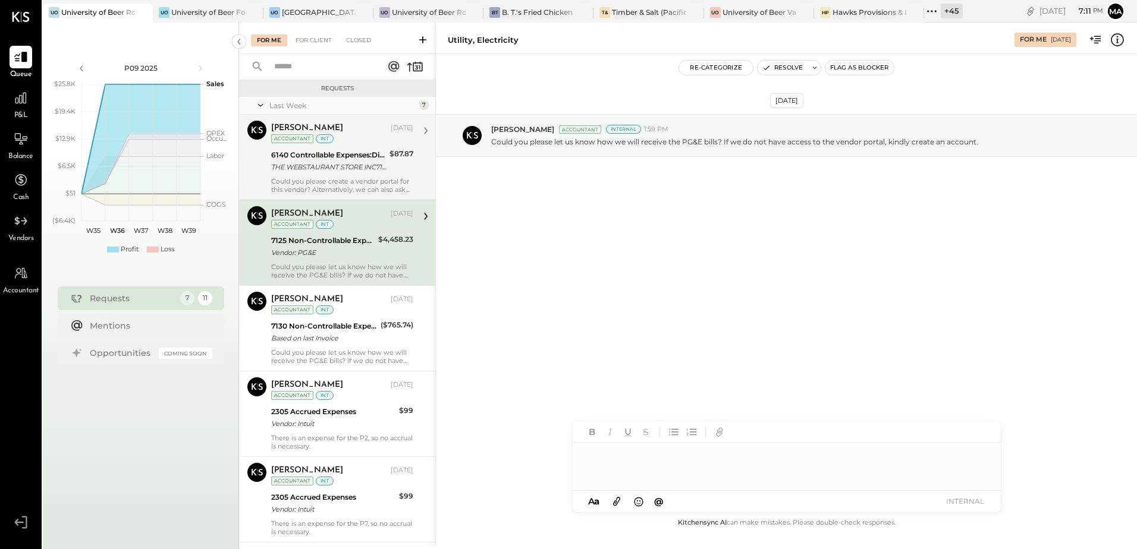
click at [343, 156] on div "6140 Controllable Expenses:Direct Operating Expenses:Small Kitchen Equipment" at bounding box center [328, 155] width 115 height 12
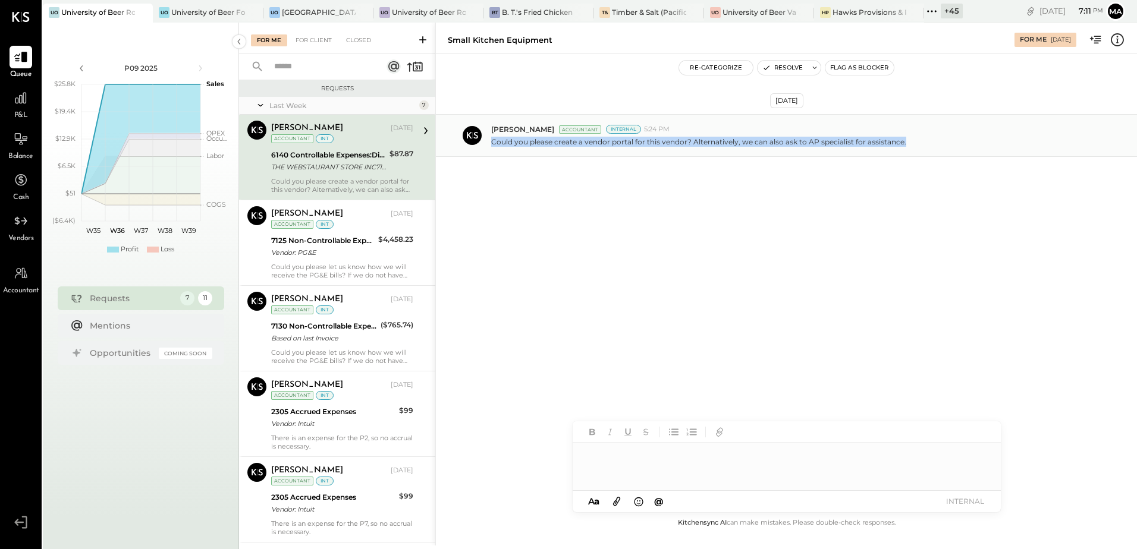
drag, startPoint x: 489, startPoint y: 142, endPoint x: 927, endPoint y: 147, distance: 437.7
click at [927, 147] on div "Ajay Prajapati Accountant Internal 5:24 PM Could you please create a vendor por…" at bounding box center [786, 135] width 701 height 43
click at [743, 291] on div "Aug 28th, 2025 Ajay Prajapati Accountant Internal 5:24 PM Could you please crea…" at bounding box center [786, 285] width 701 height 462
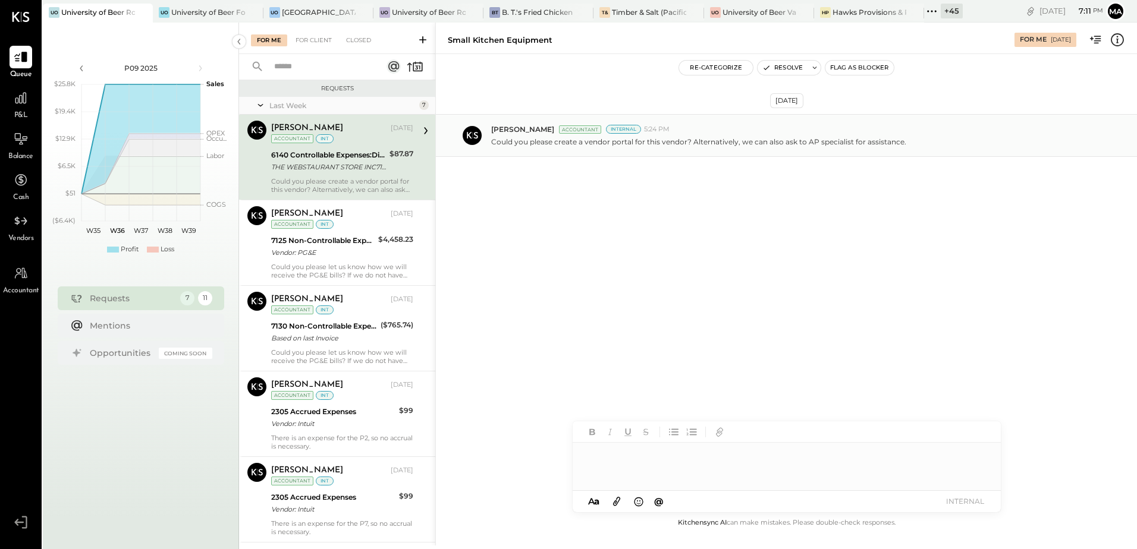
click at [699, 140] on p "Could you please create a vendor portal for this vendor? Alternatively, we can …" at bounding box center [698, 142] width 415 height 10
click at [748, 179] on div "Aug 28th, 2025 Ajay Prajapati Accountant Internal 5:24 PM Could you please crea…" at bounding box center [786, 165] width 701 height 162
click at [334, 175] on div "Ajay Prajapati Aug 28, 2025 Accountant int 6140 Controllable Expenses:Direct Op…" at bounding box center [342, 157] width 142 height 73
click at [620, 454] on div at bounding box center [787, 467] width 428 height 48
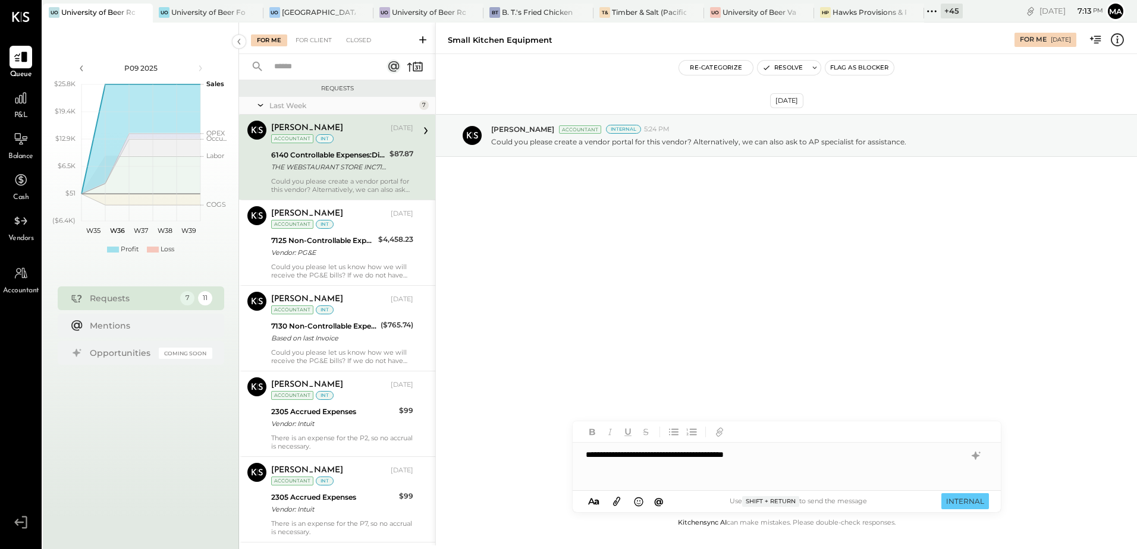
click at [583, 457] on div "**********" at bounding box center [787, 467] width 428 height 48
click at [662, 439] on span "Roshan Patel" at bounding box center [686, 441] width 93 height 11
click at [670, 458] on div "**********" at bounding box center [787, 467] width 428 height 48
drag, startPoint x: 669, startPoint y: 457, endPoint x: 563, endPoint y: 457, distance: 105.8
click at [563, 457] on div "**********" at bounding box center [786, 284] width 702 height 523
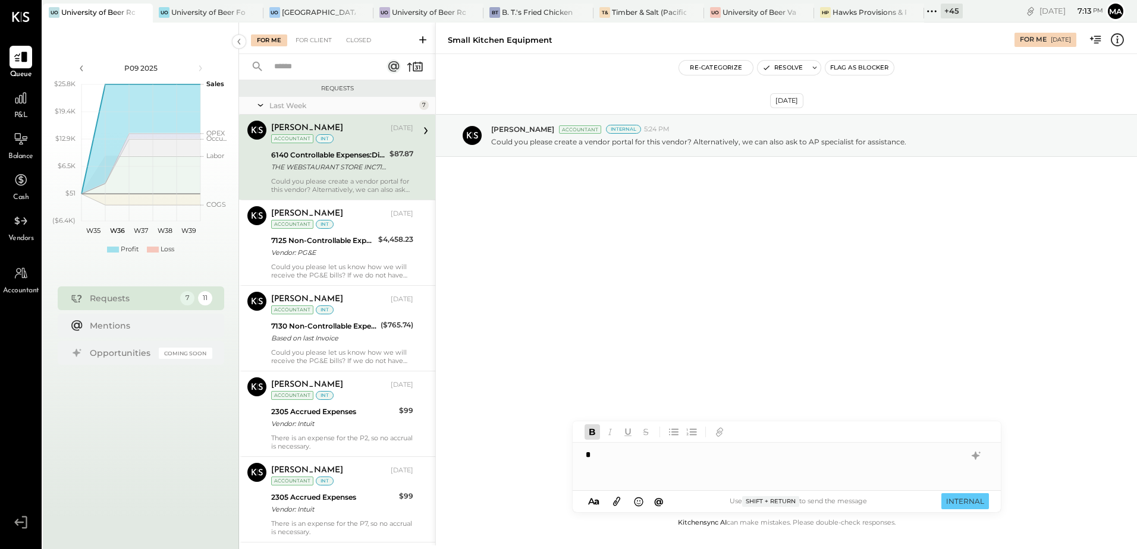
click at [605, 455] on div "*" at bounding box center [787, 467] width 428 height 48
click at [685, 439] on span "Ajay Prajapati" at bounding box center [686, 441] width 93 height 11
drag, startPoint x: 923, startPoint y: 456, endPoint x: 667, endPoint y: 455, distance: 256.3
click at [667, 455] on div "**********" at bounding box center [787, 467] width 428 height 48
click at [973, 457] on icon at bounding box center [975, 456] width 8 height 8
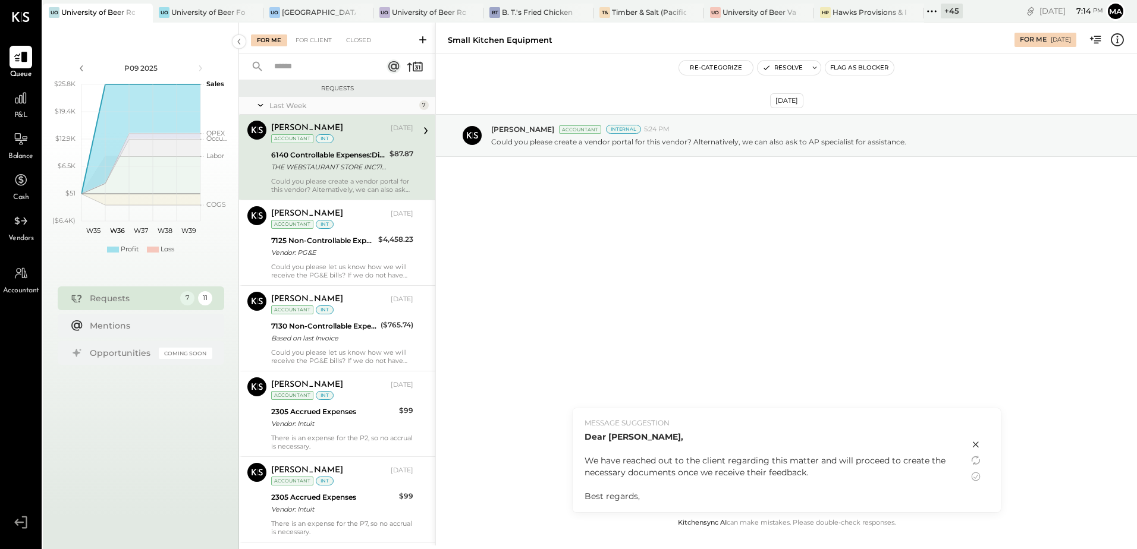
click at [975, 447] on icon at bounding box center [976, 445] width 14 height 14
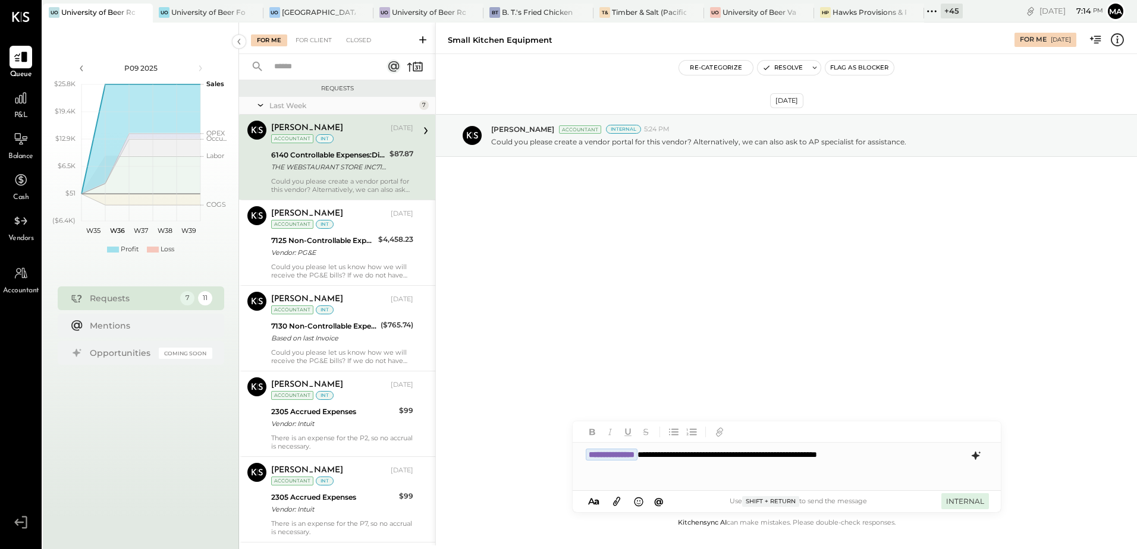
click at [956, 504] on button "INTERNAL" at bounding box center [965, 502] width 48 height 16
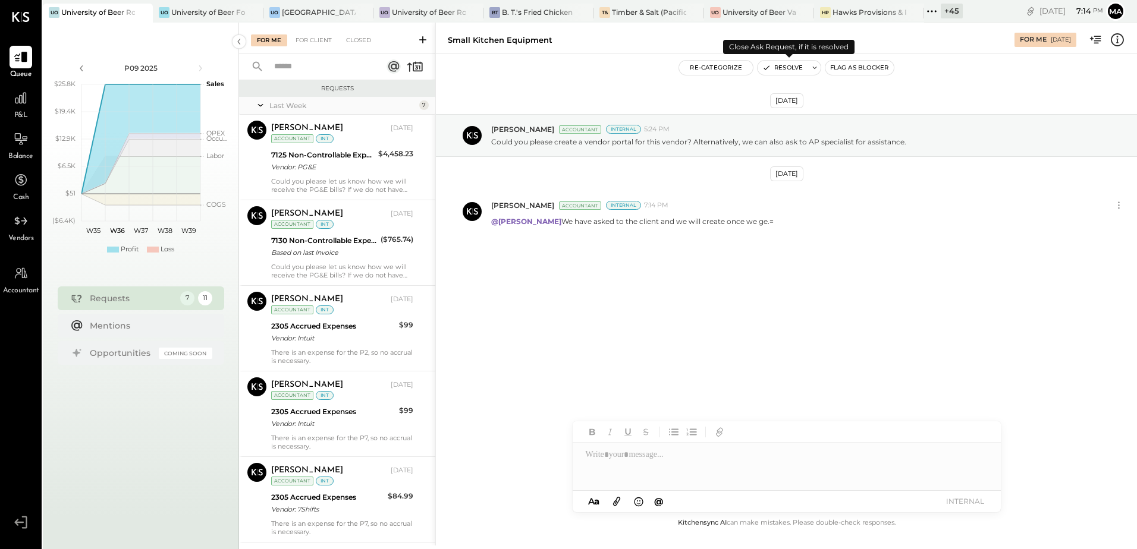
click at [775, 65] on button "Resolve" at bounding box center [783, 68] width 50 height 14
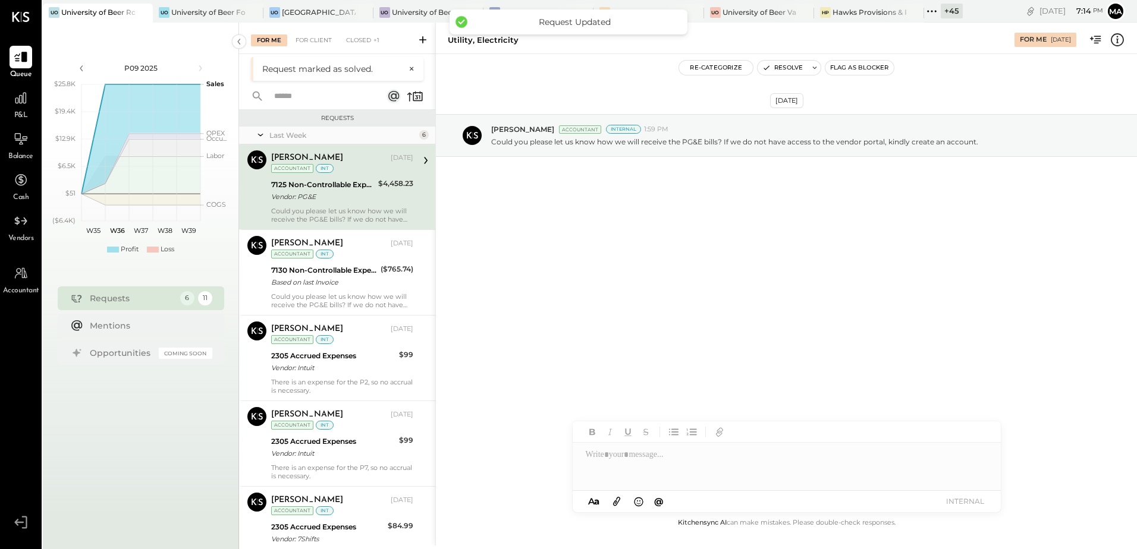
click at [343, 178] on div "7125 Non-Controllable Expenses:Property Expenses:Utility, Electricity Vendor: P…" at bounding box center [322, 191] width 103 height 26
click at [357, 208] on div "Could you please let us know how we will receive the PG&E bills? If we do not h…" at bounding box center [342, 215] width 142 height 17
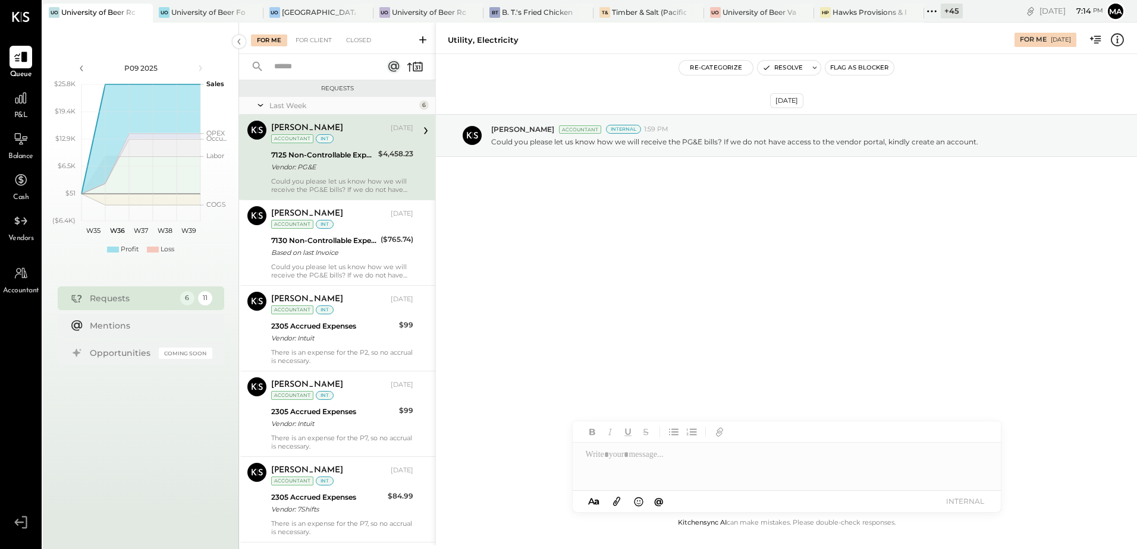
click at [359, 174] on div "Ajay Prajapati Aug 29, 2025 Accountant int 7125 Non-Controllable Expenses:Prope…" at bounding box center [342, 157] width 142 height 73
click at [1117, 37] on icon at bounding box center [1118, 39] width 2 height 7
click at [595, 284] on div "For Me For Client Closed Requests Last Week 6 Ajay Prajapati Accountant Ajay Pr…" at bounding box center [688, 284] width 898 height 523
click at [627, 458] on div at bounding box center [787, 467] width 428 height 48
click at [954, 504] on button "INTERNAL" at bounding box center [965, 502] width 48 height 16
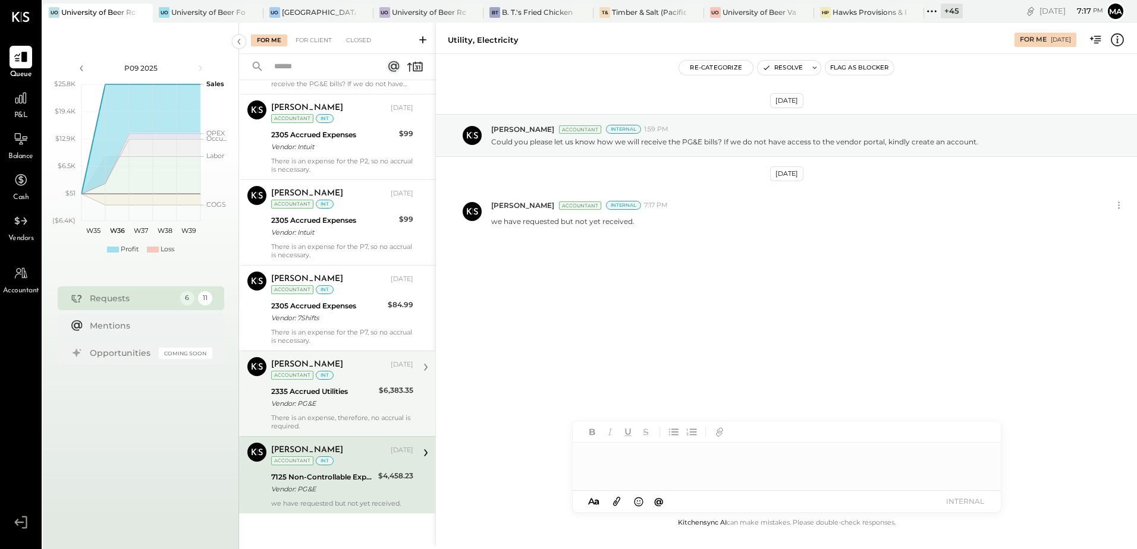
scroll to position [108, 0]
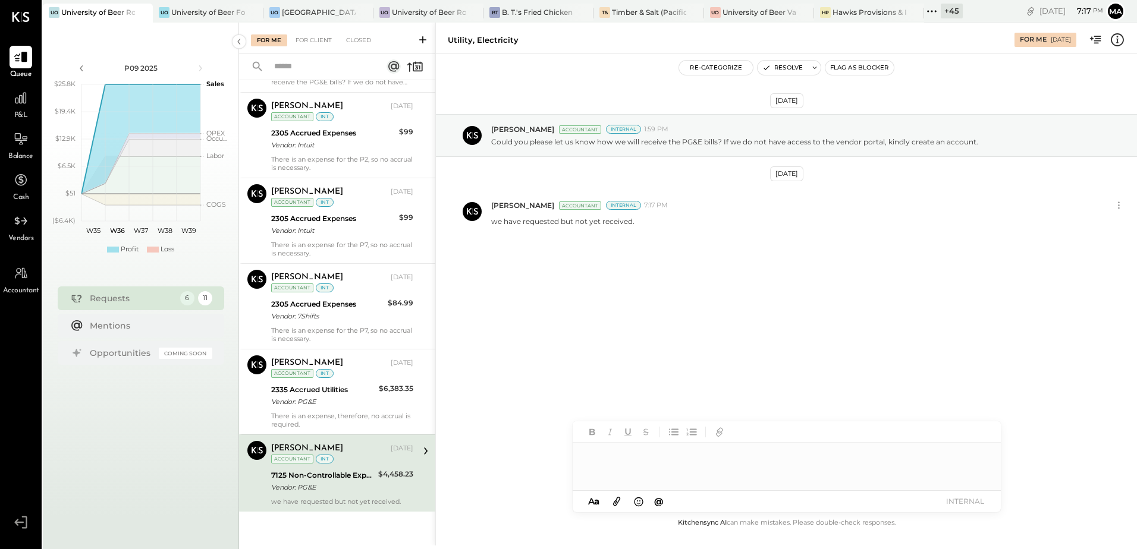
click at [385, 476] on div "$4,458.23" at bounding box center [395, 475] width 35 height 12
click at [787, 65] on button "Resolve" at bounding box center [783, 68] width 50 height 14
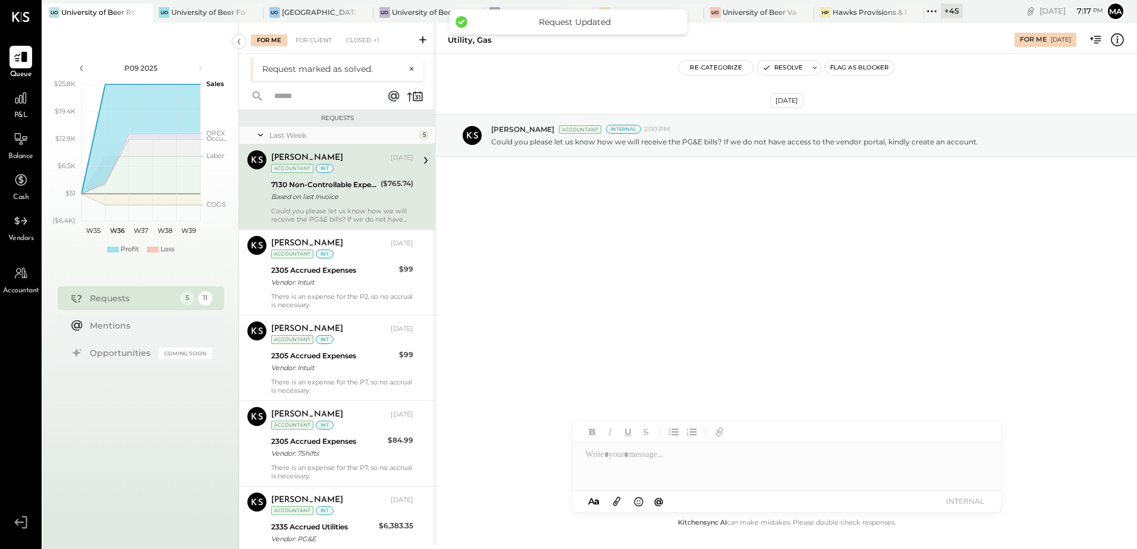
click at [331, 194] on div "Based on last Invoice" at bounding box center [324, 197] width 106 height 12
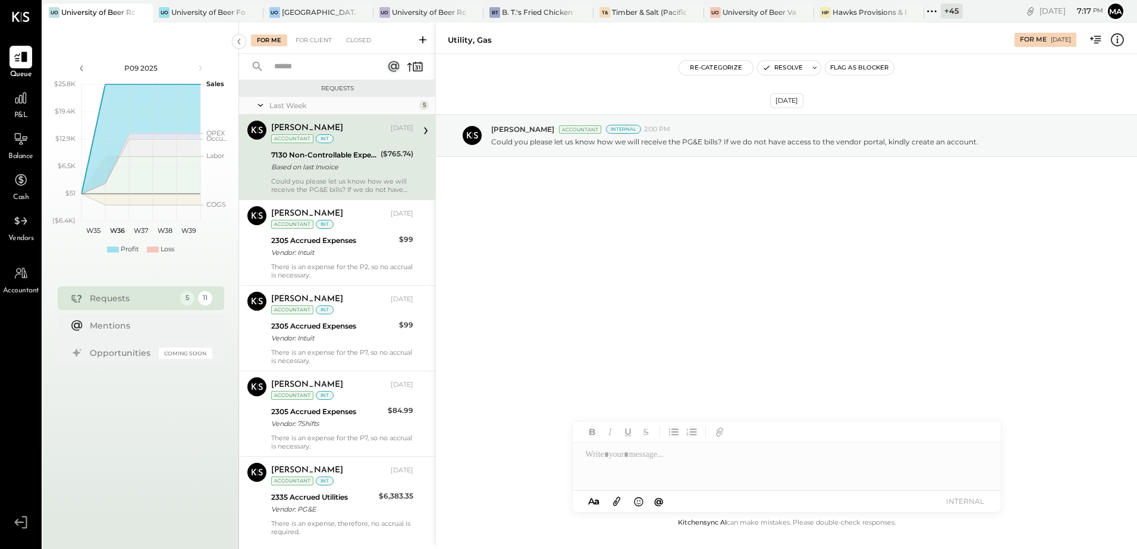
click at [372, 179] on div "Could you please let us know how we will receive the PG&E bills? If we do not h…" at bounding box center [342, 185] width 142 height 17
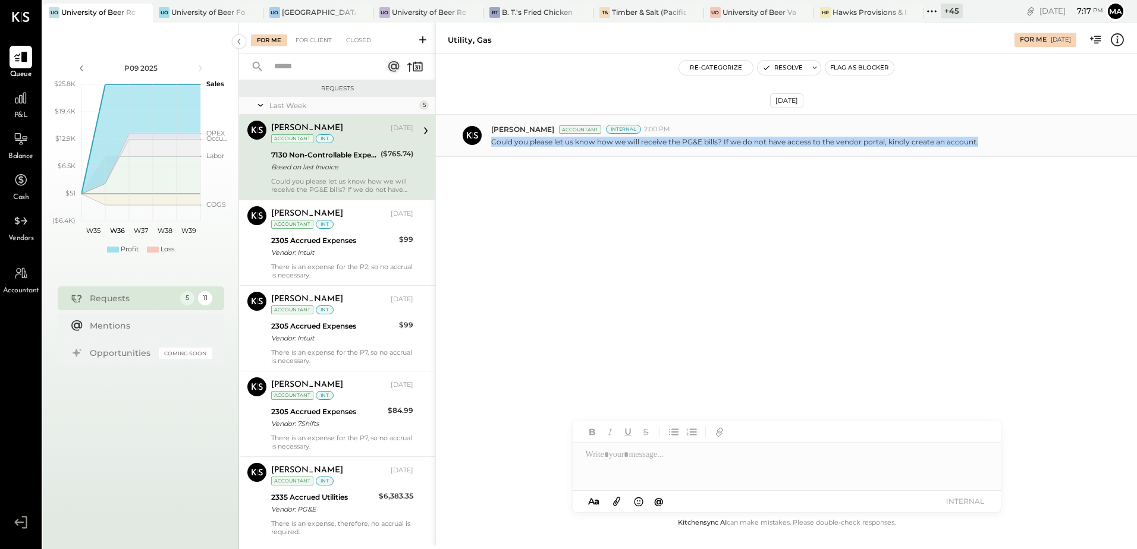
drag, startPoint x: 978, startPoint y: 143, endPoint x: 489, endPoint y: 149, distance: 488.8
click at [489, 149] on div "Ajay Prajapati Accountant Internal 2:00 PM Could you please let us know how we …" at bounding box center [786, 135] width 701 height 43
copy p "Could you please let us know how we will receive the PG&E bills? If we do not h…"
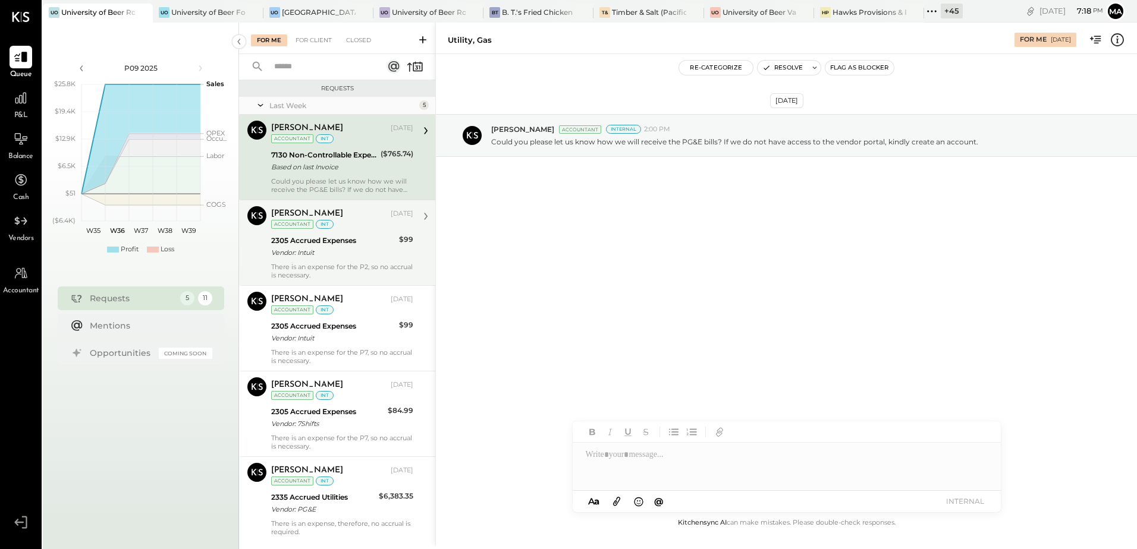
click at [374, 249] on div "Vendor: Intuit" at bounding box center [333, 253] width 124 height 12
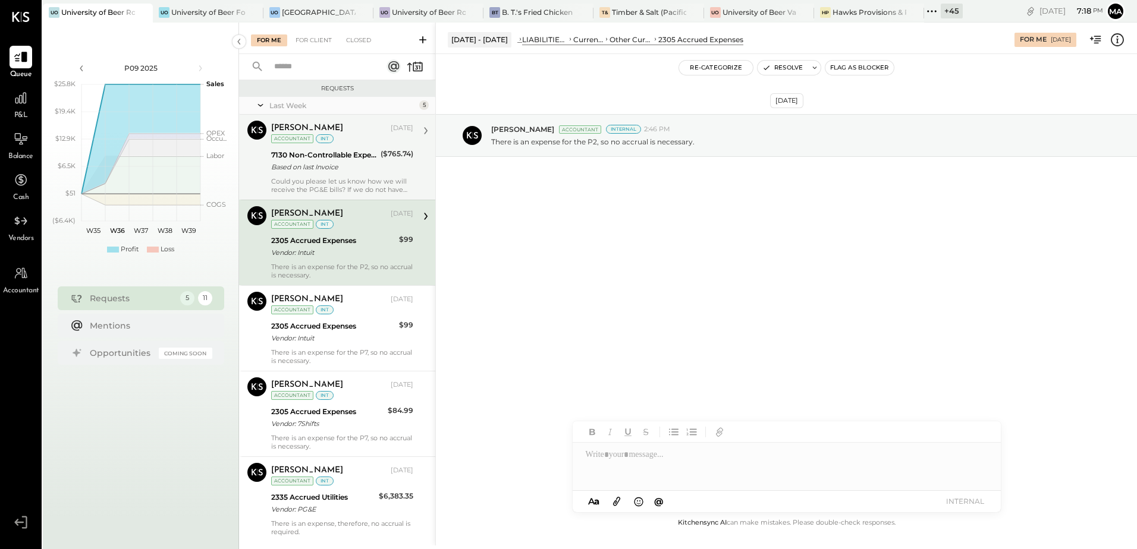
click at [358, 268] on div "There is an expense for the P2, so no accrual is necessary." at bounding box center [342, 271] width 142 height 17
click at [1119, 45] on icon at bounding box center [1117, 39] width 15 height 15
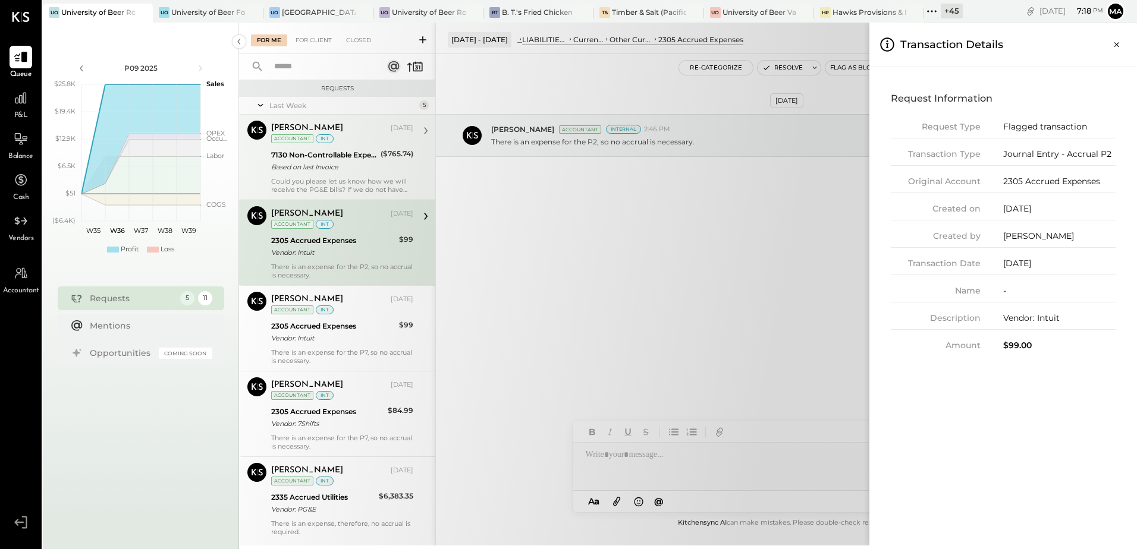
click at [1016, 342] on div "$99.00" at bounding box center [1059, 346] width 112 height 12
copy div "99.00"
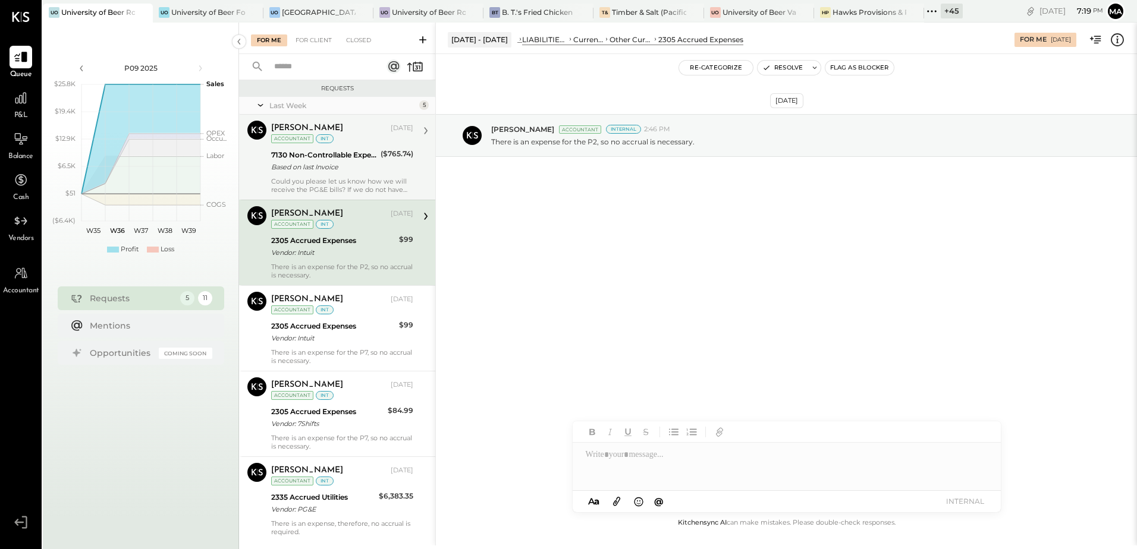
click at [622, 240] on div "For Me For Client Closed Requests Last Week 5 Ajay Prajapati Accountant Ajay Pr…" at bounding box center [688, 284] width 898 height 523
click at [619, 455] on div at bounding box center [787, 467] width 428 height 48
click at [705, 456] on div "**********" at bounding box center [787, 467] width 428 height 48
click at [958, 506] on button "INTERNAL" at bounding box center [965, 502] width 48 height 16
click at [379, 241] on div "2305 Accrued Expenses" at bounding box center [333, 241] width 124 height 12
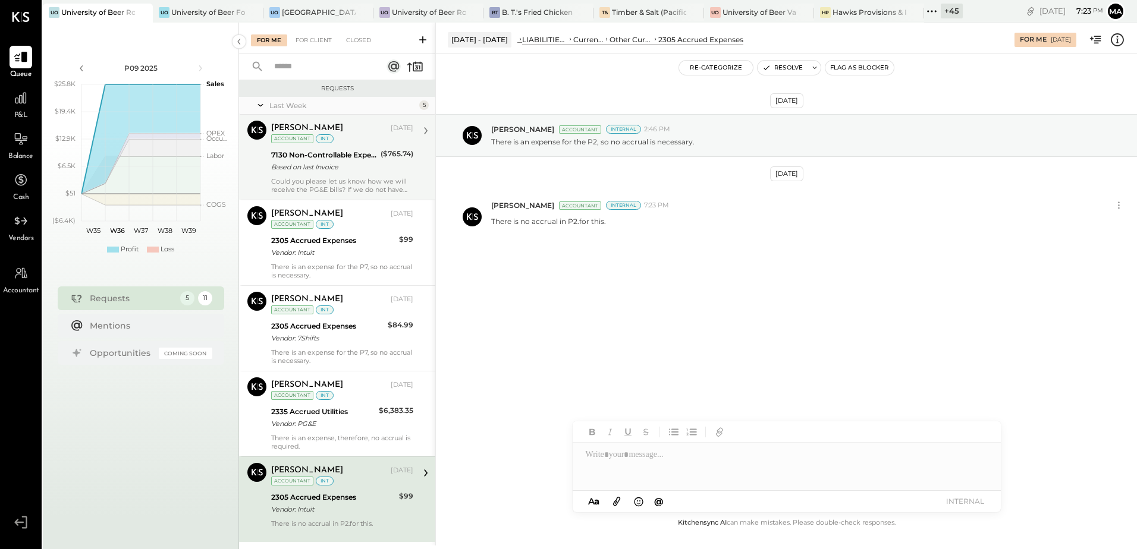
click at [391, 494] on div "2305 Accrued Expenses" at bounding box center [333, 498] width 124 height 12
click at [783, 68] on button "Resolve" at bounding box center [783, 68] width 50 height 14
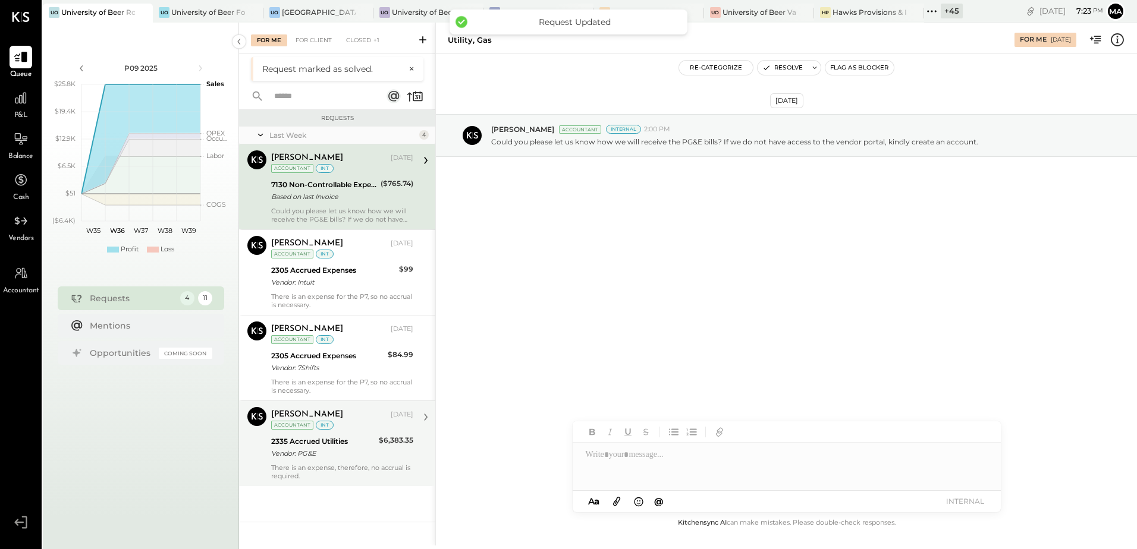
click at [341, 451] on div "Vendor: PG&E" at bounding box center [323, 454] width 104 height 12
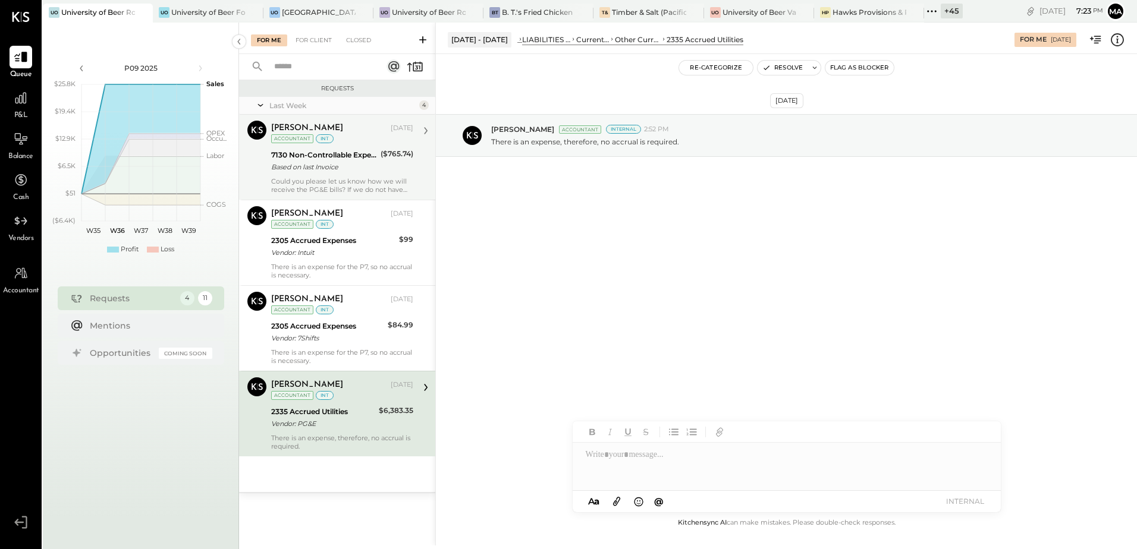
click at [381, 409] on div "$6,383.35" at bounding box center [396, 411] width 34 height 12
click at [1121, 39] on icon at bounding box center [1117, 39] width 15 height 15
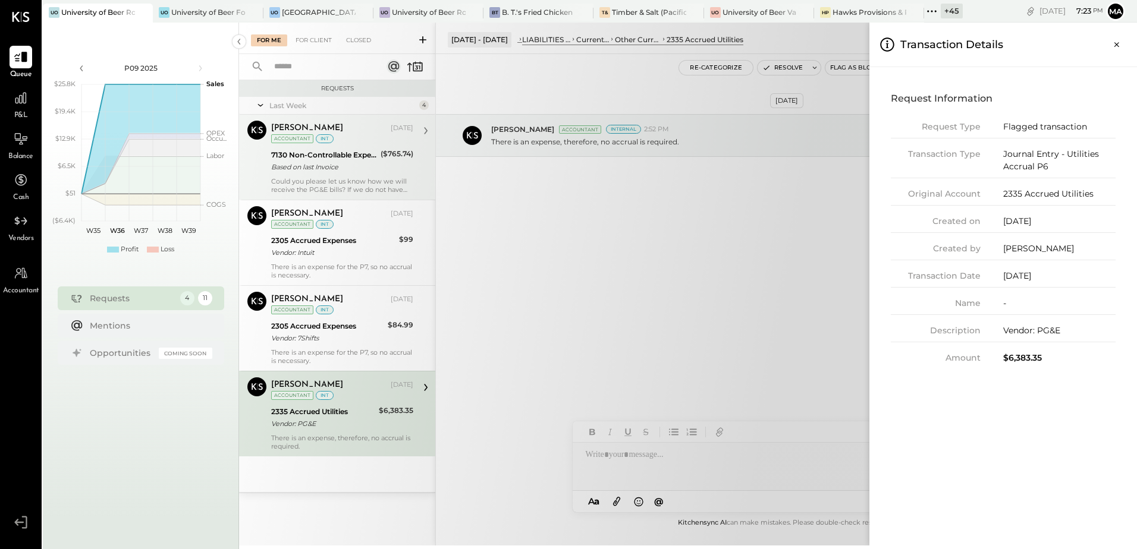
click at [1023, 359] on div "$6,383.35" at bounding box center [1059, 358] width 112 height 12
copy div "6,383.35"
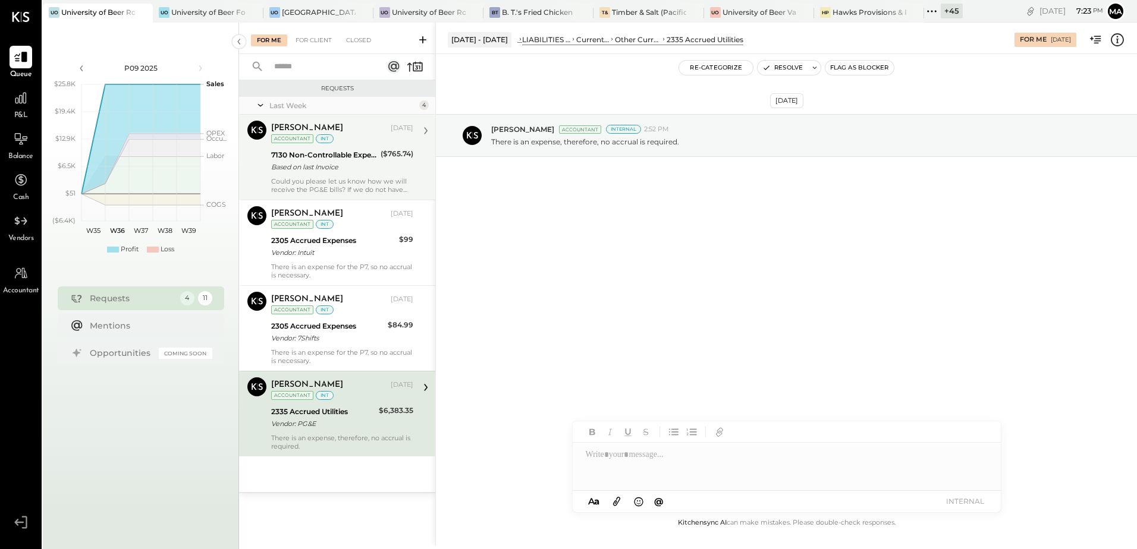
click at [1119, 42] on icon at bounding box center [1117, 39] width 15 height 15
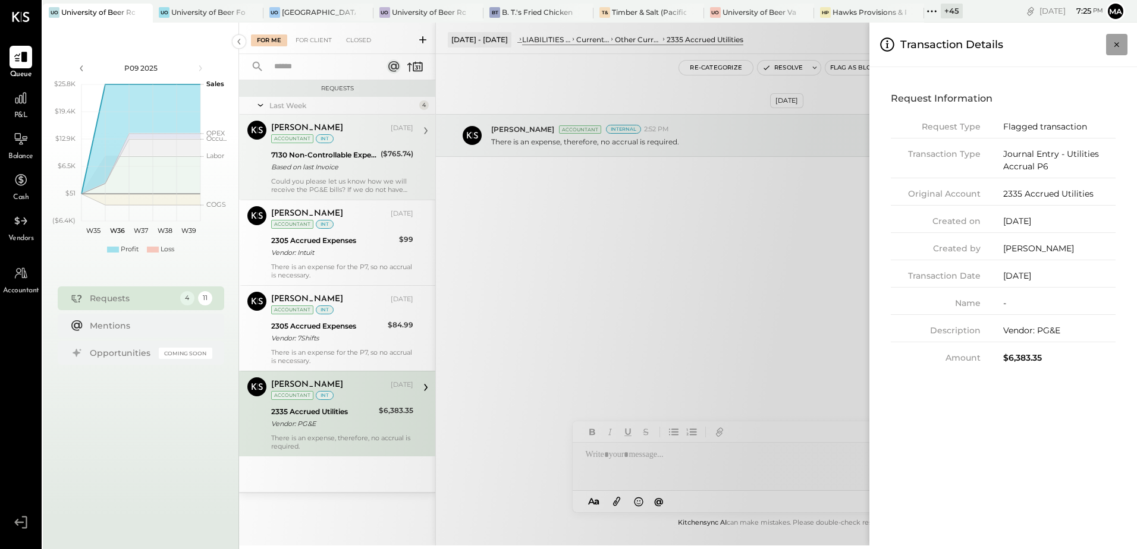
click at [1116, 46] on icon "Close panel" at bounding box center [1117, 45] width 12 height 12
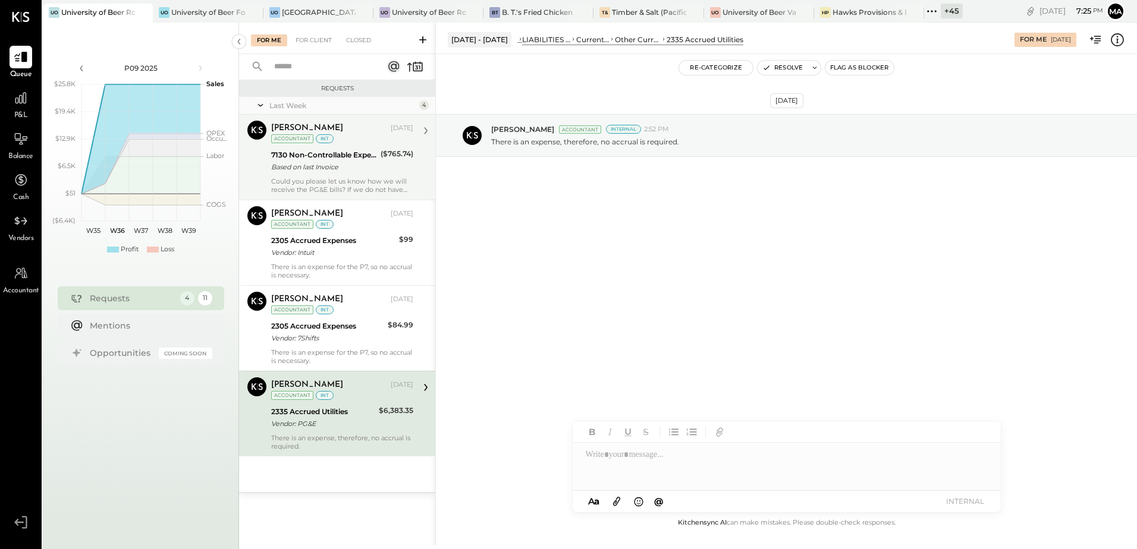
click at [645, 461] on div at bounding box center [787, 467] width 428 height 48
click at [670, 451] on div "**********" at bounding box center [787, 467] width 428 height 48
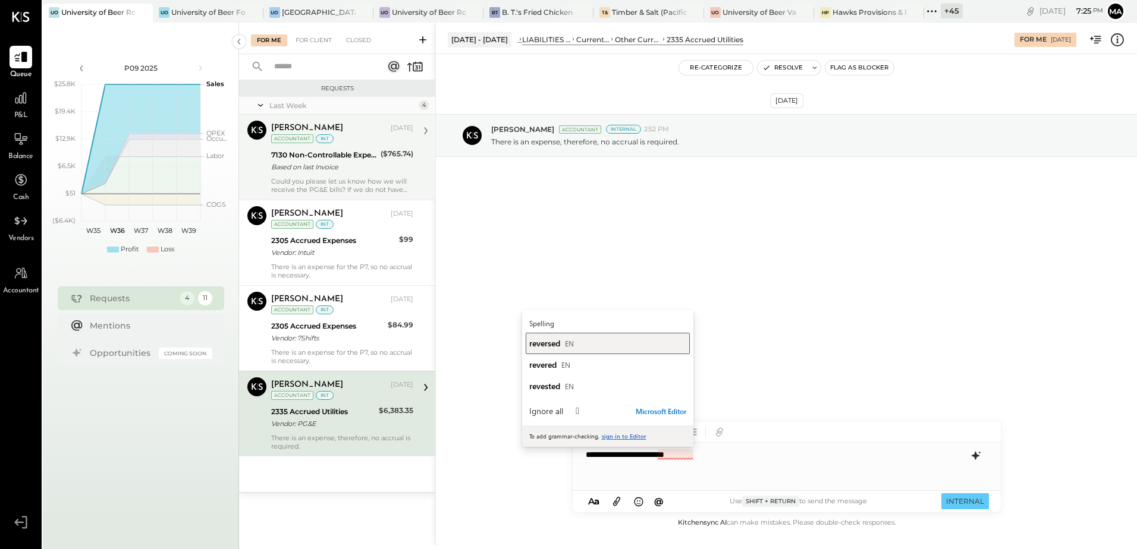
click at [551, 344] on span "reversed" at bounding box center [544, 343] width 31 height 11
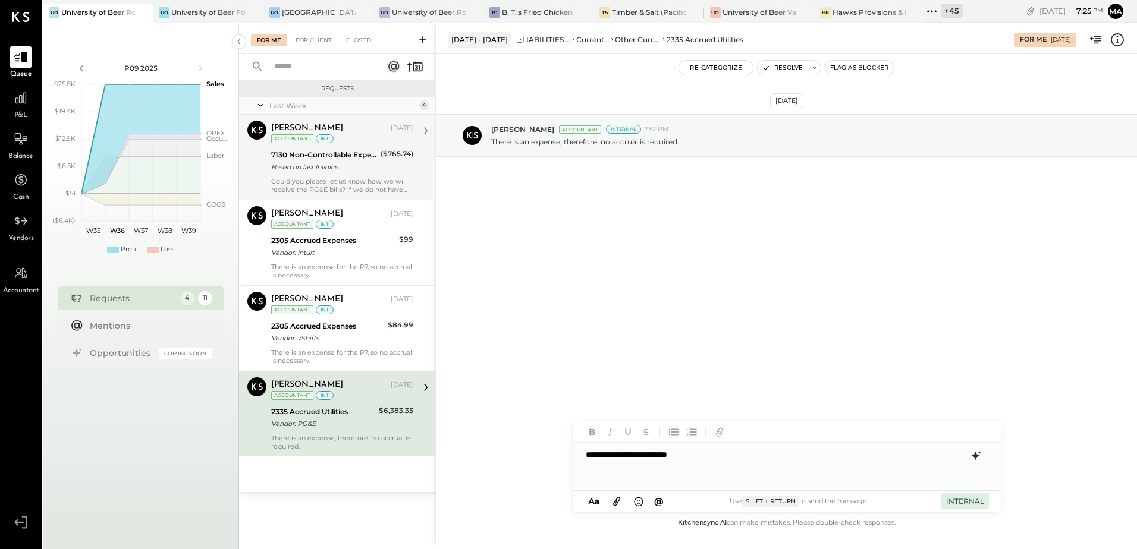
click at [961, 504] on button "INTERNAL" at bounding box center [965, 502] width 48 height 16
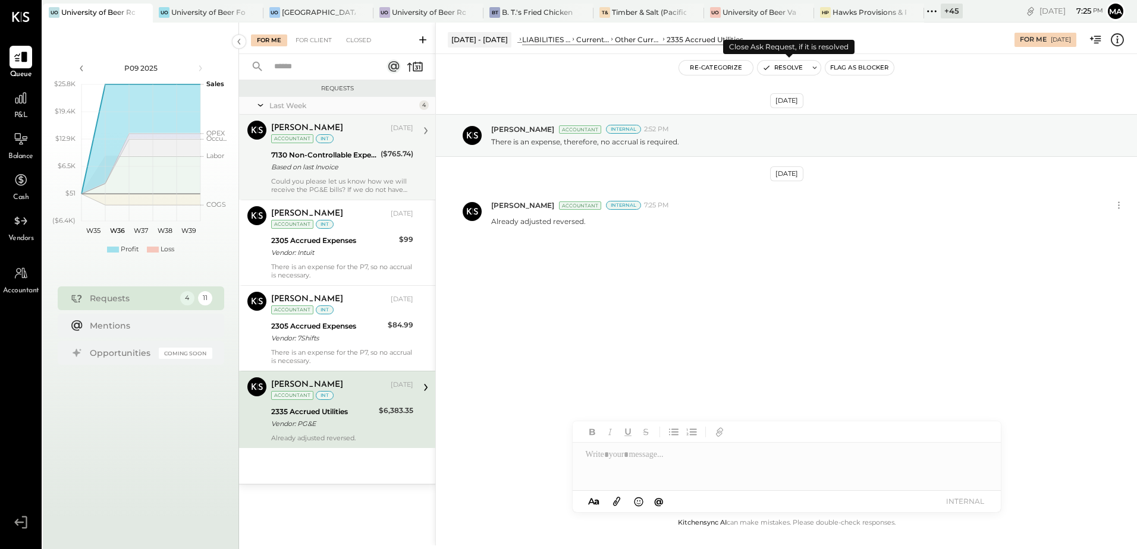
click at [799, 68] on button "Resolve" at bounding box center [783, 68] width 50 height 14
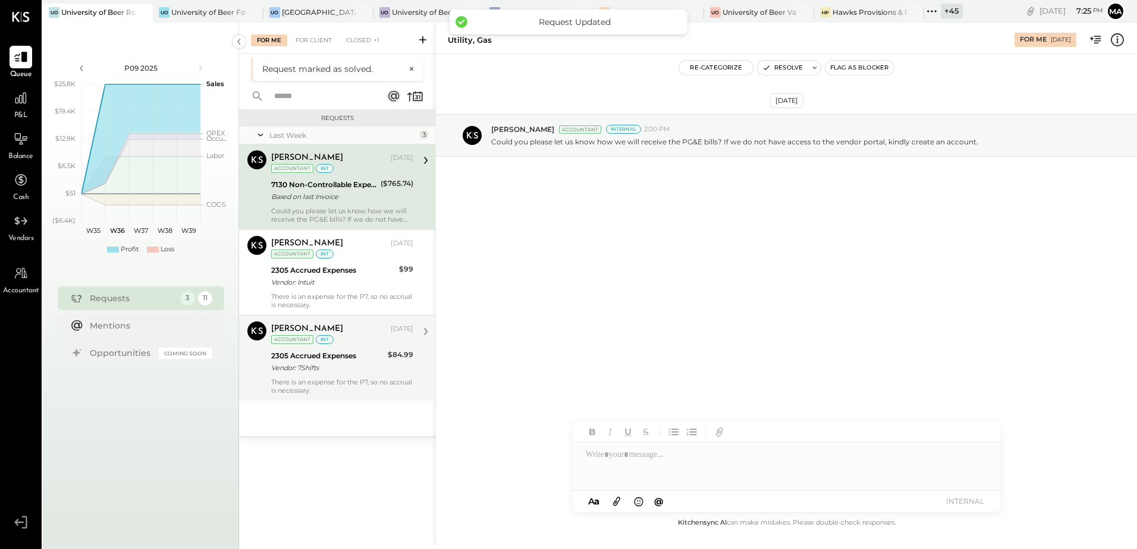
click at [325, 371] on div "Vendor: 7Shifts" at bounding box center [327, 368] width 113 height 12
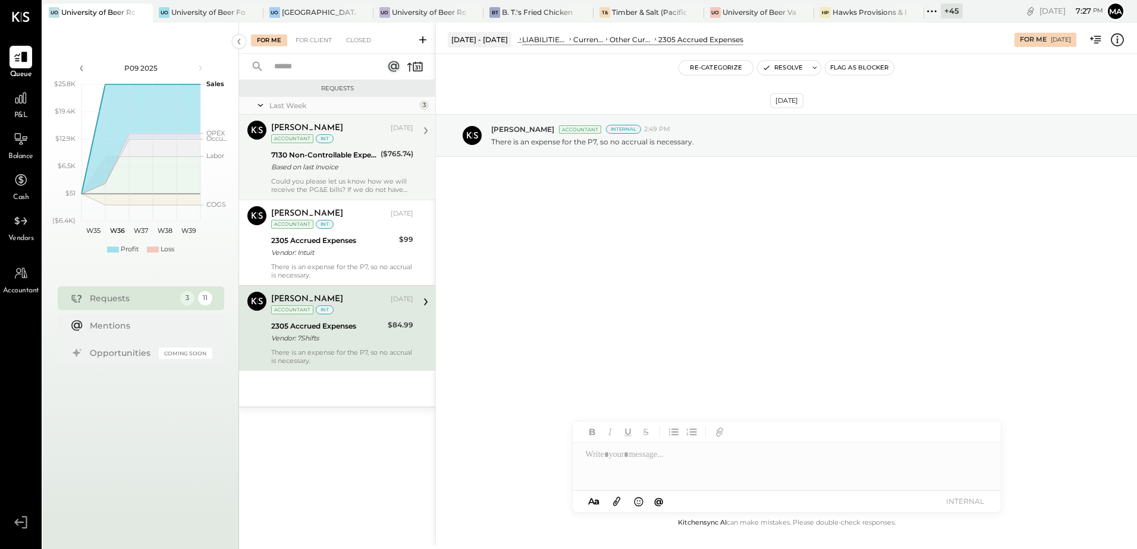
click at [1120, 35] on icon at bounding box center [1117, 39] width 13 height 13
click at [318, 344] on div "For Me For Client Closed Requests Last Week 3 Ajay Prajapati Accountant Ajay Pr…" at bounding box center [688, 284] width 898 height 523
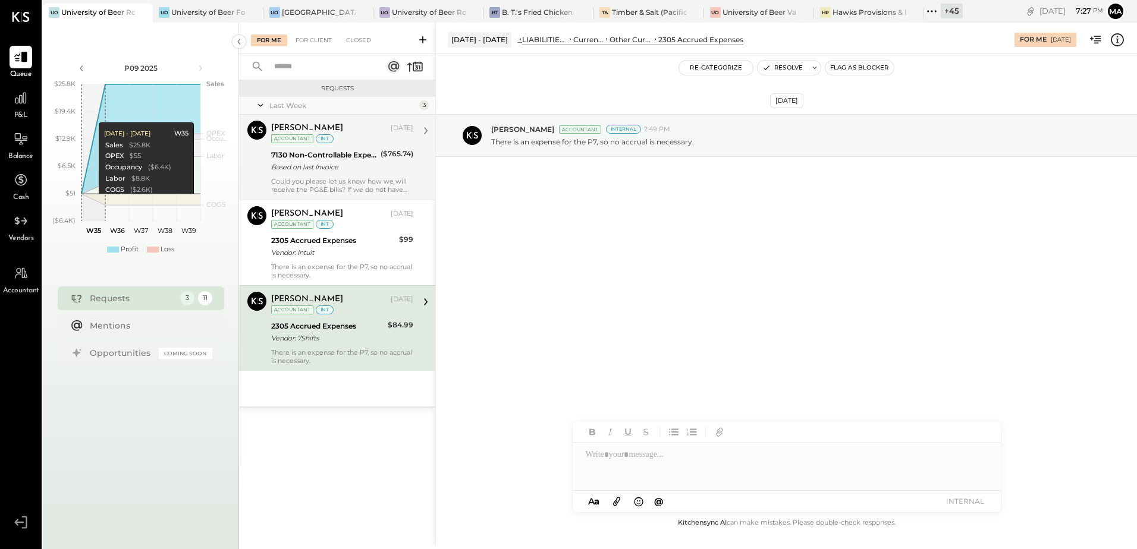
click at [1119, 43] on icon at bounding box center [1117, 39] width 15 height 15
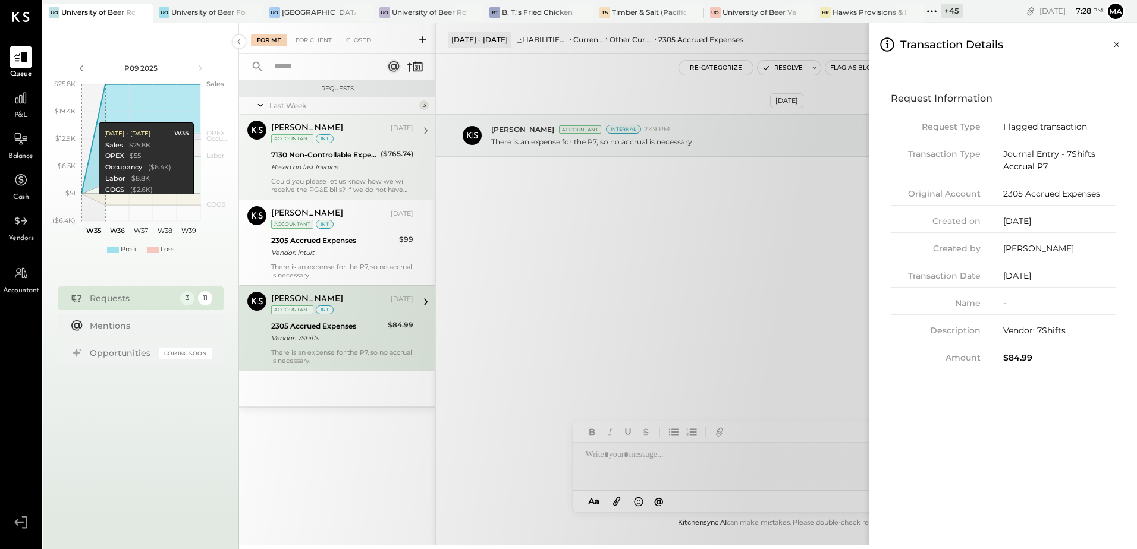
click at [633, 457] on div "For Me For Client Closed Requests Last Week 3 Ajay Prajapati Accountant Ajay Pr…" at bounding box center [688, 284] width 898 height 523
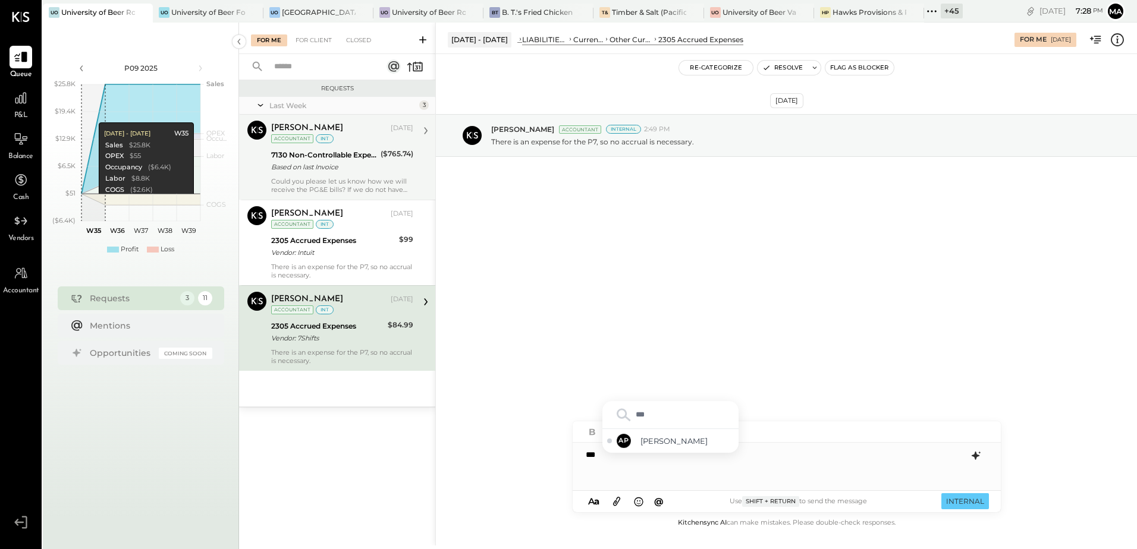
type input "****"
click at [659, 438] on span "Ajay Prajapati" at bounding box center [686, 441] width 93 height 11
click at [682, 459] on div "**********" at bounding box center [787, 467] width 428 height 48
click at [693, 456] on div "**********" at bounding box center [787, 467] width 428 height 48
click at [964, 504] on button "INTERNAL" at bounding box center [965, 502] width 48 height 16
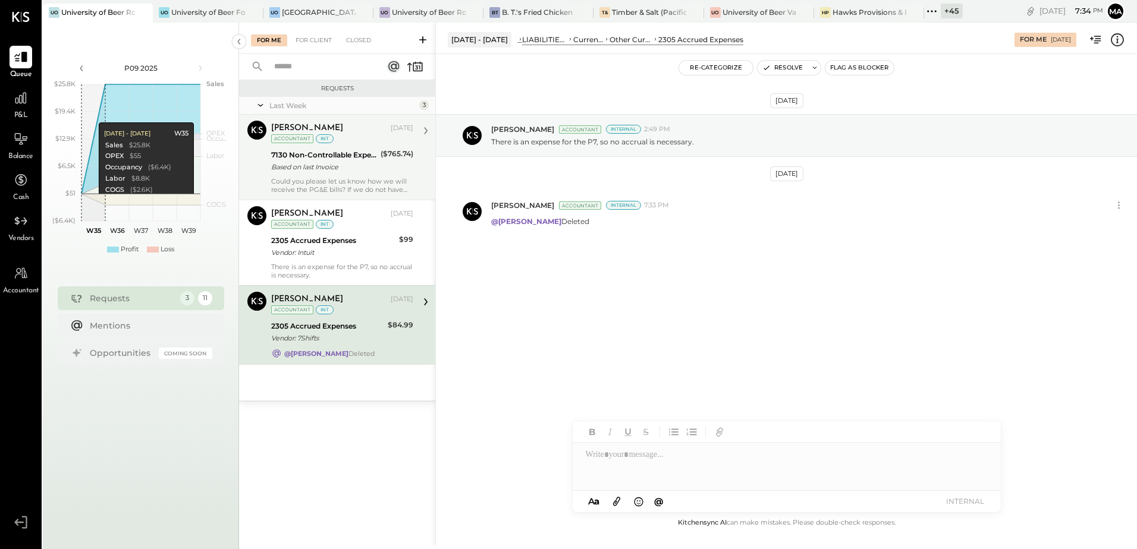
click at [326, 342] on div "Vendor: 7Shifts" at bounding box center [327, 338] width 113 height 12
click at [1118, 43] on icon at bounding box center [1117, 39] width 15 height 15
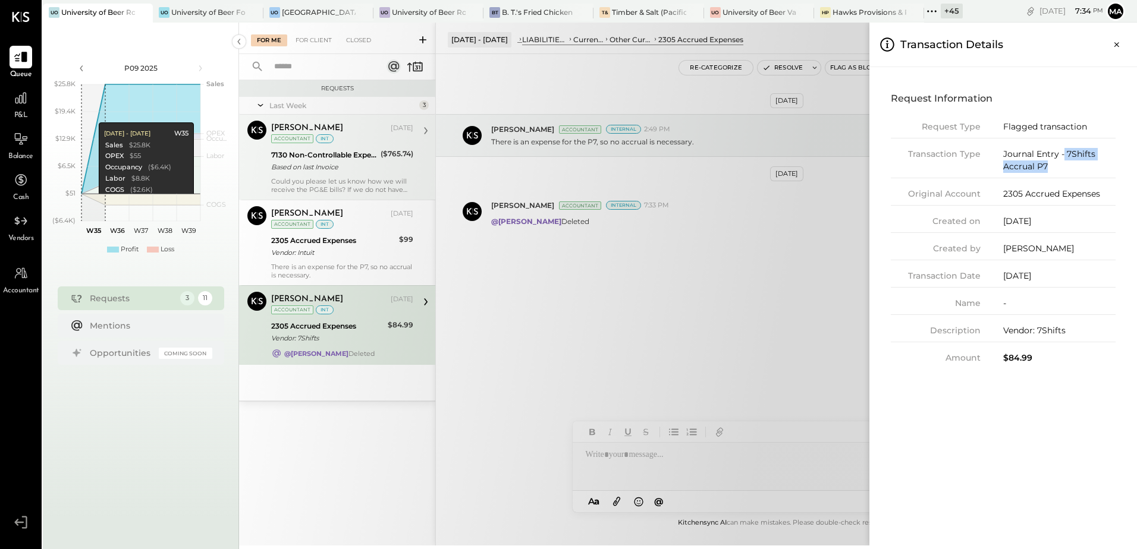
drag, startPoint x: 1065, startPoint y: 152, endPoint x: 1066, endPoint y: 167, distance: 14.3
click at [1066, 167] on div "Journal Entry - 7Shifts Accrual P7" at bounding box center [1059, 160] width 112 height 25
copy div "7Shifts Accrual P7"
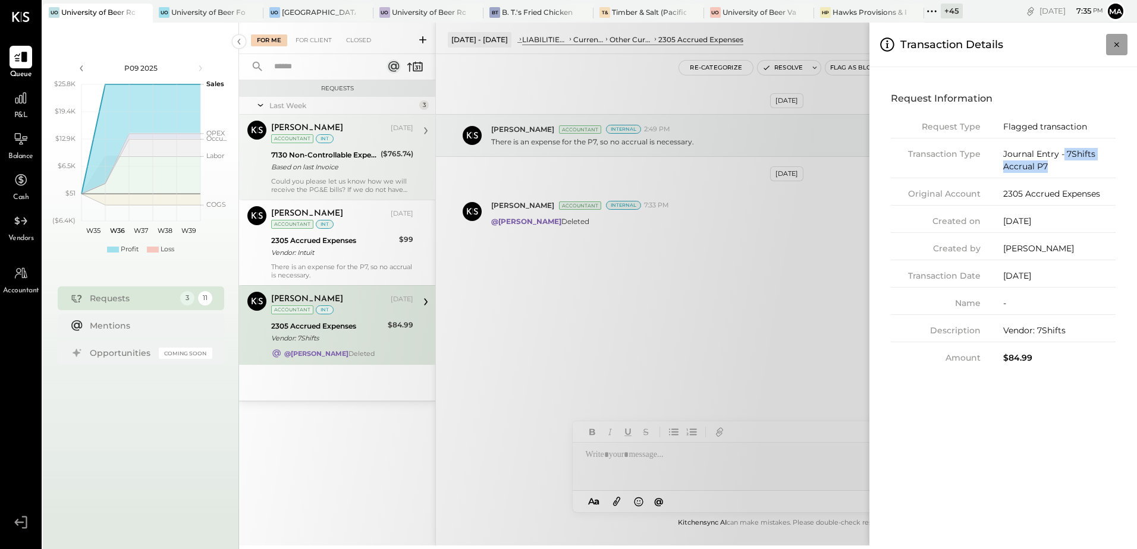
click at [1118, 46] on icon "Close panel" at bounding box center [1116, 44] width 5 height 5
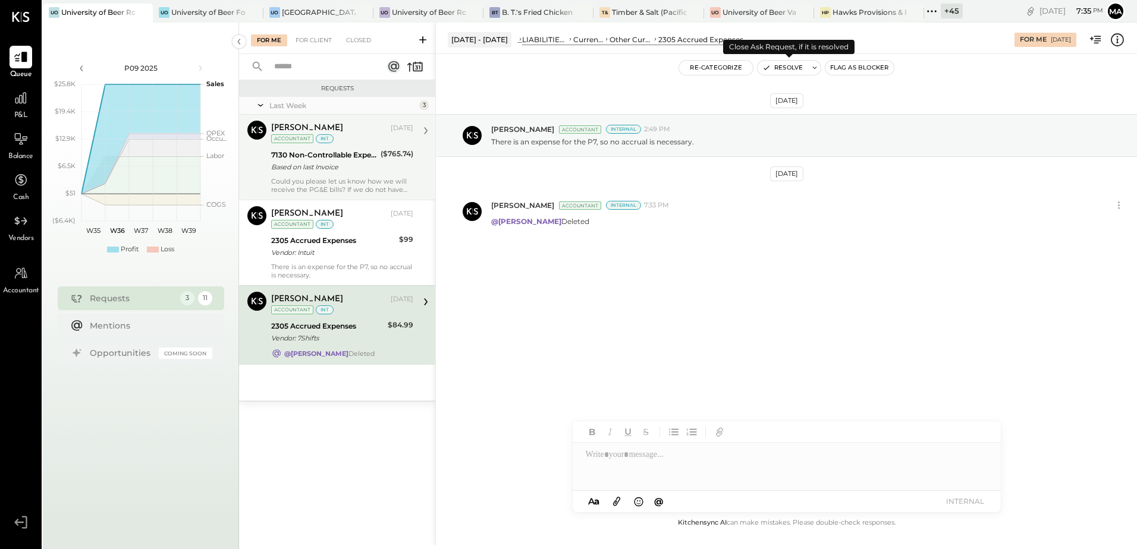
click at [778, 69] on button "Resolve" at bounding box center [783, 68] width 50 height 14
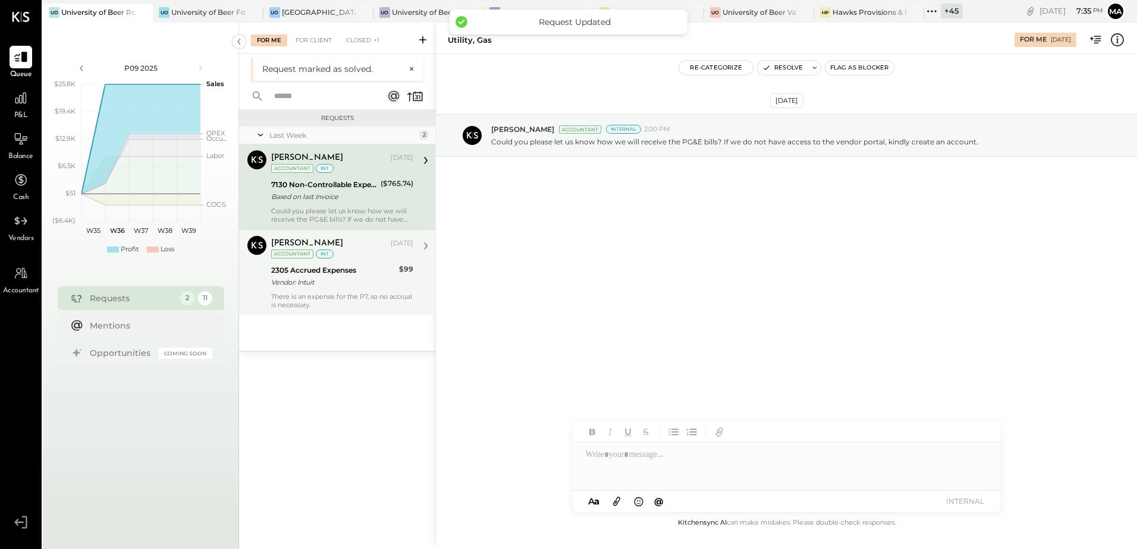
click at [351, 278] on div "Vendor: Intuit" at bounding box center [333, 283] width 124 height 12
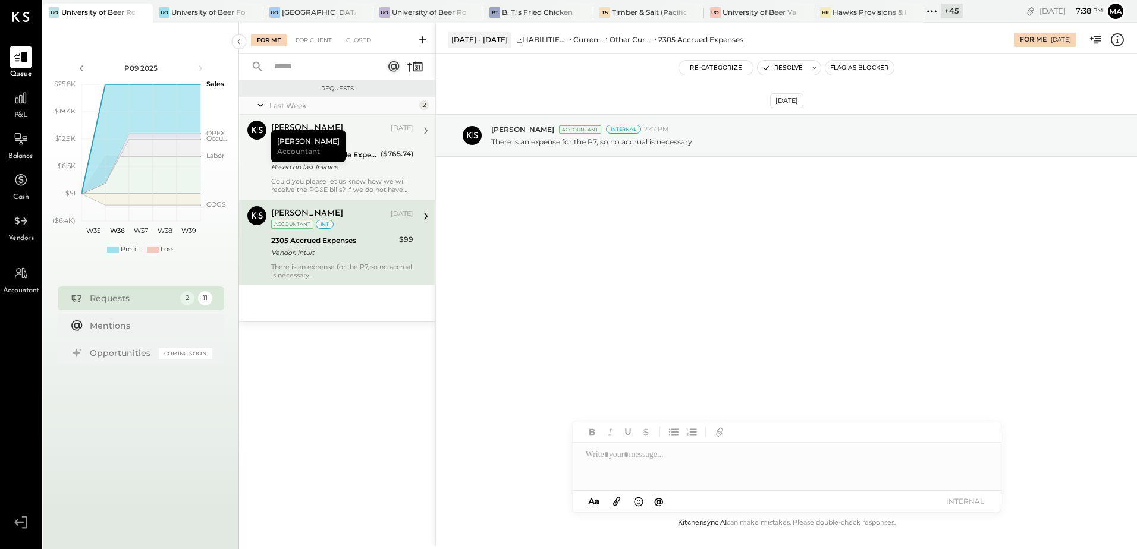
click at [328, 401] on div "Requests Last Week 2 Ajay Prajapati Accountant Ajay Prajapati Aug 29, 2025 Acco…" at bounding box center [337, 298] width 196 height 436
click at [370, 253] on div "Vendor: Intuit" at bounding box center [333, 253] width 124 height 12
click at [379, 257] on div "Vendor: Intuit" at bounding box center [333, 253] width 124 height 12
click at [1120, 43] on icon at bounding box center [1117, 39] width 15 height 15
click at [664, 325] on div "For Me For Client Closed Requests Last Week 2 Ajay Prajapati Accountant Ajay Pr…" at bounding box center [688, 284] width 898 height 523
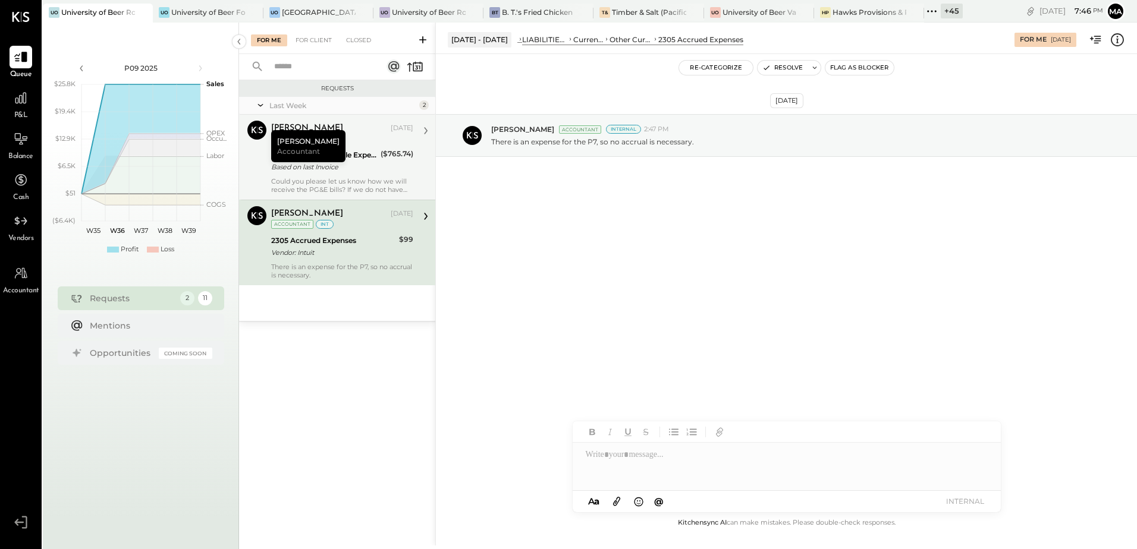
click at [612, 453] on div at bounding box center [787, 467] width 428 height 48
drag, startPoint x: 641, startPoint y: 456, endPoint x: 526, endPoint y: 459, distance: 114.8
click at [526, 459] on div "**********" at bounding box center [786, 284] width 702 height 523
click at [954, 505] on button "INTERNAL" at bounding box center [965, 502] width 48 height 16
click at [793, 71] on button "Resolve" at bounding box center [783, 68] width 50 height 14
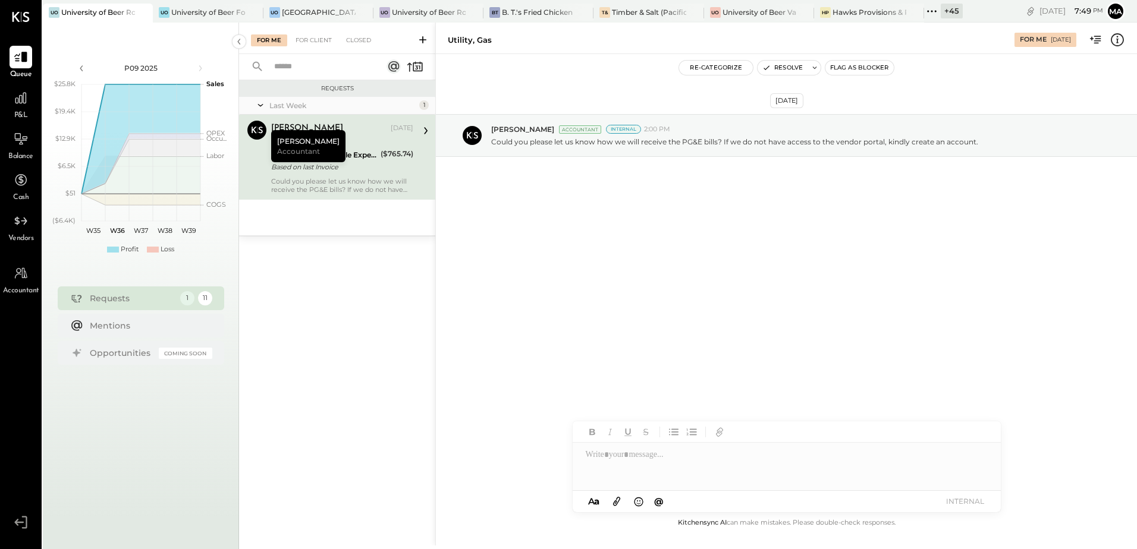
click at [389, 183] on div "Could you please let us know how we will receive the PG&E bills? If we do not h…" at bounding box center [342, 185] width 142 height 17
click at [659, 272] on div "Aug 29th, 2025 Ajay Prajapati Accountant Internal 2:00 PM Could you please let …" at bounding box center [786, 285] width 701 height 462
click at [951, 13] on div "+ 45" at bounding box center [952, 11] width 22 height 15
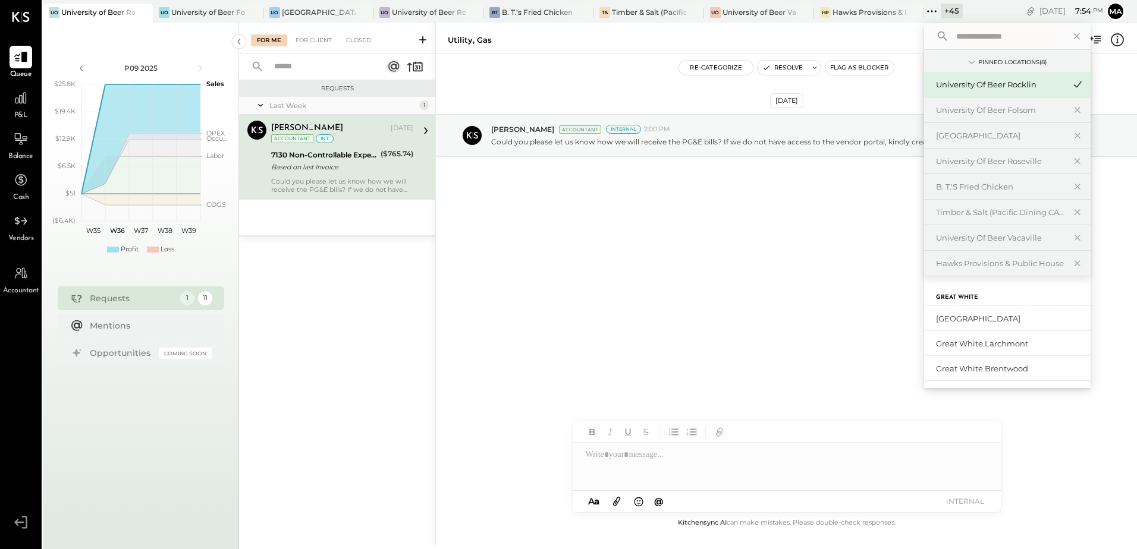
click at [964, 36] on input "text" at bounding box center [1006, 36] width 111 height 21
type input "****"
click at [1019, 163] on div "University of Beer Roseville" at bounding box center [1000, 161] width 128 height 11
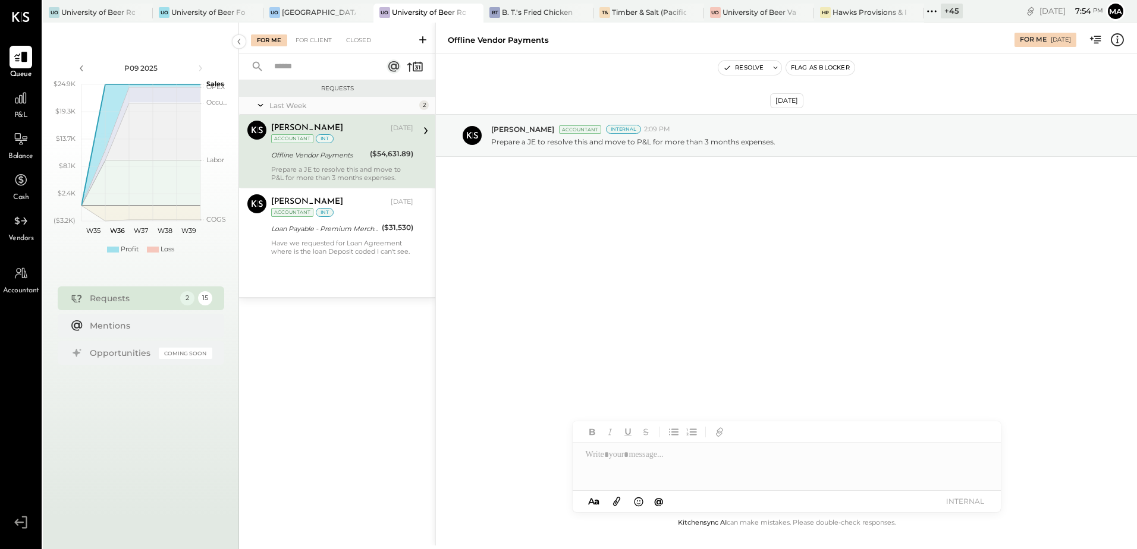
click at [1113, 39] on icon at bounding box center [1117, 39] width 15 height 15
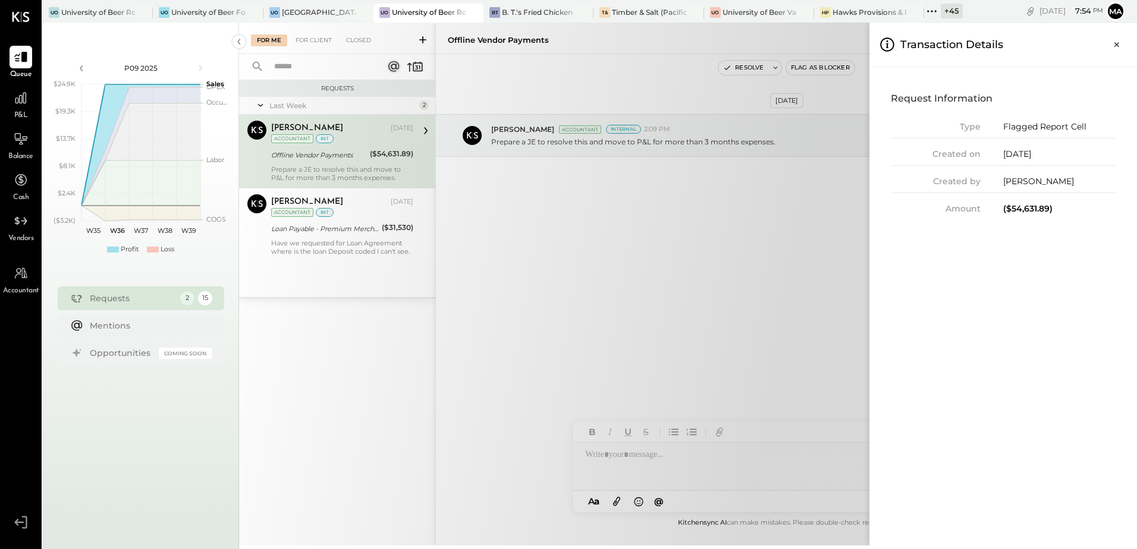
click at [737, 276] on div "For Me For Client Closed Requests Last Week 2 Navin Jain Accountant Navin Jain …" at bounding box center [688, 284] width 898 height 523
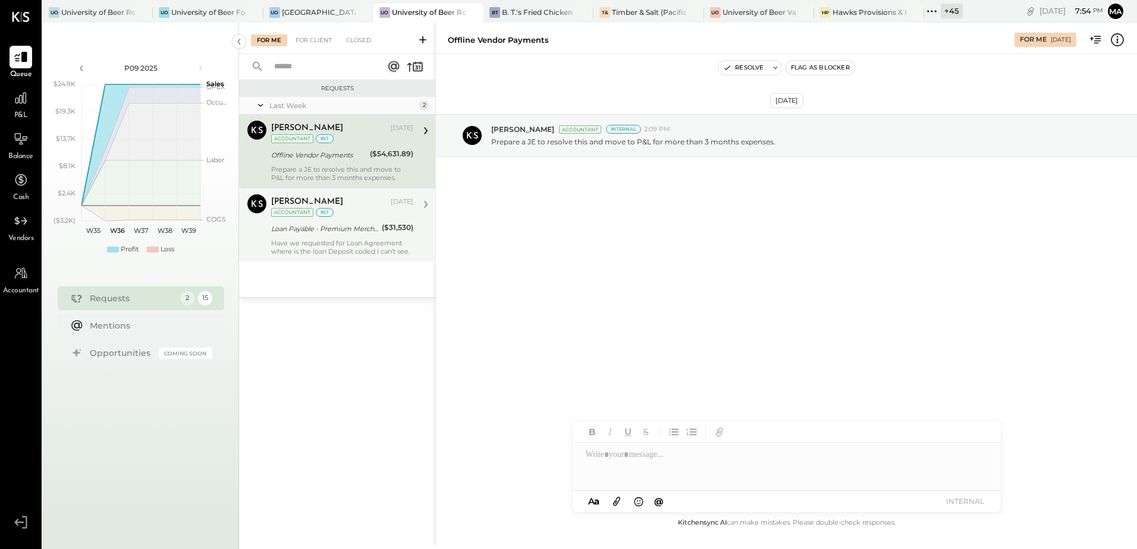
click at [303, 238] on div "Navin Jain Aug 29, 2025 Accountant int Loan Payable - Premium Merchant Funding …" at bounding box center [342, 224] width 142 height 61
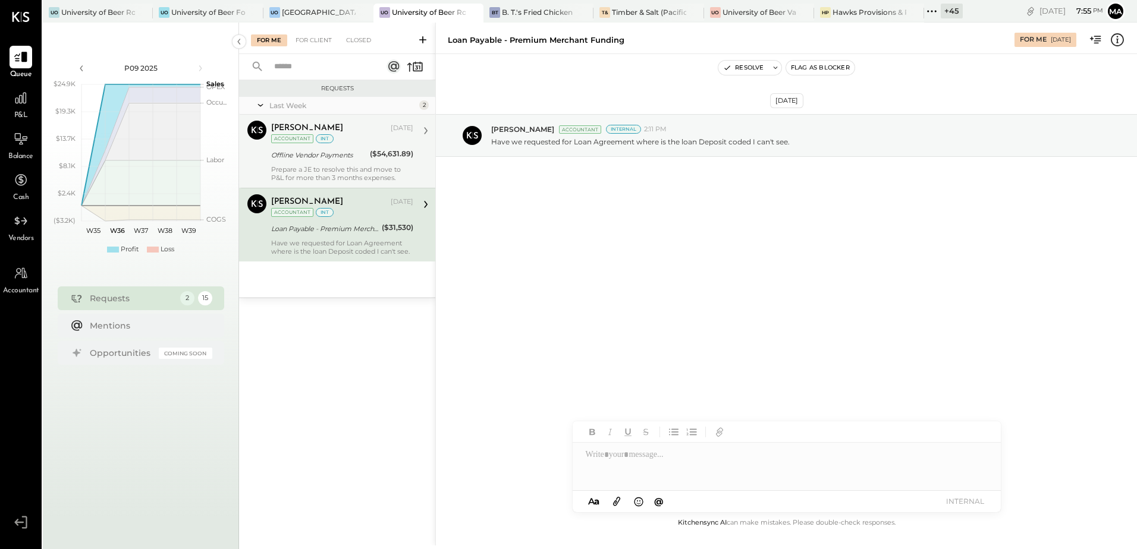
click at [326, 167] on div "Prepare a JE to resolve this and move to P&L for more than 3 months expenses." at bounding box center [342, 173] width 142 height 17
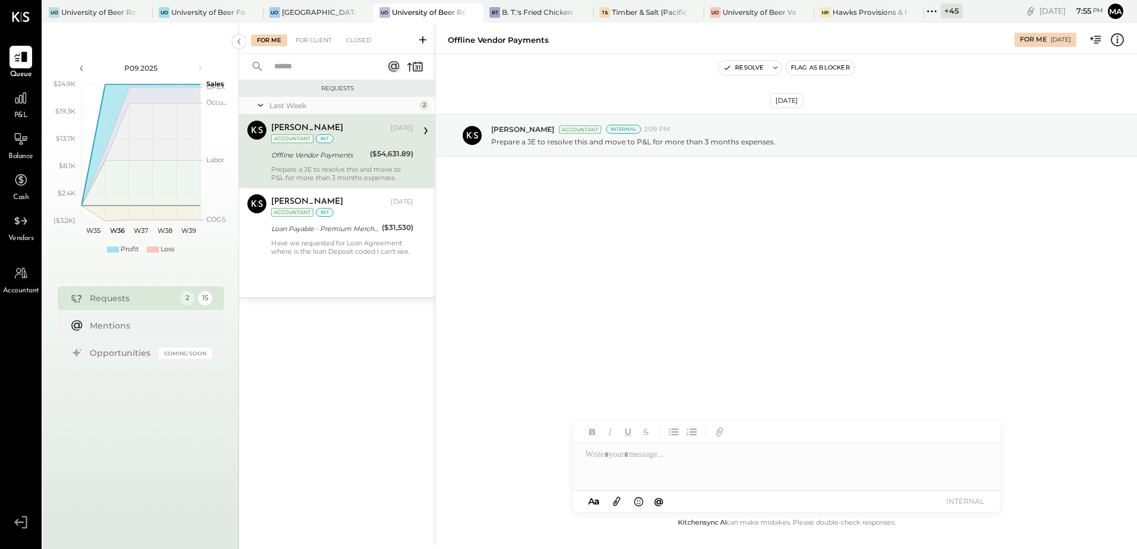
click at [1114, 42] on icon at bounding box center [1117, 39] width 15 height 15
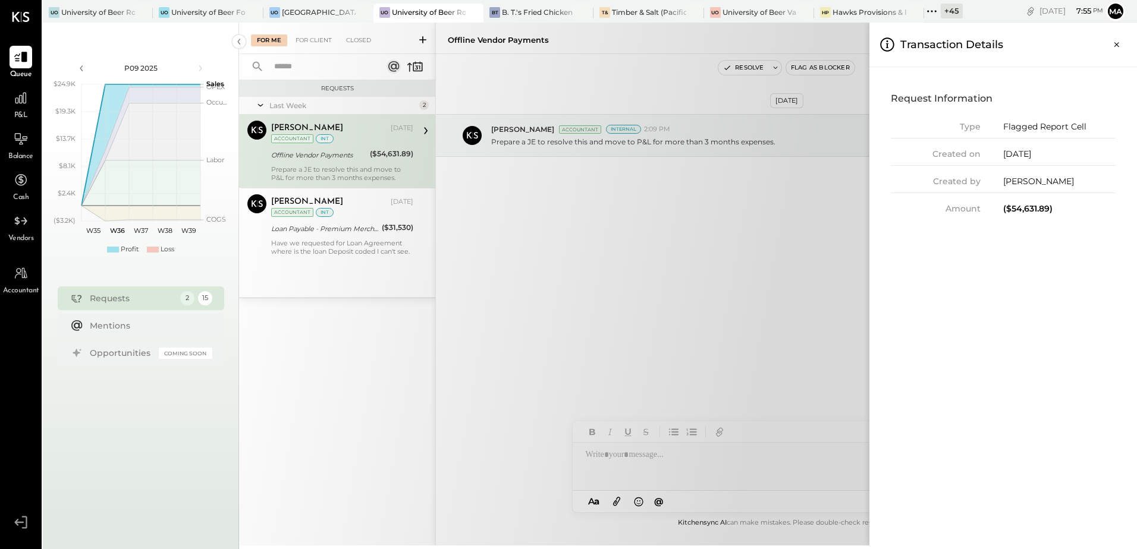
click at [1017, 206] on div "($54,631.89)" at bounding box center [1059, 209] width 112 height 12
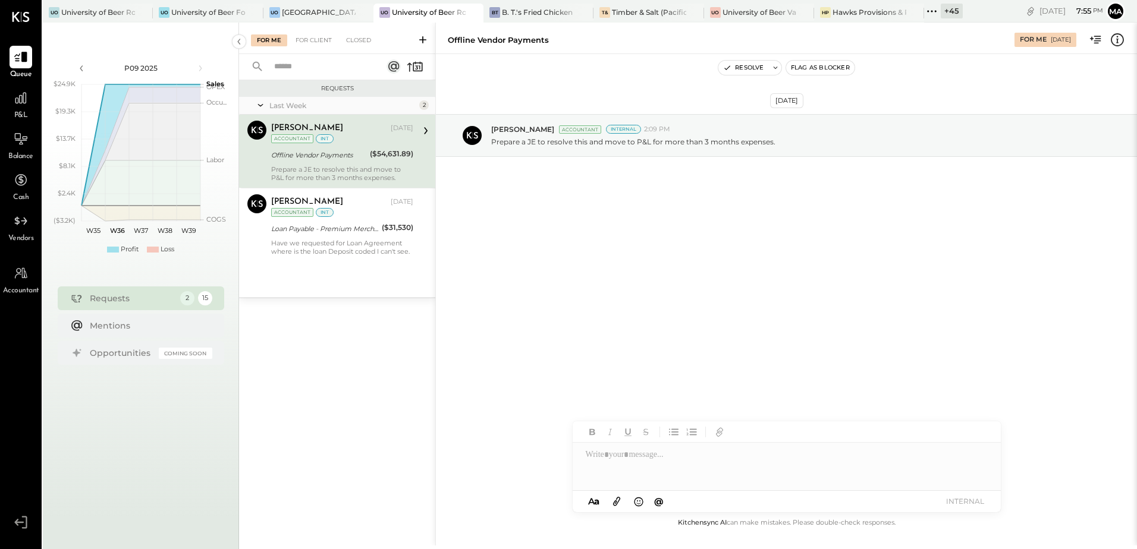
click at [581, 328] on div "For Me For Client Closed Requests Last Week 2 Navin Jain Accountant Navin Jain …" at bounding box center [688, 284] width 898 height 523
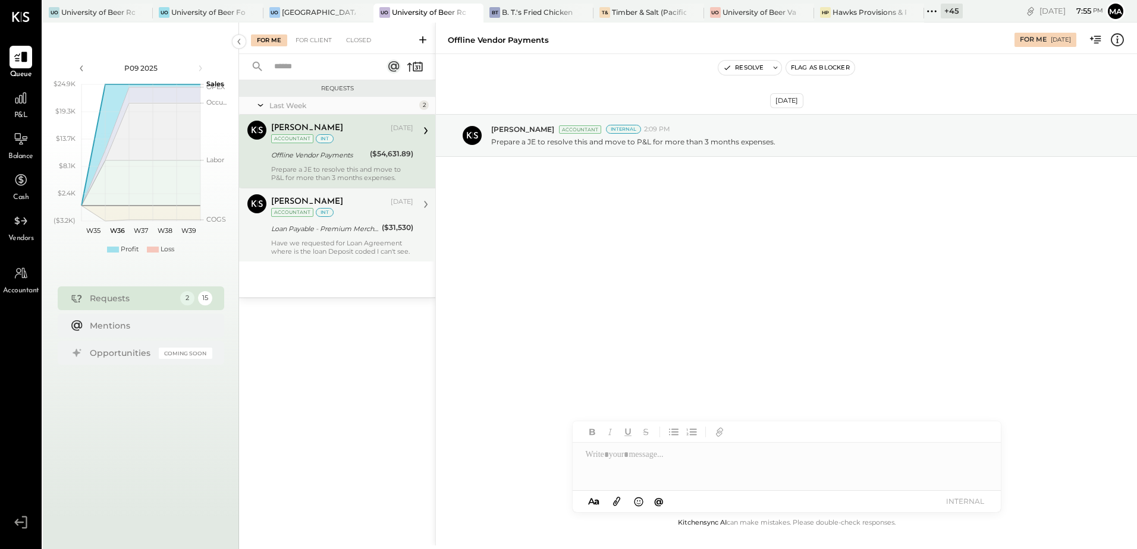
click at [312, 230] on div "Loan Payable - Premium Merchant Funding" at bounding box center [324, 229] width 107 height 12
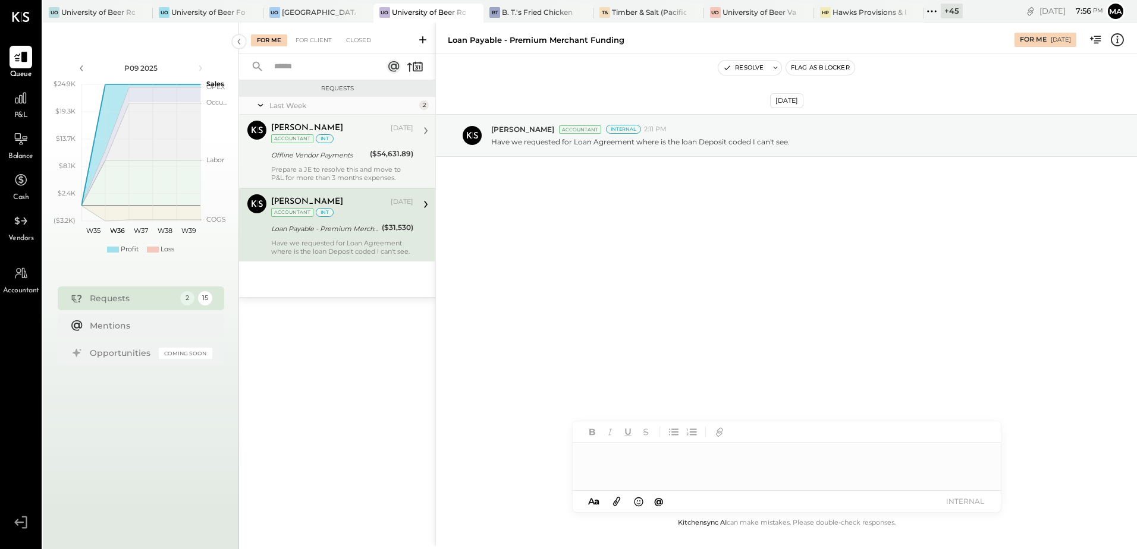
click at [637, 460] on div at bounding box center [787, 467] width 428 height 48
click at [305, 42] on div "For Client" at bounding box center [314, 40] width 48 height 12
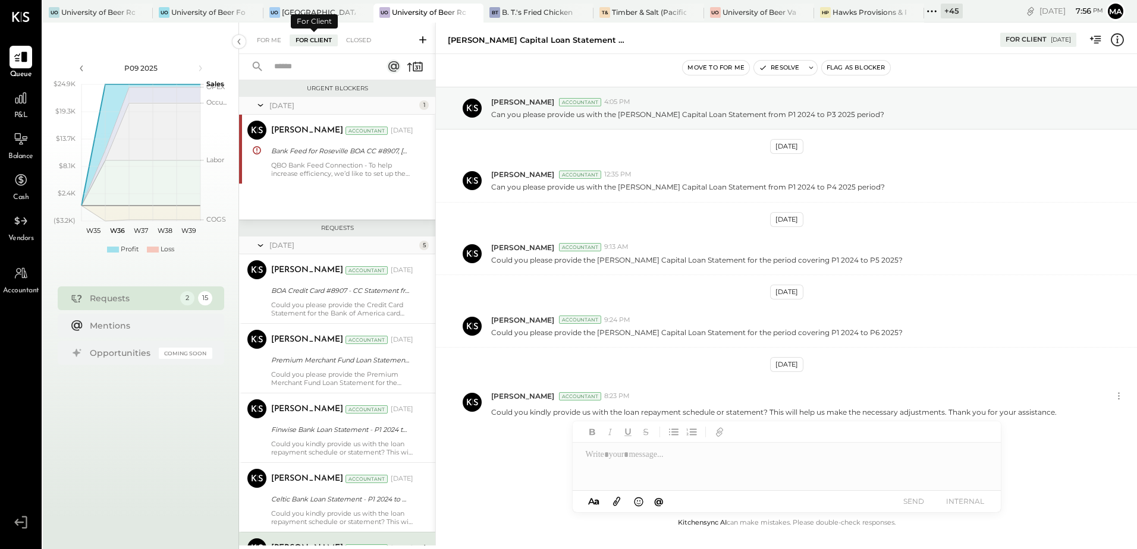
scroll to position [253, 0]
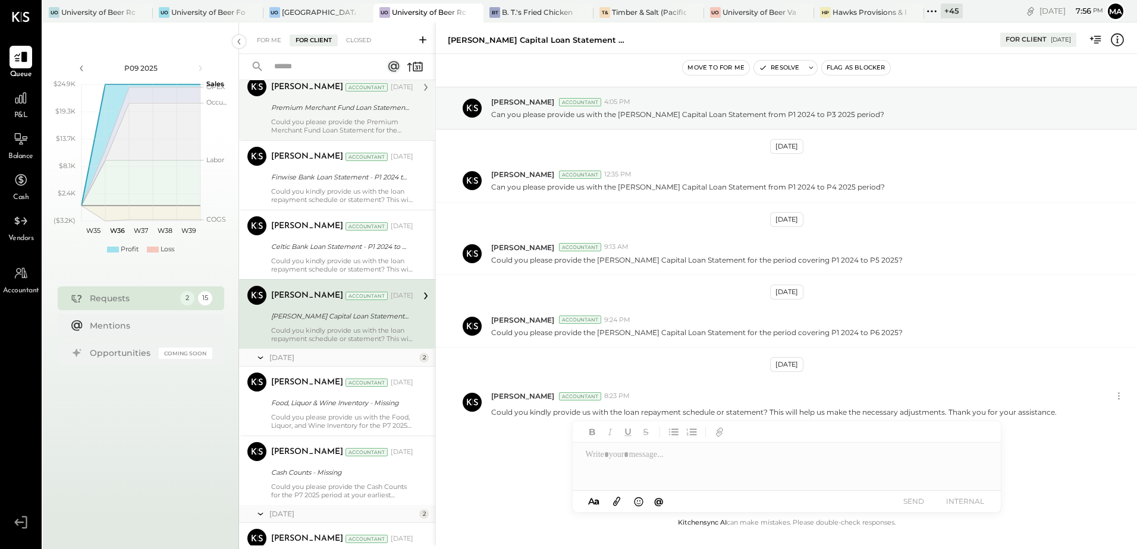
click at [322, 121] on div "Could you please provide the Premium Merchant Fund Loan Statement for the perio…" at bounding box center [342, 126] width 142 height 17
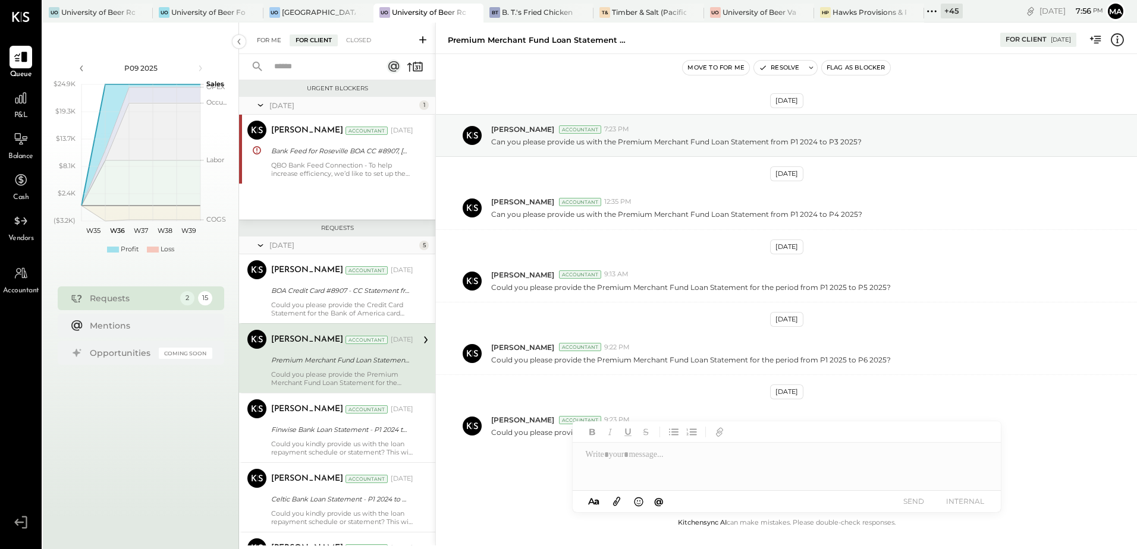
click at [269, 39] on div "For Me" at bounding box center [269, 40] width 36 height 12
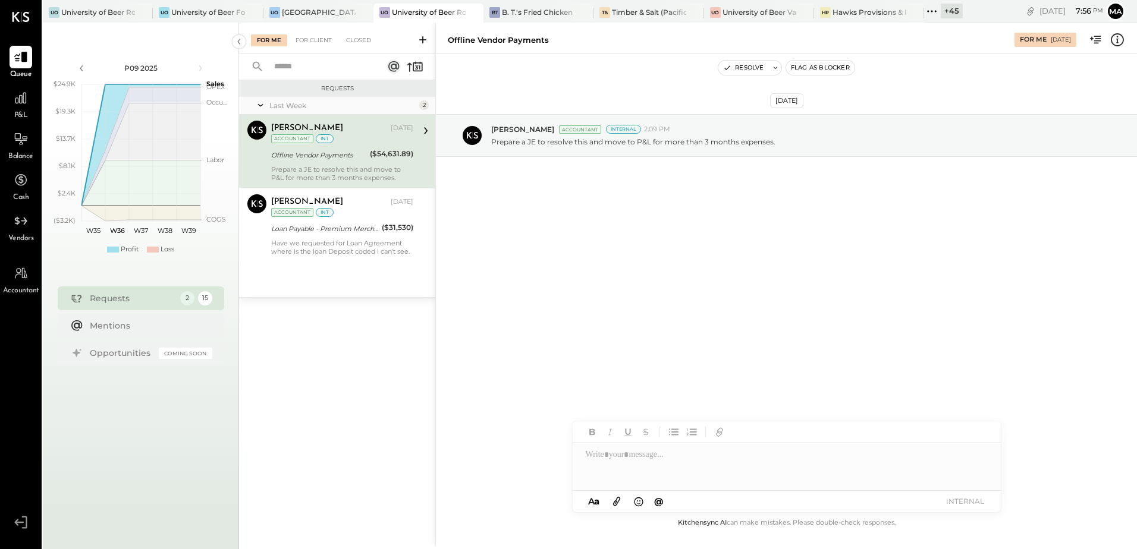
click at [305, 168] on div "Prepare a JE to resolve this and move to P&L for more than 3 months expenses." at bounding box center [342, 173] width 142 height 17
click at [661, 460] on div at bounding box center [787, 467] width 428 height 48
click at [662, 435] on div "NJ Navin Jain" at bounding box center [670, 441] width 136 height 24
drag, startPoint x: 885, startPoint y: 448, endPoint x: 650, endPoint y: 453, distance: 234.9
click at [650, 453] on div "**********" at bounding box center [787, 467] width 428 height 48
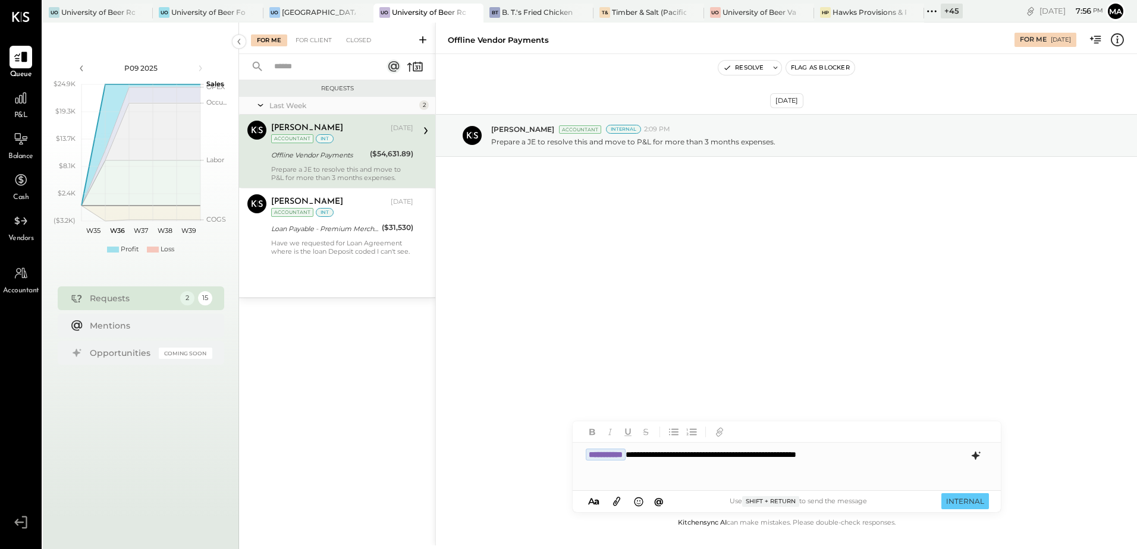
click at [972, 457] on icon at bounding box center [976, 456] width 14 height 14
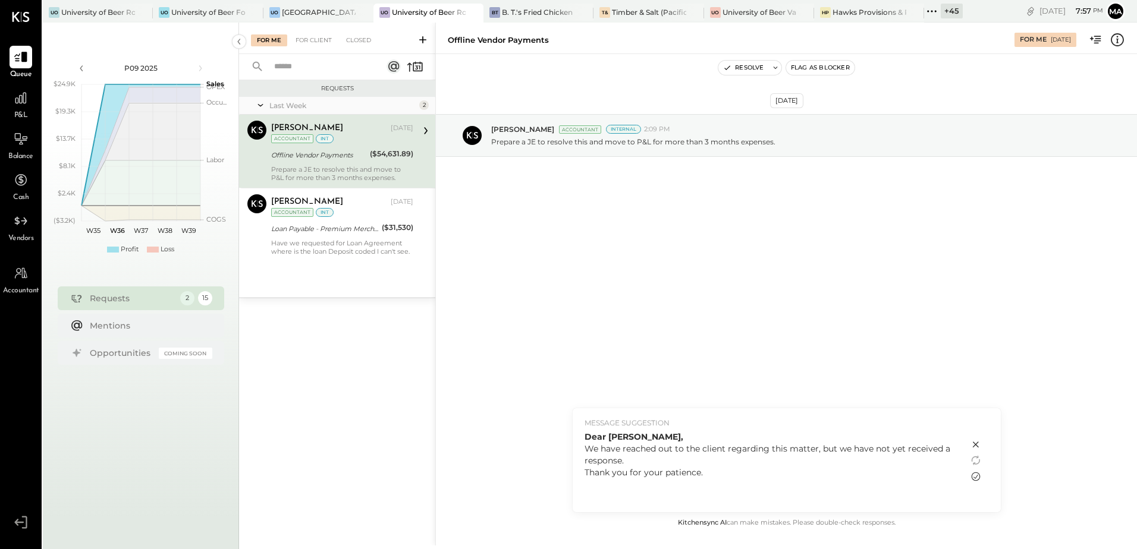
click at [982, 479] on icon at bounding box center [976, 477] width 14 height 14
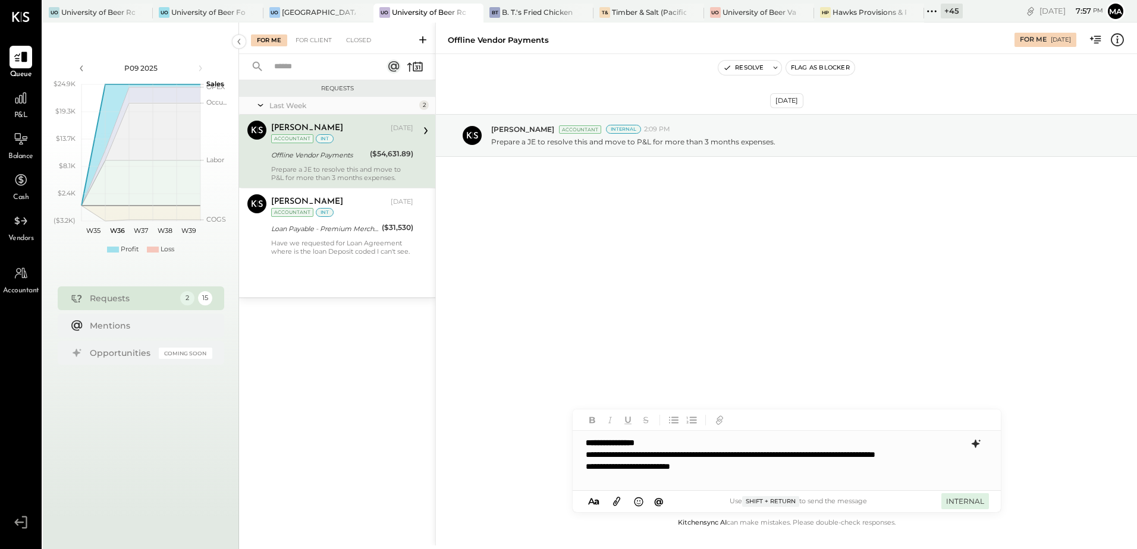
click at [958, 501] on button "INTERNAL" at bounding box center [965, 502] width 48 height 16
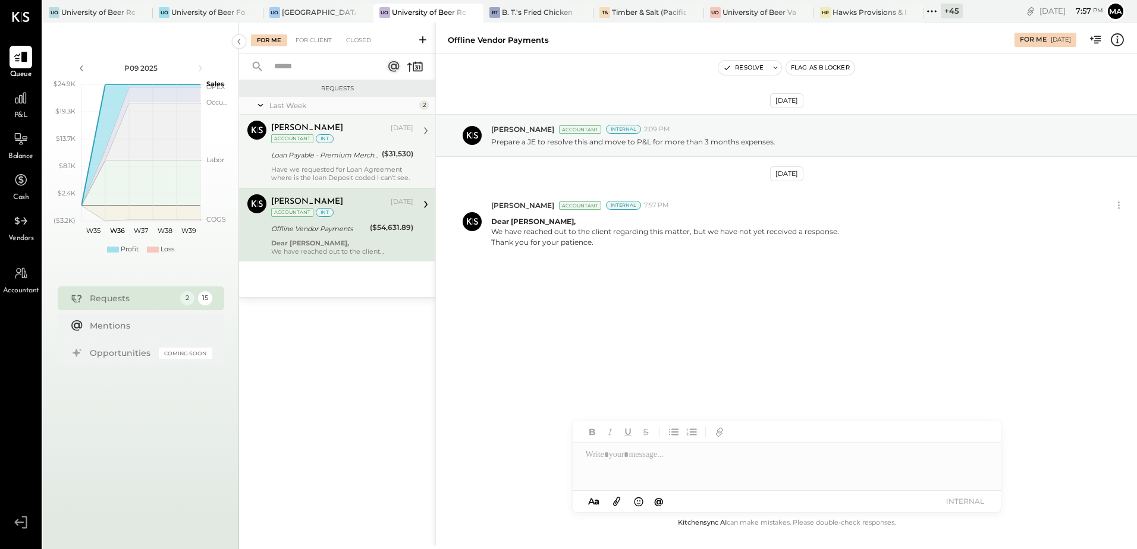
click at [348, 156] on div "Loan Payable - Premium Merchant Funding" at bounding box center [324, 155] width 107 height 12
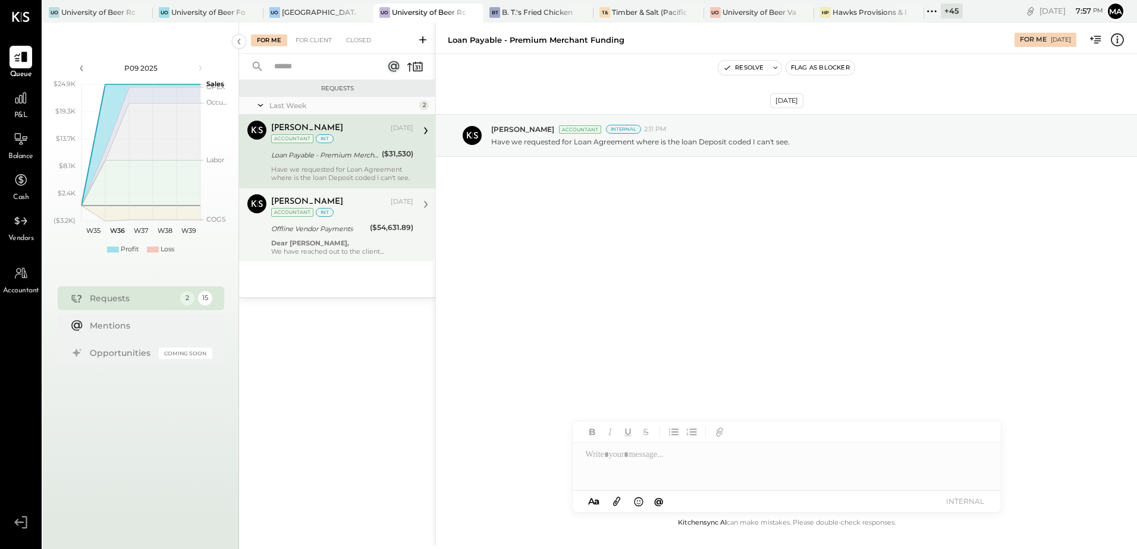
click at [325, 245] on strong "Dear Navin Jain," at bounding box center [310, 243] width 78 height 8
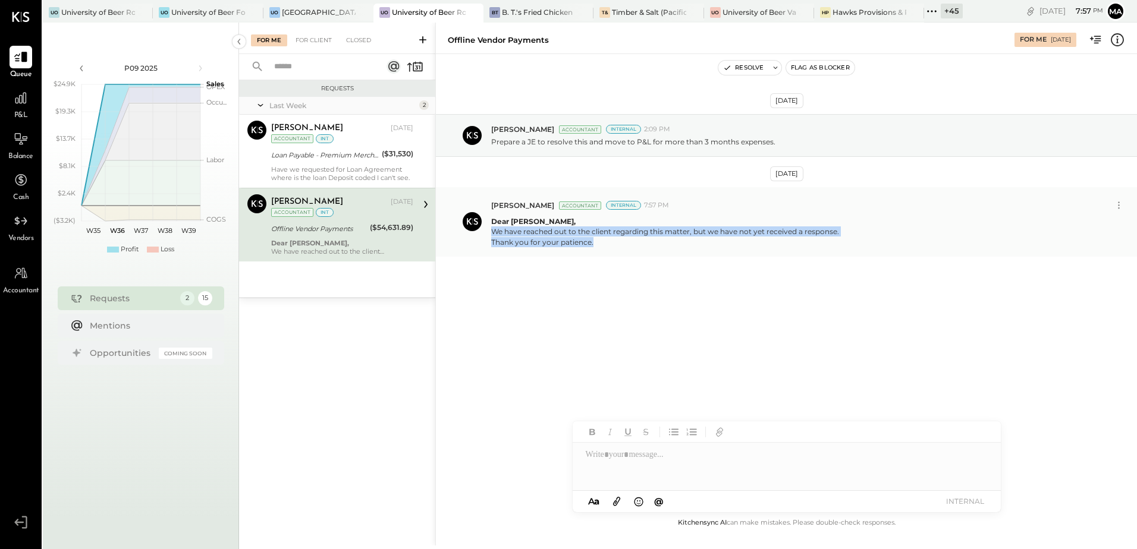
drag, startPoint x: 599, startPoint y: 247, endPoint x: 492, endPoint y: 230, distance: 108.9
click at [492, 230] on p "Dear Navin Jain, We have reached out to the client regarding this matter, but w…" at bounding box center [665, 231] width 348 height 30
copy p "We have reached out to the client regarding this matter, but we have not yet re…"
click at [1119, 203] on icon at bounding box center [1119, 205] width 12 height 12
click at [1088, 246] on button "Delete Message..." at bounding box center [1087, 245] width 80 height 20
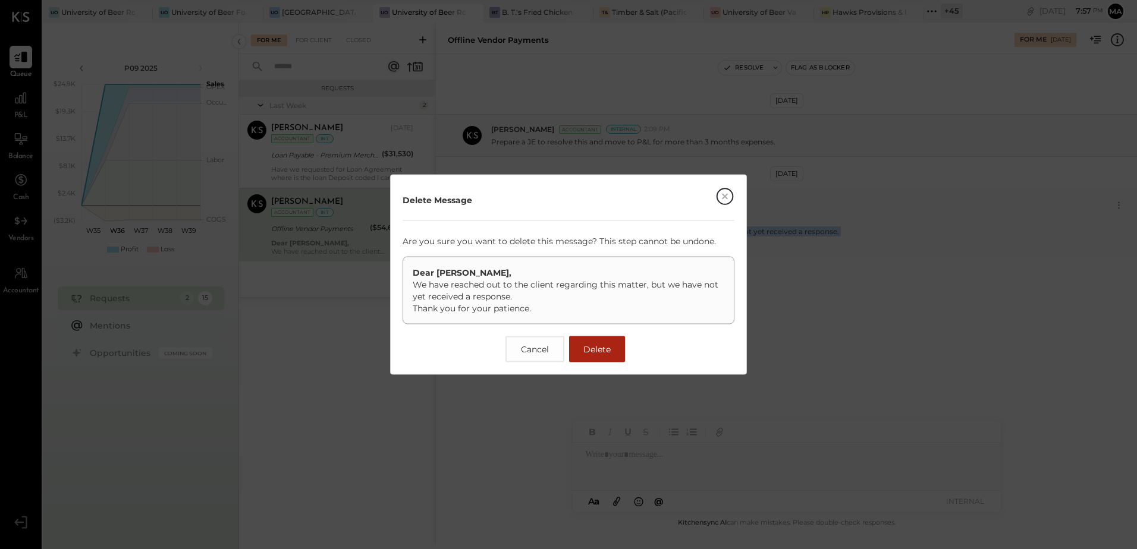
click at [592, 360] on button "Delete" at bounding box center [597, 350] width 56 height 26
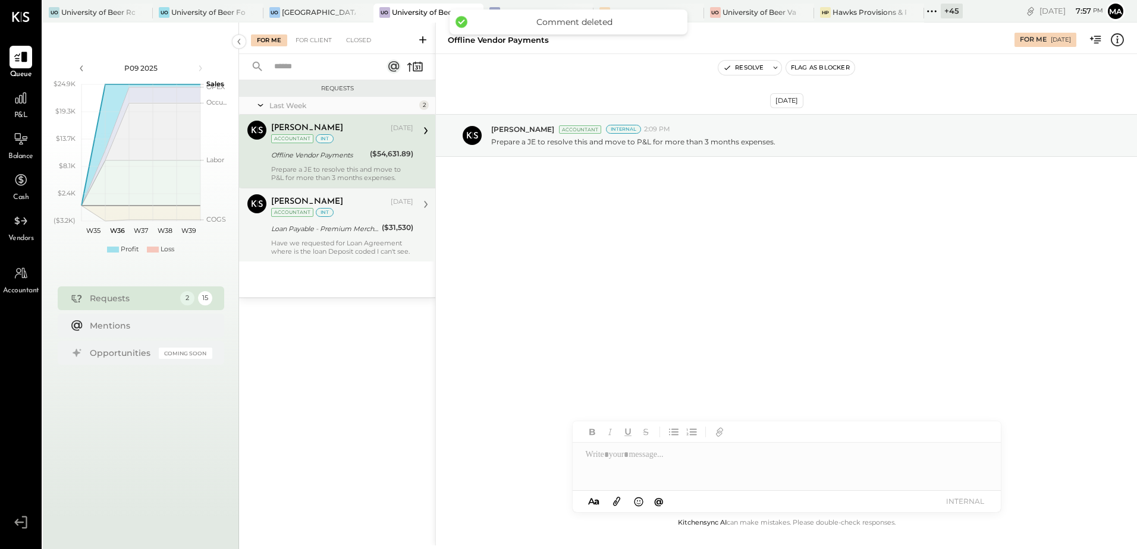
click at [359, 228] on div "Loan Payable - Premium Merchant Funding" at bounding box center [324, 229] width 107 height 12
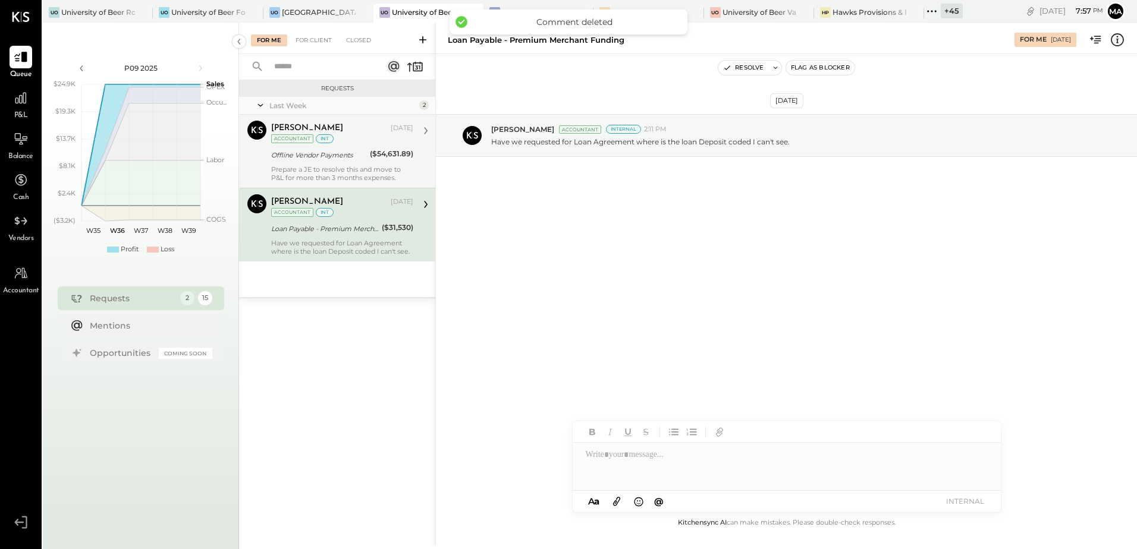
click at [620, 458] on div at bounding box center [787, 467] width 428 height 48
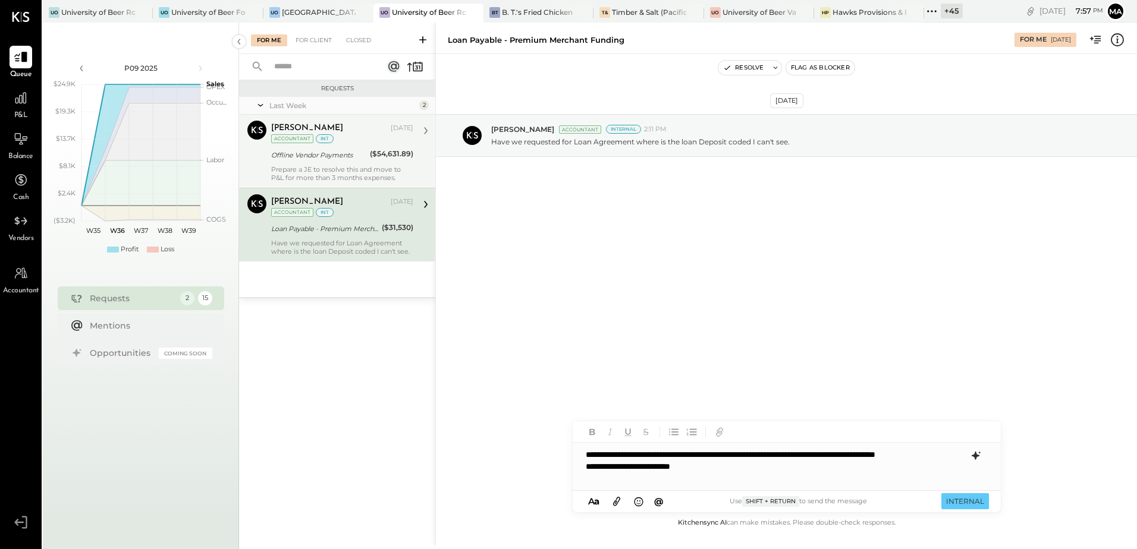
click at [589, 453] on div "**********" at bounding box center [787, 467] width 428 height 48
click at [666, 439] on span "Navin Jain" at bounding box center [686, 441] width 93 height 11
drag, startPoint x: 722, startPoint y: 476, endPoint x: 576, endPoint y: 480, distance: 145.8
click at [576, 480] on div "**********" at bounding box center [787, 467] width 428 height 48
click at [972, 501] on button "INTERNAL" at bounding box center [965, 502] width 48 height 16
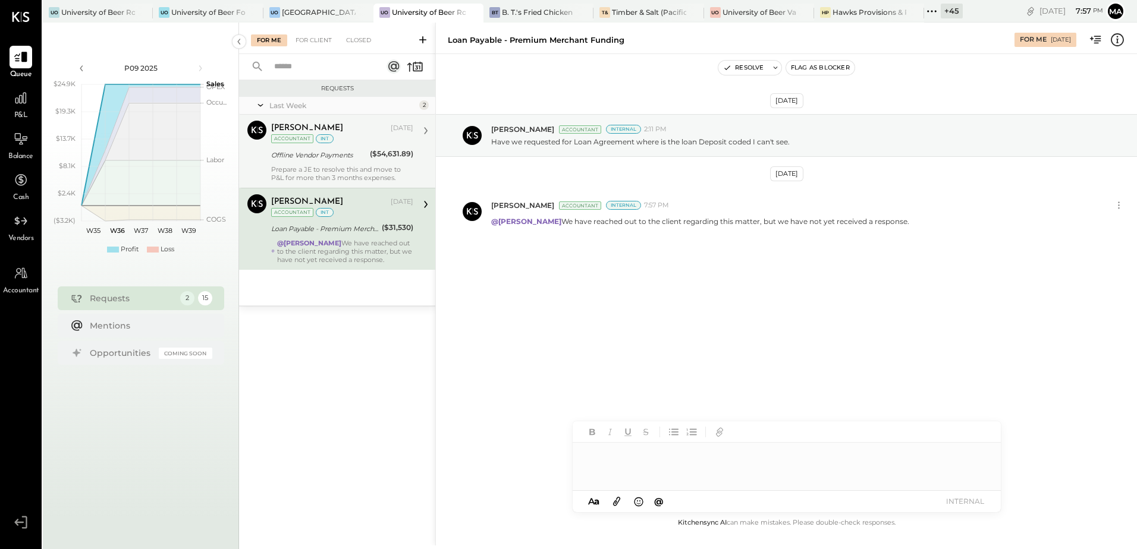
click at [616, 325] on div "Aug 29th, 2025 Navin Jain Accountant Internal 2:11 PM Have we requested for Loa…" at bounding box center [786, 204] width 701 height 241
click at [380, 240] on div "@Navin Jain We have reached out to the client regarding this matter, but we hav…" at bounding box center [345, 251] width 136 height 25
click at [630, 456] on div at bounding box center [787, 467] width 428 height 48
click at [347, 165] on div "Prepare a JE to resolve this and move to P&L for more than 3 months expenses." at bounding box center [342, 173] width 142 height 17
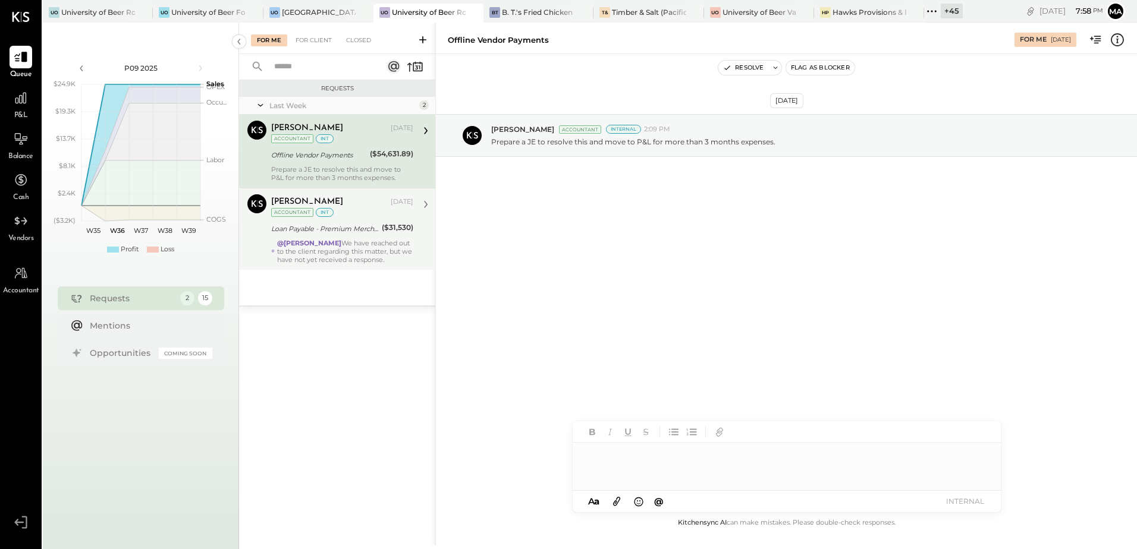
click at [593, 462] on div at bounding box center [787, 467] width 428 height 48
click at [802, 458] on div "**********" at bounding box center [787, 467] width 428 height 48
click at [585, 456] on div "**********" at bounding box center [787, 467] width 428 height 48
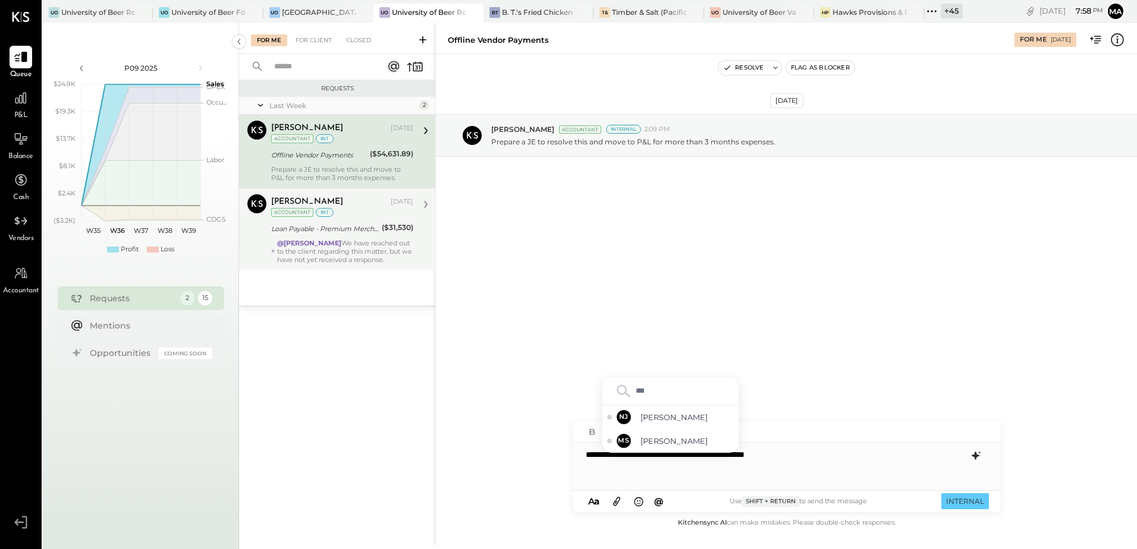
type input "****"
click at [643, 435] on div "NJ Navin Jain" at bounding box center [670, 441] width 136 height 24
click at [976, 500] on button "INTERNAL" at bounding box center [965, 502] width 48 height 16
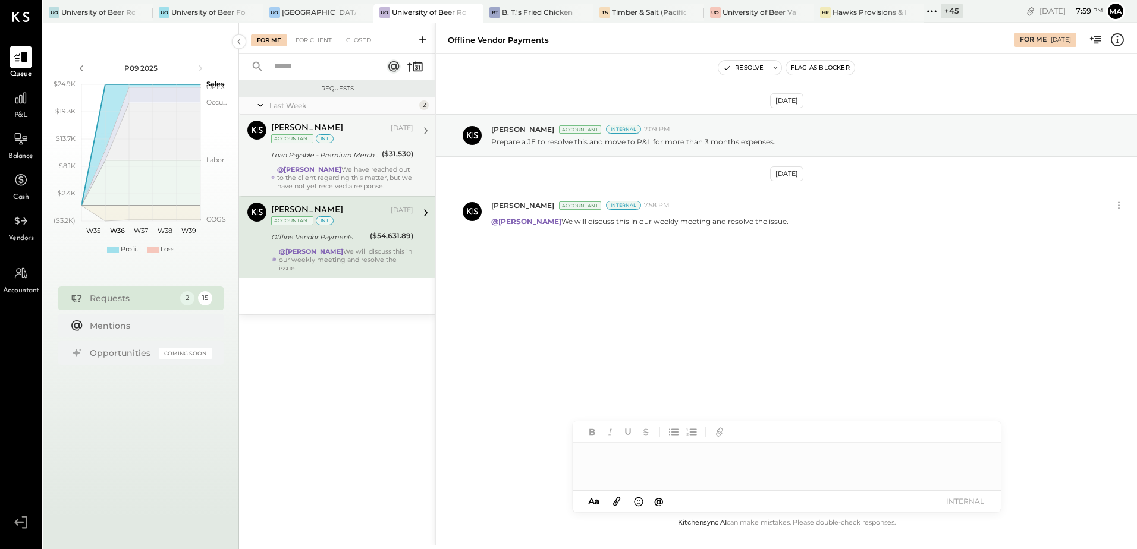
click at [352, 248] on div "@Navin Jain We will discuss this in our weekly meeting and resolve the issue." at bounding box center [346, 259] width 134 height 25
click at [367, 253] on div "@Navin Jain We will discuss this in our weekly meeting and resolve the issue." at bounding box center [346, 259] width 134 height 25
drag, startPoint x: 351, startPoint y: 247, endPoint x: 505, endPoint y: 250, distance: 153.5
click at [351, 247] on div "@Navin Jain We will discuss this in our weekly meeting and resolve the issue." at bounding box center [346, 259] width 134 height 25
click at [754, 64] on button "Resolve" at bounding box center [743, 68] width 50 height 14
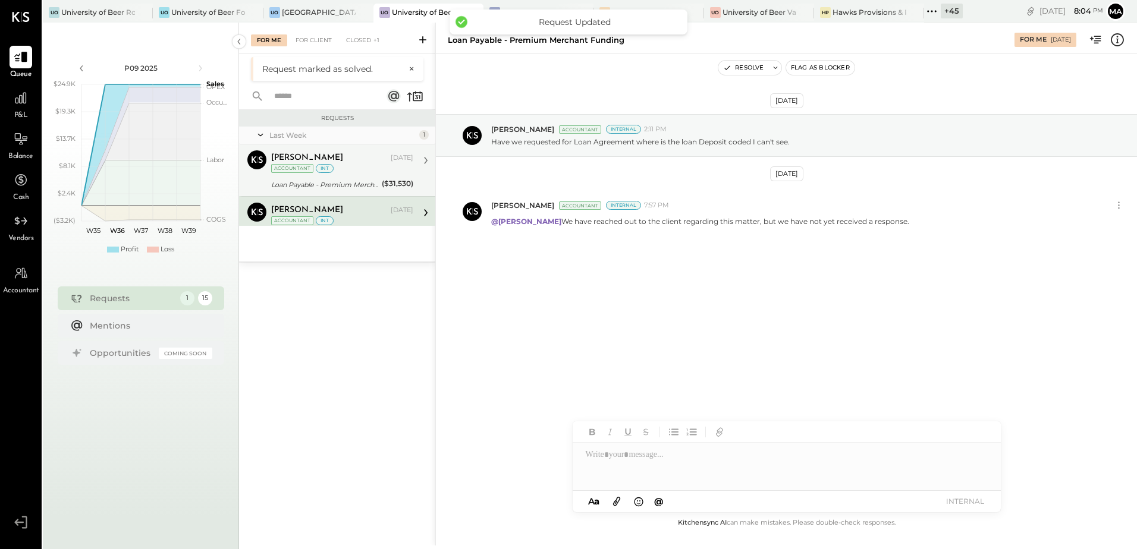
click at [659, 345] on div "Aug 29th, 2025 Navin Jain Accountant Internal 2:11 PM Have we requested for Loa…" at bounding box center [786, 285] width 701 height 462
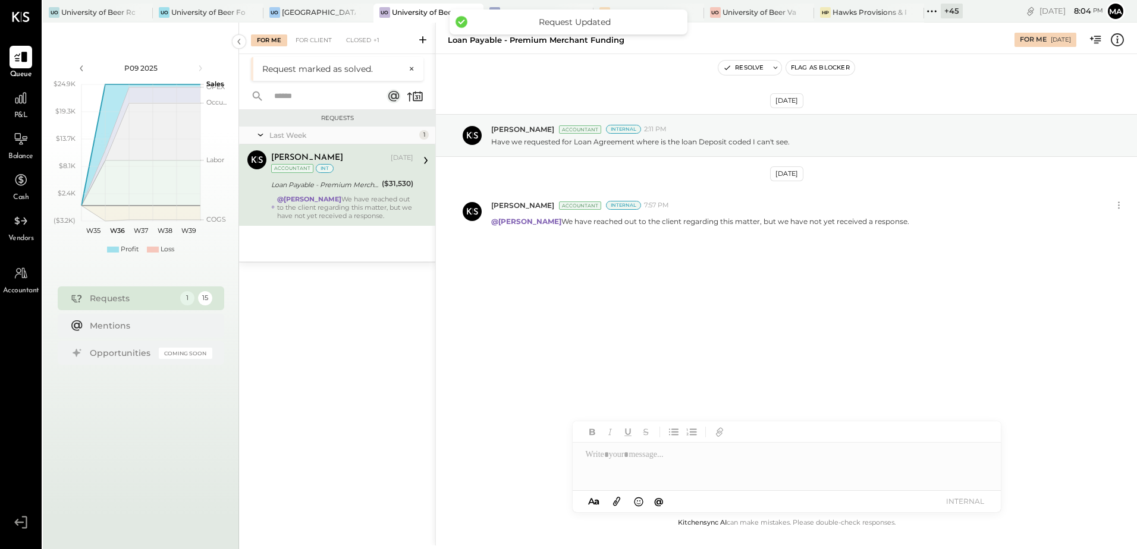
click at [357, 208] on div "@Navin Jain We have reached out to the client regarding this matter, but we hav…" at bounding box center [345, 207] width 136 height 25
click at [752, 67] on button "Resolve" at bounding box center [743, 68] width 50 height 14
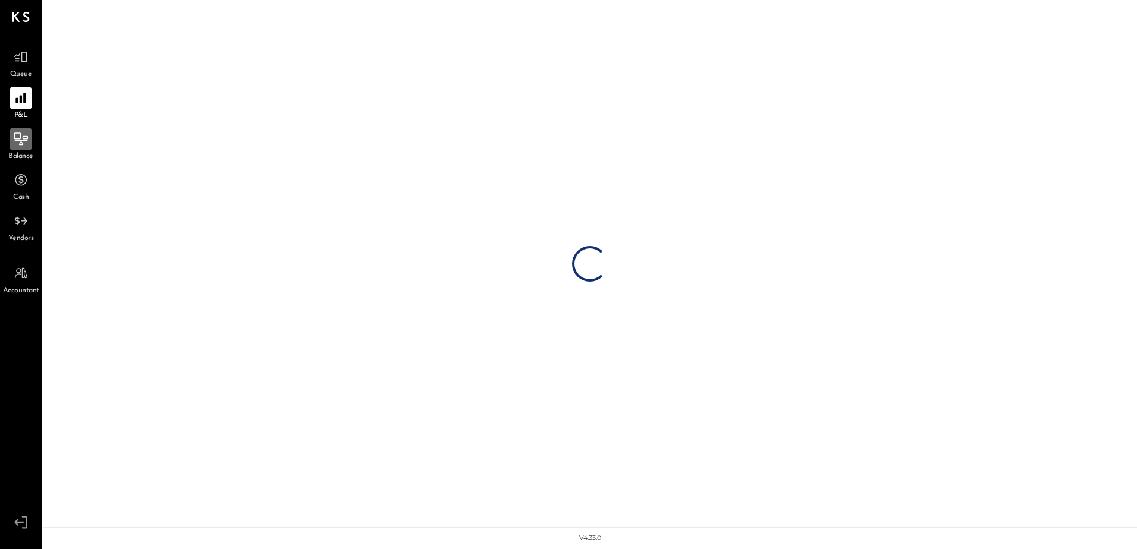
click at [21, 147] on div at bounding box center [21, 139] width 23 height 23
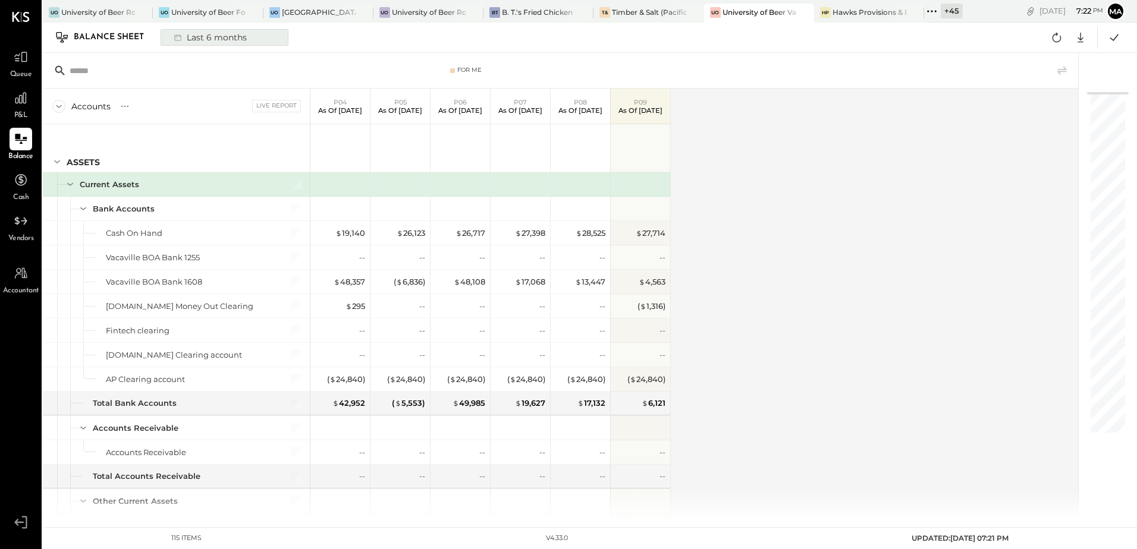
click at [221, 33] on div "Last 6 months" at bounding box center [209, 37] width 84 height 15
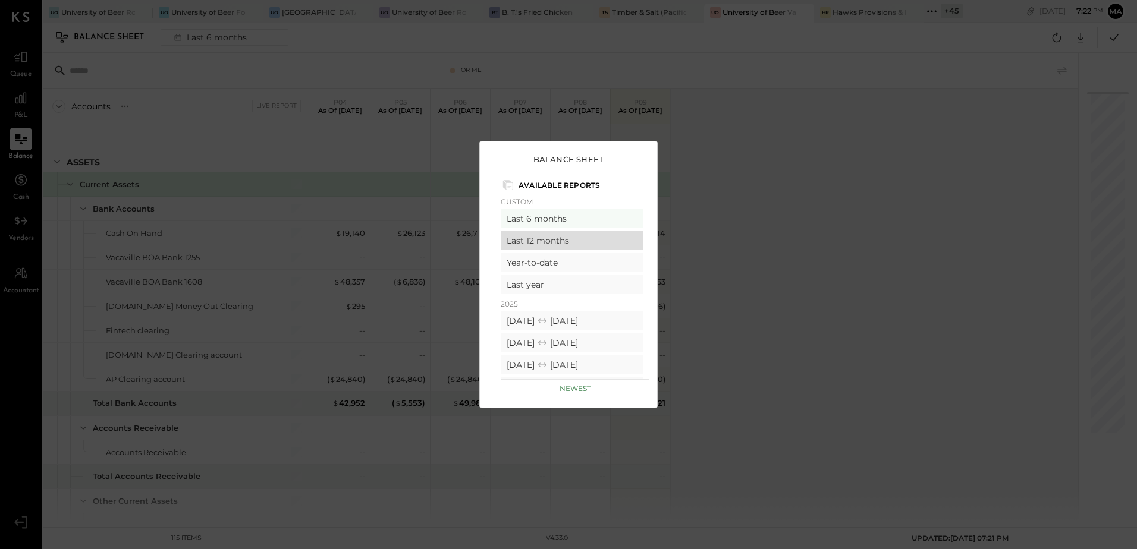
click at [547, 239] on div "Last 12 months" at bounding box center [572, 240] width 143 height 19
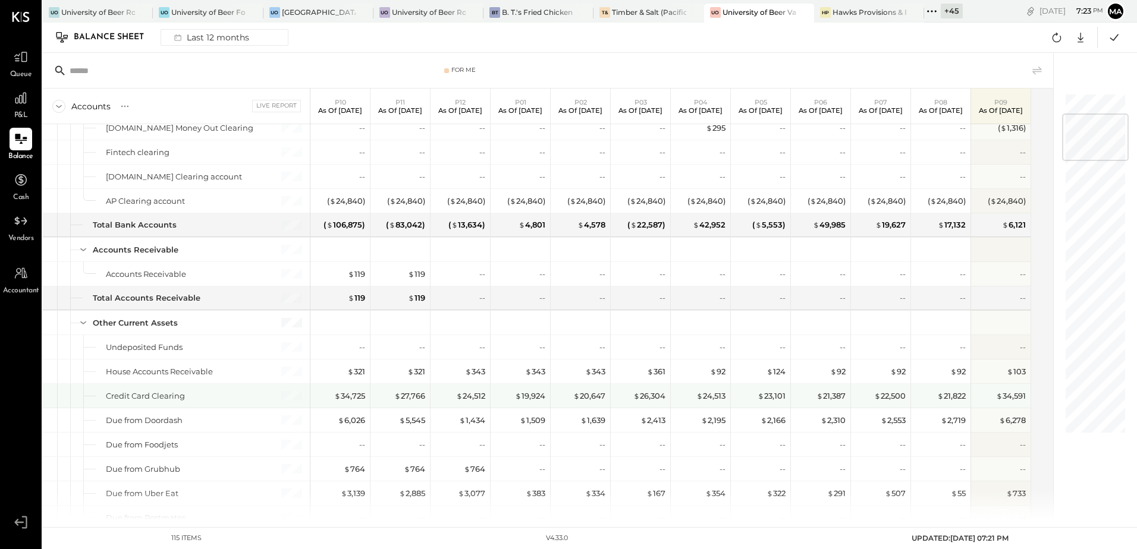
scroll to position [1788, 0]
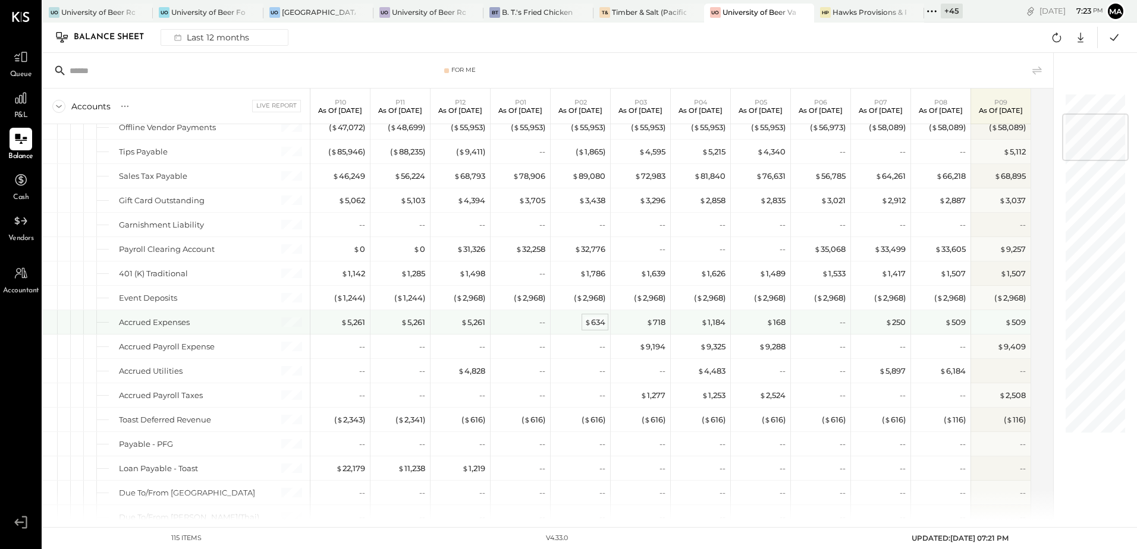
click at [595, 323] on div "$ 634" at bounding box center [595, 322] width 21 height 11
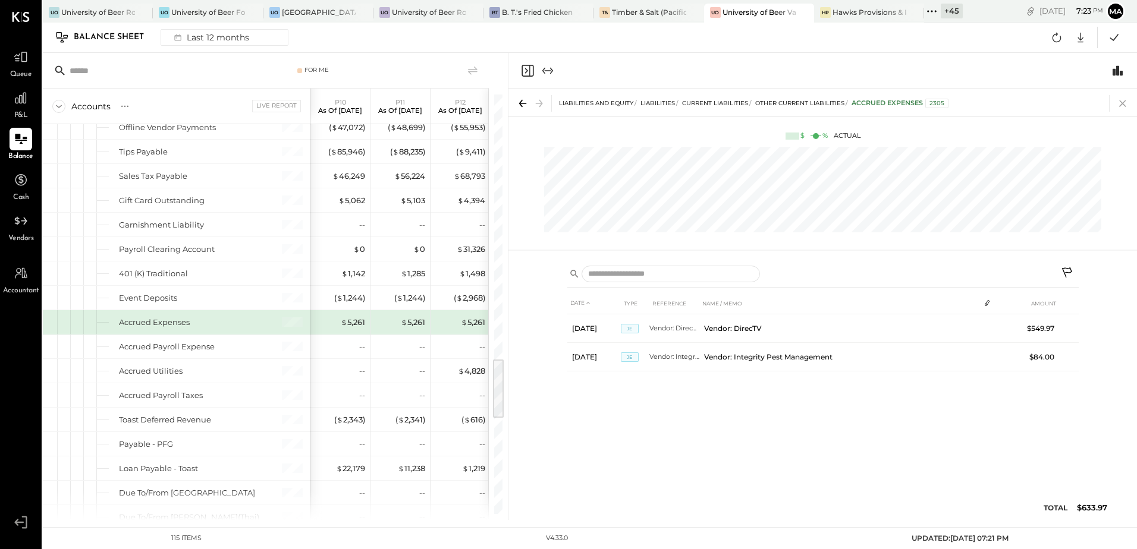
click at [1123, 107] on icon at bounding box center [1122, 103] width 17 height 17
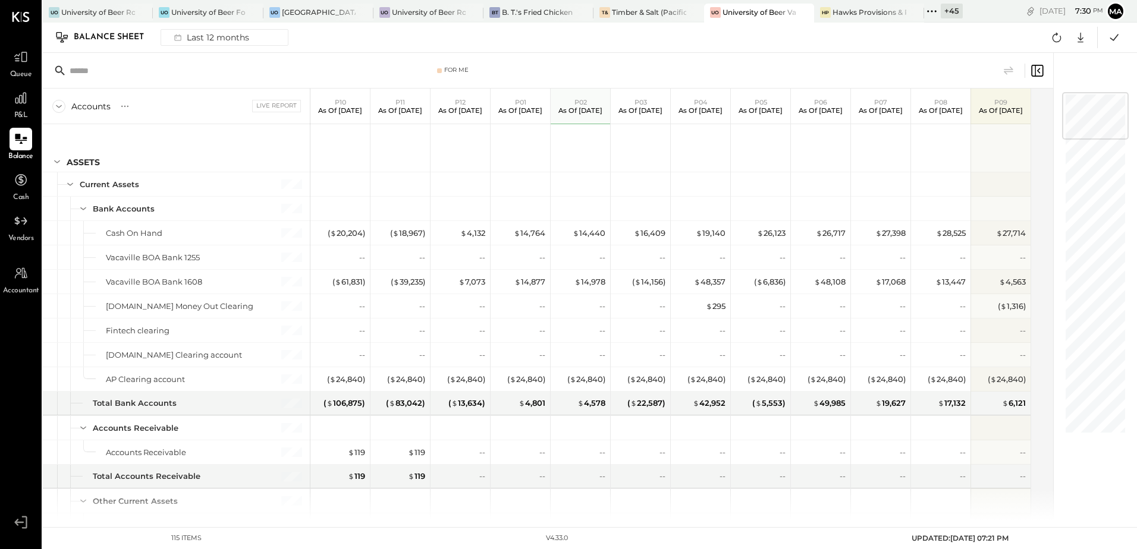
click at [789, 40] on div "Balance Sheet Last 12 months Google Sheets Excel" at bounding box center [590, 38] width 1094 height 30
click at [941, 15] on div "+ 45" at bounding box center [952, 11] width 22 height 15
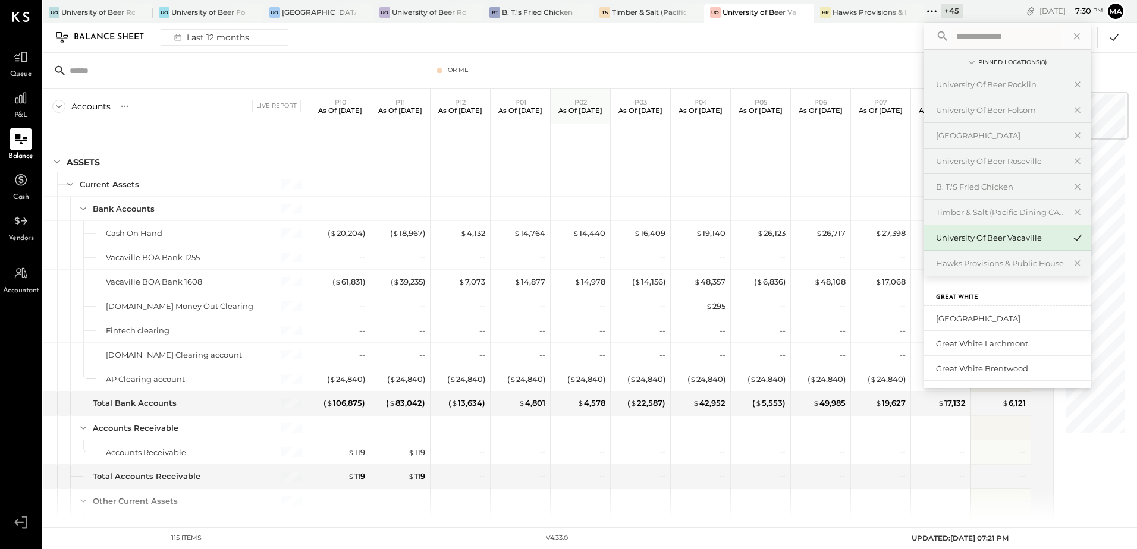
click at [978, 38] on input "text" at bounding box center [1006, 36] width 111 height 21
type input "****"
click at [1019, 87] on div "University of Beer Rocklin" at bounding box center [1000, 84] width 128 height 11
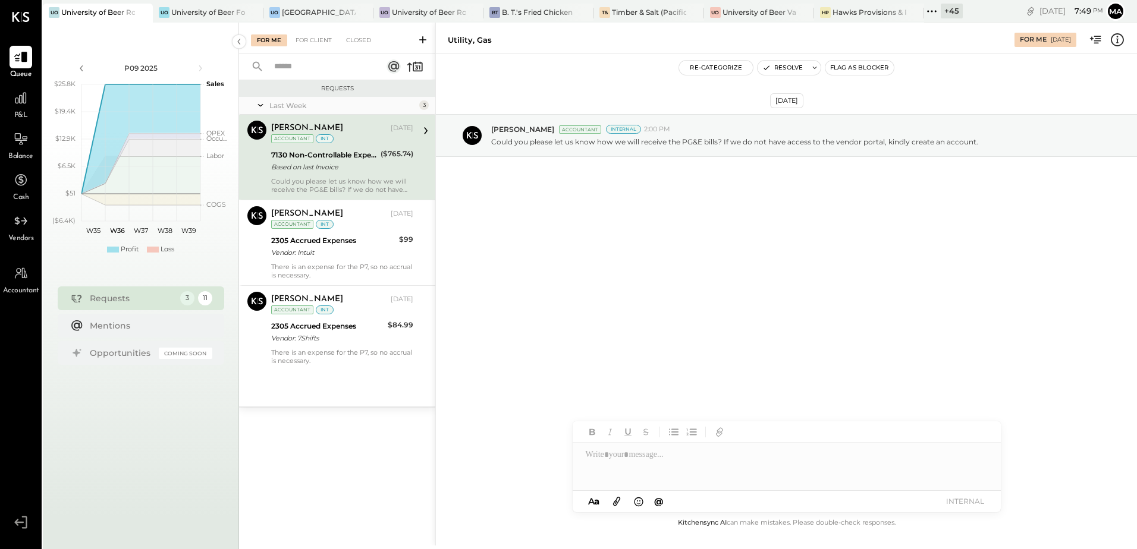
click at [330, 168] on div "Based on last Invoice" at bounding box center [324, 167] width 106 height 12
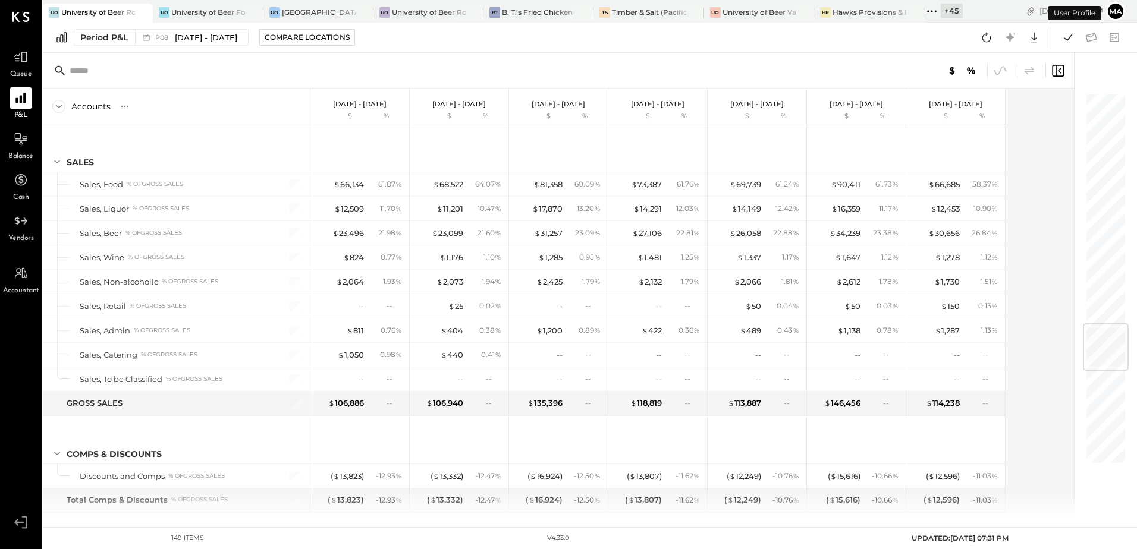
scroll to position [1945, 0]
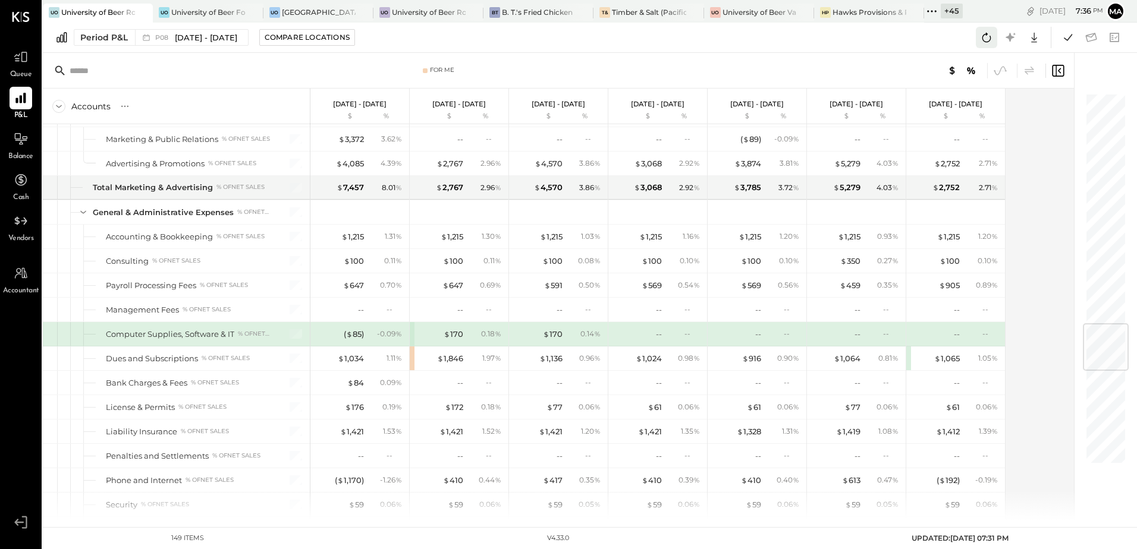
click at [983, 36] on icon at bounding box center [986, 38] width 9 height 10
click at [1072, 37] on icon at bounding box center [1067, 37] width 15 height 15
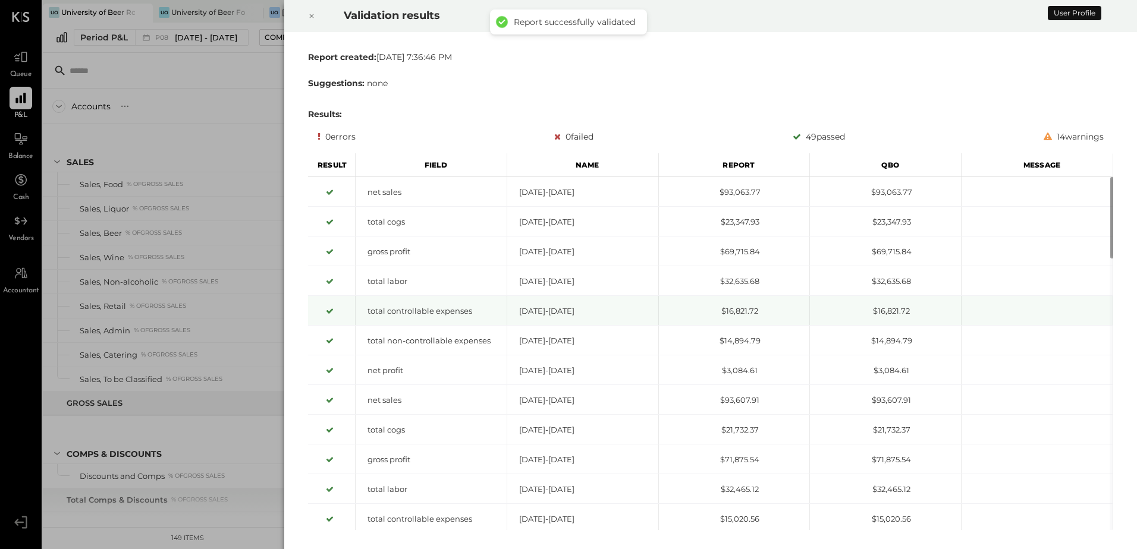
scroll to position [1945, 0]
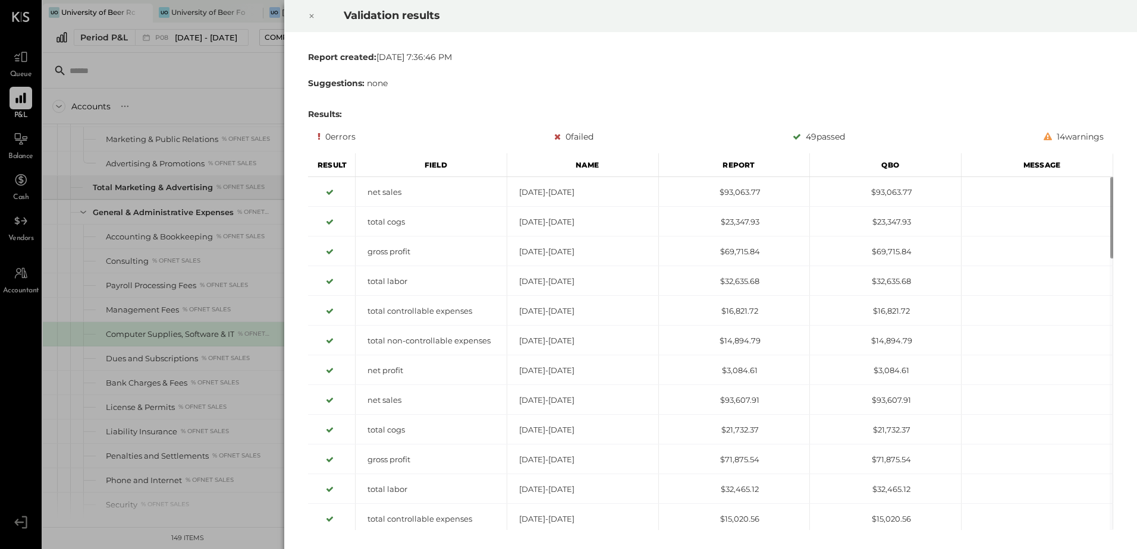
drag, startPoint x: 310, startPoint y: 14, endPoint x: 312, endPoint y: 29, distance: 14.3
click at [310, 17] on icon at bounding box center [311, 16] width 7 height 14
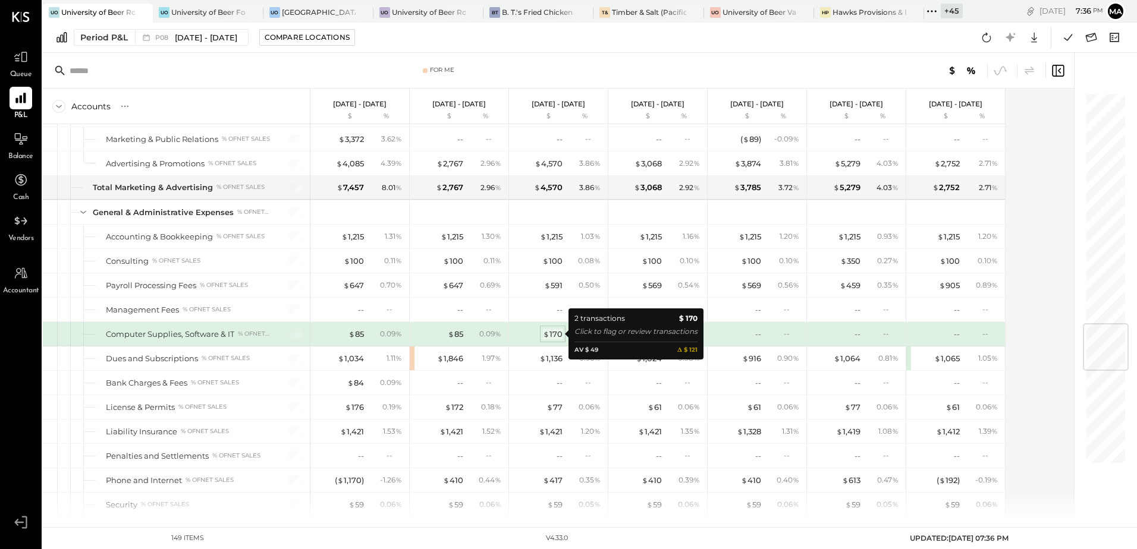
click at [553, 335] on div "$ 170" at bounding box center [553, 334] width 20 height 11
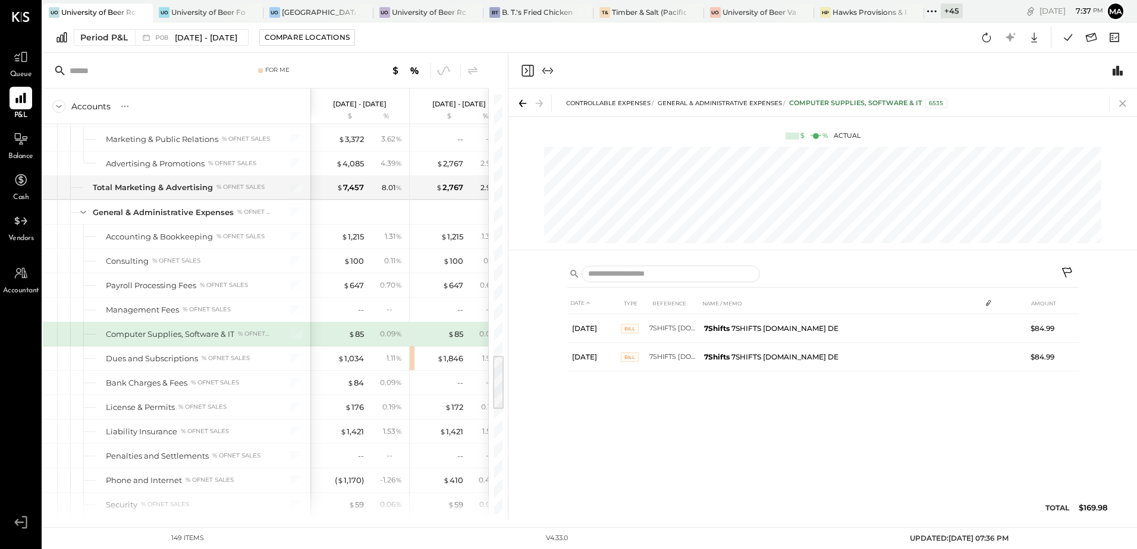
click at [1122, 105] on icon at bounding box center [1122, 103] width 17 height 17
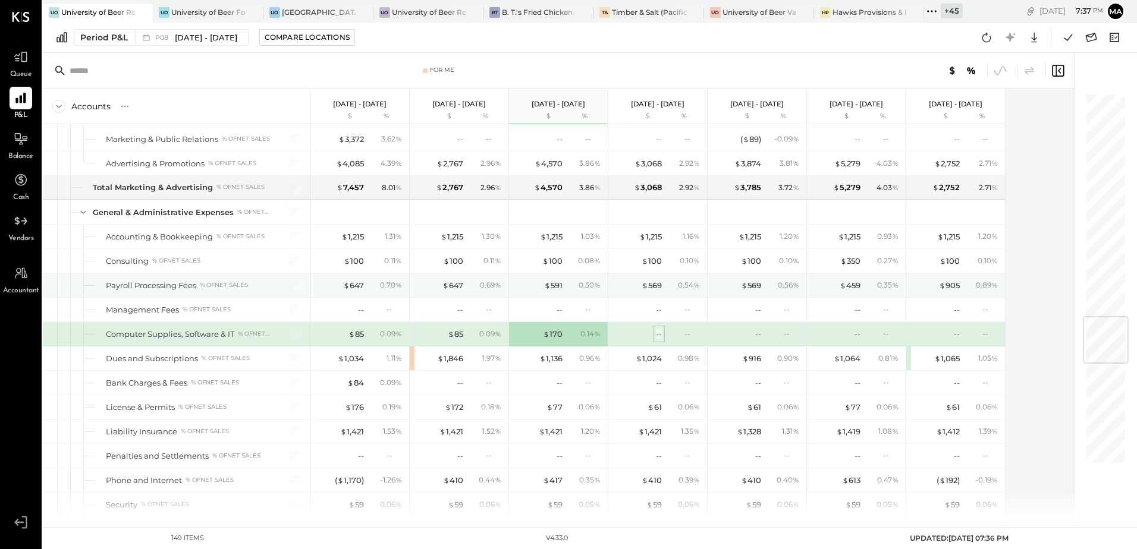
scroll to position [1886, 0]
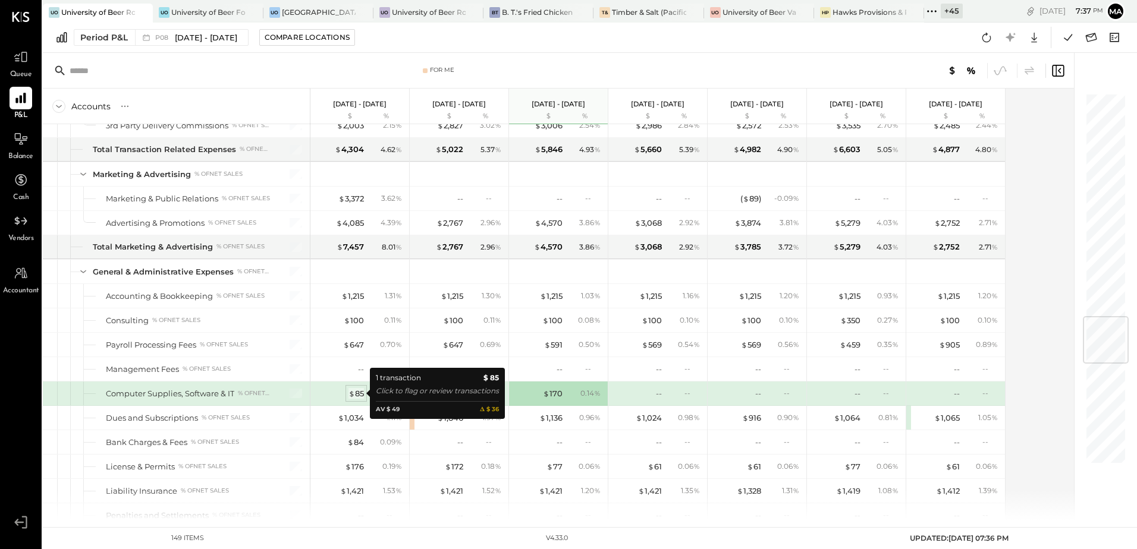
click at [358, 397] on div "$ 85" at bounding box center [355, 393] width 15 height 11
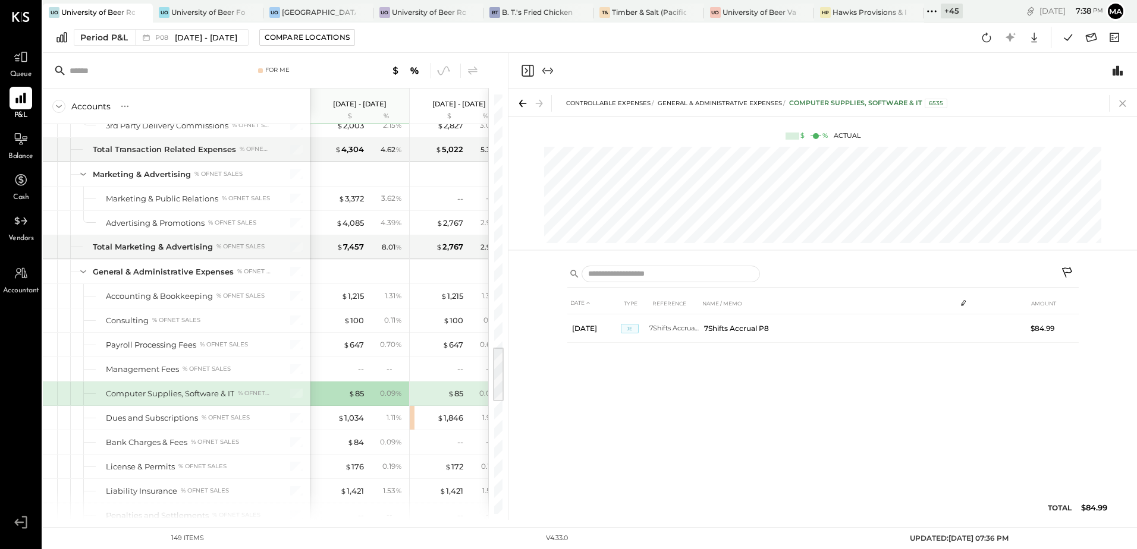
click at [1122, 105] on icon at bounding box center [1122, 103] width 7 height 7
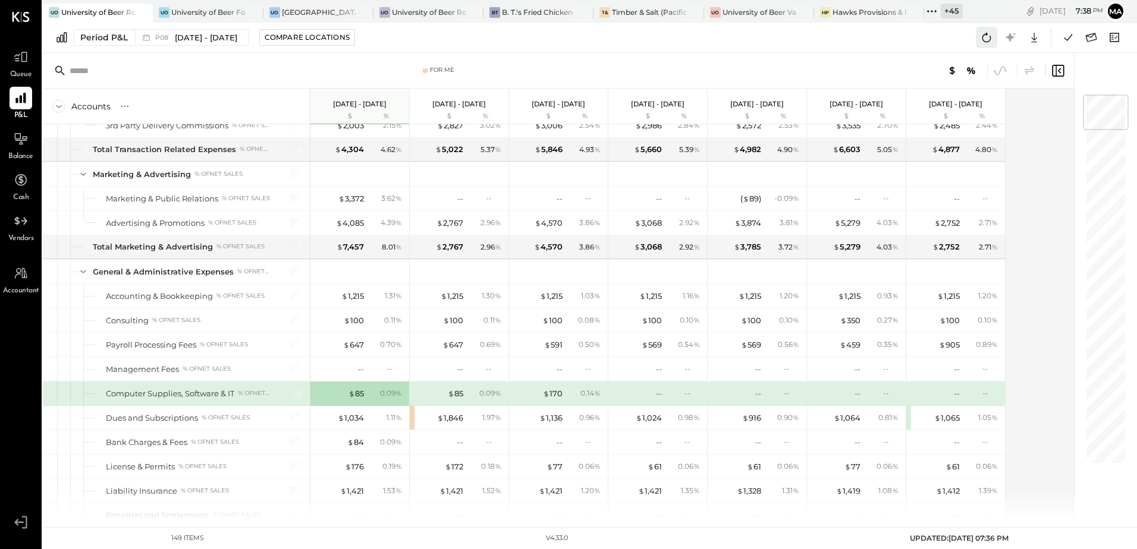
click at [981, 37] on icon at bounding box center [986, 37] width 15 height 15
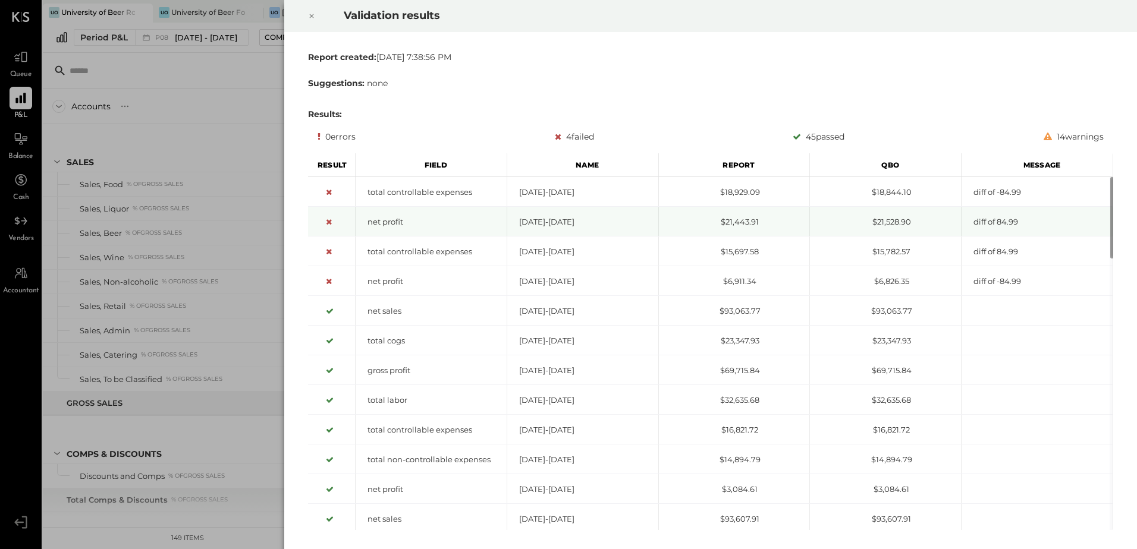
scroll to position [1945, 0]
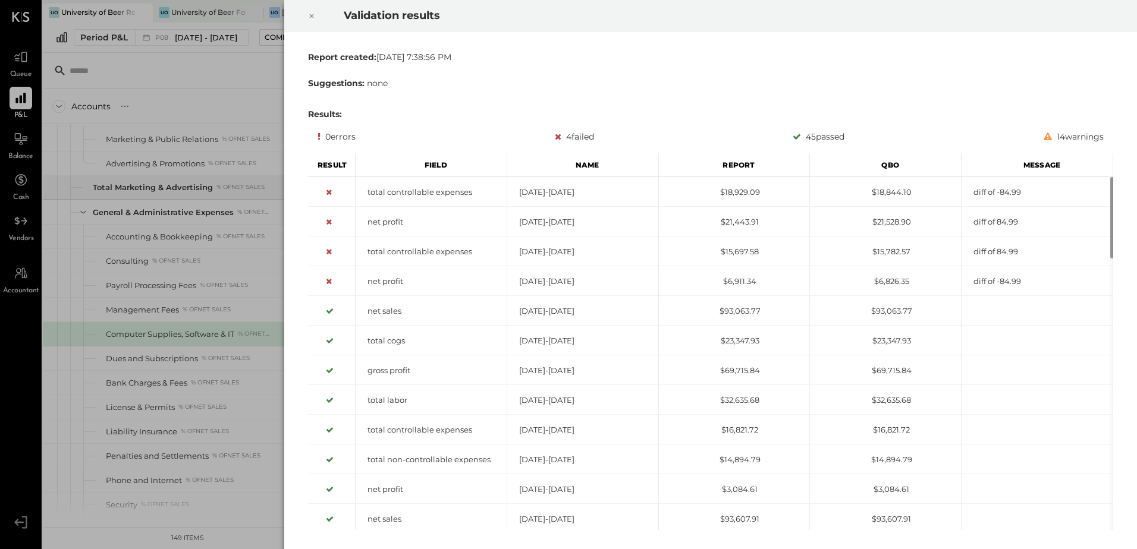
click at [312, 15] on icon at bounding box center [311, 16] width 7 height 14
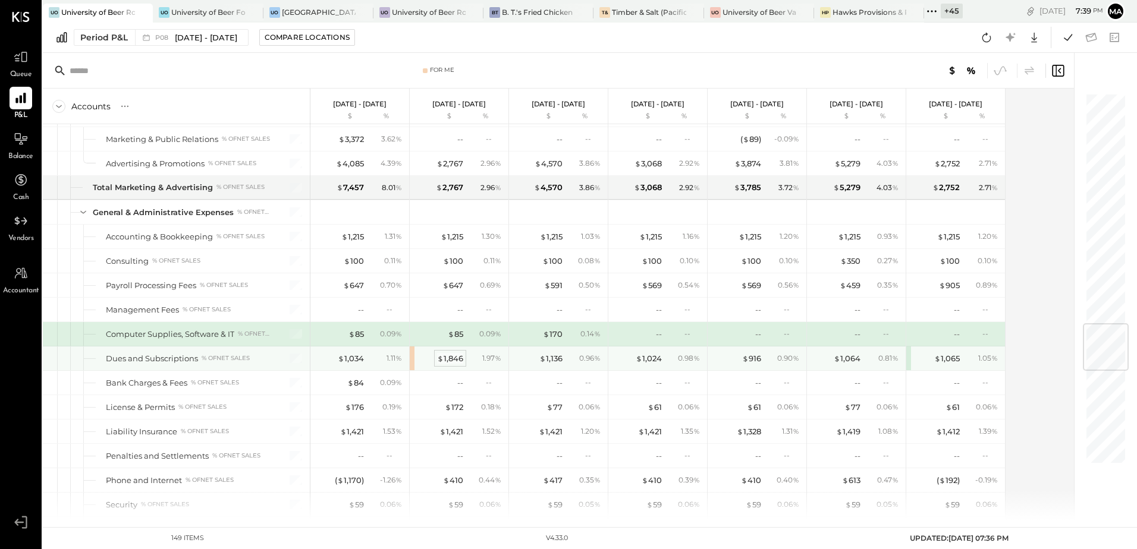
click at [450, 362] on div "$ 1,846" at bounding box center [450, 358] width 26 height 11
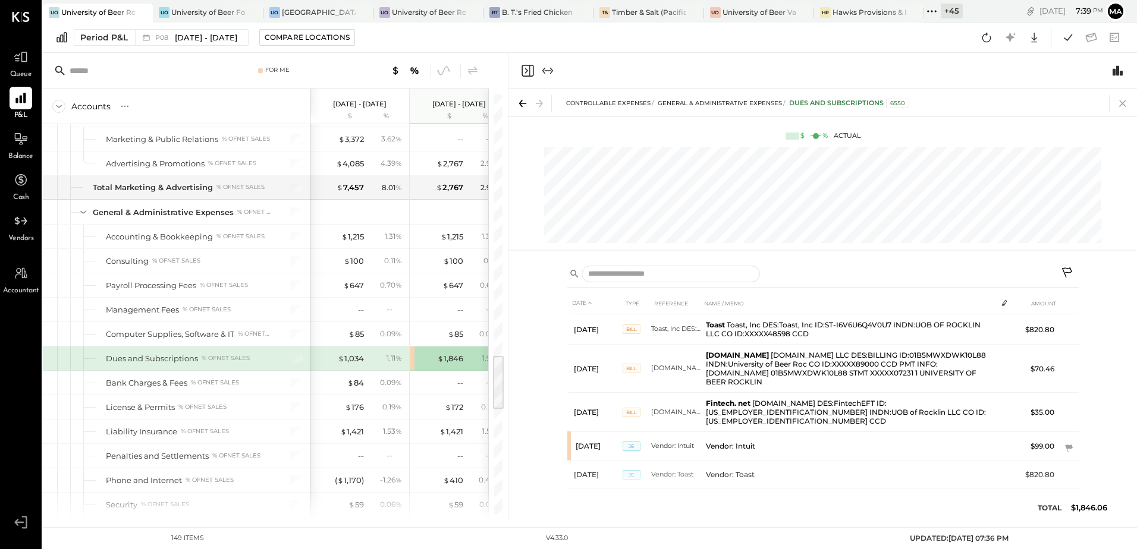
click at [1124, 99] on icon at bounding box center [1122, 103] width 17 height 17
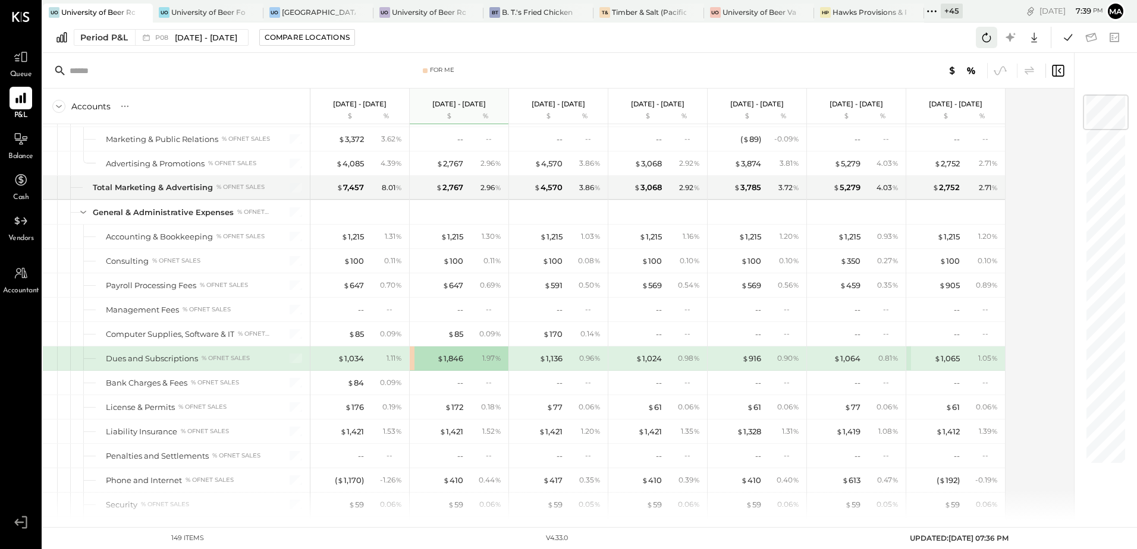
click at [980, 37] on icon at bounding box center [986, 37] width 15 height 15
click at [980, 36] on icon at bounding box center [986, 37] width 15 height 15
click at [1066, 39] on icon at bounding box center [1067, 37] width 15 height 15
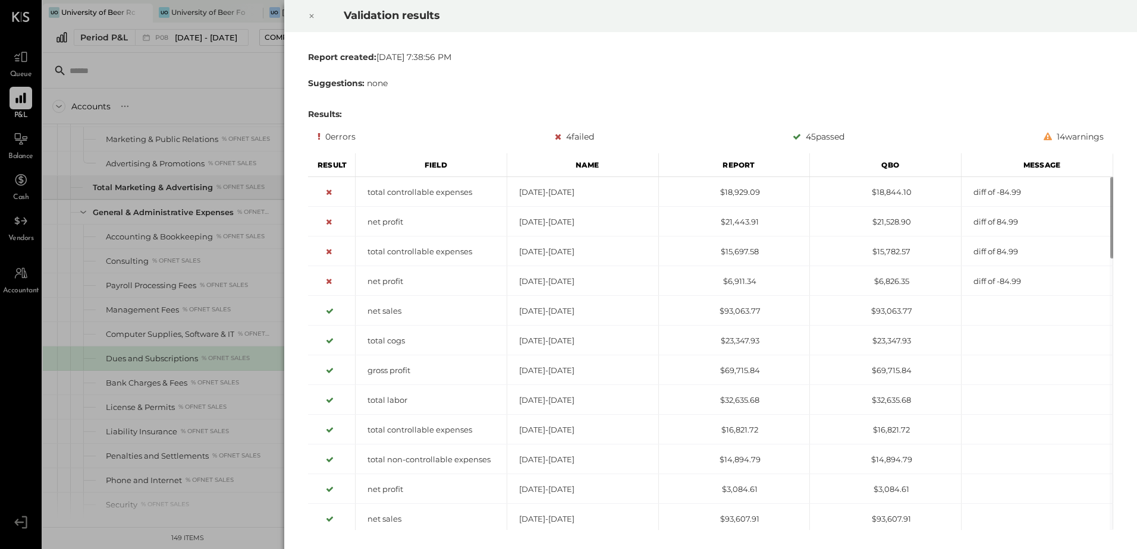
click at [310, 16] on icon at bounding box center [311, 16] width 7 height 14
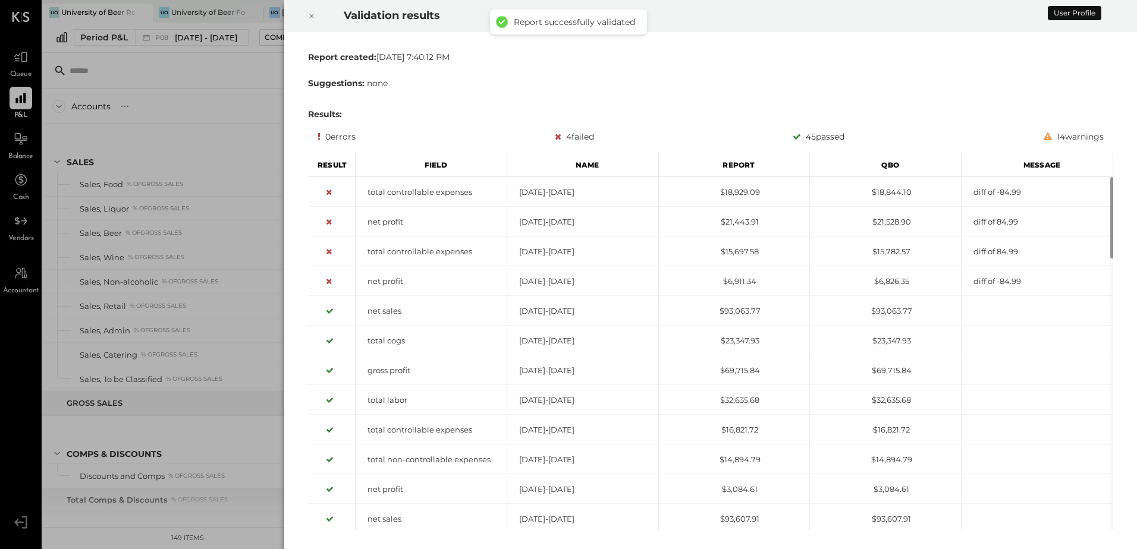
scroll to position [1969, 0]
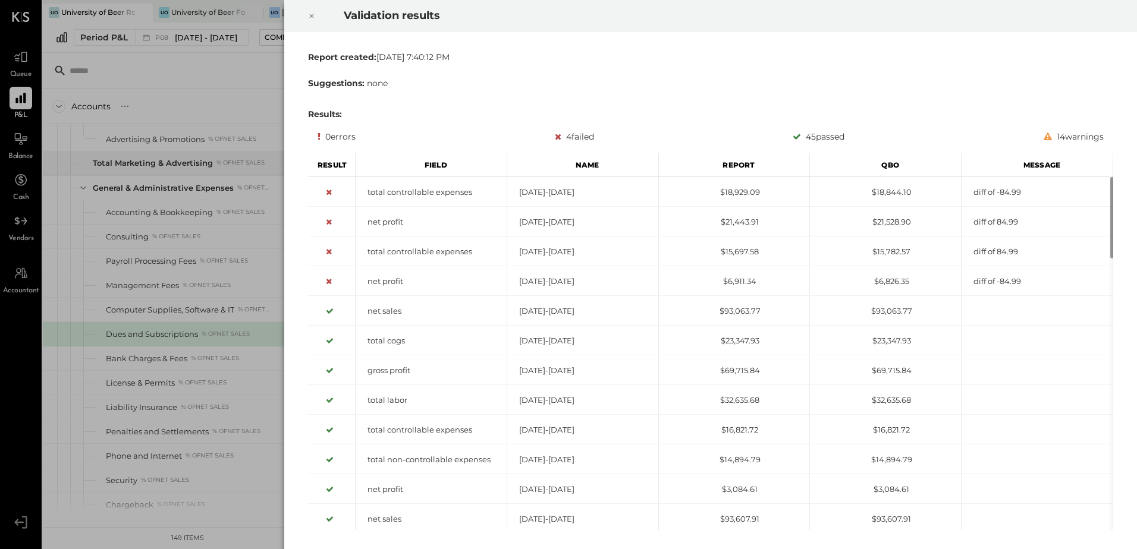
click at [310, 15] on icon at bounding box center [311, 16] width 7 height 14
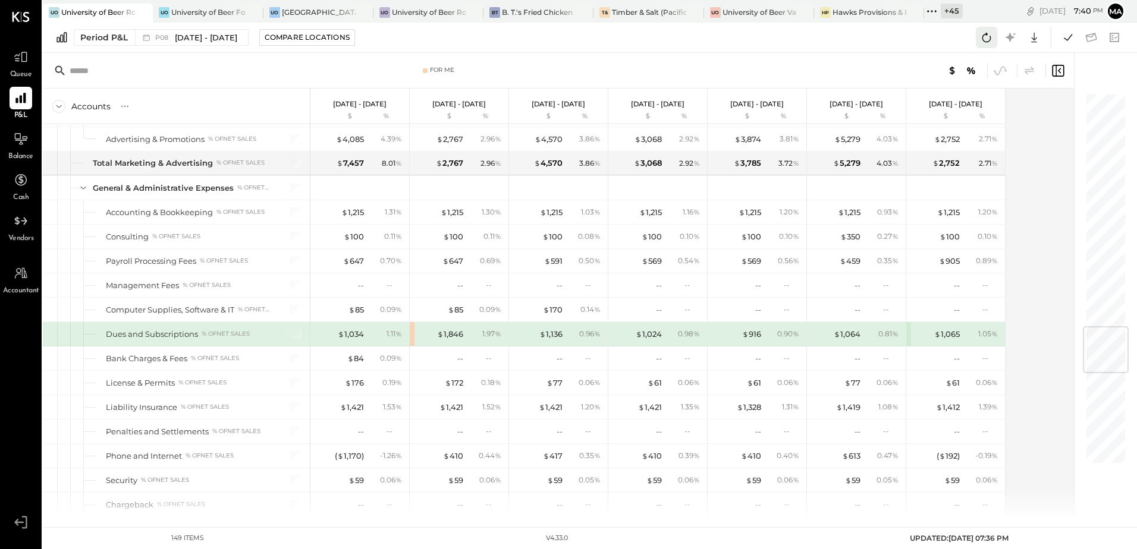
click at [982, 39] on icon at bounding box center [986, 37] width 15 height 15
click at [1061, 39] on icon at bounding box center [1067, 37] width 15 height 15
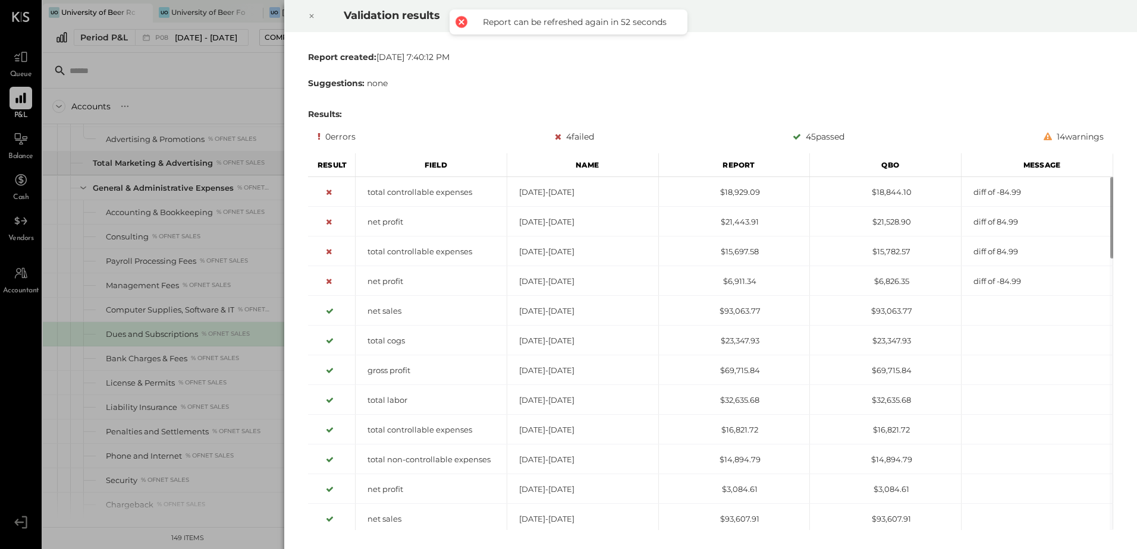
click at [312, 14] on icon at bounding box center [311, 16] width 7 height 14
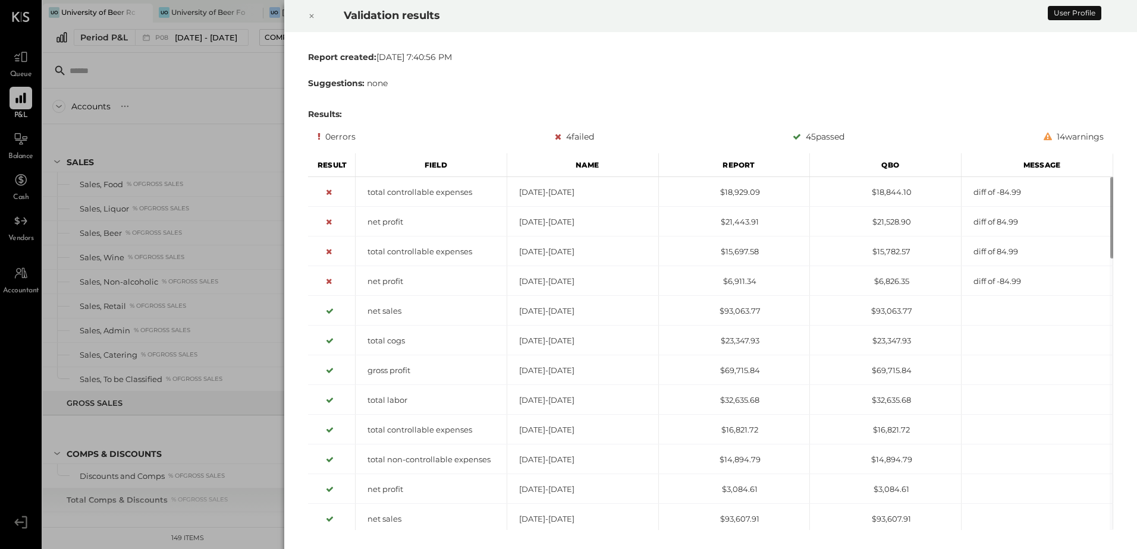
scroll to position [1969, 0]
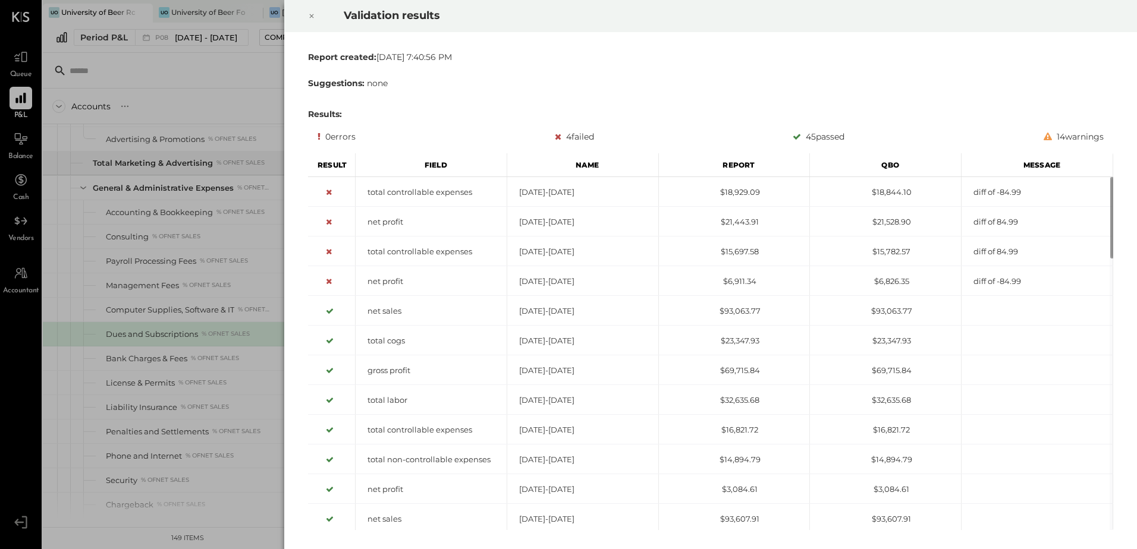
click at [315, 15] on icon at bounding box center [311, 16] width 7 height 14
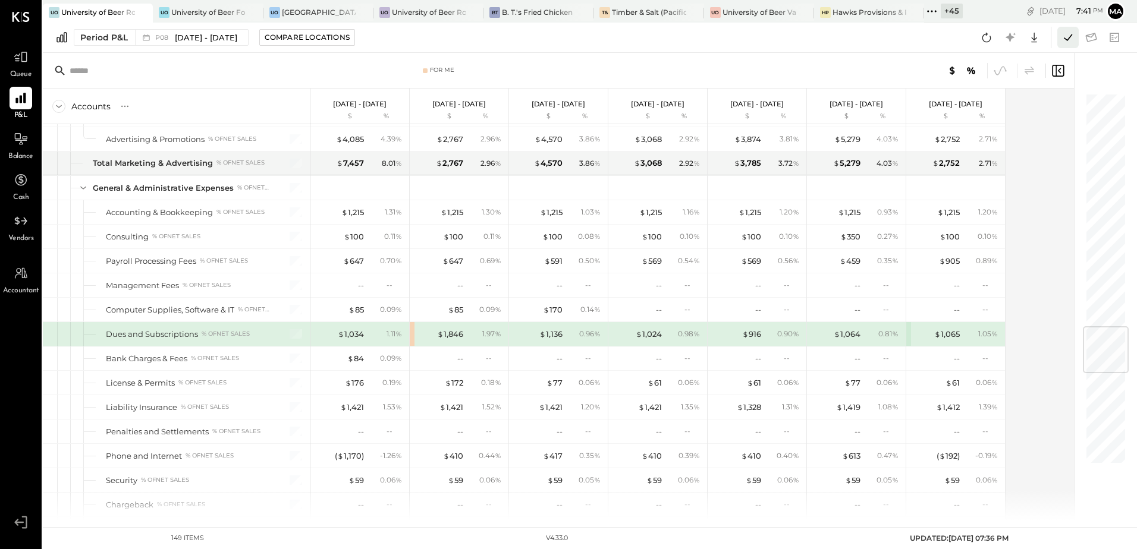
click at [1070, 37] on icon at bounding box center [1067, 37] width 15 height 15
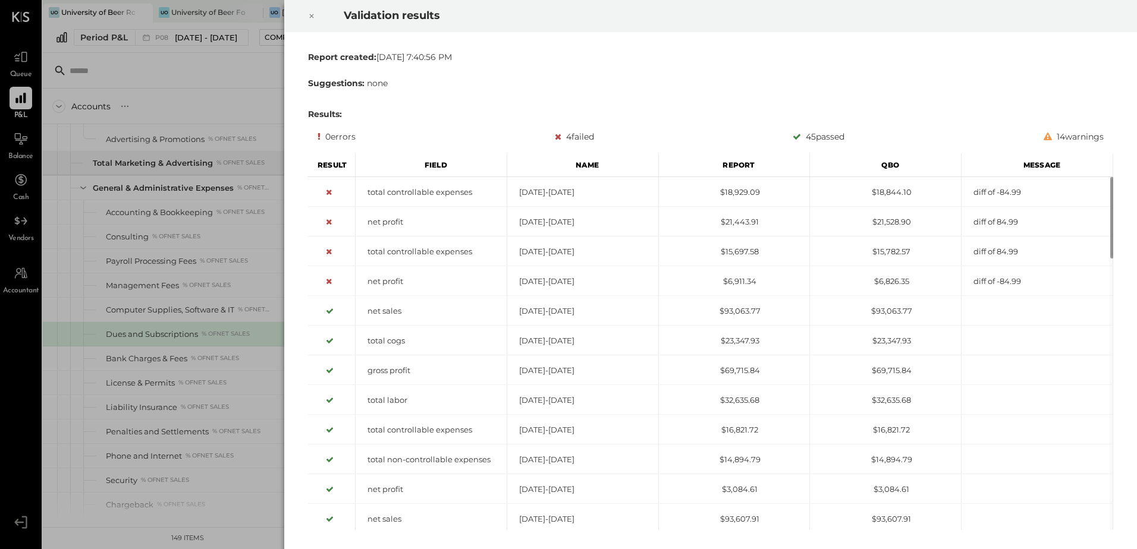
click at [313, 18] on icon at bounding box center [312, 16] width 4 height 4
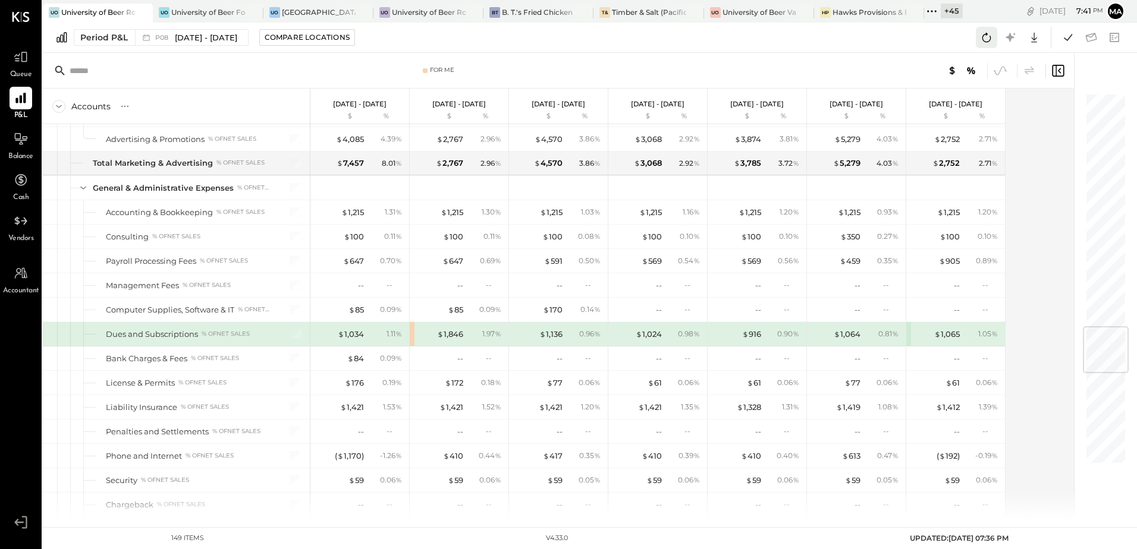
click at [984, 34] on icon at bounding box center [986, 38] width 9 height 10
click at [982, 40] on icon at bounding box center [986, 37] width 15 height 15
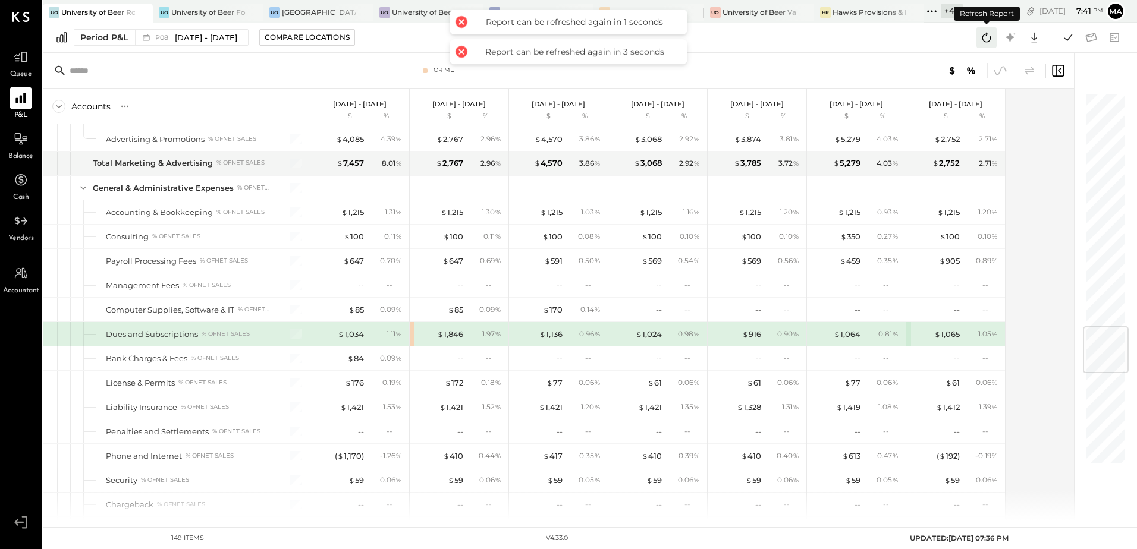
click at [982, 40] on icon at bounding box center [986, 37] width 15 height 15
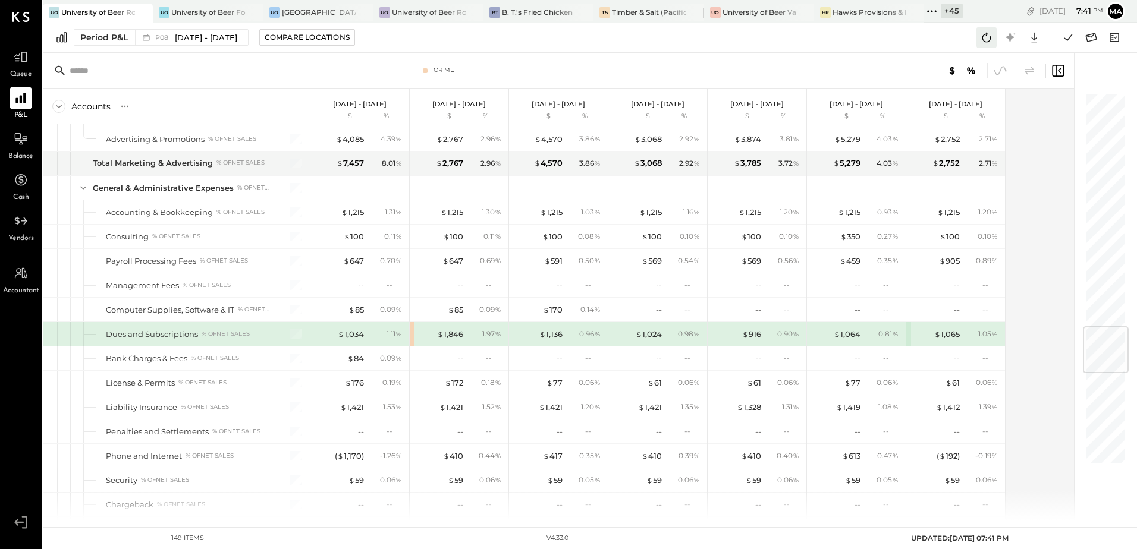
click at [984, 37] on icon at bounding box center [986, 37] width 15 height 15
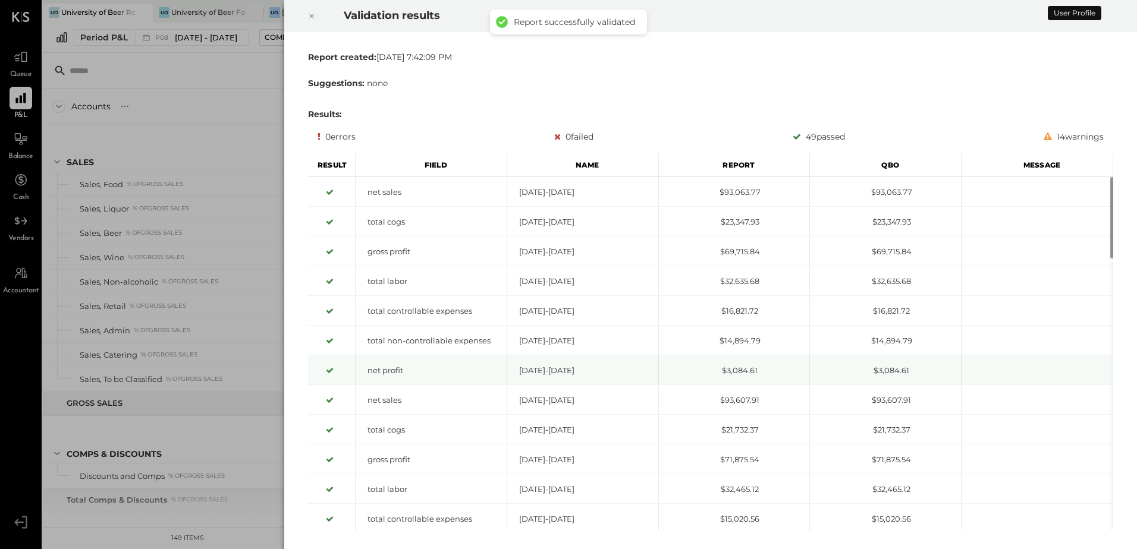
scroll to position [1969, 0]
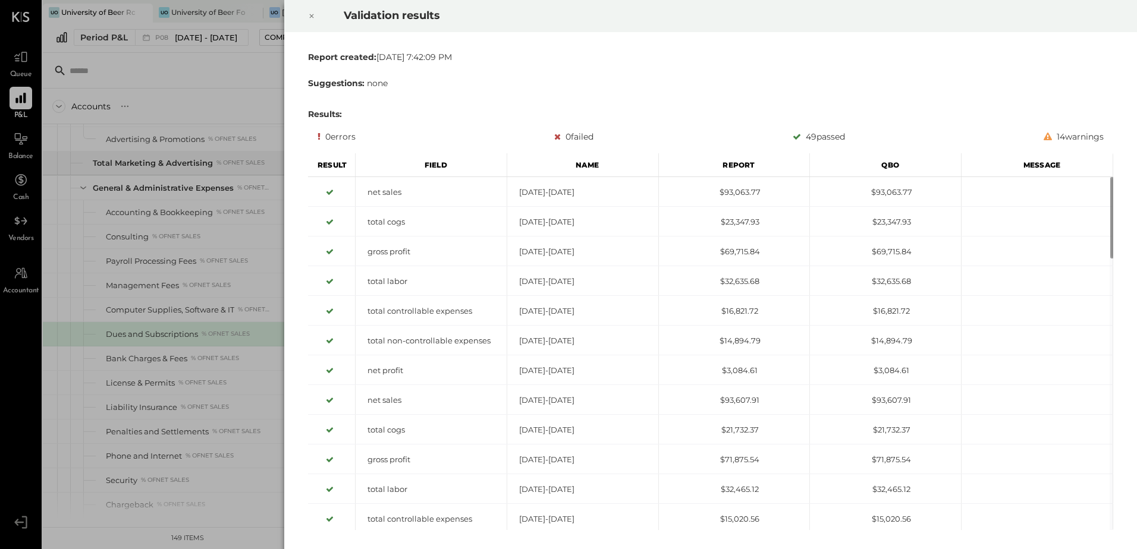
click at [311, 19] on icon at bounding box center [311, 16] width 7 height 14
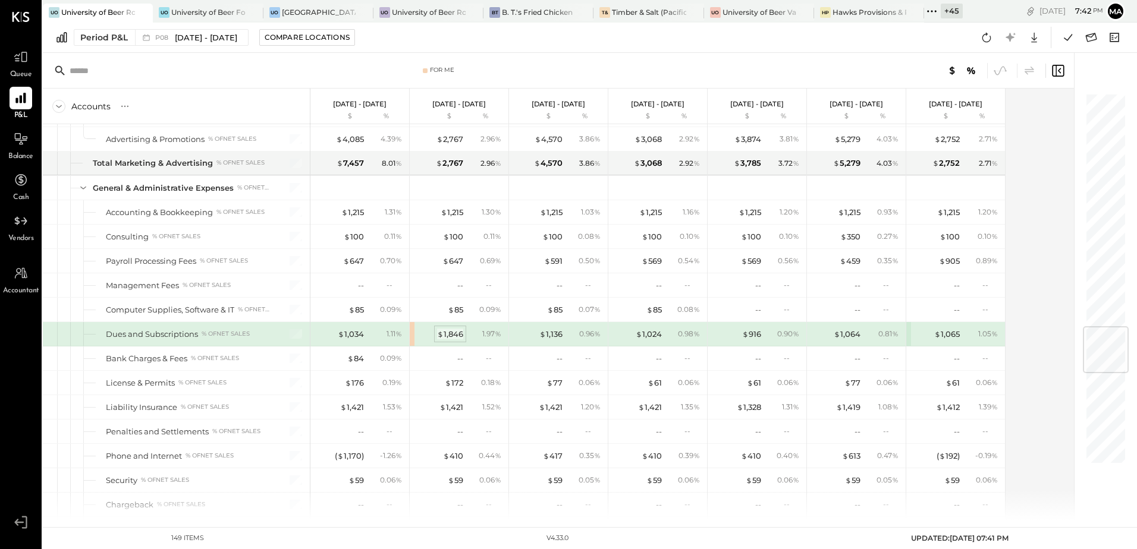
click at [457, 336] on div "$ 1,846" at bounding box center [450, 334] width 26 height 11
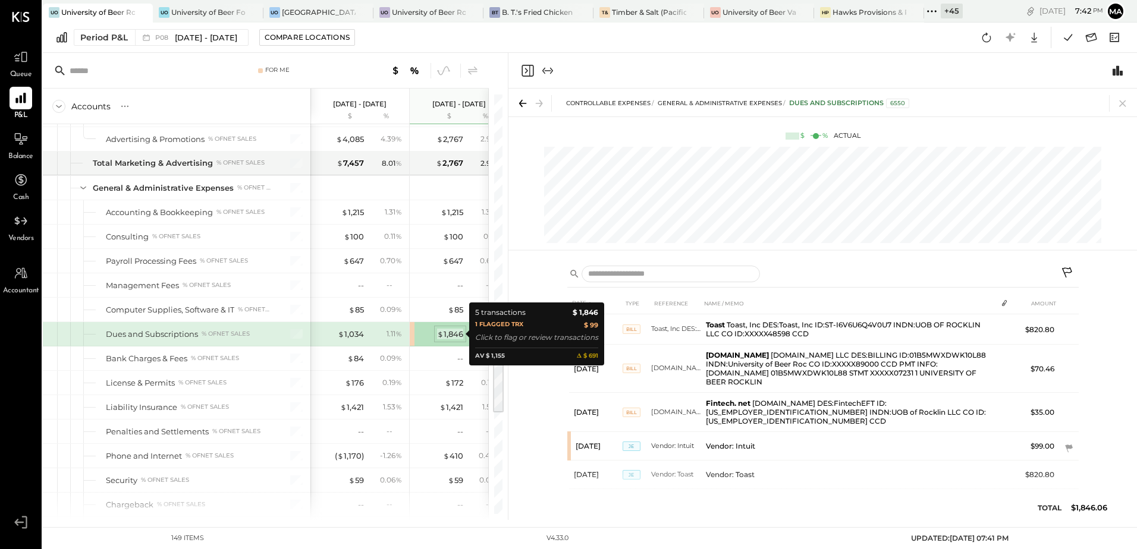
click at [451, 335] on div "$ 1,846" at bounding box center [450, 334] width 26 height 11
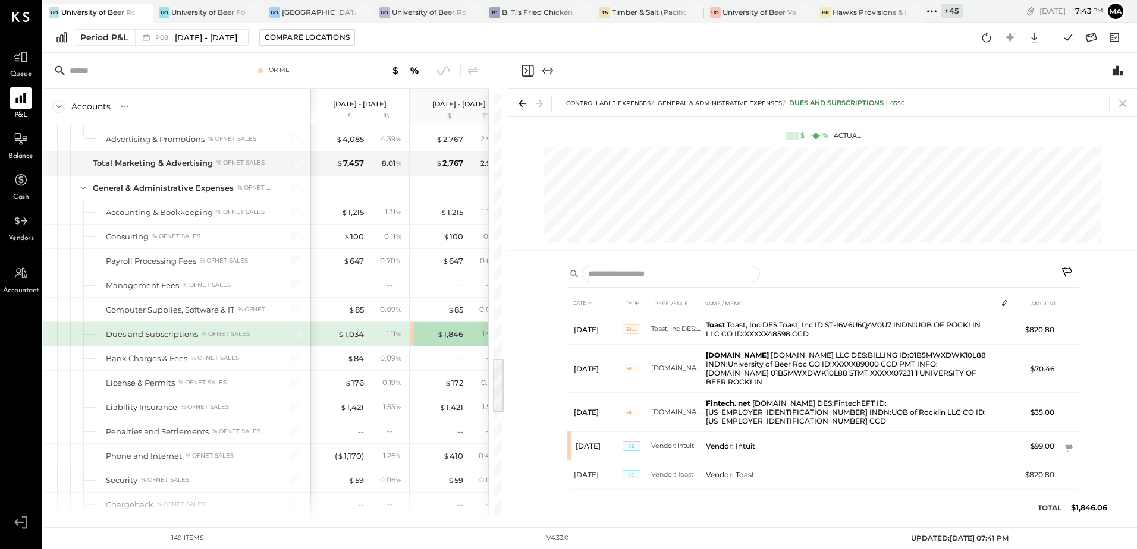
click at [1120, 102] on icon at bounding box center [1122, 103] width 17 height 17
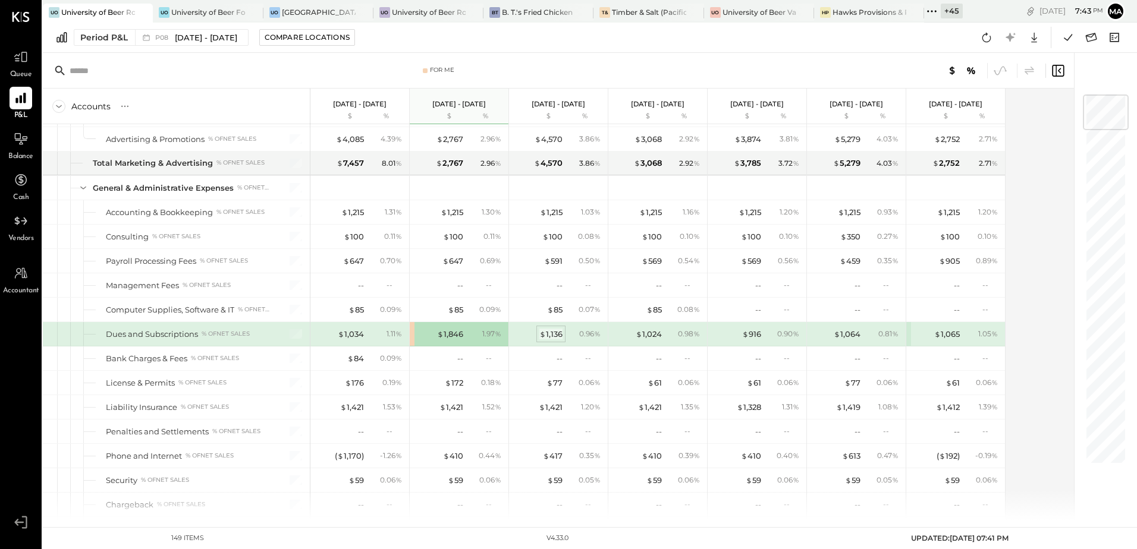
click at [555, 333] on div "$ 1,136" at bounding box center [550, 334] width 23 height 11
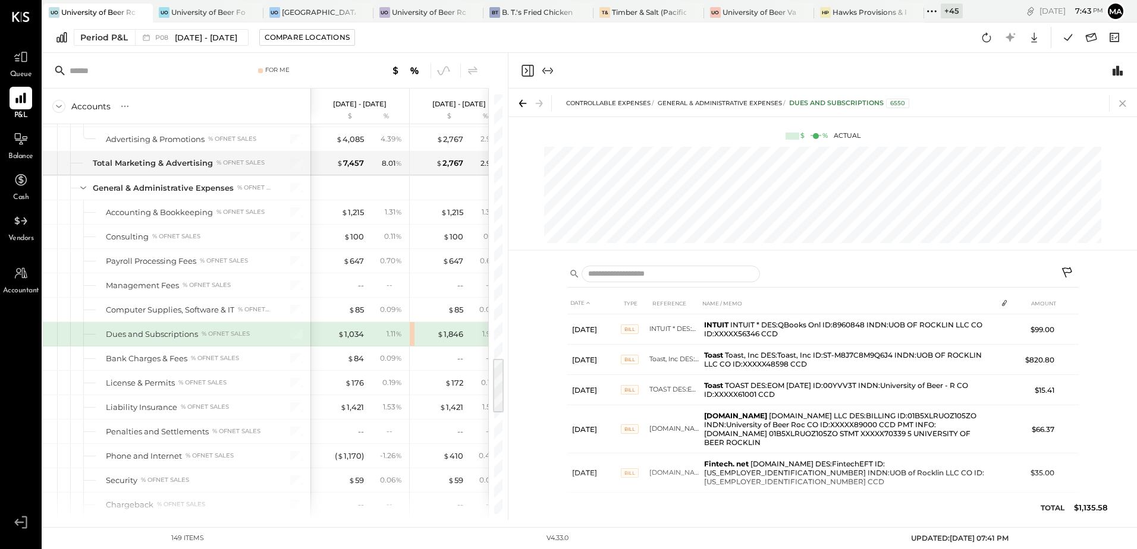
click at [1126, 106] on icon at bounding box center [1122, 103] width 7 height 7
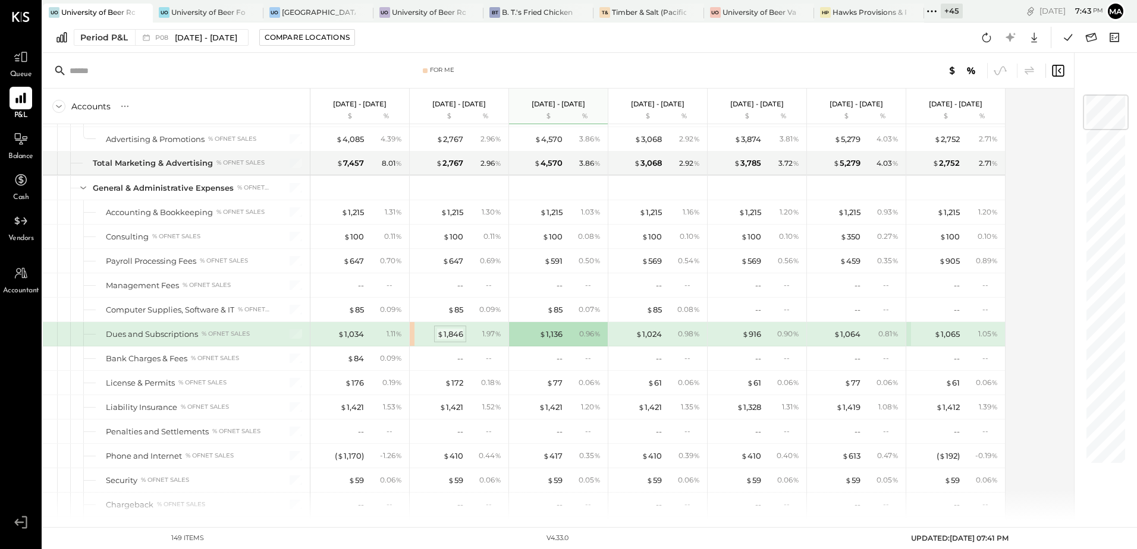
click at [451, 335] on div "$ 1,846" at bounding box center [450, 334] width 26 height 11
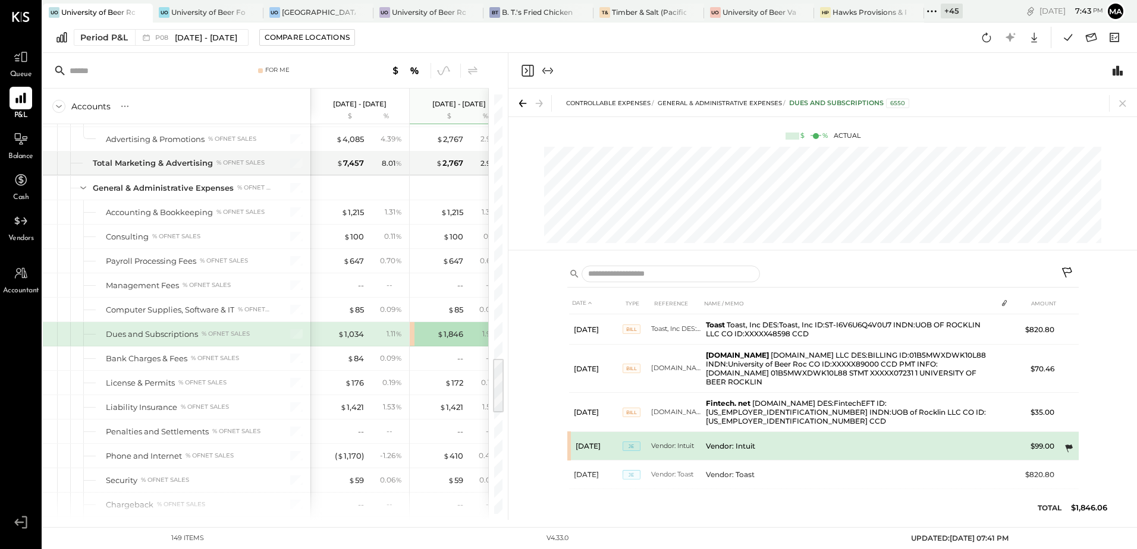
click at [1064, 443] on icon at bounding box center [1069, 449] width 12 height 12
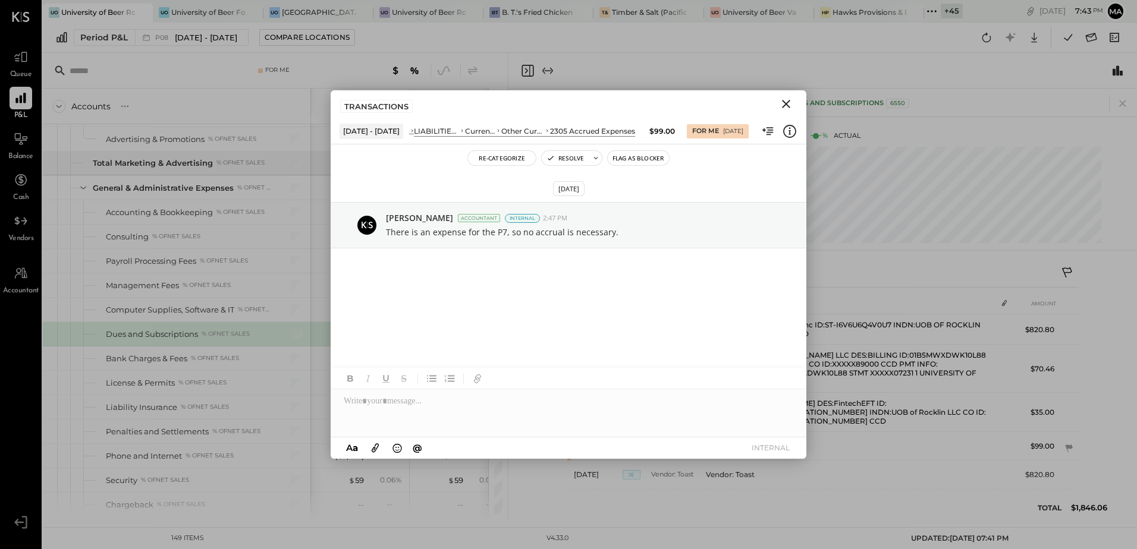
click at [783, 104] on icon "Close" at bounding box center [786, 104] width 14 height 14
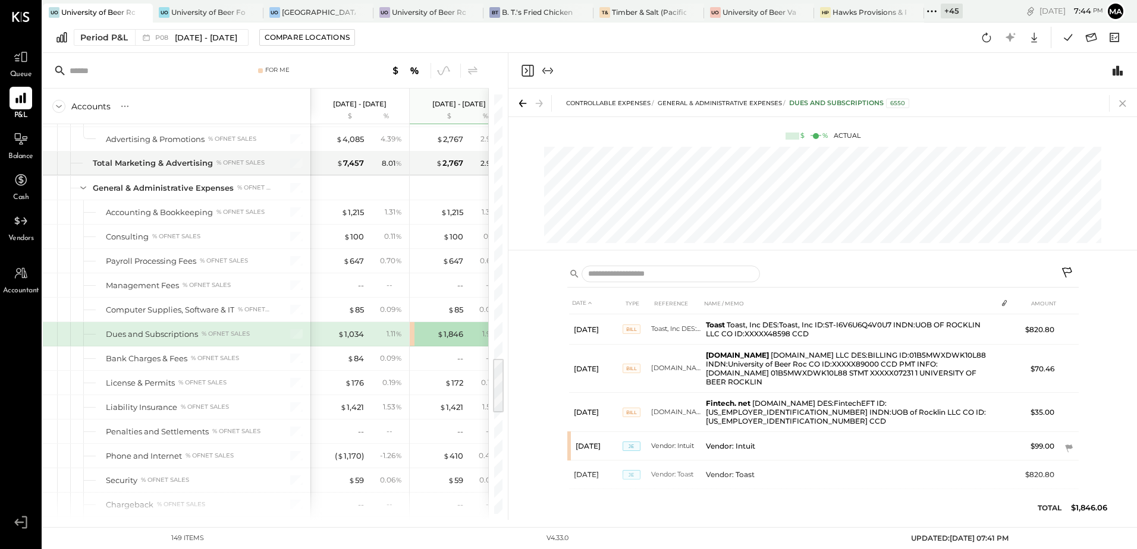
click at [1123, 104] on icon at bounding box center [1122, 103] width 7 height 7
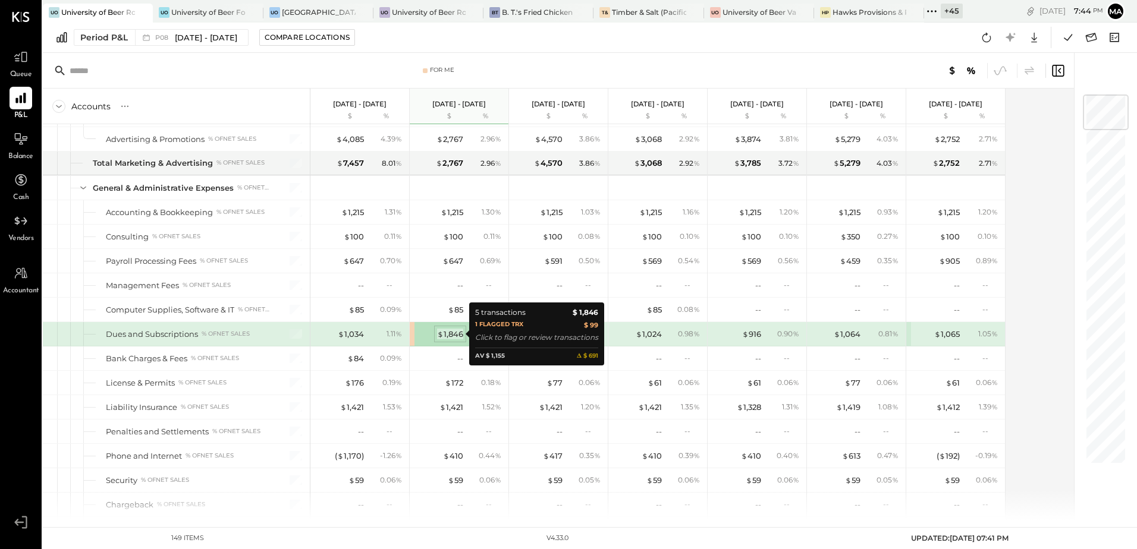
click at [448, 335] on div "$ 1,846" at bounding box center [450, 334] width 26 height 11
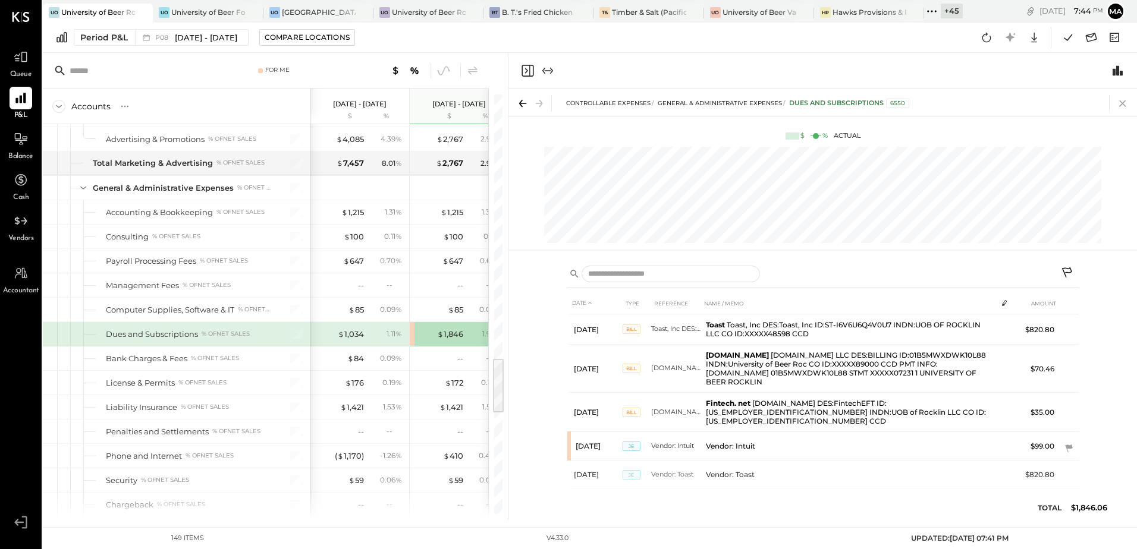
click at [1120, 103] on icon at bounding box center [1122, 103] width 17 height 17
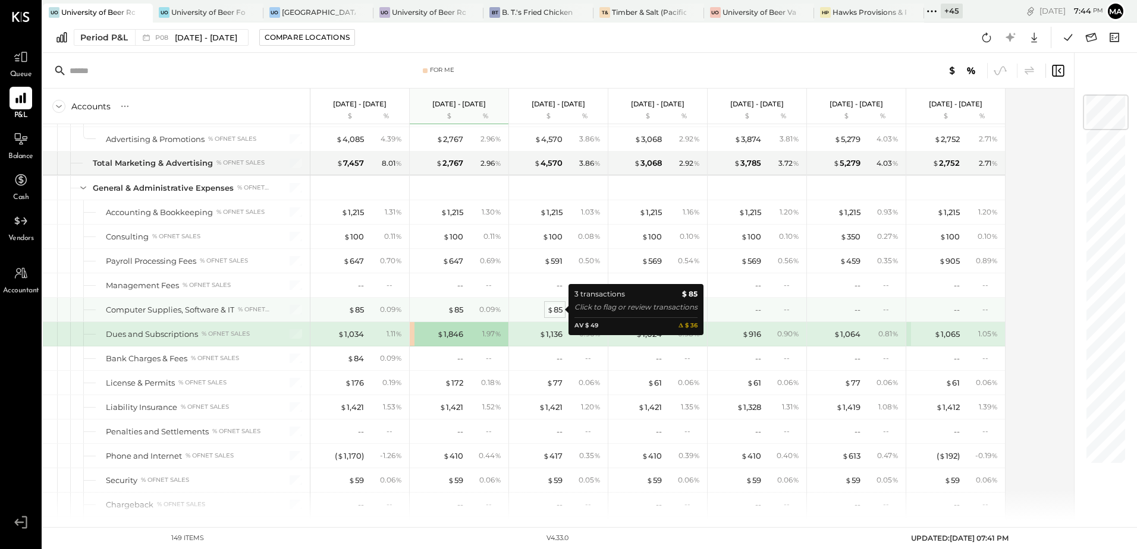
click at [555, 310] on div "$ 85" at bounding box center [554, 309] width 15 height 11
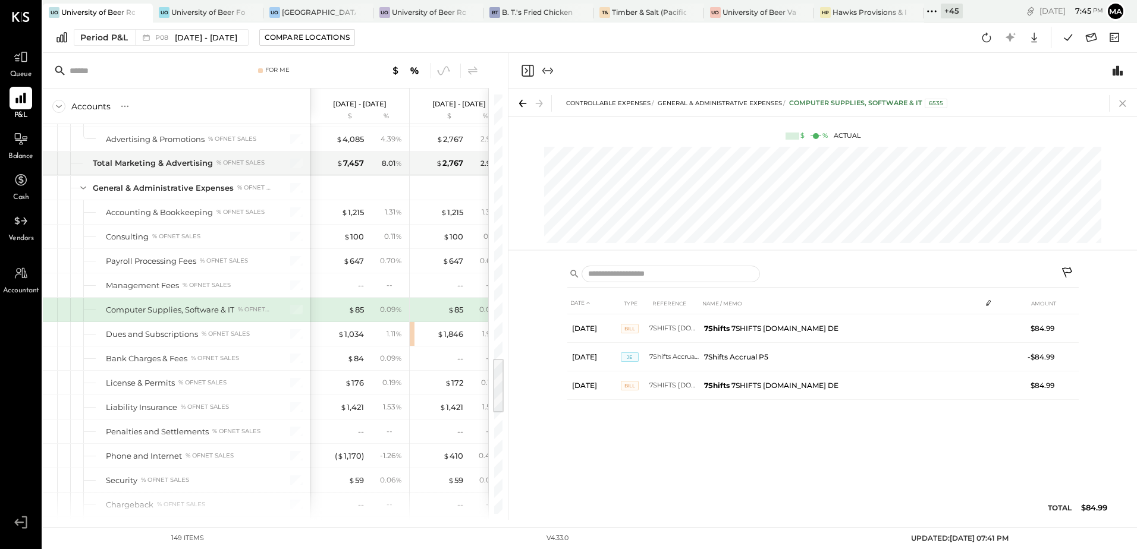
click at [1119, 105] on icon at bounding box center [1122, 103] width 17 height 17
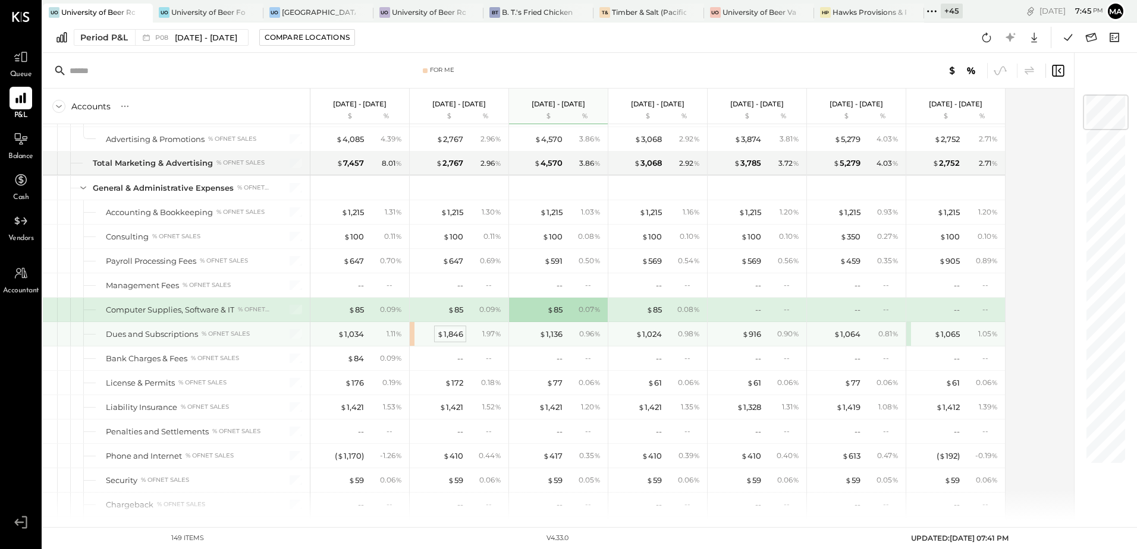
click at [456, 334] on div "$ 1,846" at bounding box center [450, 334] width 26 height 11
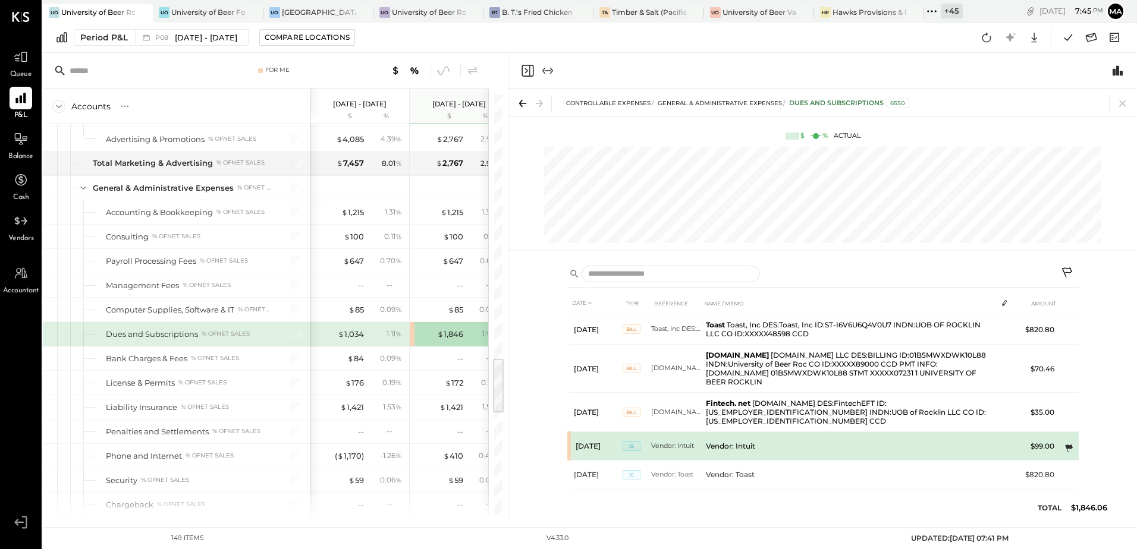
click at [1072, 445] on icon at bounding box center [1069, 449] width 8 height 8
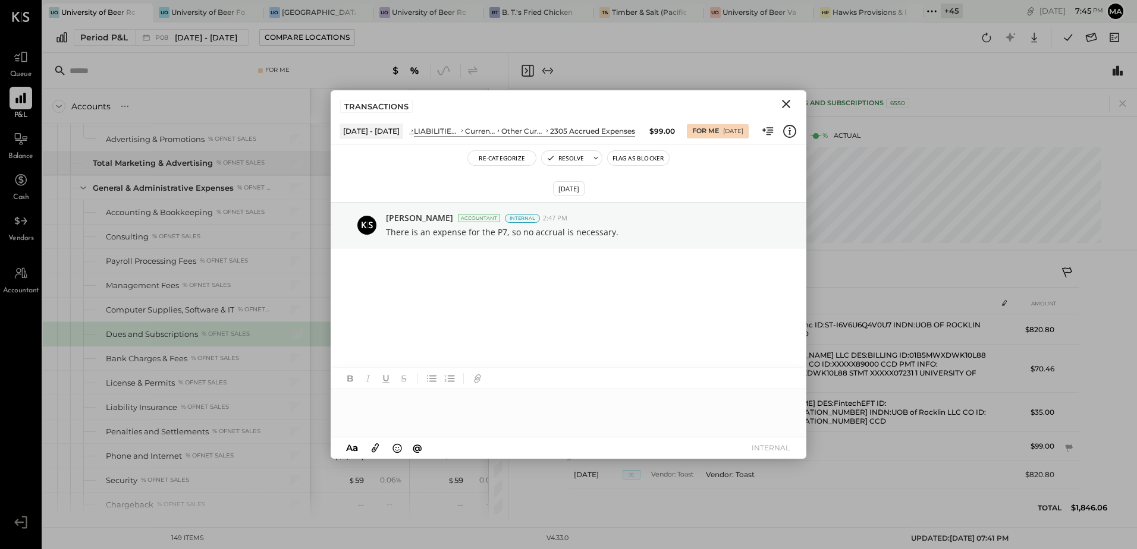
click at [782, 102] on icon "Close" at bounding box center [786, 104] width 14 height 14
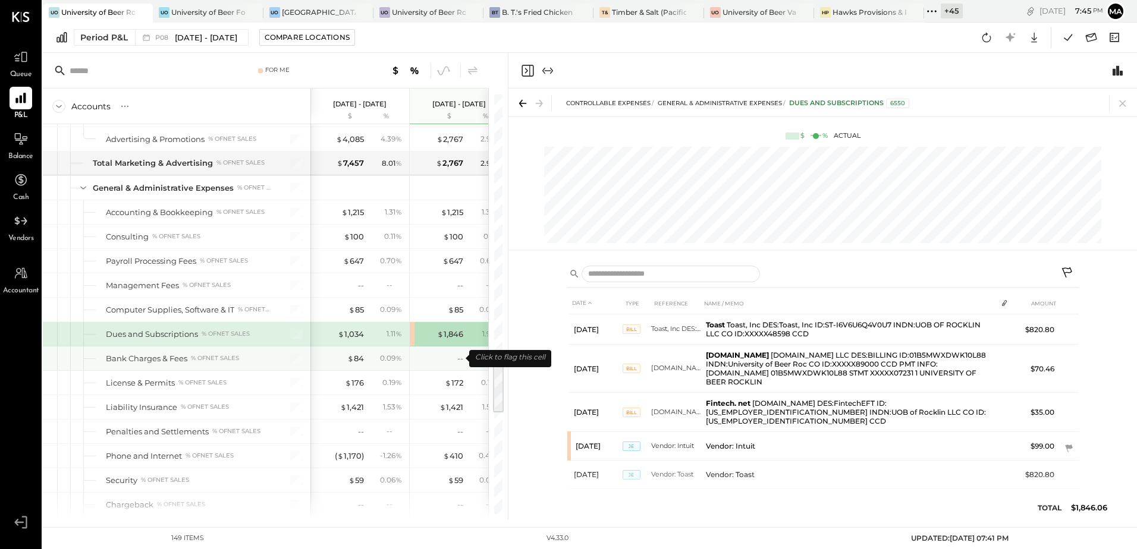
click at [424, 363] on div "--" at bounding box center [440, 358] width 48 height 11
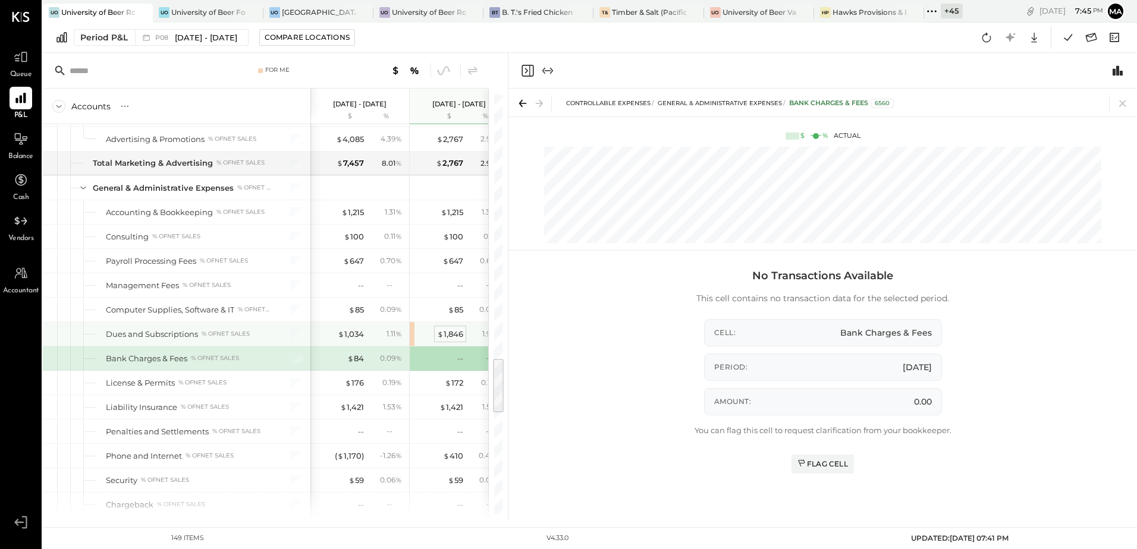
click at [446, 336] on div "$ 1,846" at bounding box center [450, 334] width 26 height 11
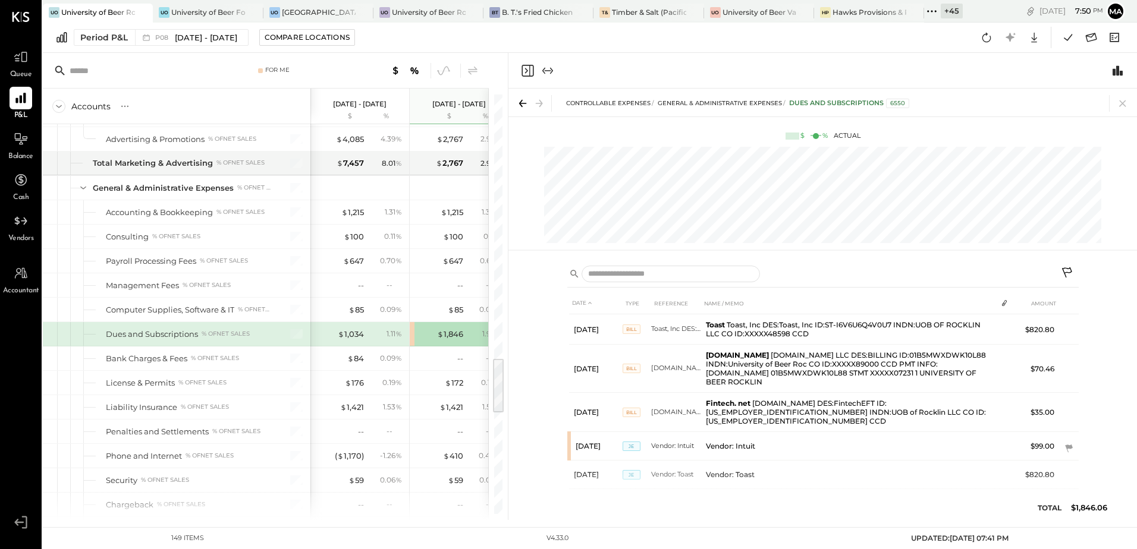
drag, startPoint x: 1123, startPoint y: 103, endPoint x: 1026, endPoint y: 118, distance: 98.7
click at [1123, 103] on icon at bounding box center [1122, 103] width 7 height 7
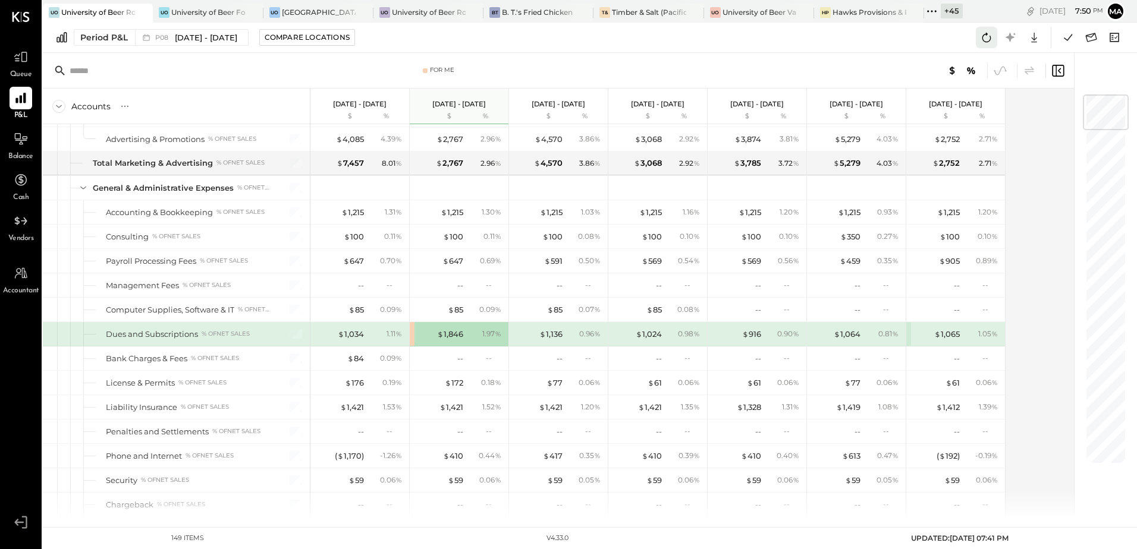
click at [976, 36] on button at bounding box center [986, 37] width 21 height 21
click at [1063, 39] on icon at bounding box center [1067, 37] width 15 height 15
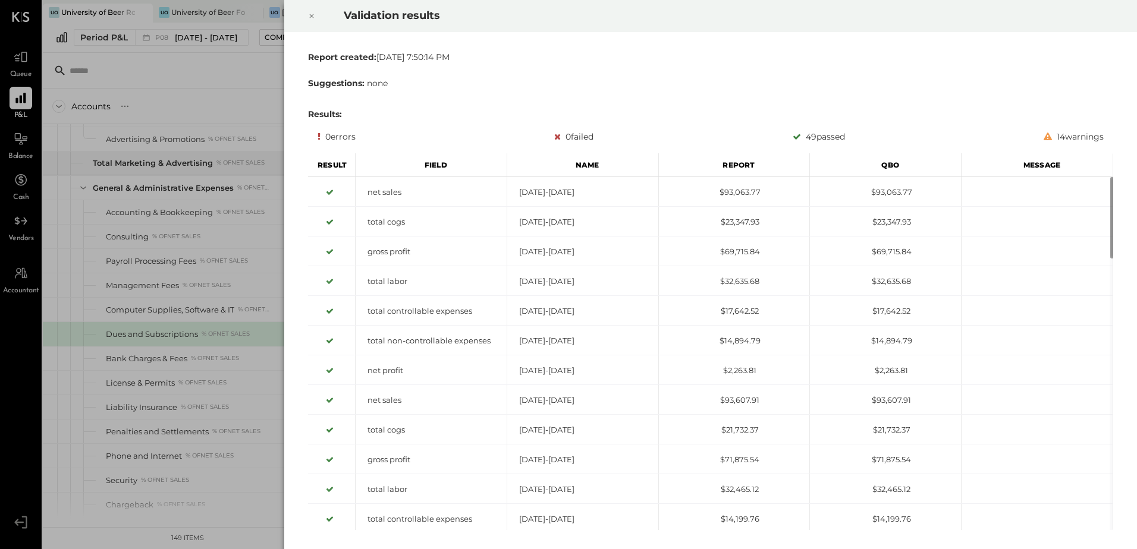
click at [309, 12] on icon at bounding box center [311, 16] width 7 height 14
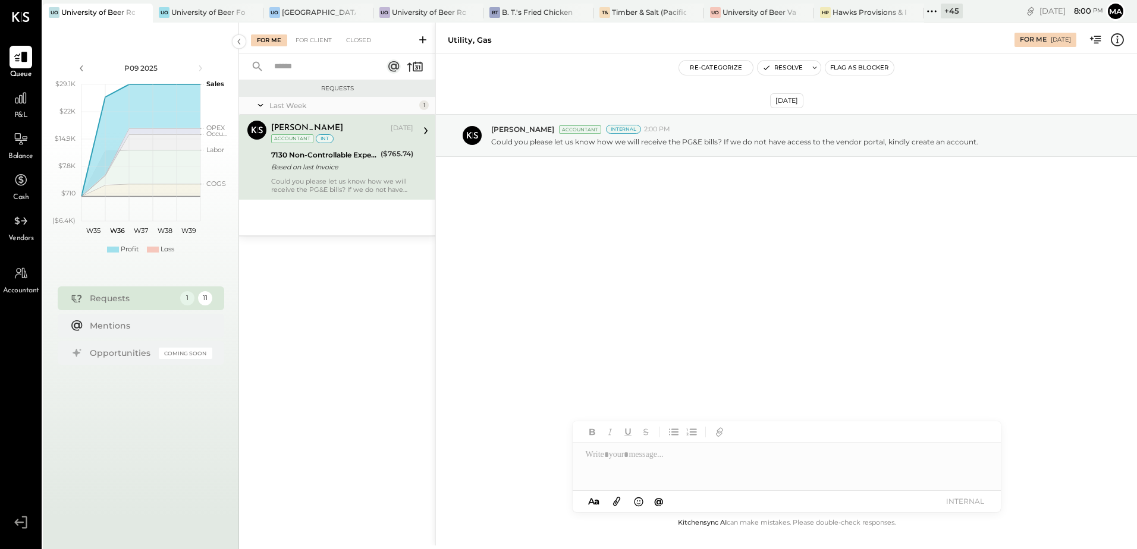
click at [375, 186] on div "Could you please let us know how we will receive the PG&E bills? If we do not h…" at bounding box center [342, 185] width 142 height 17
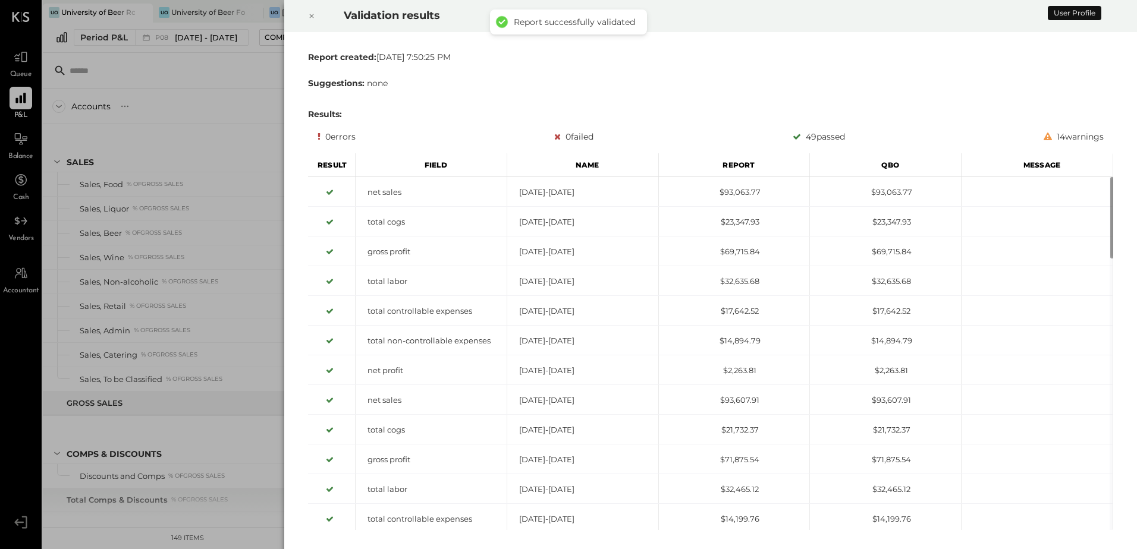
scroll to position [1969, 0]
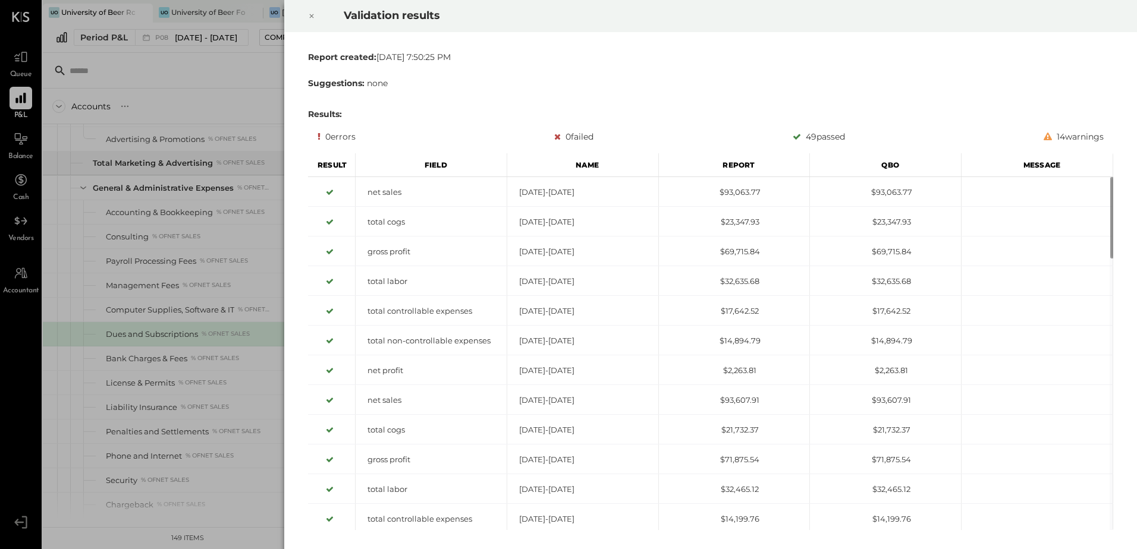
click at [308, 18] on icon at bounding box center [311, 16] width 7 height 14
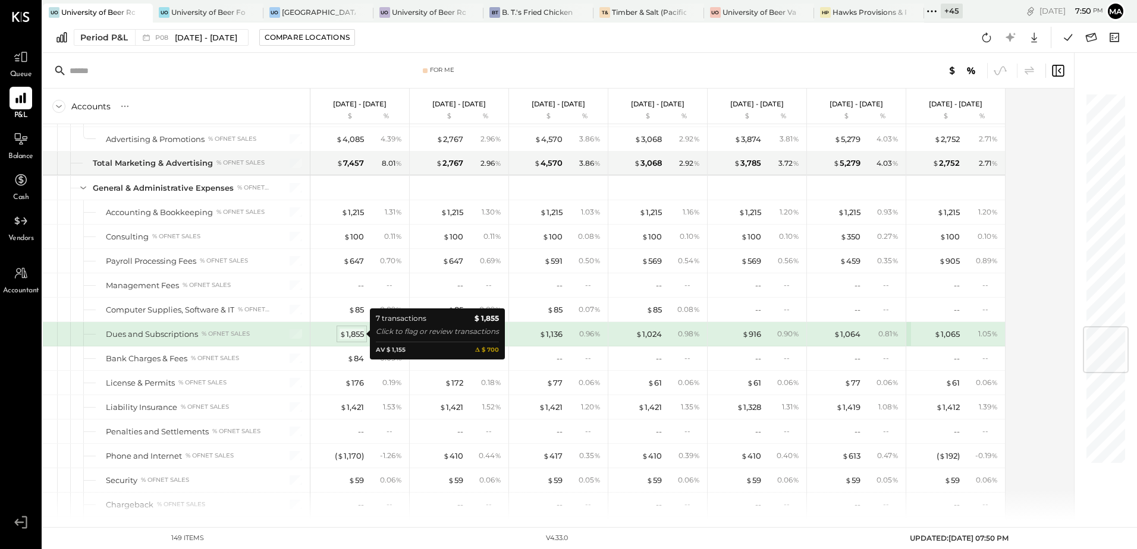
click at [354, 337] on div "$ 1,855" at bounding box center [352, 334] width 24 height 11
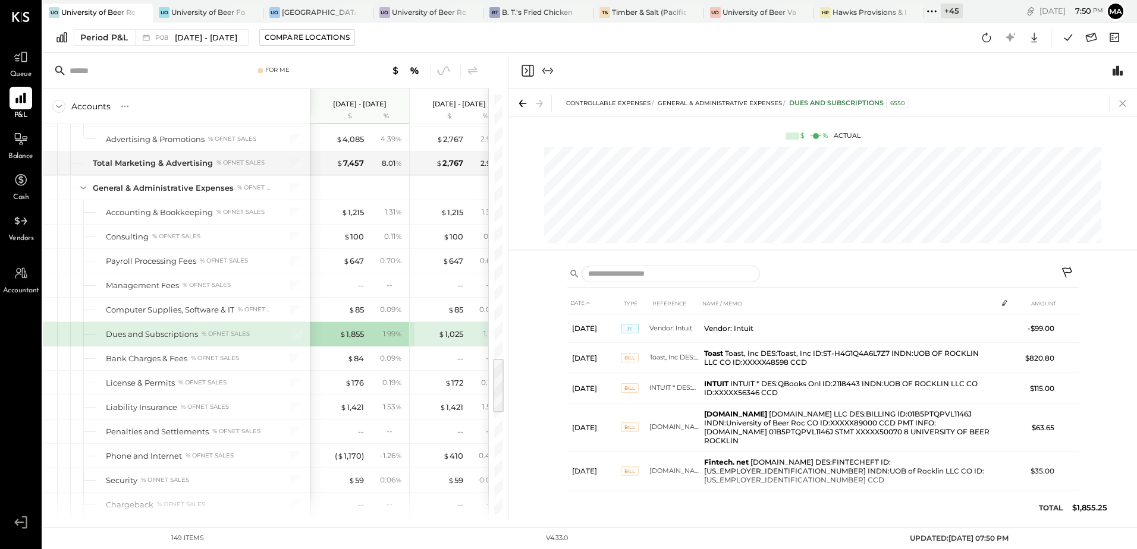
click at [1123, 108] on icon at bounding box center [1122, 103] width 17 height 17
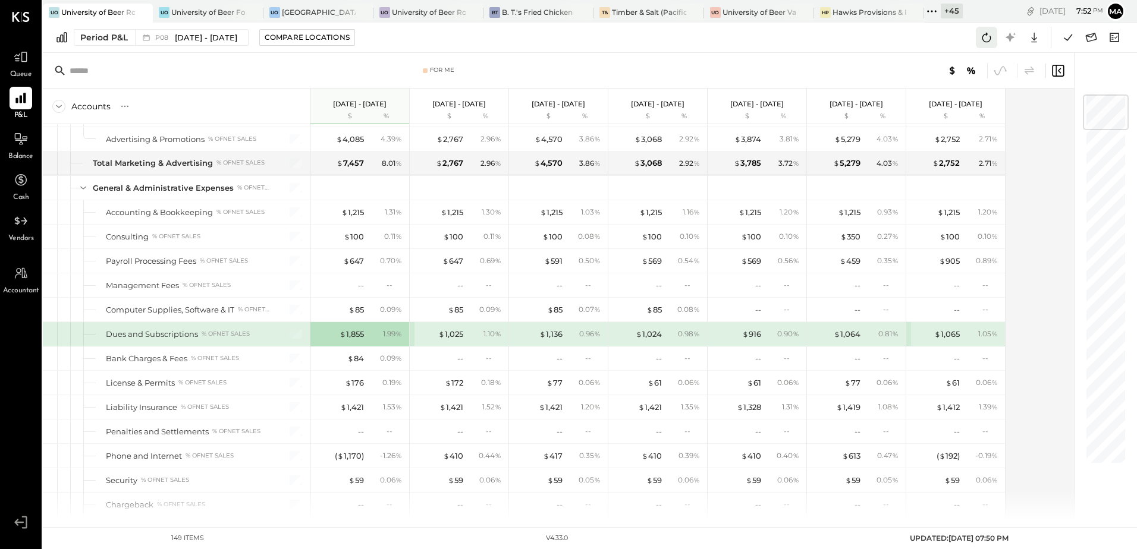
click at [991, 35] on icon at bounding box center [986, 37] width 15 height 15
click at [1065, 41] on icon at bounding box center [1067, 37] width 15 height 15
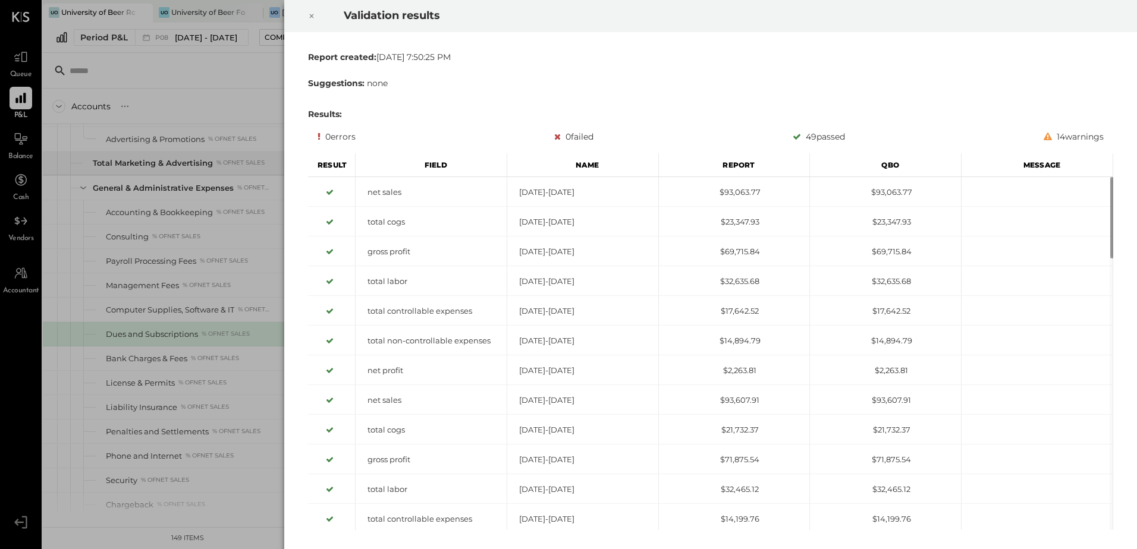
click at [310, 12] on icon at bounding box center [311, 16] width 7 height 14
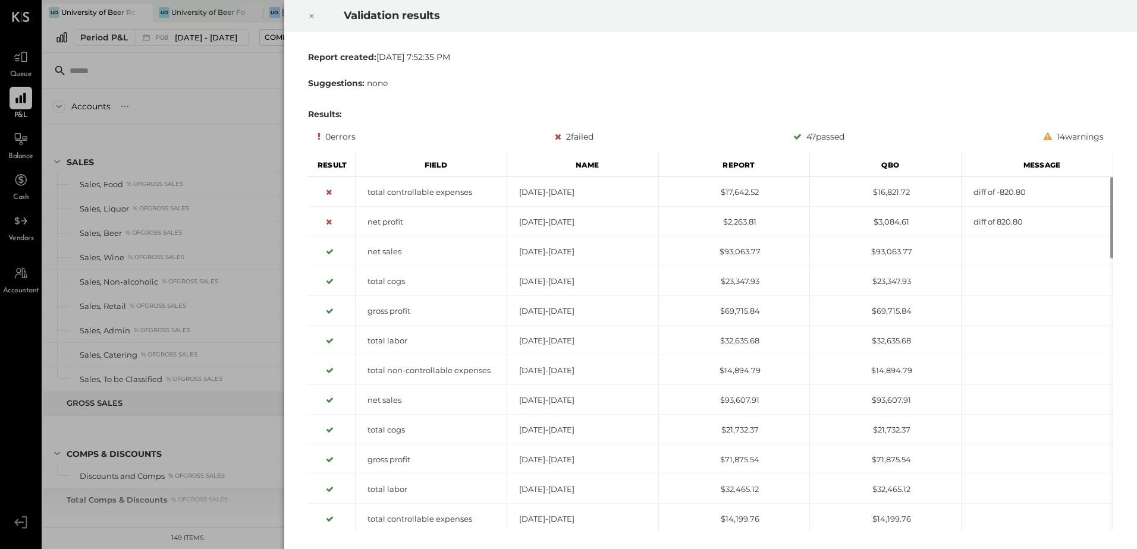
scroll to position [1969, 0]
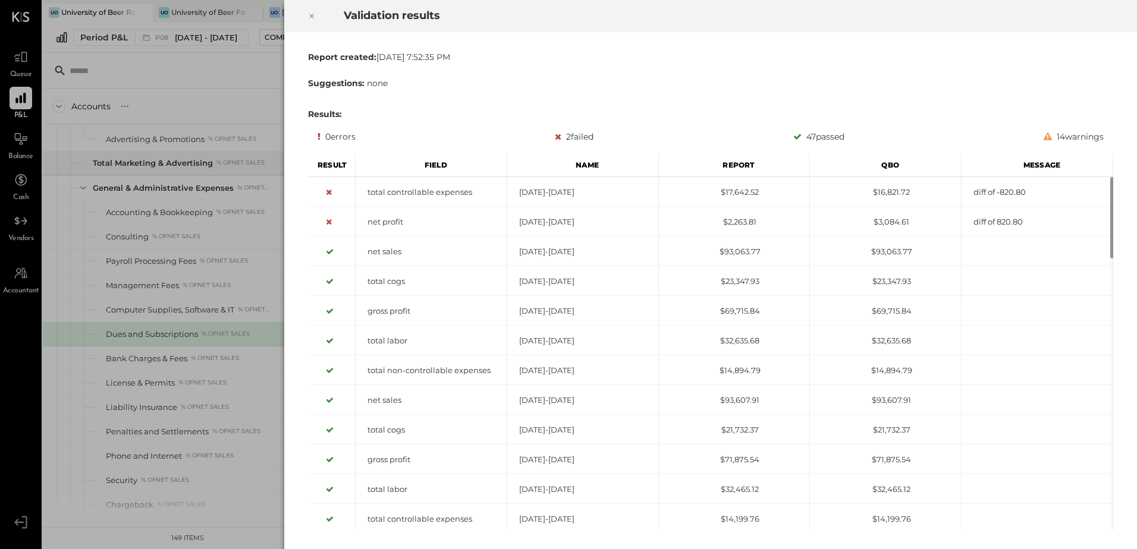
drag, startPoint x: 312, startPoint y: 15, endPoint x: 315, endPoint y: 21, distance: 6.1
click at [312, 15] on icon at bounding box center [312, 16] width 4 height 4
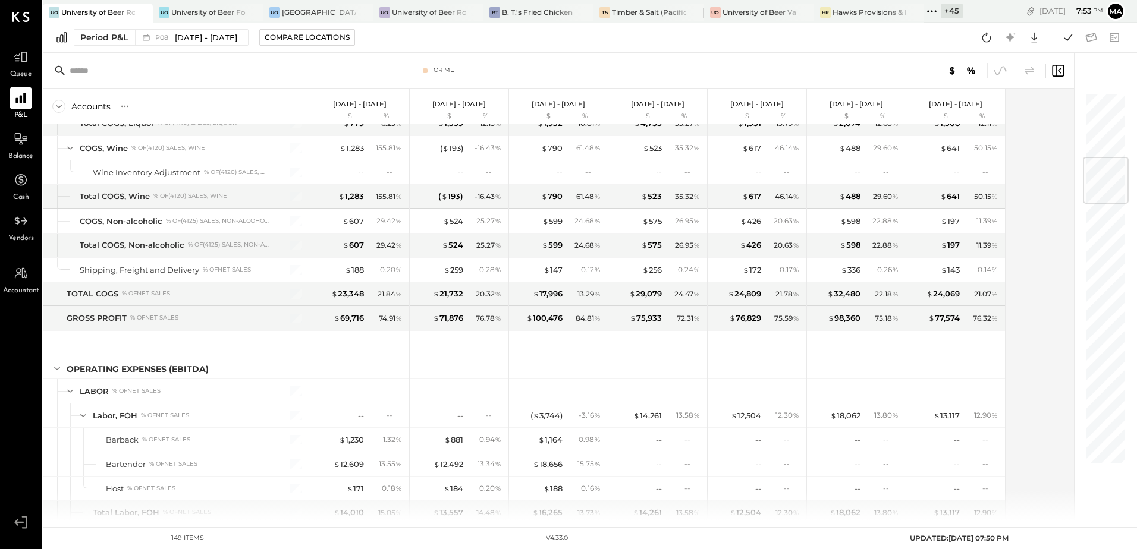
scroll to position [542, 0]
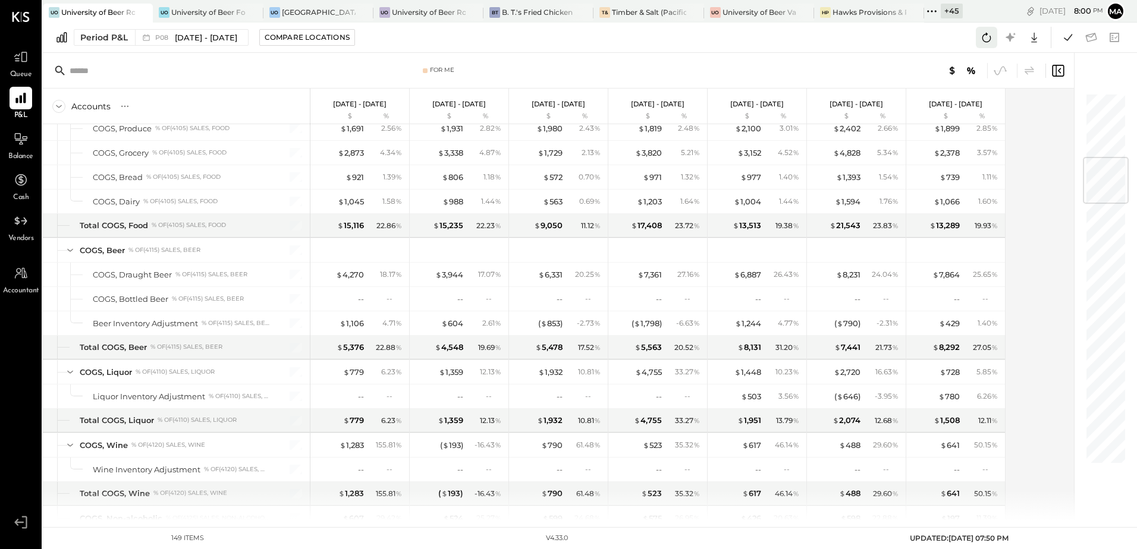
click at [986, 39] on icon at bounding box center [986, 37] width 15 height 15
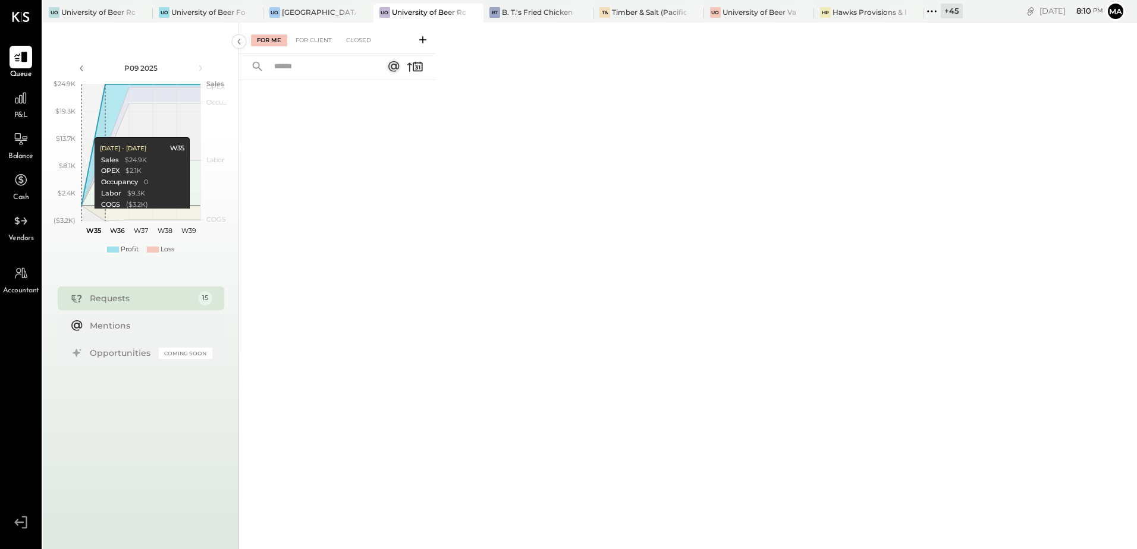
click at [417, 247] on div at bounding box center [337, 298] width 196 height 436
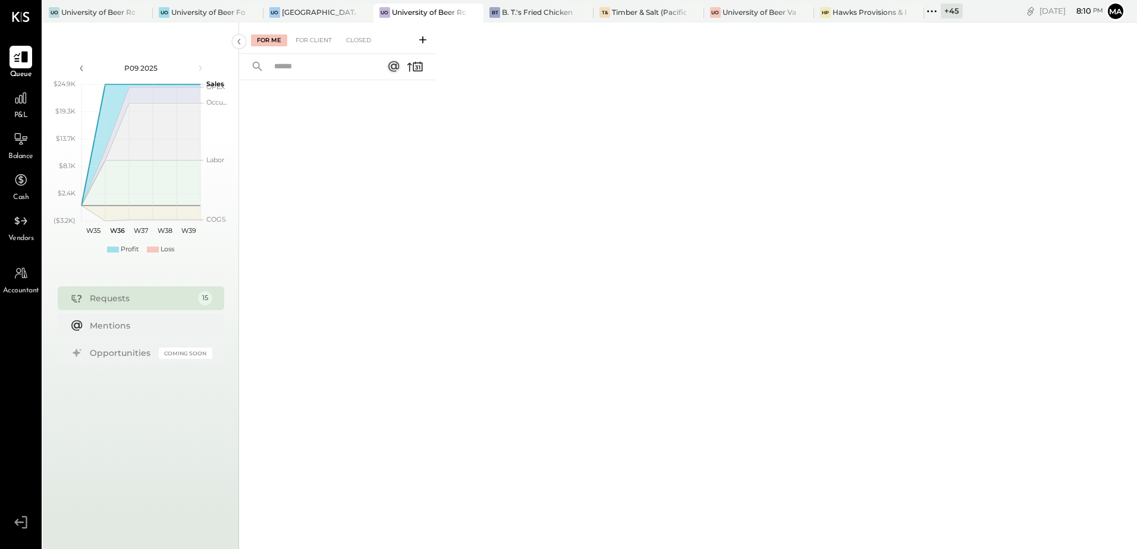
click at [25, 59] on icon at bounding box center [21, 57] width 14 height 11
click at [435, 14] on div "University of Beer Roseville" at bounding box center [429, 12] width 74 height 10
click at [945, 11] on div "+ 45" at bounding box center [952, 11] width 22 height 15
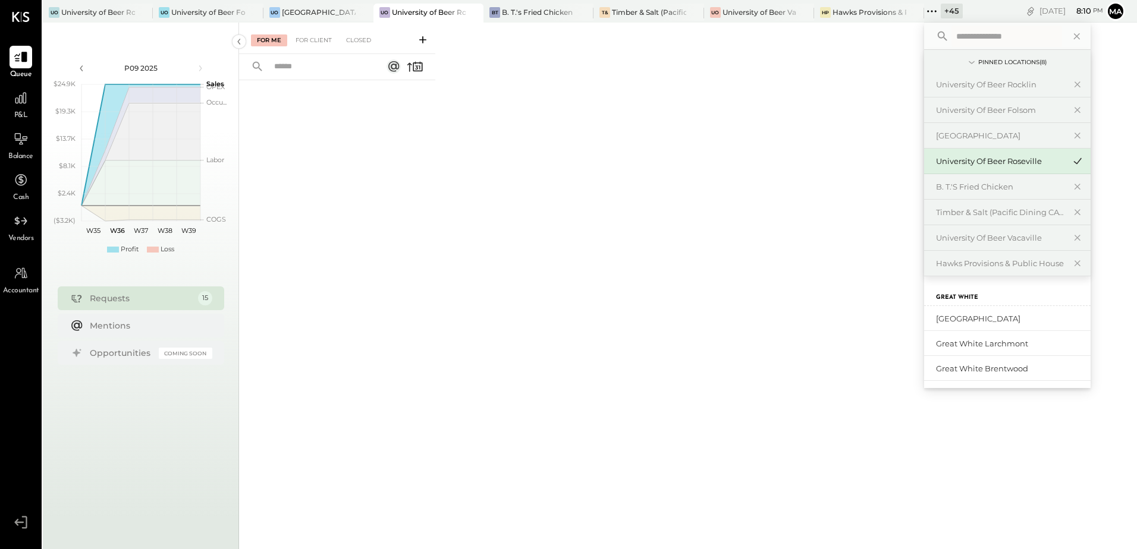
click at [960, 43] on input "text" at bounding box center [1006, 36] width 111 height 21
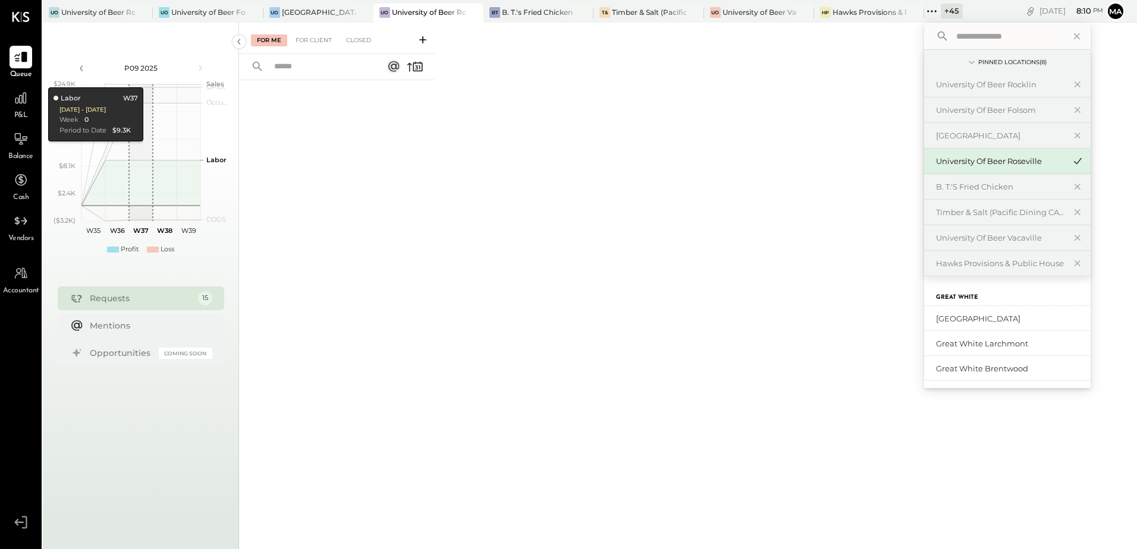
click at [969, 41] on input "text" at bounding box center [1006, 36] width 111 height 21
type input "****"
click at [1016, 137] on div "[GEOGRAPHIC_DATA]" at bounding box center [1000, 135] width 128 height 11
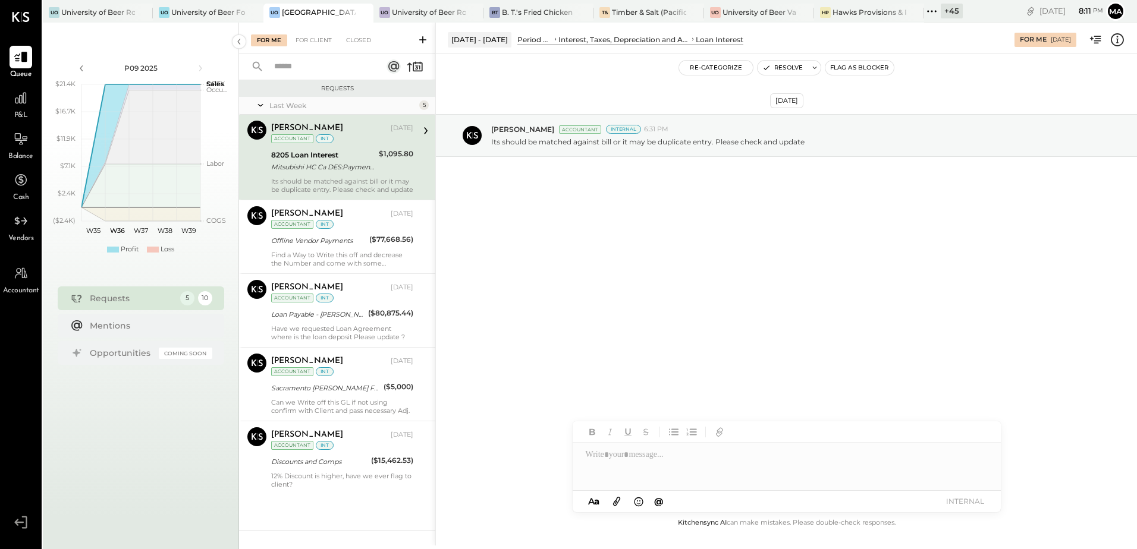
click at [323, 172] on div "Mitsubishi HC Ca DES:Payment ID:[PHONE_NUMBER] INDN:UoB of [GEOGRAPHIC_DATA] ID…" at bounding box center [323, 167] width 104 height 12
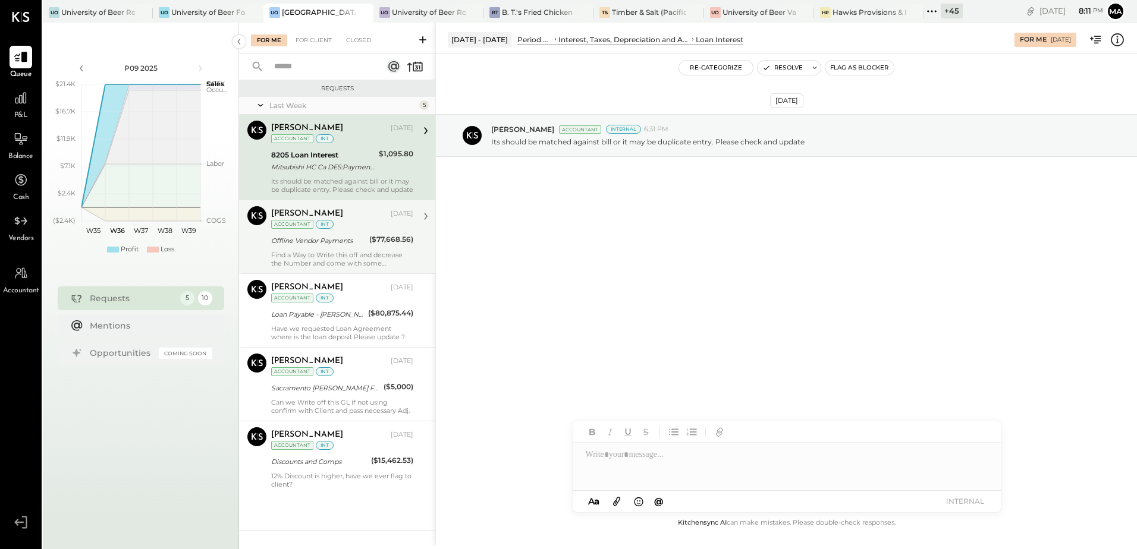
click at [305, 257] on div "Find a Way to Write this off and decrease the Number and come with some suggest…" at bounding box center [342, 259] width 142 height 17
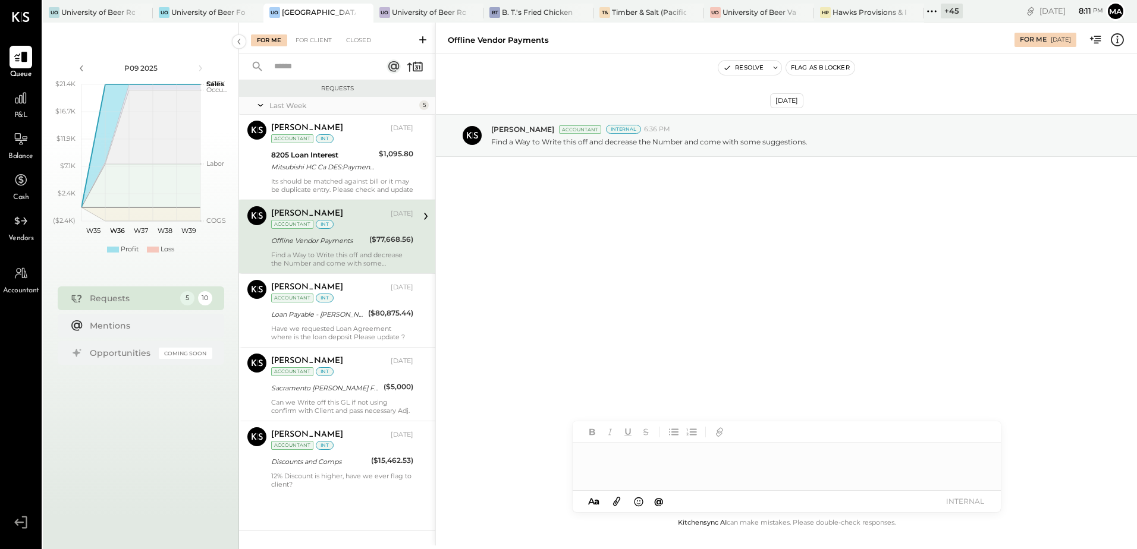
click at [624, 462] on div at bounding box center [787, 467] width 428 height 48
click at [643, 444] on span "[PERSON_NAME]" at bounding box center [686, 441] width 93 height 11
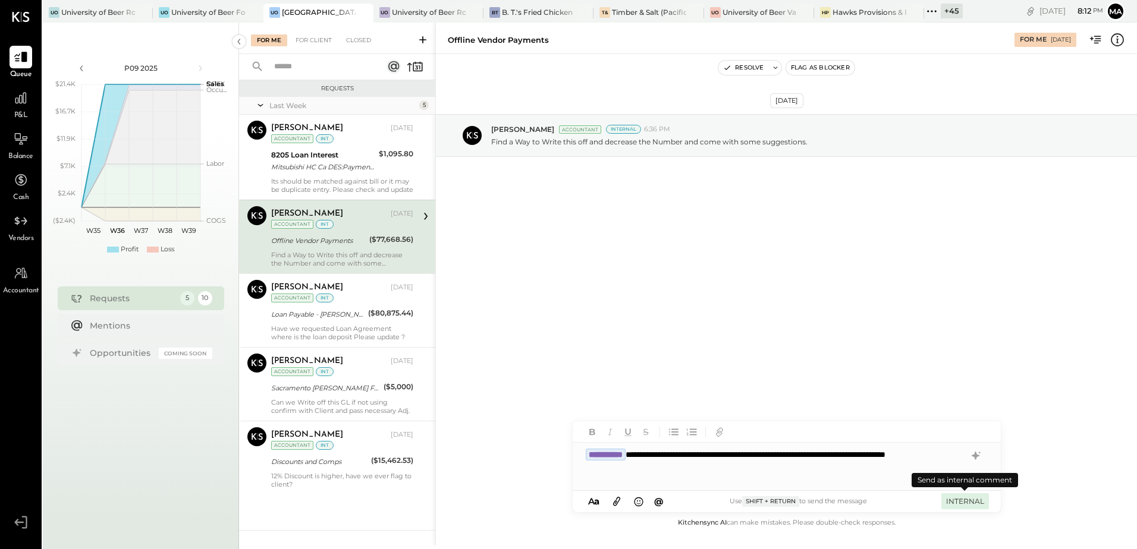
click at [969, 504] on button "INTERNAL" at bounding box center [965, 502] width 48 height 16
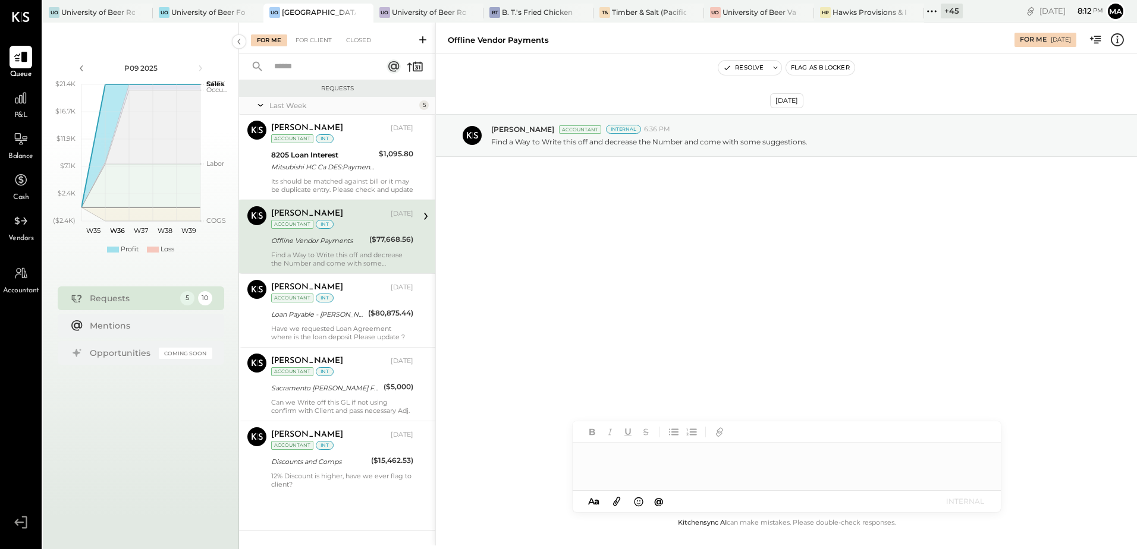
click at [337, 251] on div "[PERSON_NAME][DEMOGRAPHIC_DATA] Accountant [PERSON_NAME][DEMOGRAPHIC_DATA] [DAT…" at bounding box center [337, 237] width 196 height 74
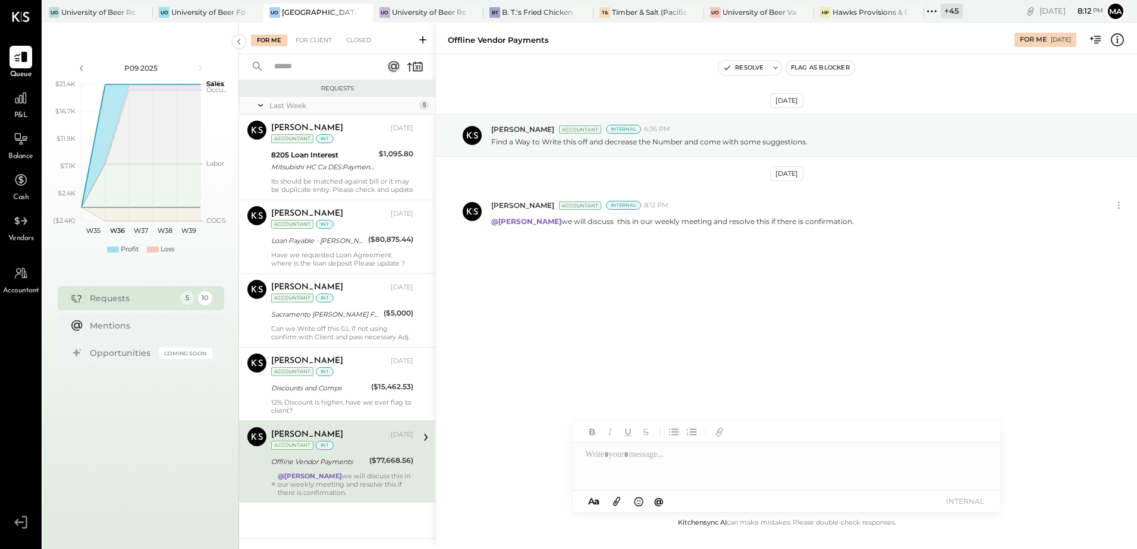
click at [339, 486] on div "@[PERSON_NAME] we will discuss this in our weekly meeting and resolve this if t…" at bounding box center [346, 484] width 136 height 25
click at [742, 67] on button "Resolve" at bounding box center [743, 68] width 50 height 14
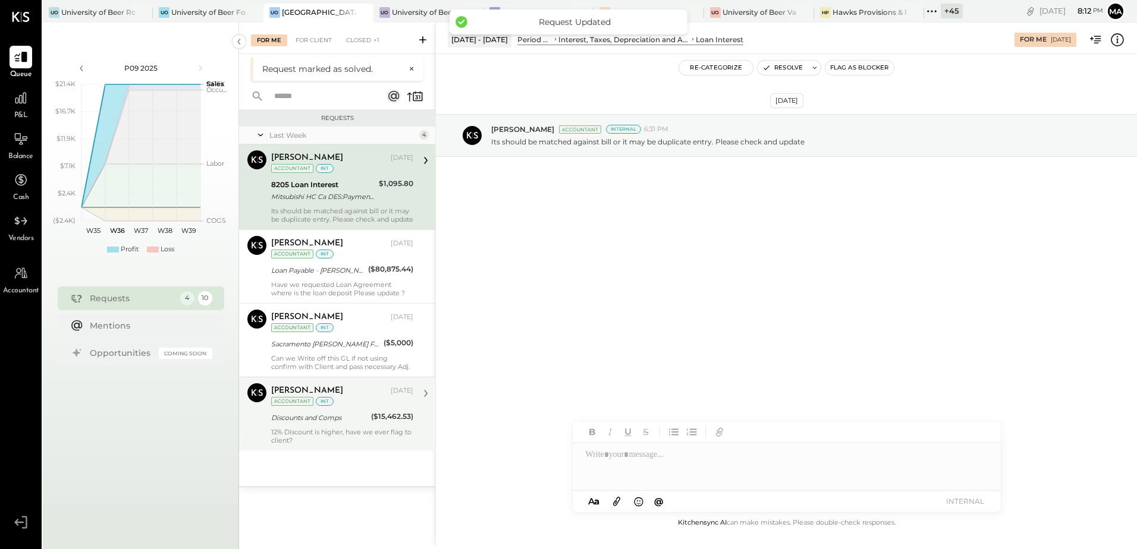
click at [353, 420] on div "Discounts and Comps" at bounding box center [319, 418] width 96 height 12
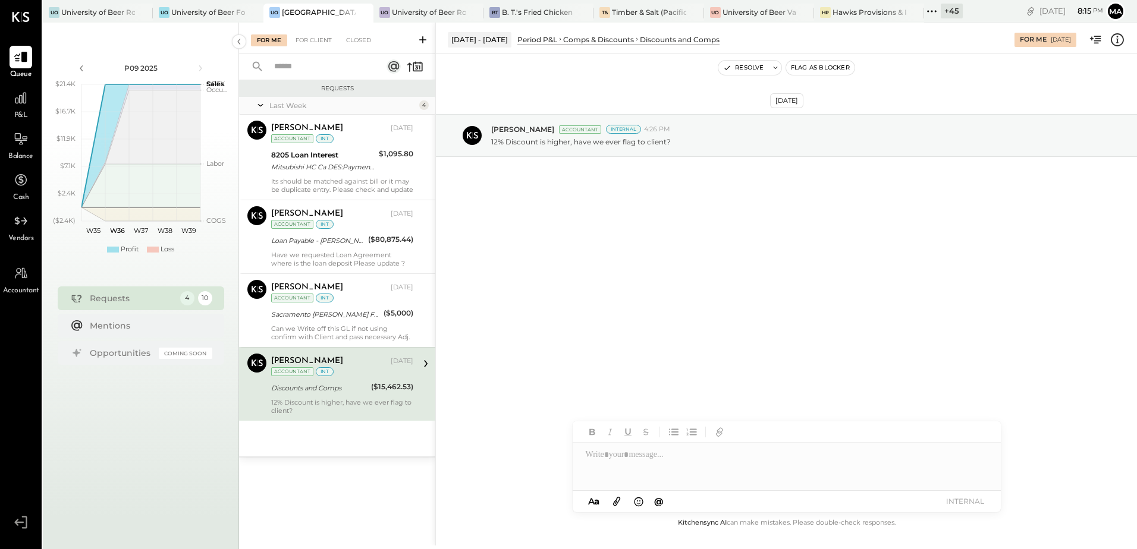
click at [619, 456] on div at bounding box center [787, 467] width 428 height 48
click at [586, 454] on div "**********" at bounding box center [787, 467] width 428 height 48
click at [671, 443] on span "[PERSON_NAME]" at bounding box center [686, 441] width 93 height 11
click at [682, 456] on div "**********" at bounding box center [787, 467] width 428 height 48
click at [971, 503] on button "INTERNAL" at bounding box center [965, 502] width 48 height 16
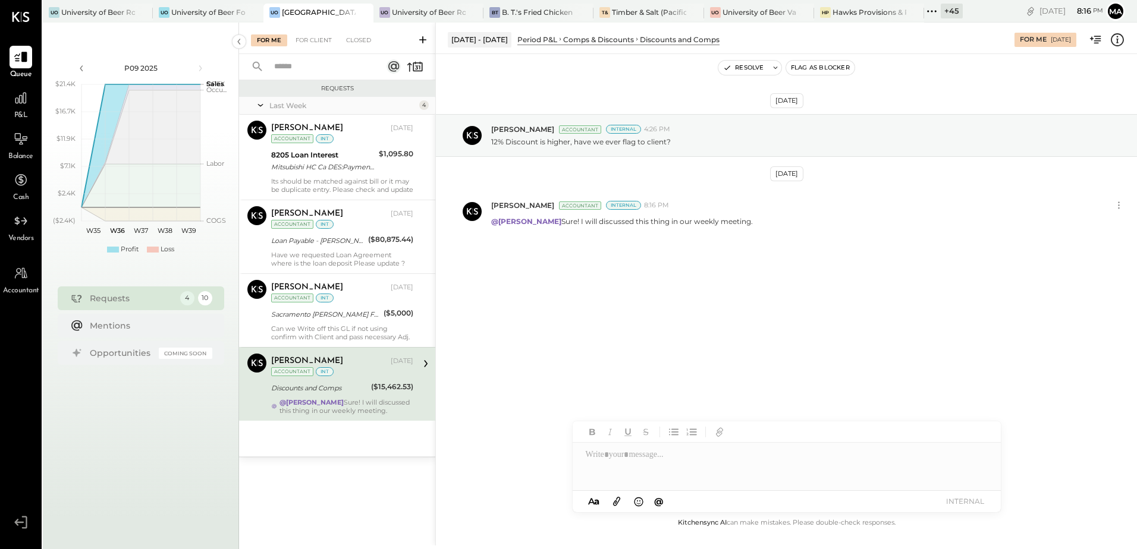
click at [354, 398] on div "@[PERSON_NAME] Sure! I will discussed this thing in our weekly meeting." at bounding box center [346, 406] width 134 height 17
click at [742, 67] on button "Resolve" at bounding box center [743, 68] width 50 height 14
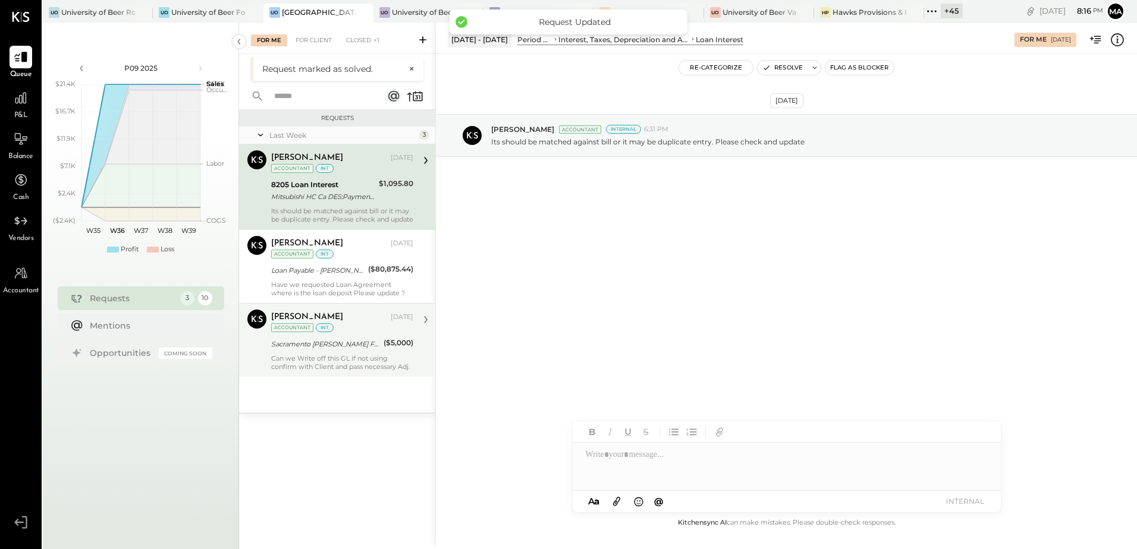
click at [341, 360] on div "Can we Write off this GL if not using confirm with Client and pass necessary Ad…" at bounding box center [342, 362] width 142 height 17
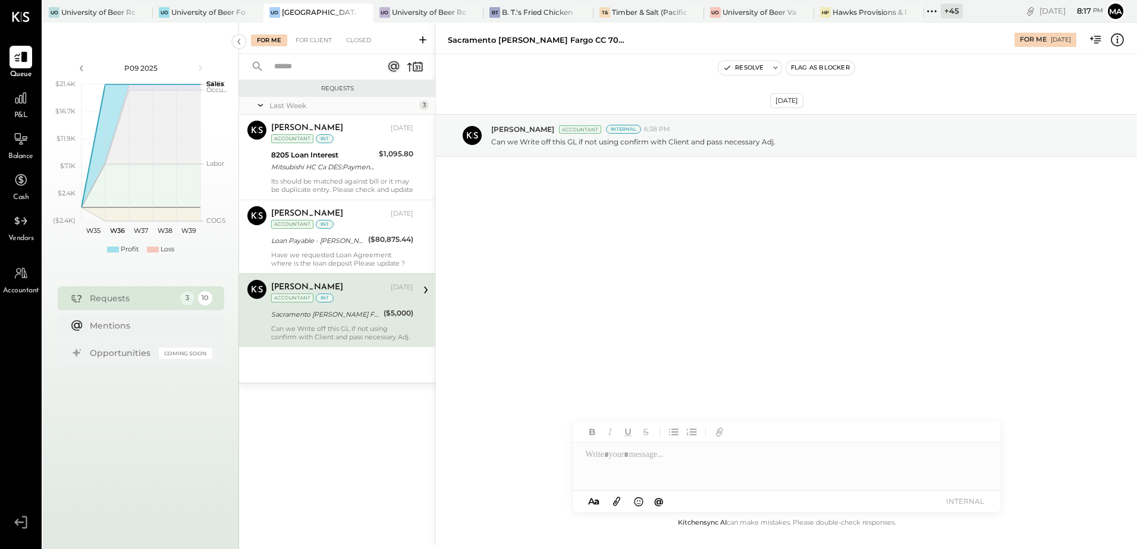
click at [338, 331] on div "Can we Write off this GL if not using confirm with Client and pass necessary Ad…" at bounding box center [342, 333] width 142 height 17
drag, startPoint x: 778, startPoint y: 142, endPoint x: 488, endPoint y: 140, distance: 290.2
click at [488, 140] on div "Navin Jain Accountant Internal 6:38 PM Can we Write off this GL if not using co…" at bounding box center [786, 135] width 701 height 43
copy p "Can we Write off this GL if not using confirm with Client and pass necessary Ad…"
click at [604, 458] on div at bounding box center [787, 467] width 428 height 48
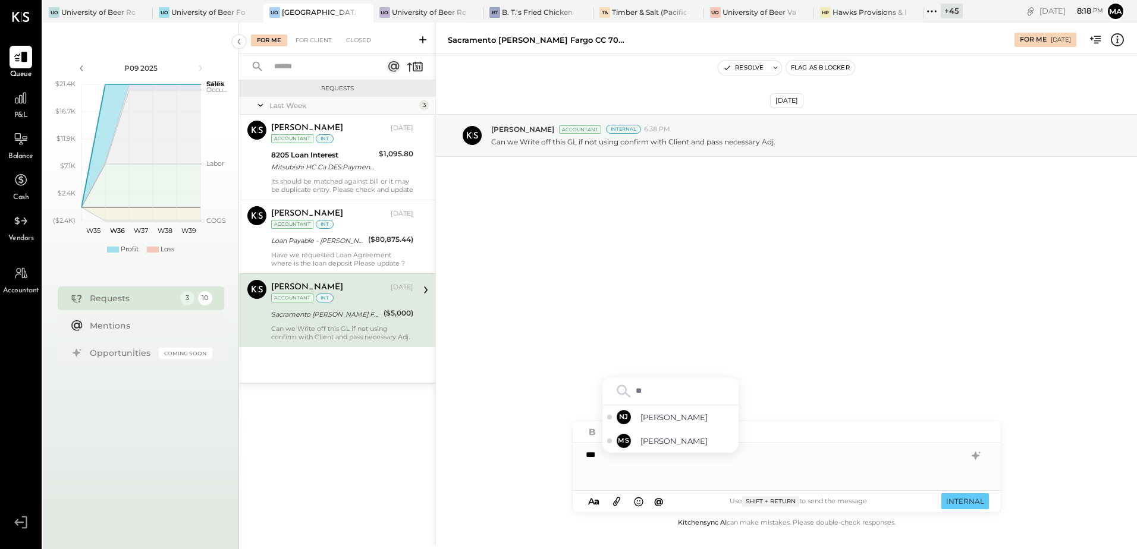
type input "***"
click at [658, 440] on span "[PERSON_NAME]" at bounding box center [686, 441] width 93 height 11
click at [661, 461] on div "**********" at bounding box center [787, 467] width 428 height 48
click at [966, 498] on button "INTERNAL" at bounding box center [965, 502] width 48 height 16
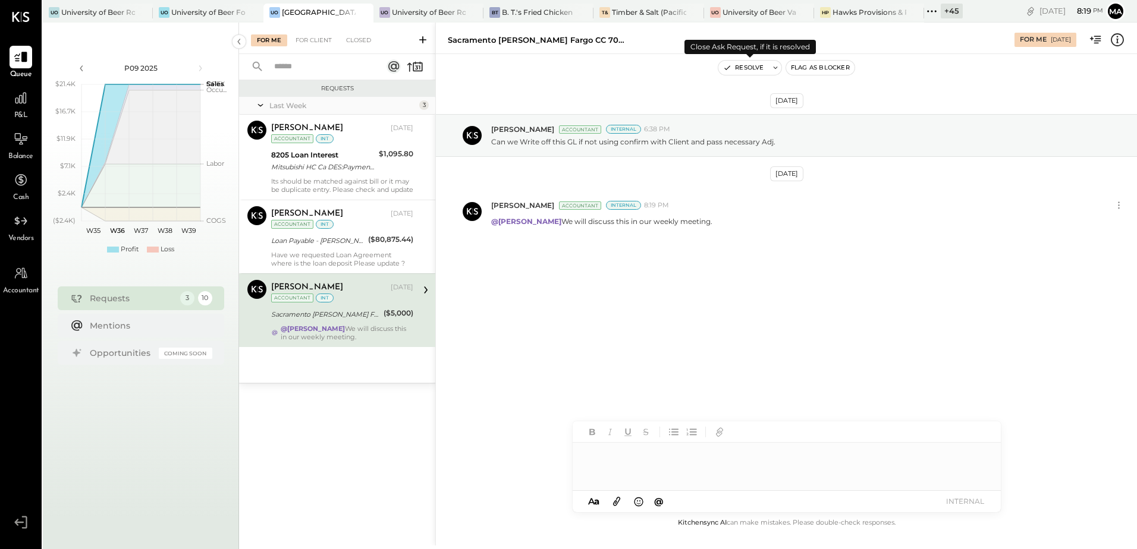
click at [736, 67] on button "Resolve" at bounding box center [743, 68] width 50 height 14
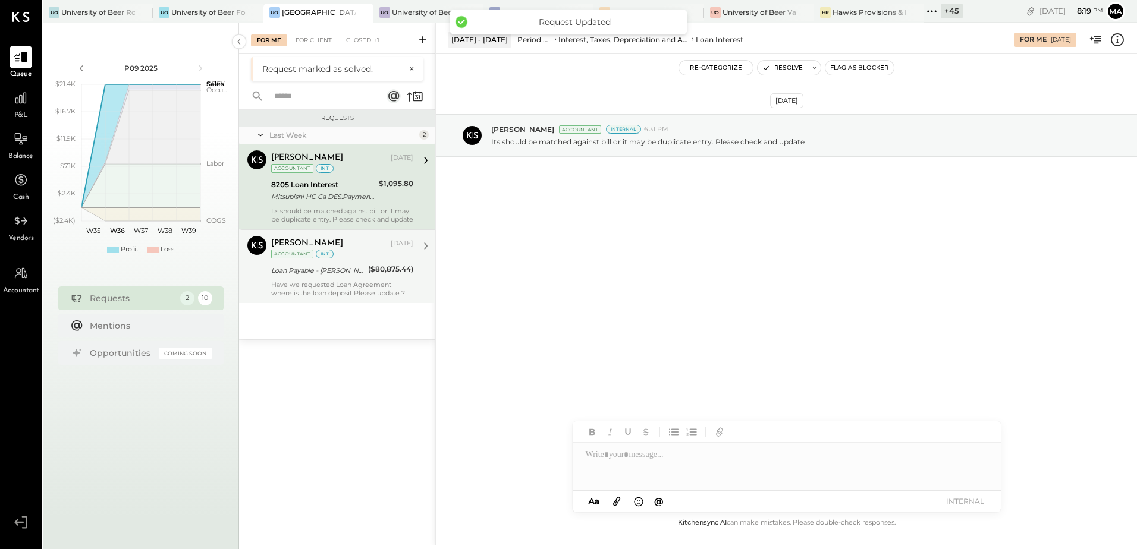
click at [342, 294] on div "Have we requested Loan Agreement where is the loan deposit Please update ?" at bounding box center [342, 289] width 142 height 17
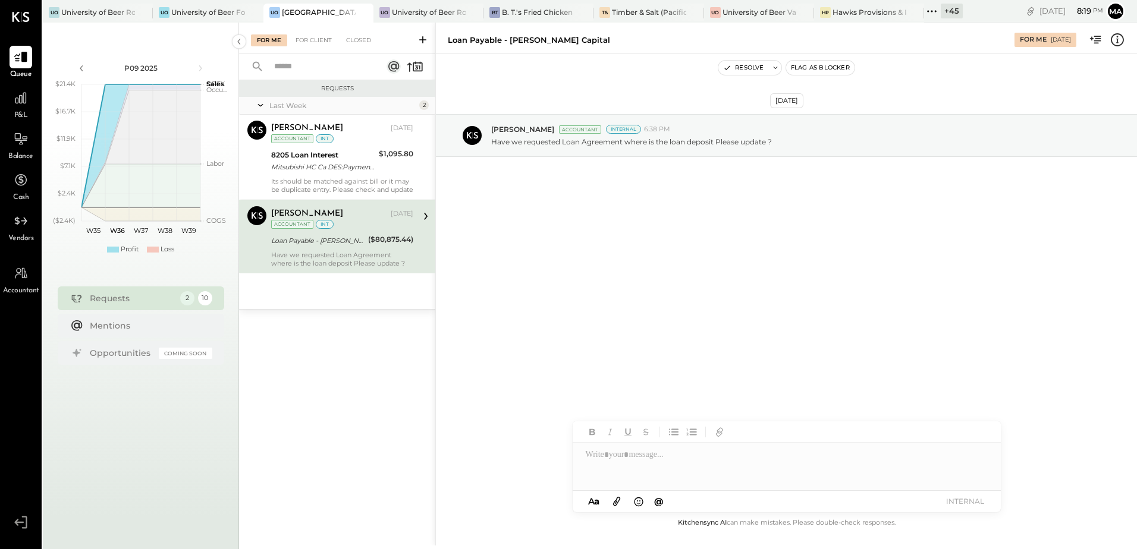
click at [328, 255] on div "Have we requested Loan Agreement where is the loan deposit Please update ?" at bounding box center [342, 259] width 142 height 17
click at [655, 472] on div at bounding box center [787, 467] width 428 height 48
click at [607, 463] on div at bounding box center [787, 467] width 428 height 48
click at [972, 502] on button "INTERNAL" at bounding box center [965, 502] width 48 height 16
click at [345, 255] on div "Yes, We have requested but client is not providing this." at bounding box center [342, 259] width 142 height 17
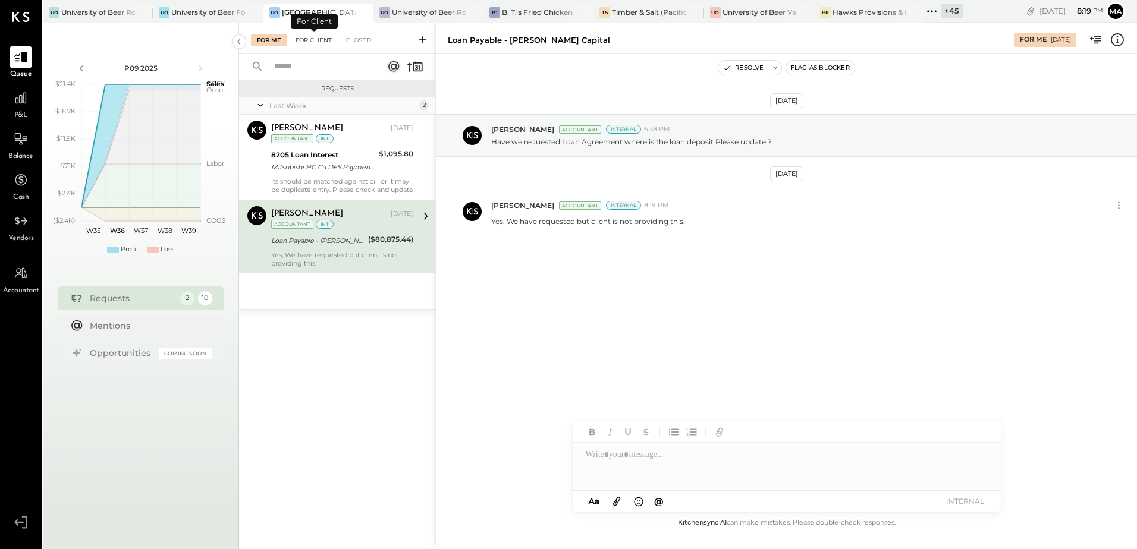
click at [315, 43] on div "For Client" at bounding box center [314, 40] width 48 height 12
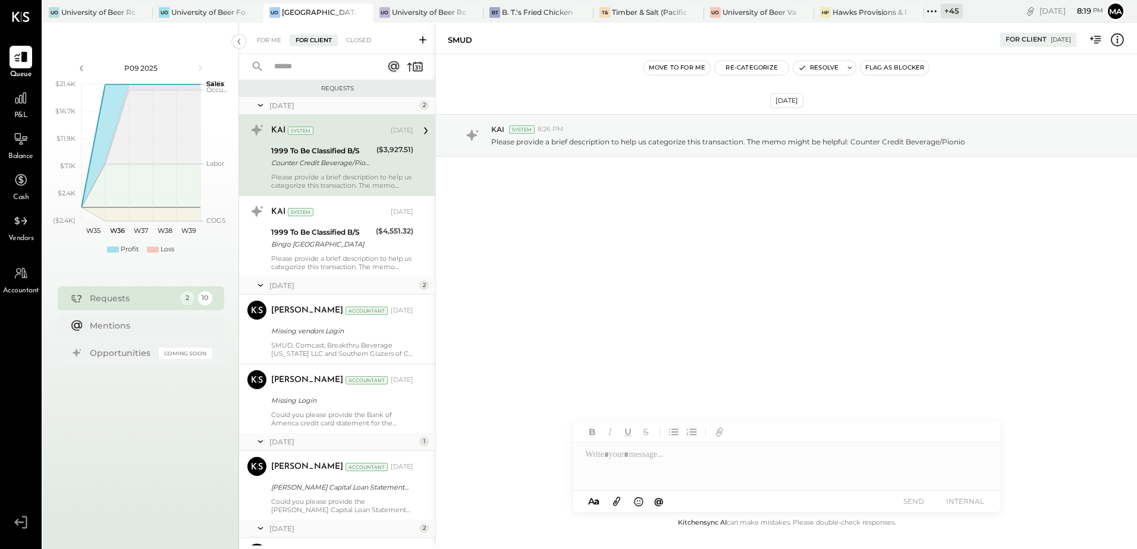
click at [296, 69] on input "text" at bounding box center [321, 67] width 108 height 20
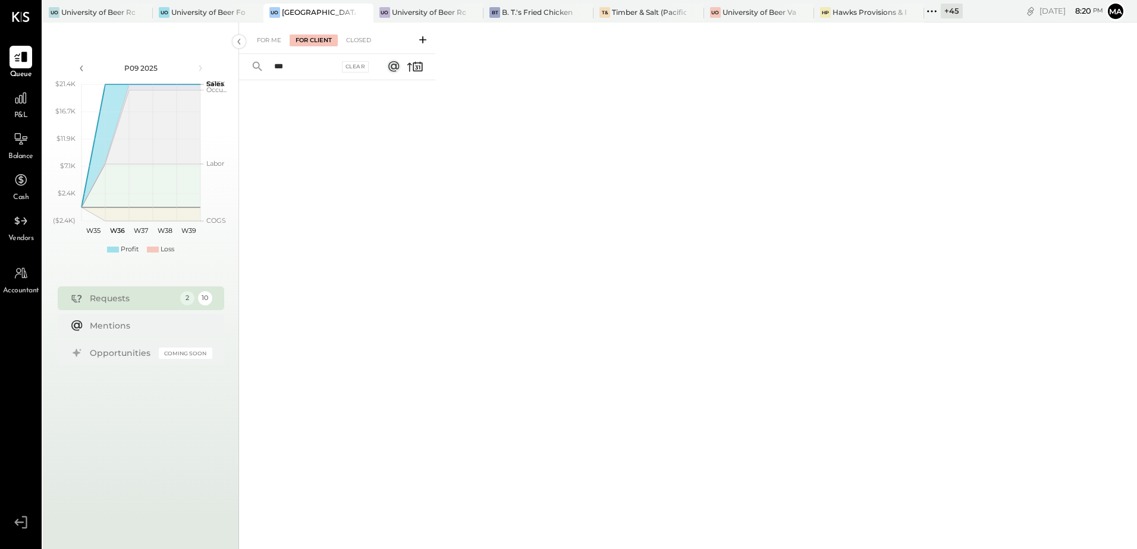
type input "**"
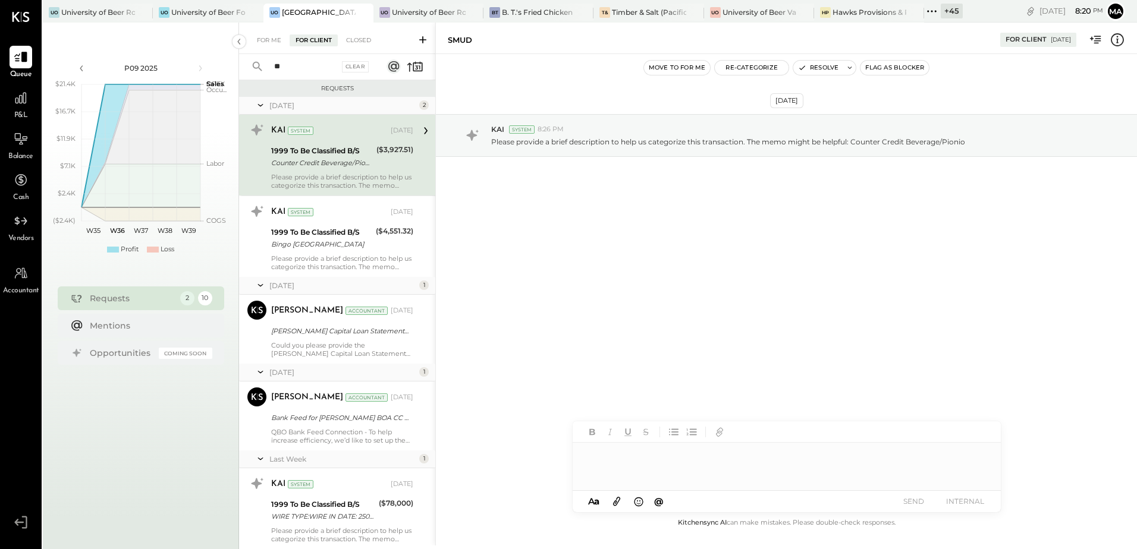
click at [296, 69] on input "**" at bounding box center [303, 67] width 72 height 20
type input "*"
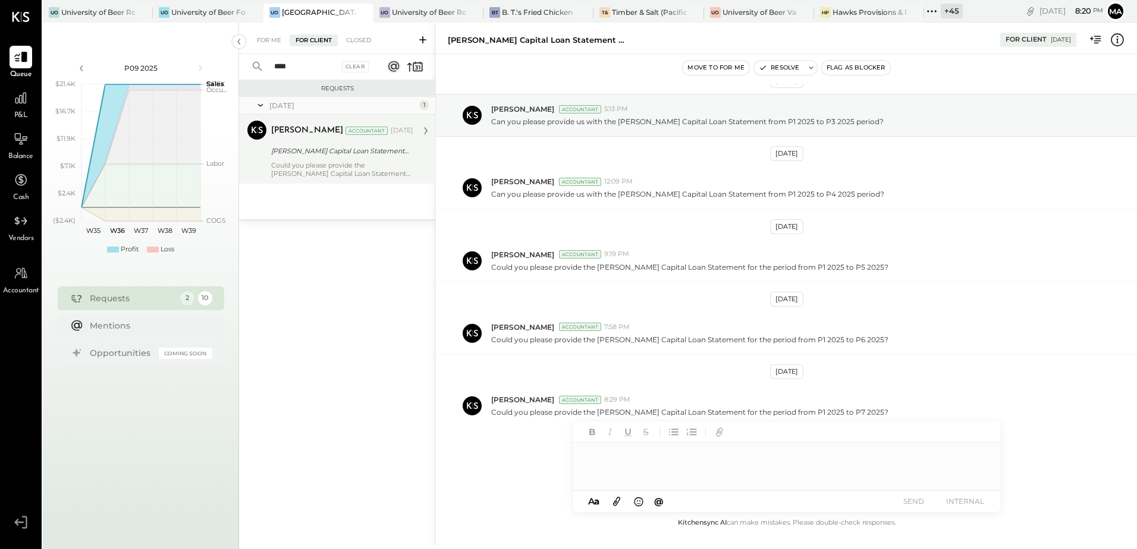
type input "****"
click at [313, 170] on div "Could you please provide the OnDeck Capital Loan Statement for the period from …" at bounding box center [342, 169] width 142 height 17
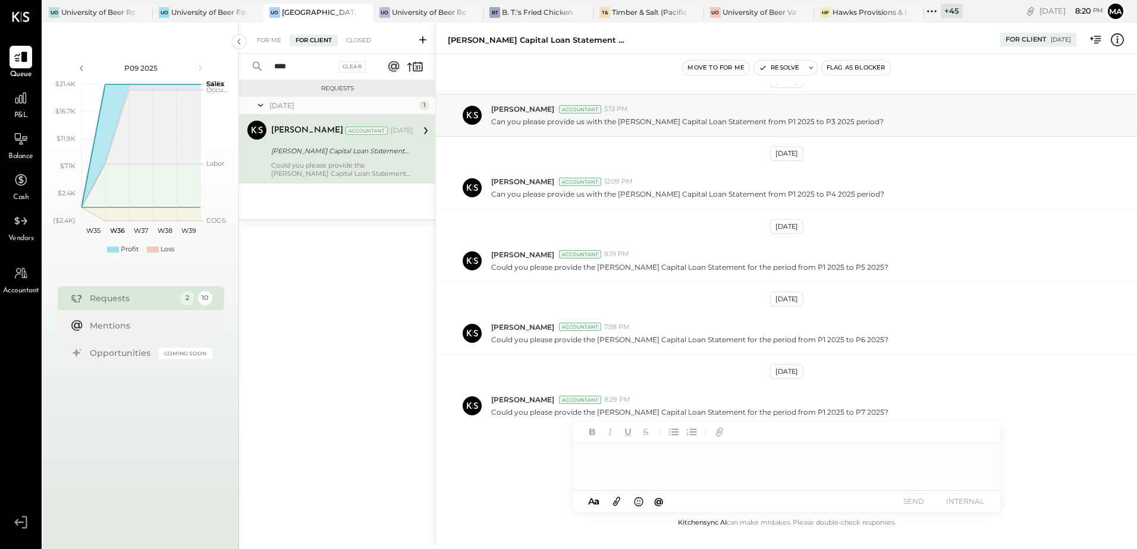
click at [598, 460] on div at bounding box center [787, 467] width 428 height 48
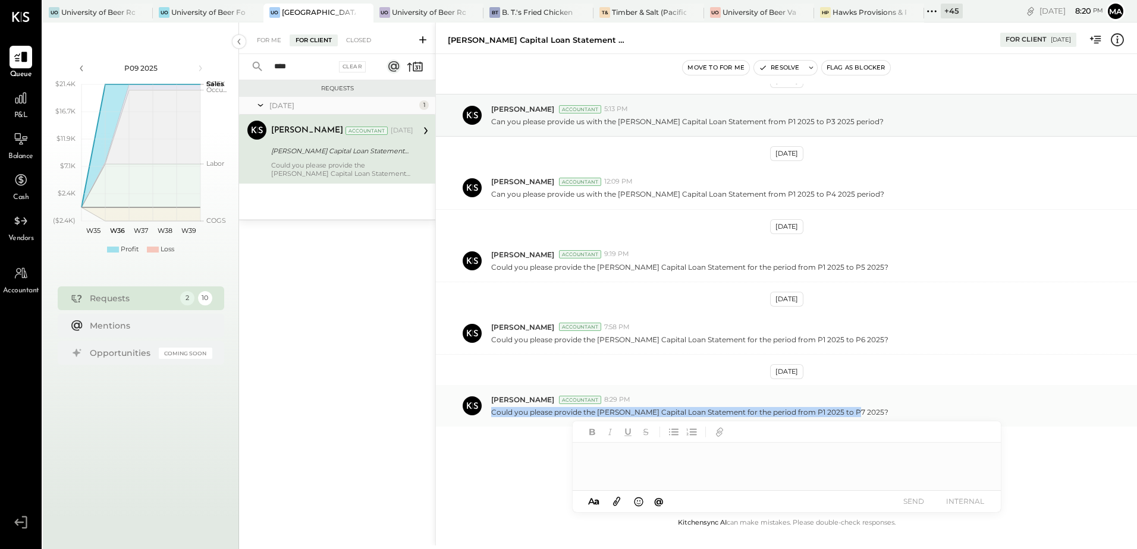
drag, startPoint x: 489, startPoint y: 414, endPoint x: 862, endPoint y: 414, distance: 372.8
click at [862, 414] on div "Parth Shah Accountant 8:29 PM Could you please provide the OnDeck Capital Loan …" at bounding box center [786, 406] width 701 height 42
copy p "Could you please provide the OnDeck Capital Loan Statement for the period from …"
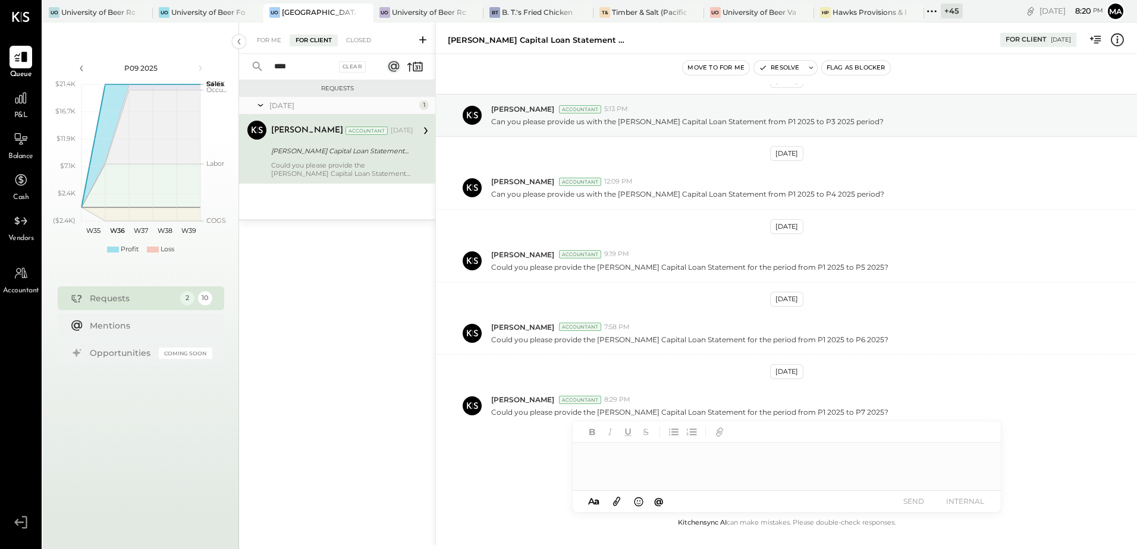
click at [619, 460] on div at bounding box center [787, 467] width 428 height 48
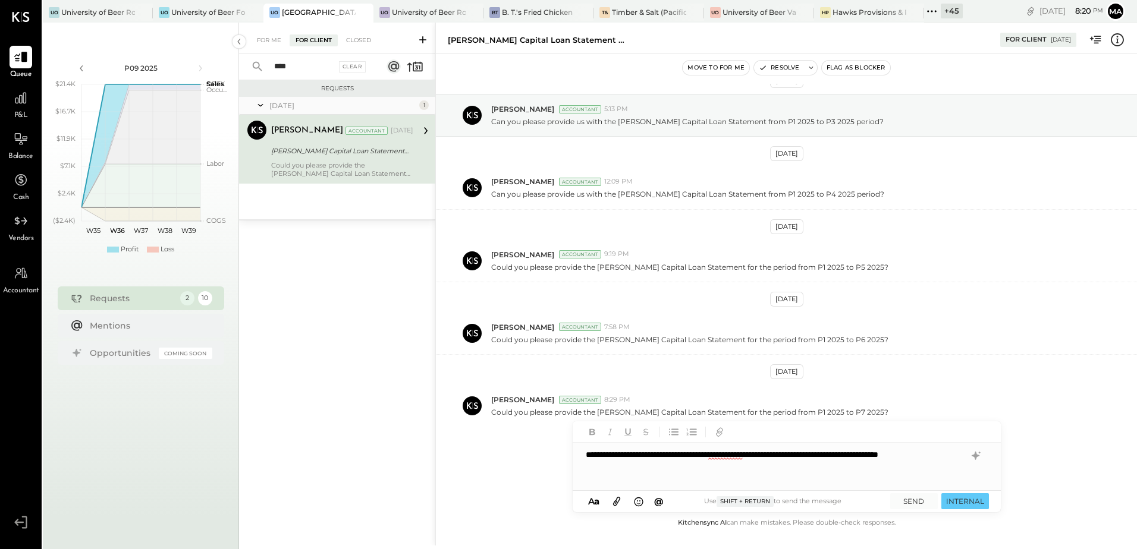
click at [608, 466] on div "**********" at bounding box center [787, 467] width 428 height 48
click at [917, 504] on button "SEND" at bounding box center [914, 502] width 48 height 16
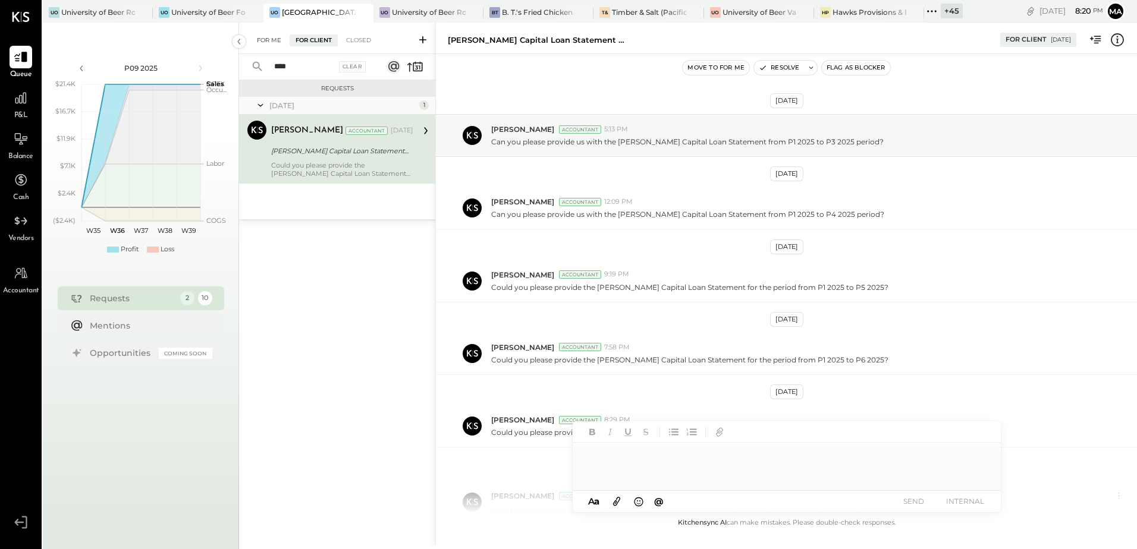
click at [274, 39] on div "For Me" at bounding box center [269, 40] width 36 height 12
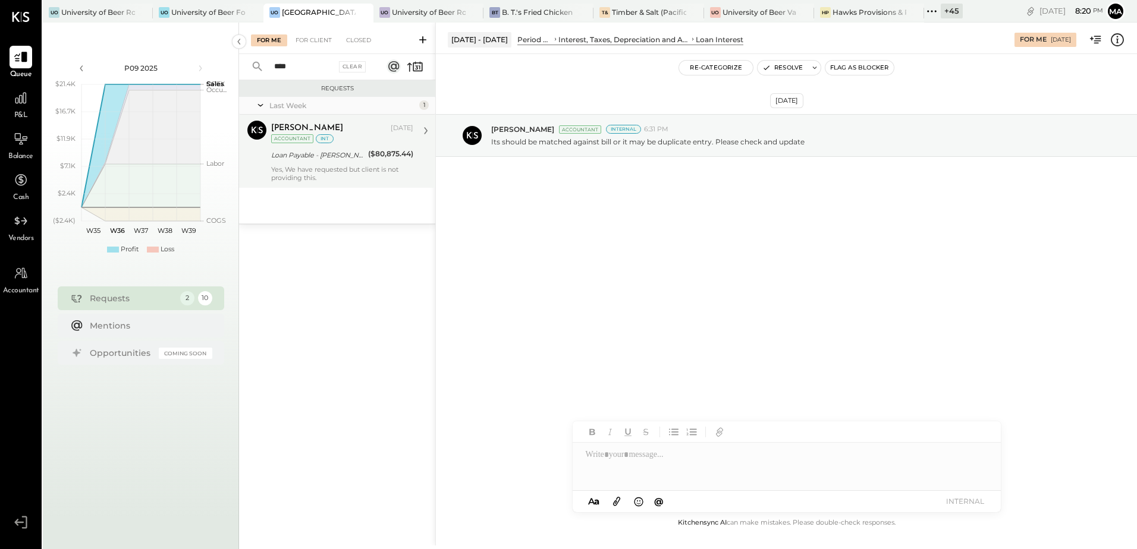
click at [340, 175] on div "Yes, We have requested but client is not providing this." at bounding box center [342, 173] width 142 height 17
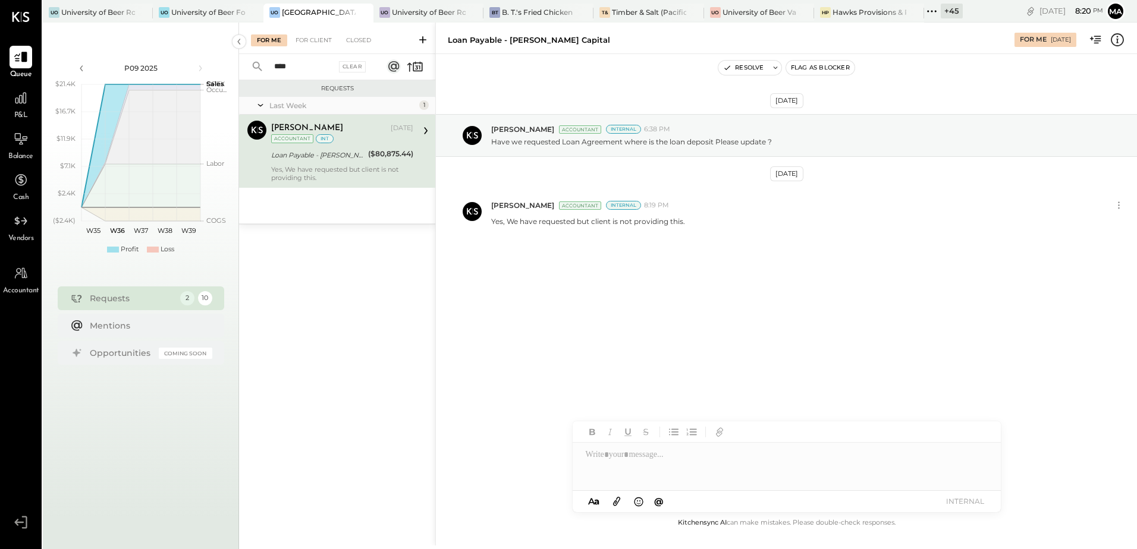
click at [612, 459] on div at bounding box center [787, 467] width 428 height 48
click at [951, 508] on button "INTERNAL" at bounding box center [965, 502] width 48 height 16
click at [748, 68] on button "Resolve" at bounding box center [743, 68] width 50 height 14
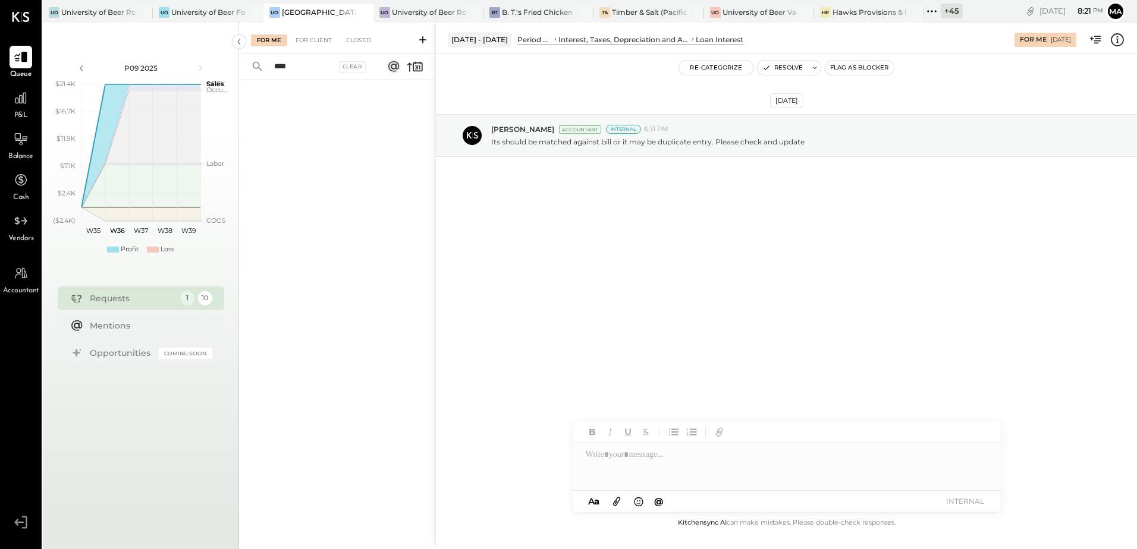
click at [963, 8] on div "Wed, Sep 3 8 : 21 pm Ma User Profile" at bounding box center [1050, 11] width 174 height 23
click at [953, 11] on div "+ 45" at bounding box center [952, 11] width 22 height 15
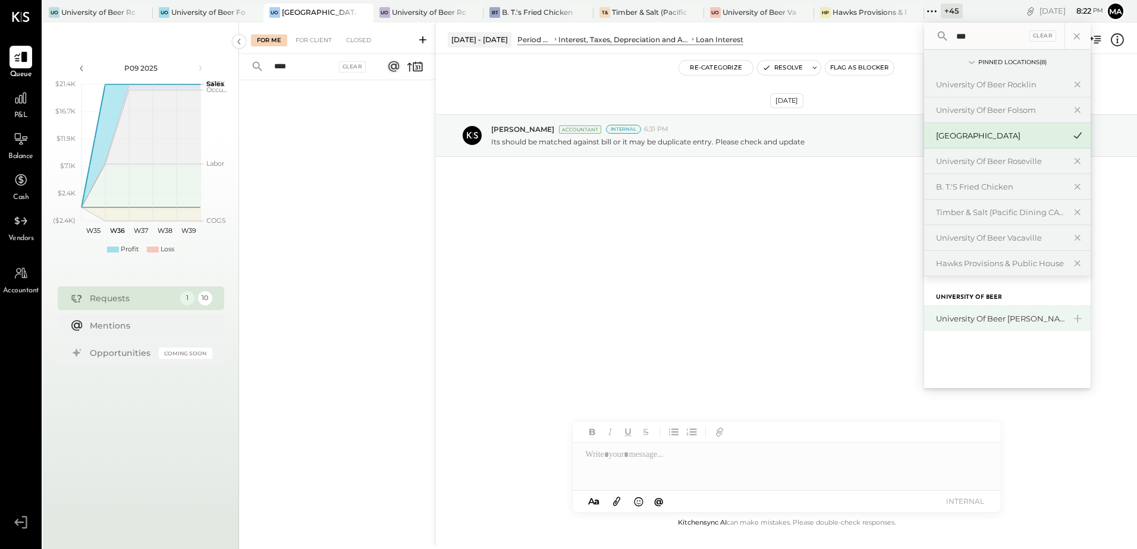
type input "***"
click at [979, 322] on div "University of Beer [PERSON_NAME]" at bounding box center [1000, 318] width 128 height 11
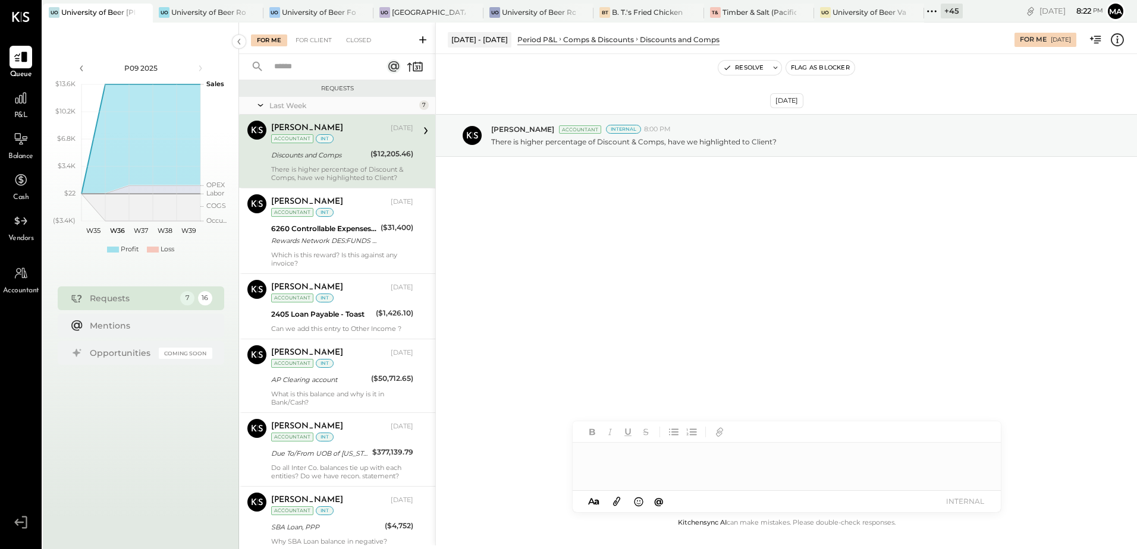
click at [337, 172] on div "There is higher percentage of Discount & Comps, have we highlighted to Client?" at bounding box center [342, 173] width 142 height 17
click at [568, 239] on div "Aug 29th, 2025 Ajay Prajapati Accountant Internal 8:00 PM There is higher perce…" at bounding box center [786, 165] width 701 height 162
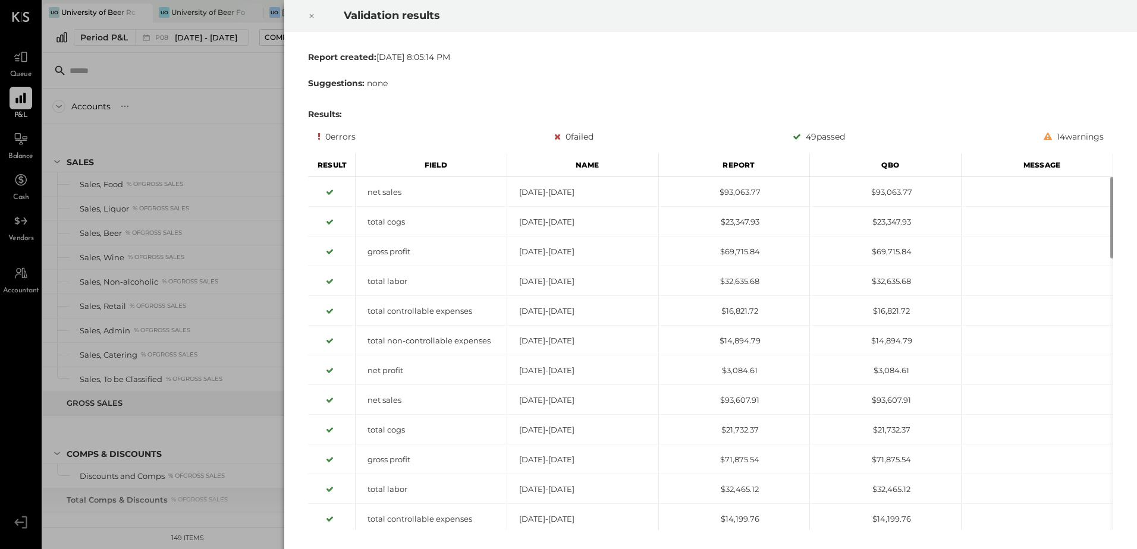
scroll to position [1969, 0]
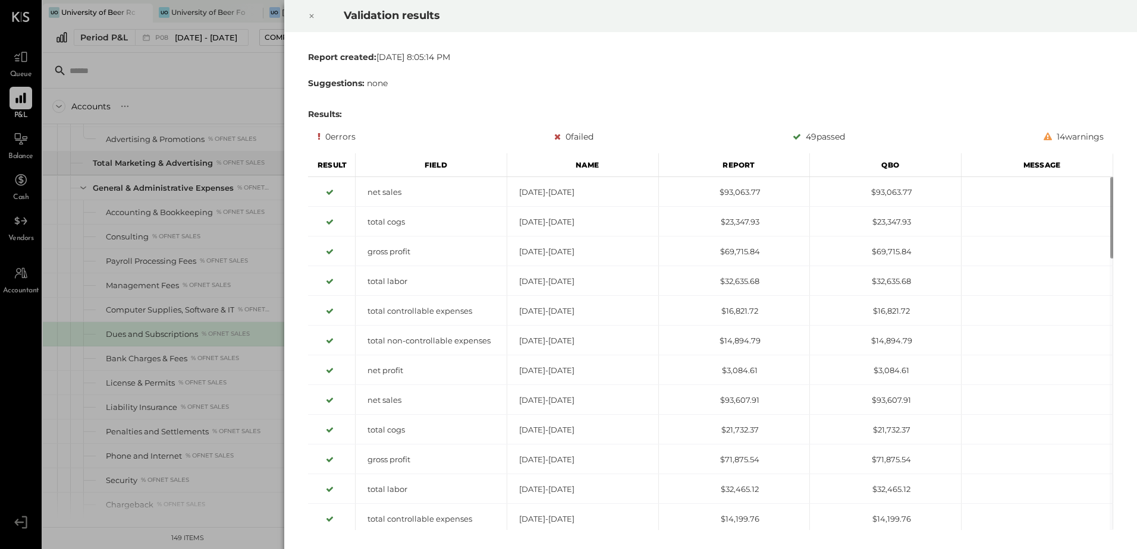
click at [308, 17] on icon at bounding box center [311, 16] width 7 height 14
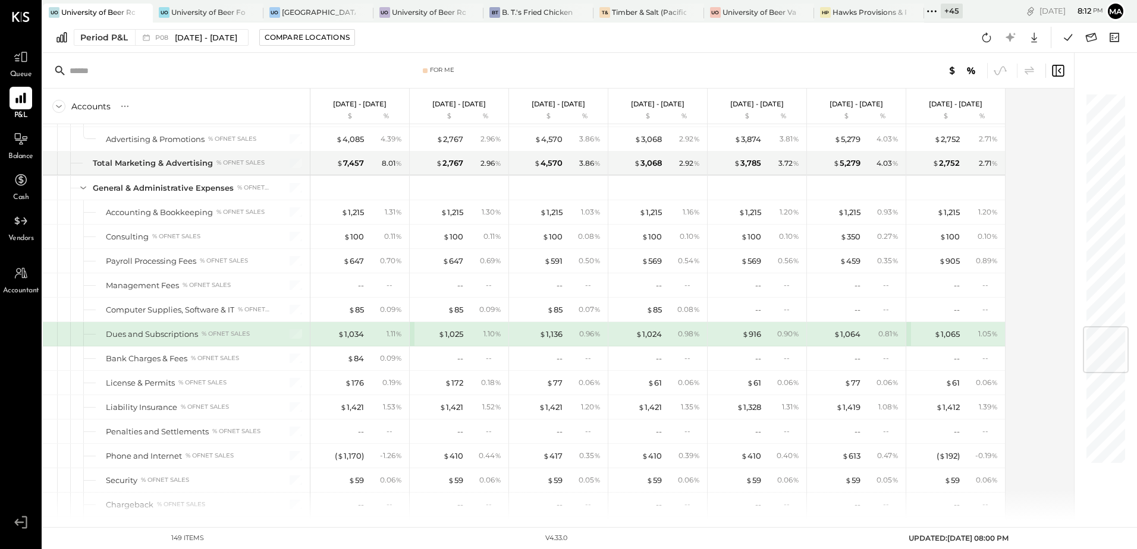
click at [943, 9] on div "+ 45" at bounding box center [952, 11] width 22 height 15
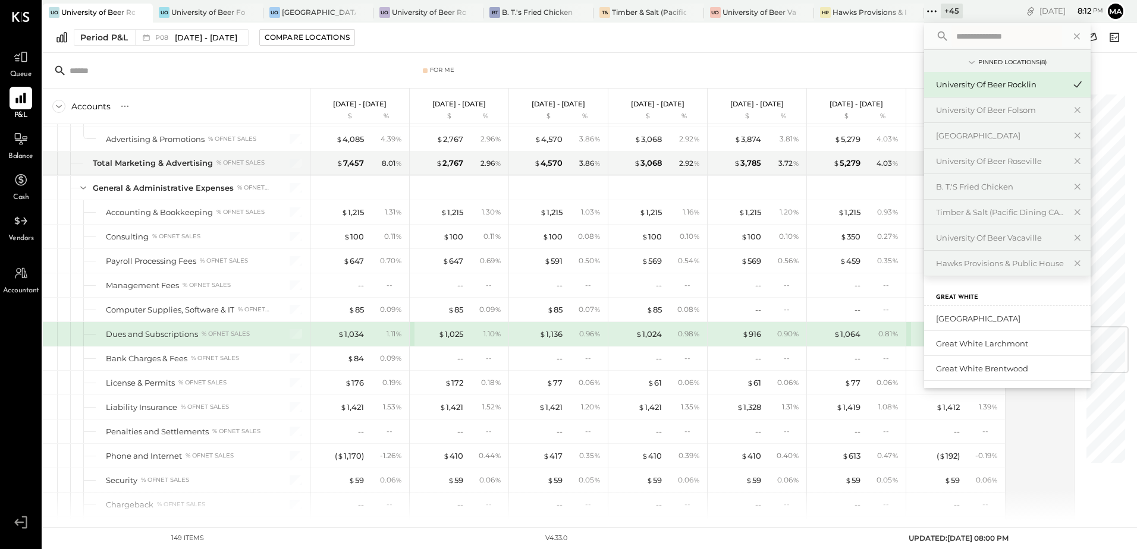
click at [965, 42] on input "text" at bounding box center [1006, 36] width 111 height 21
type input "****"
click at [1023, 136] on div "[GEOGRAPHIC_DATA]" at bounding box center [1000, 135] width 128 height 11
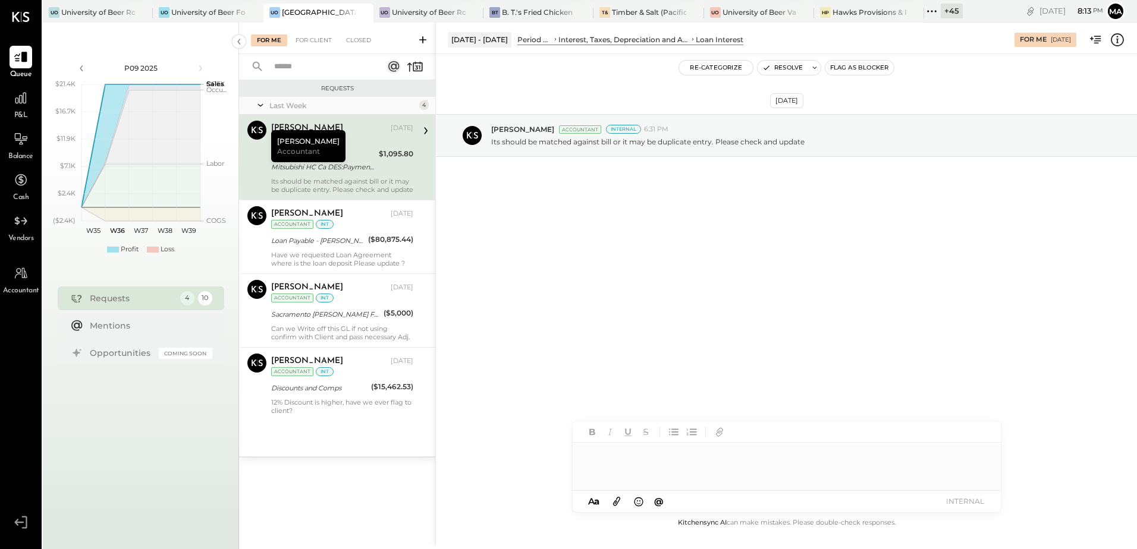
click at [945, 10] on div "+ 45" at bounding box center [952, 11] width 22 height 15
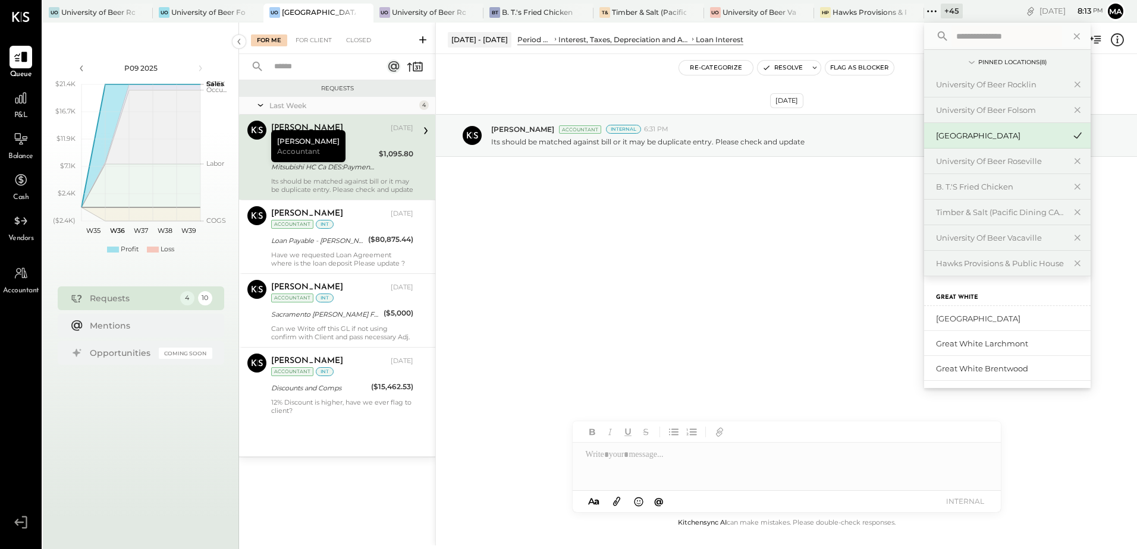
click at [969, 37] on input "text" at bounding box center [1006, 36] width 111 height 21
type input "****"
click at [1004, 136] on div "[GEOGRAPHIC_DATA]" at bounding box center [1000, 135] width 128 height 11
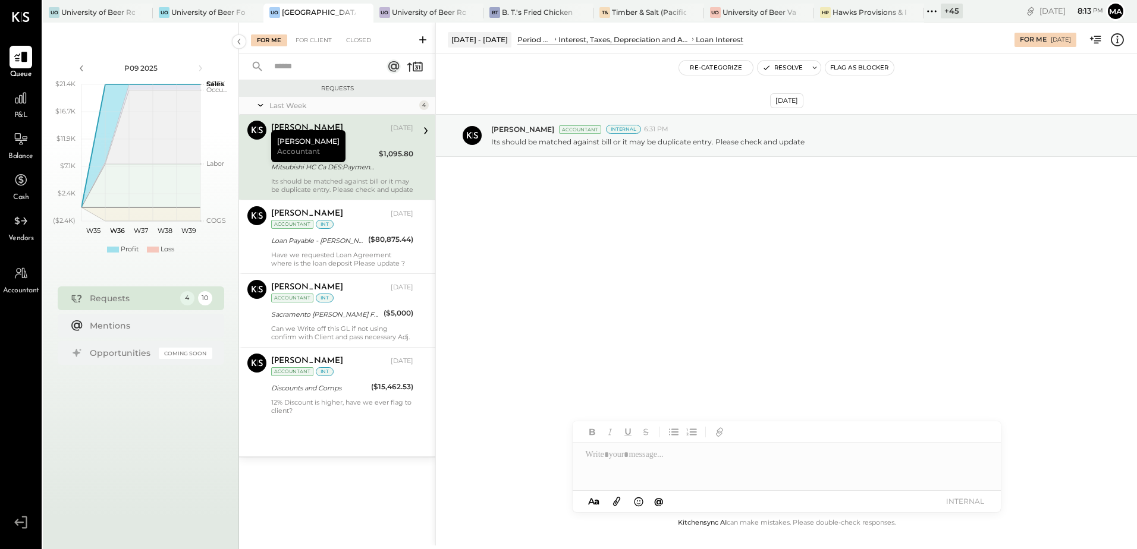
click at [759, 269] on div "Aug 28th, 2025 Navin Jain Accountant Internal 6:31 PM Its should be matched aga…" at bounding box center [786, 285] width 701 height 462
click at [15, 105] on icon at bounding box center [20, 97] width 15 height 15
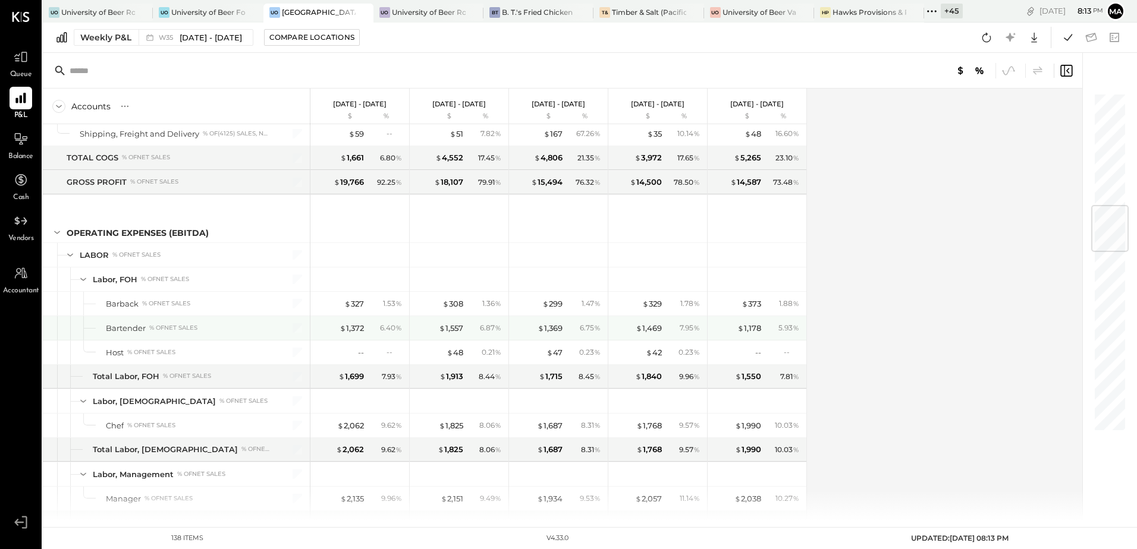
scroll to position [654, 0]
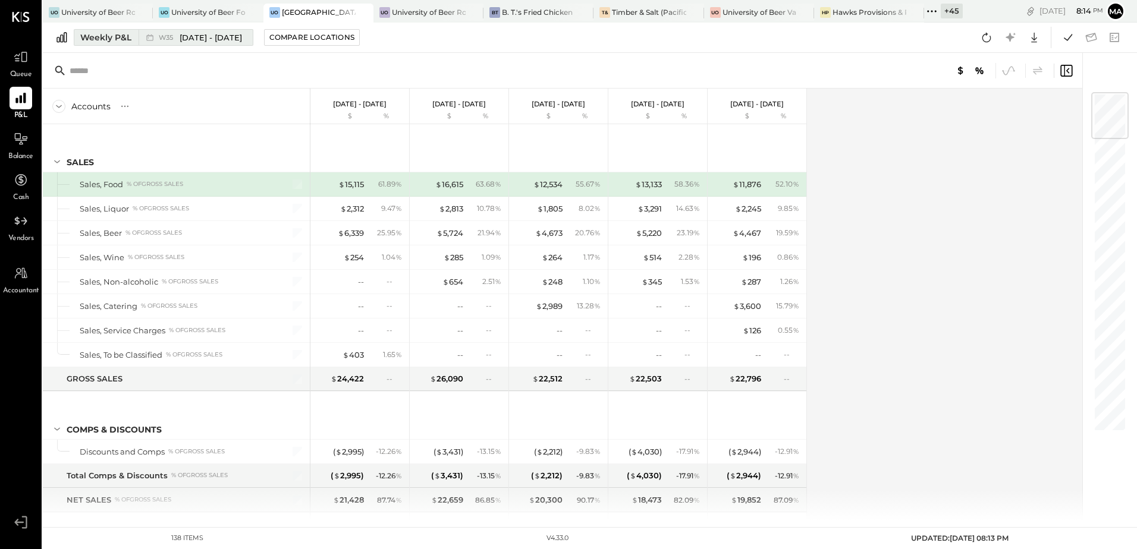
click at [99, 36] on div "Weekly P&L" at bounding box center [105, 38] width 51 height 12
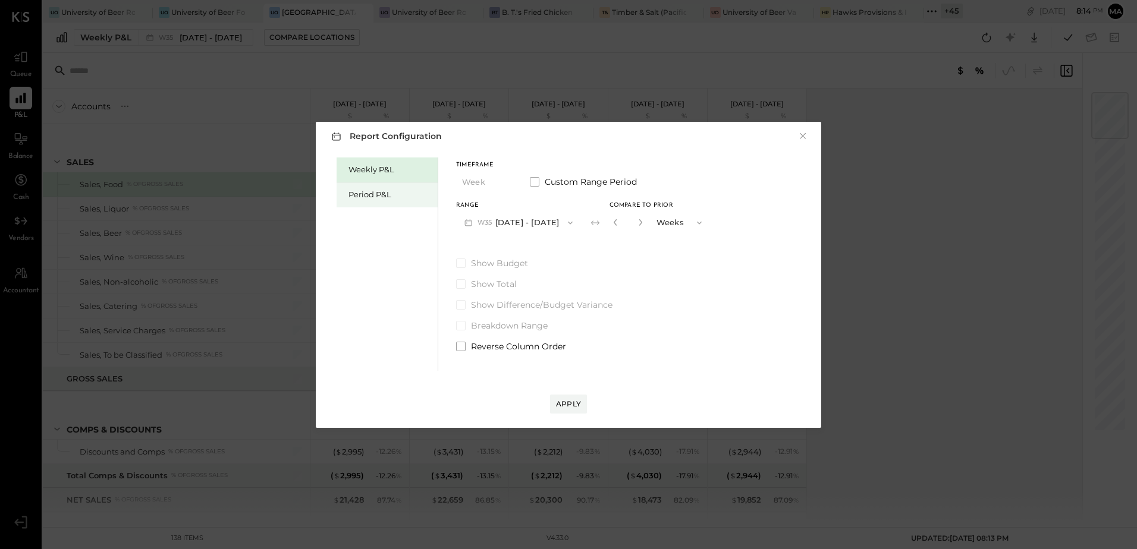
click at [366, 190] on div "Period P&L" at bounding box center [389, 194] width 83 height 11
click at [548, 224] on button "P09 [DATE] - [DATE]" at bounding box center [518, 223] width 124 height 22
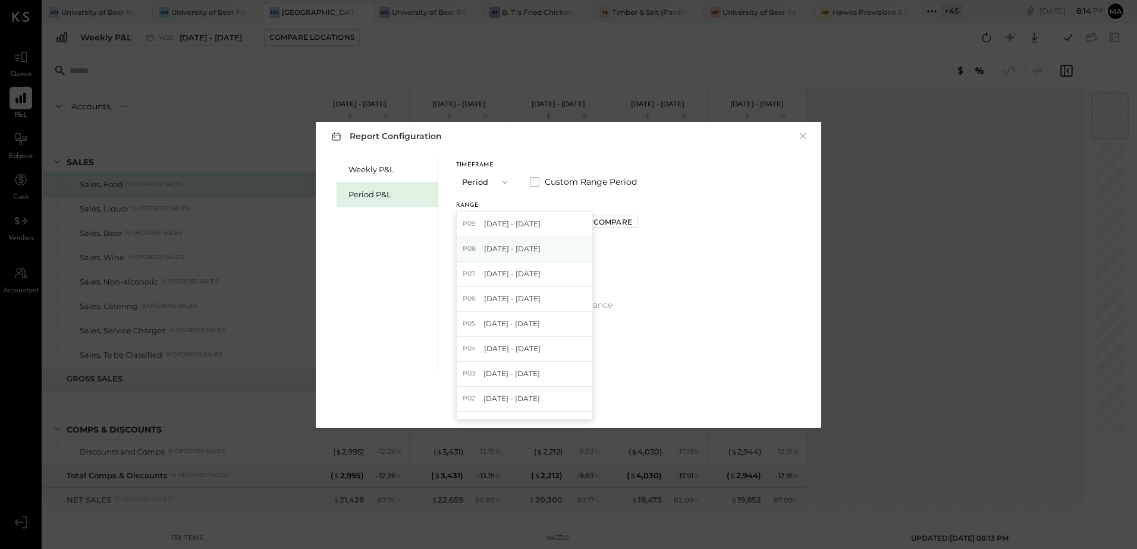
click at [535, 253] on span "[DATE] - [DATE]" at bounding box center [512, 249] width 56 height 10
click at [632, 225] on div "Compare" at bounding box center [612, 222] width 39 height 10
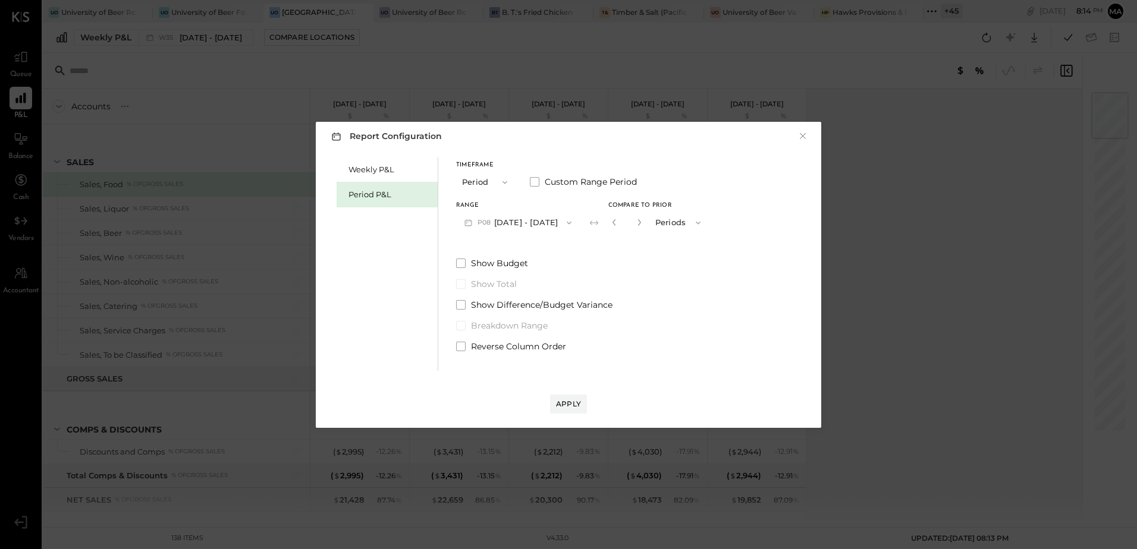
click at [644, 222] on button "button" at bounding box center [639, 222] width 10 height 13
type input "*"
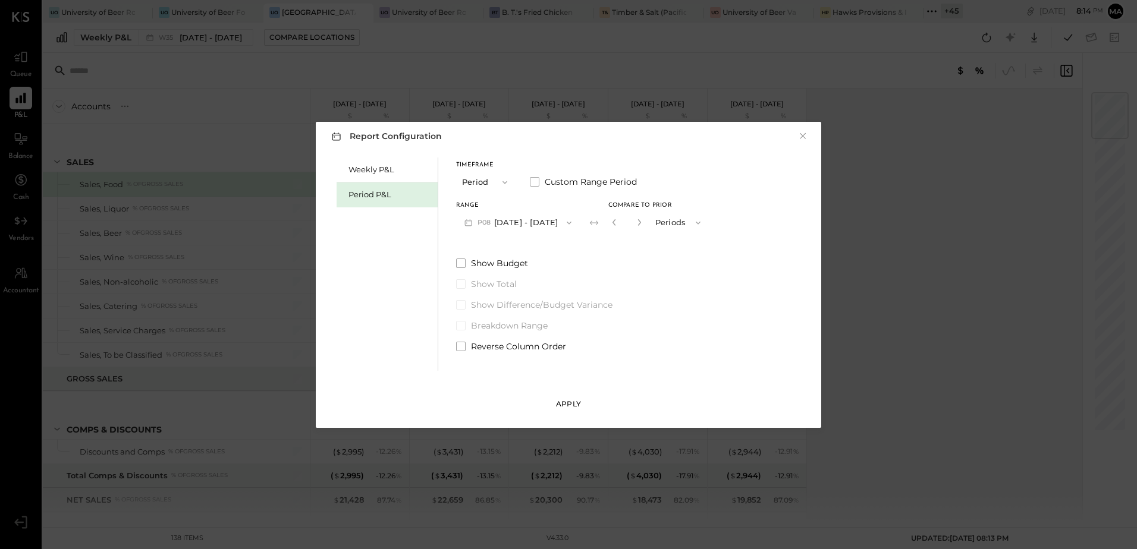
click at [566, 407] on div "Apply" at bounding box center [568, 404] width 25 height 10
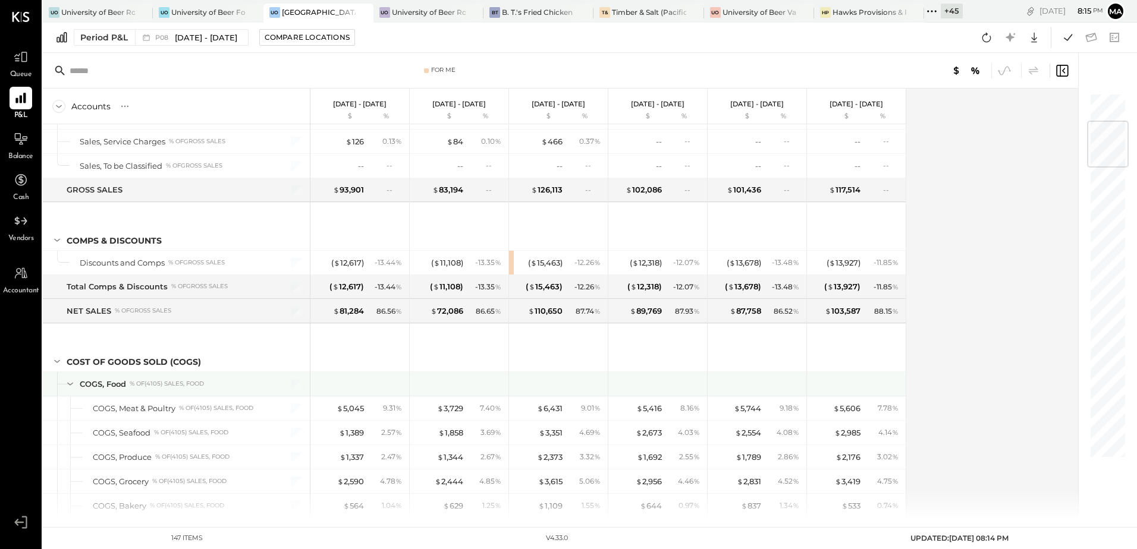
scroll to position [178, 0]
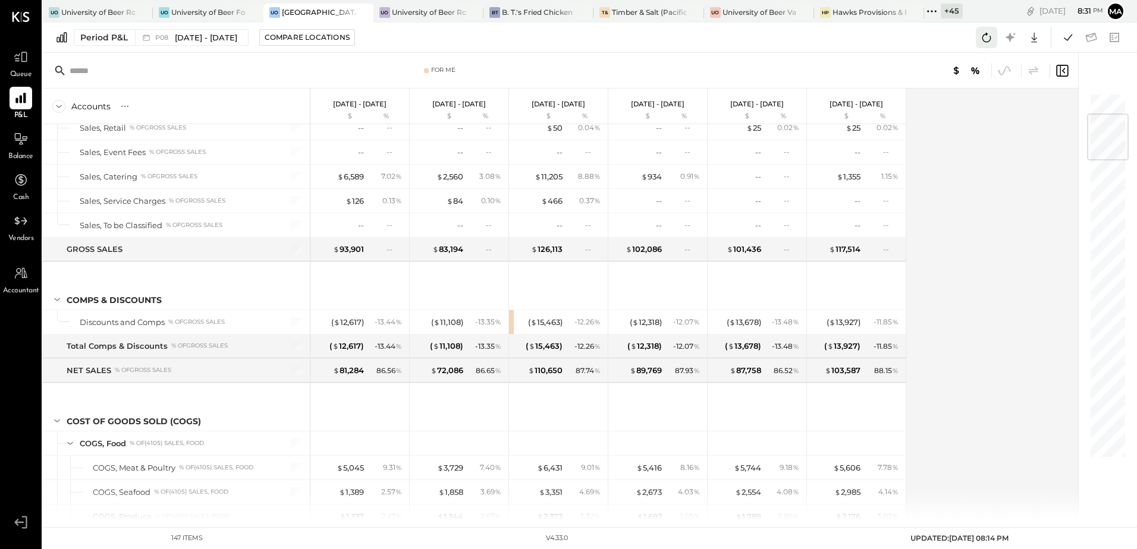
click at [981, 42] on icon at bounding box center [986, 37] width 15 height 15
